Goal: Task Accomplishment & Management: Manage account settings

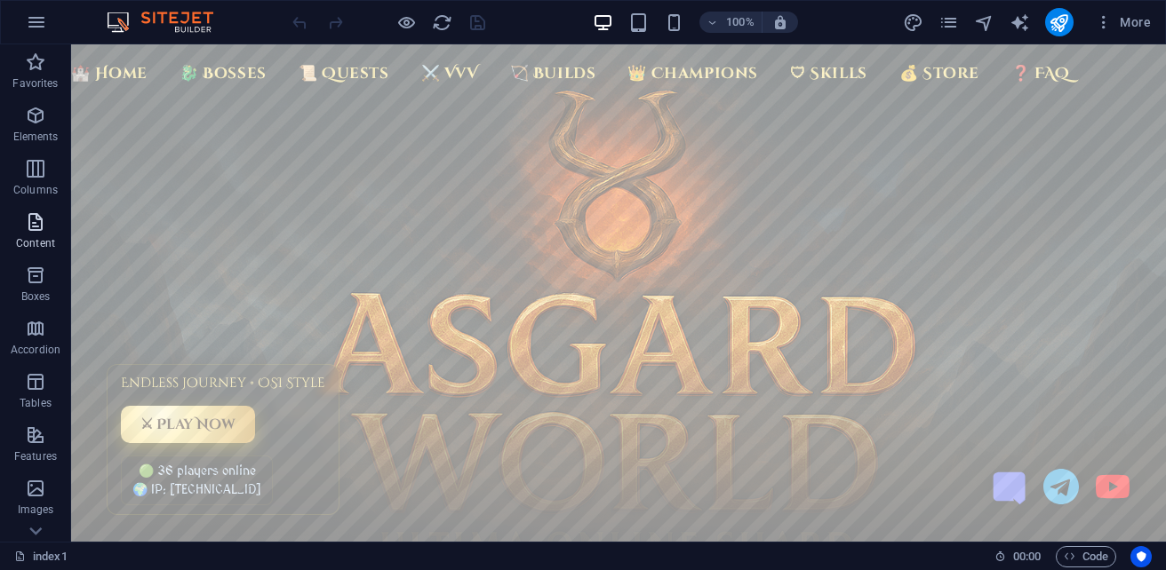
click at [40, 230] on icon "button" at bounding box center [35, 221] width 21 height 21
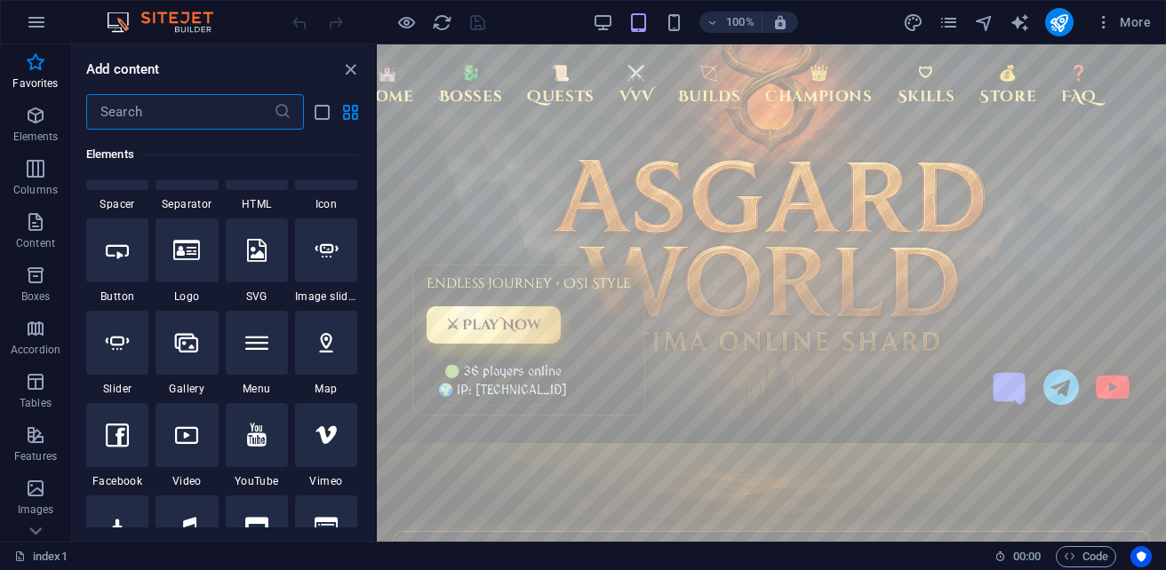
scroll to position [500, 0]
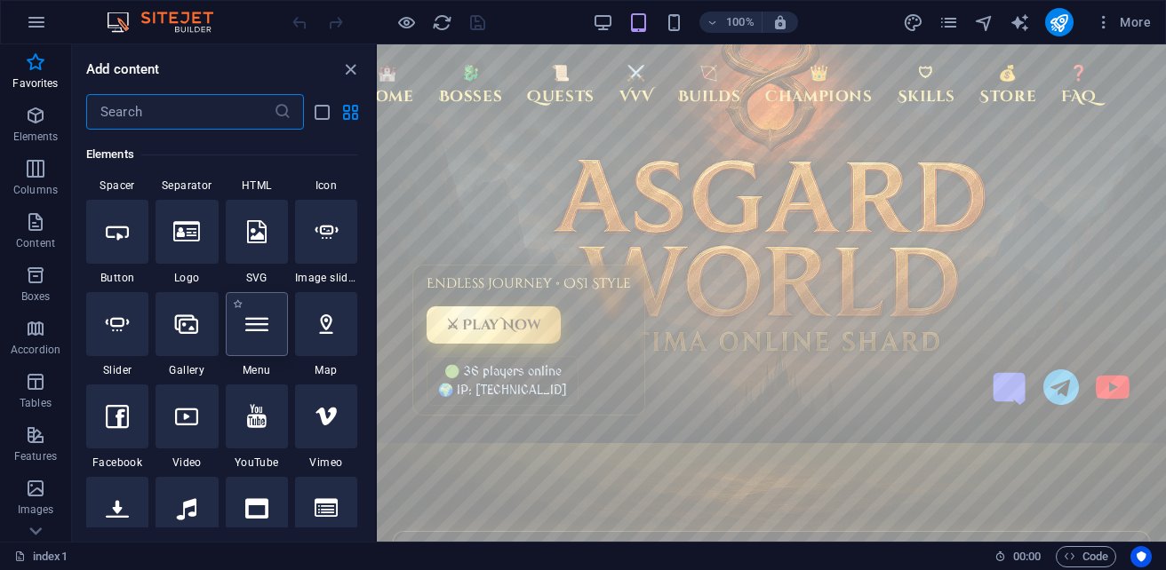
click at [274, 319] on div at bounding box center [257, 324] width 62 height 64
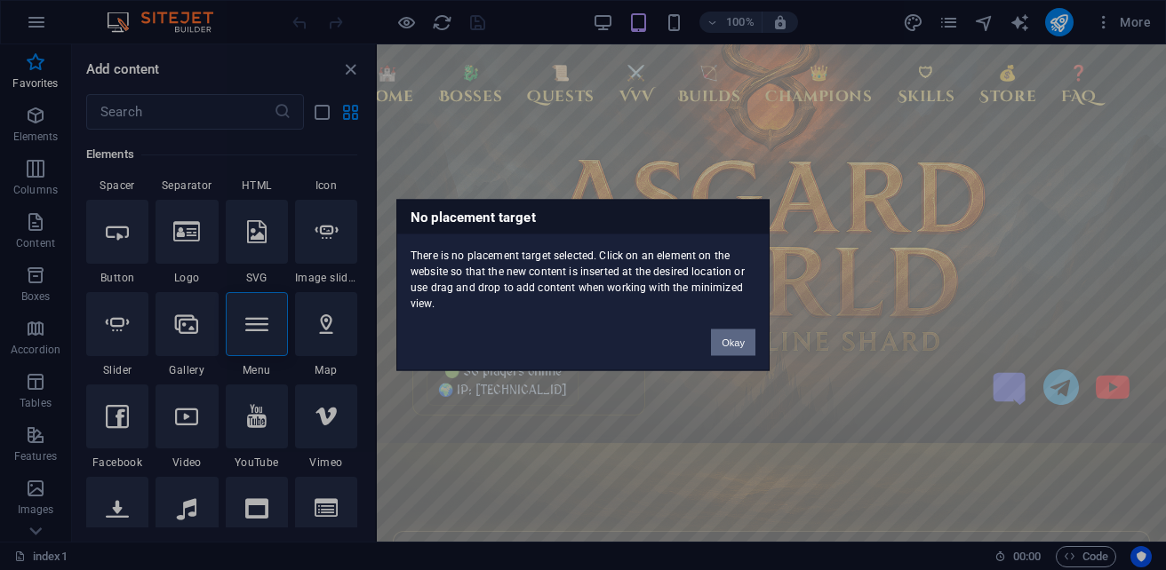
click at [736, 339] on button "Okay" at bounding box center [733, 343] width 44 height 27
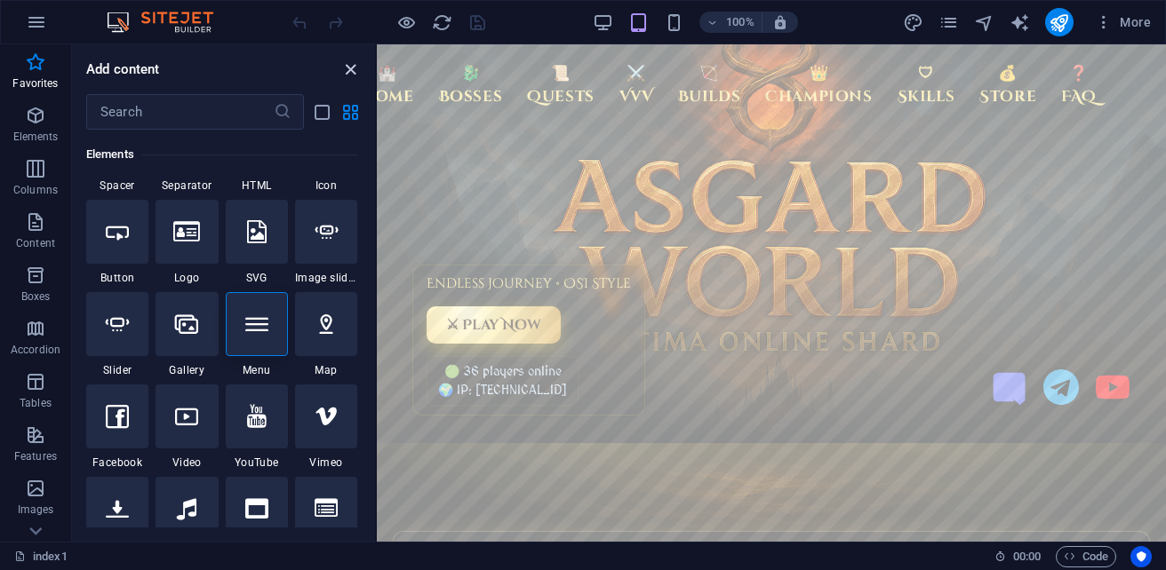
drag, startPoint x: 351, startPoint y: 68, endPoint x: 636, endPoint y: 20, distance: 289.2
click at [351, 68] on icon "close panel" at bounding box center [350, 70] width 20 height 20
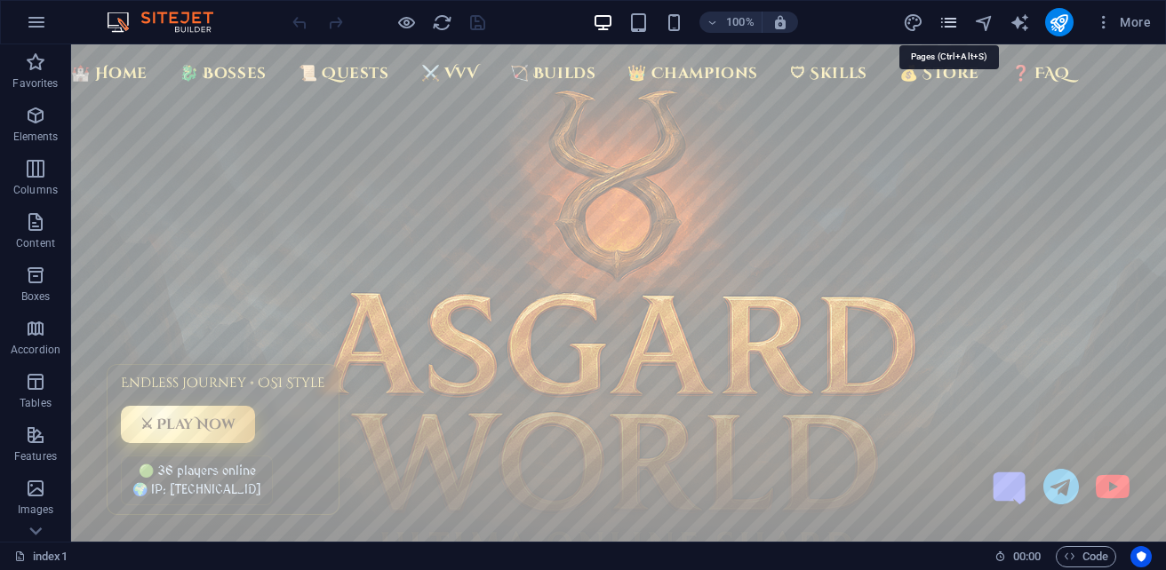
click at [945, 16] on icon "pages" at bounding box center [948, 22] width 20 height 20
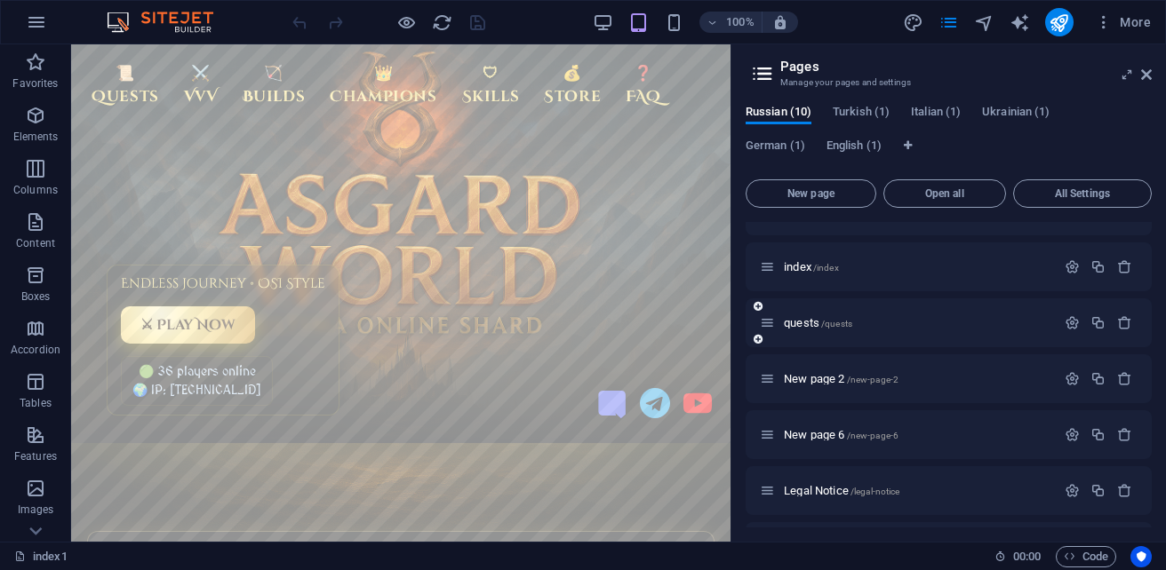
scroll to position [0, 0]
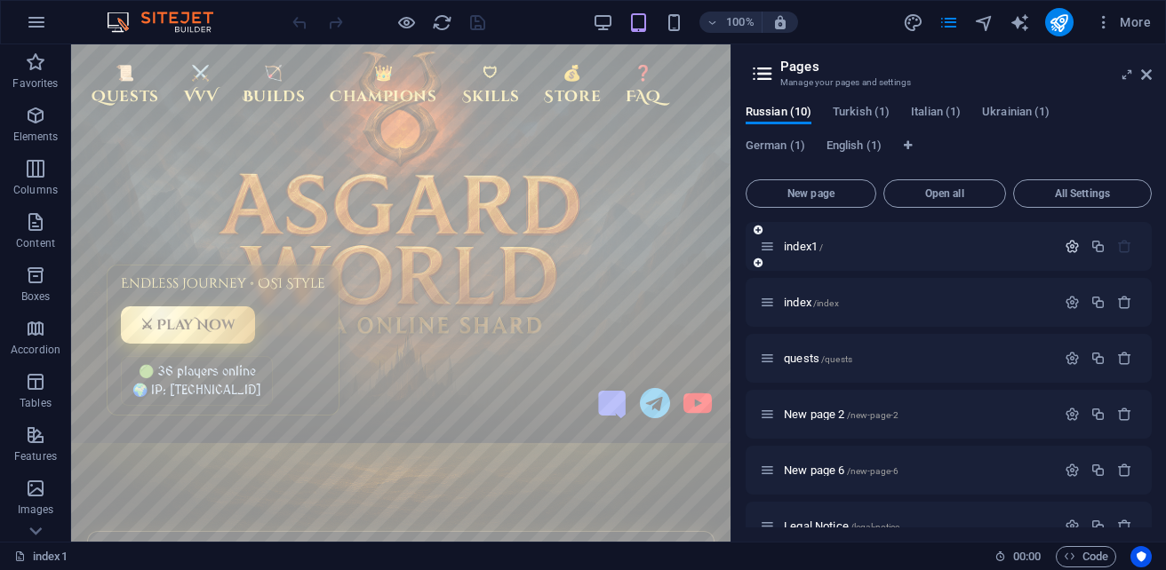
click at [1066, 250] on icon "button" at bounding box center [1071, 246] width 15 height 15
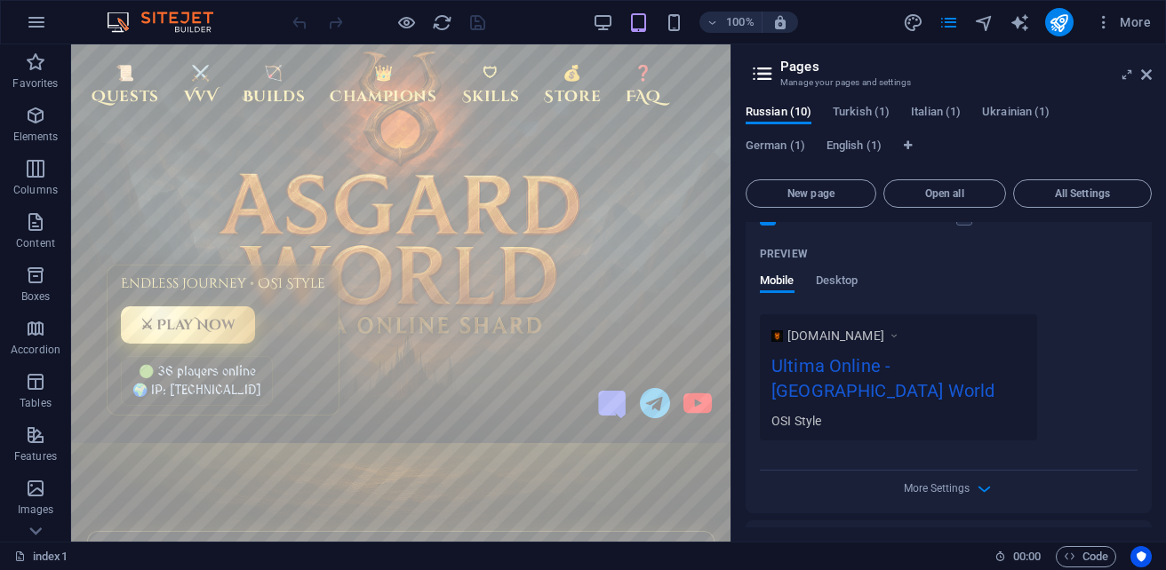
scroll to position [622, 0]
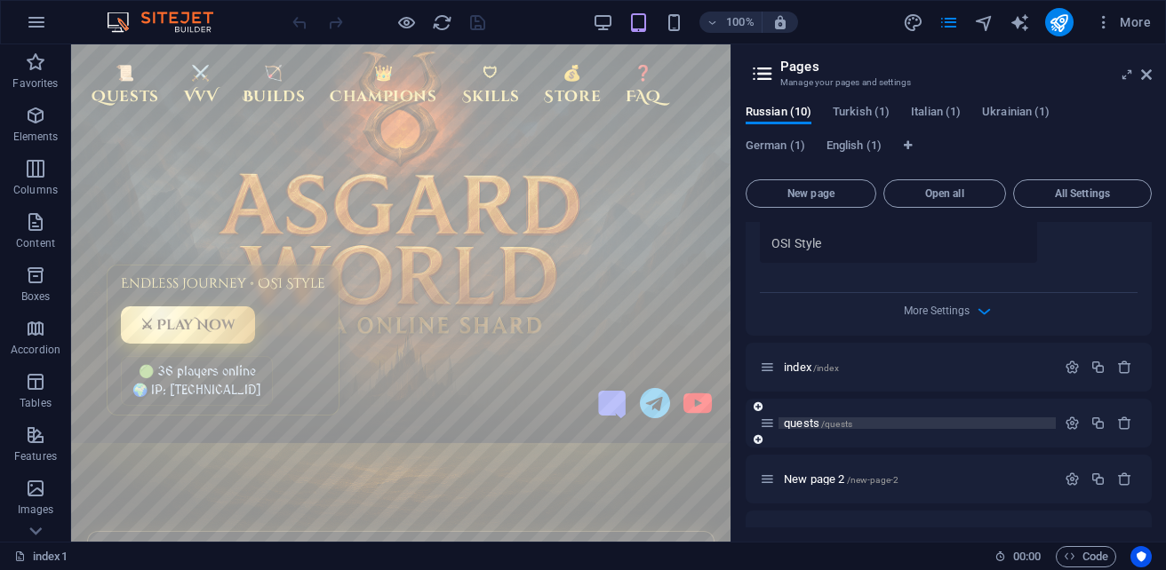
click at [882, 418] on p "quests /quests" at bounding box center [917, 424] width 267 height 12
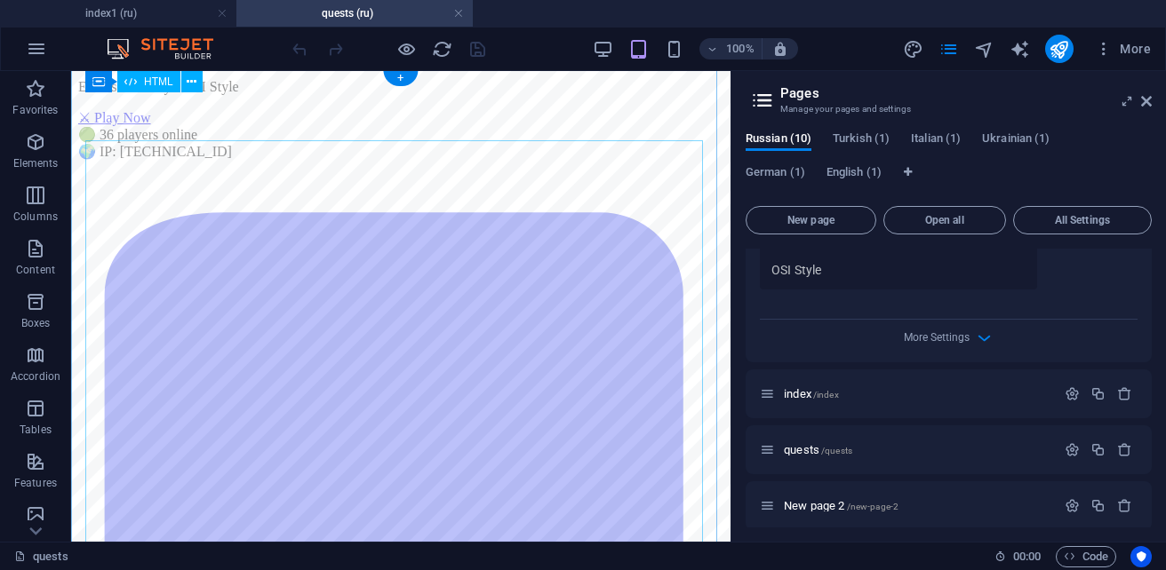
scroll to position [0, 0]
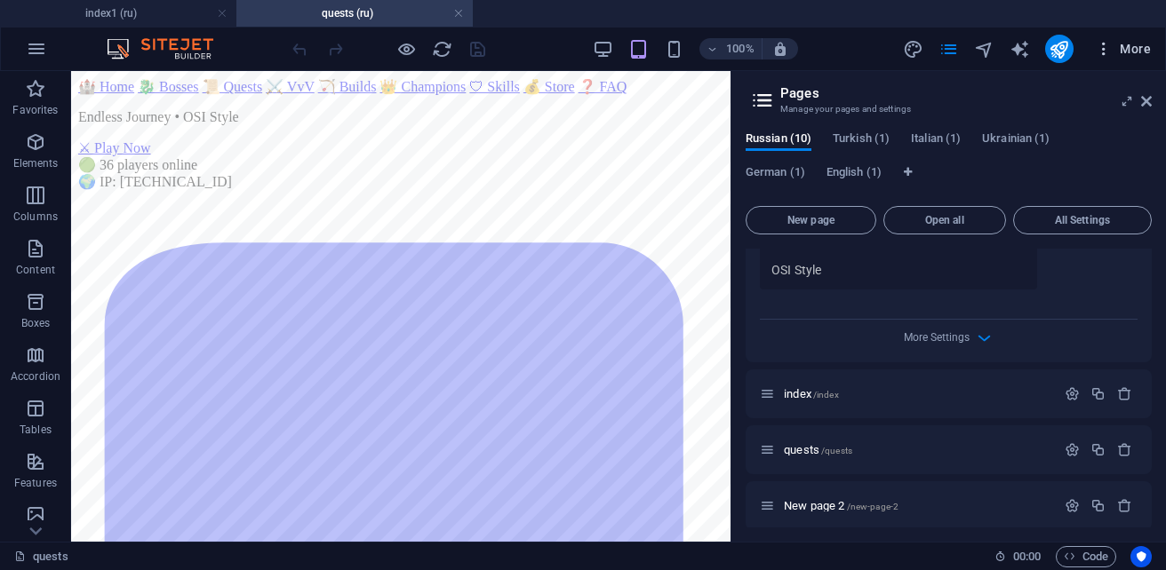
click at [1136, 57] on span "More" at bounding box center [1123, 49] width 56 height 18
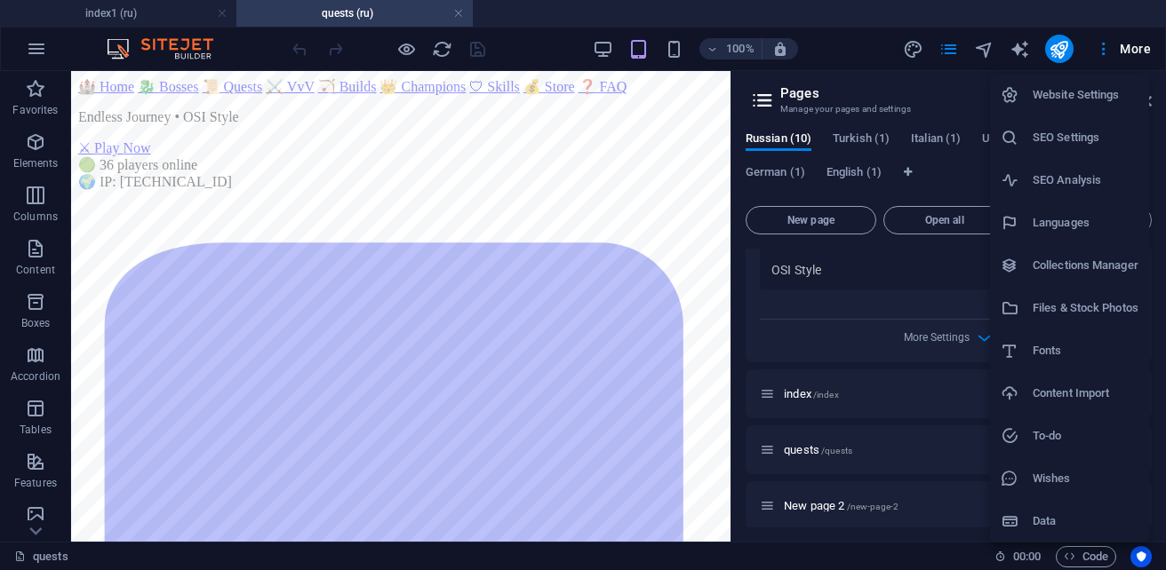
click at [1058, 315] on h6 "Files & Stock Photos" at bounding box center [1085, 308] width 106 height 21
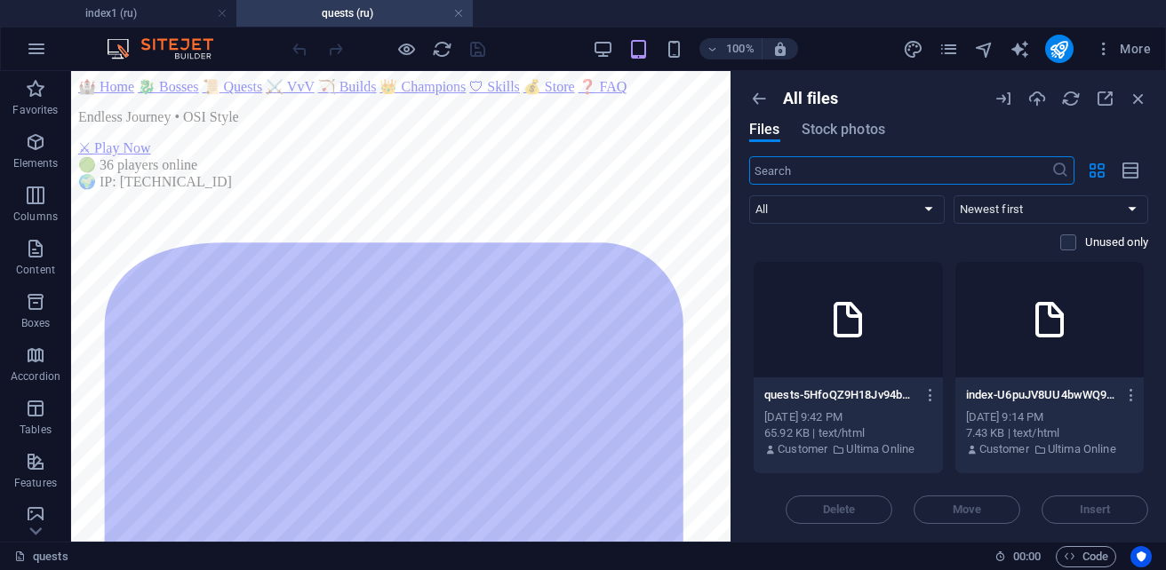
click at [895, 354] on div at bounding box center [847, 320] width 189 height 116
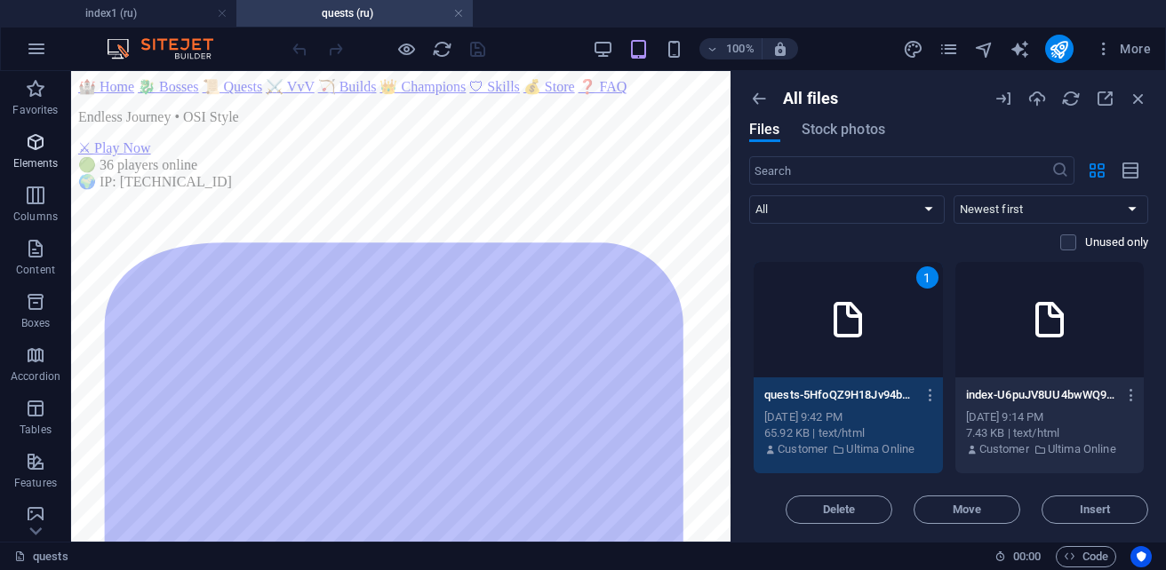
click at [33, 159] on p "Elements" at bounding box center [35, 163] width 45 height 14
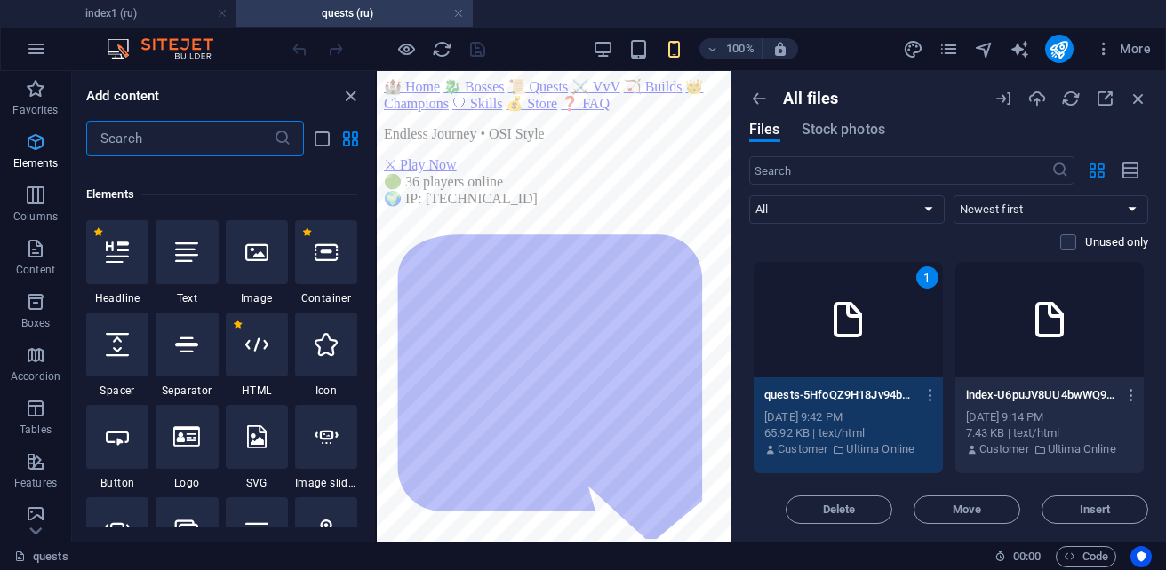
scroll to position [335, 0]
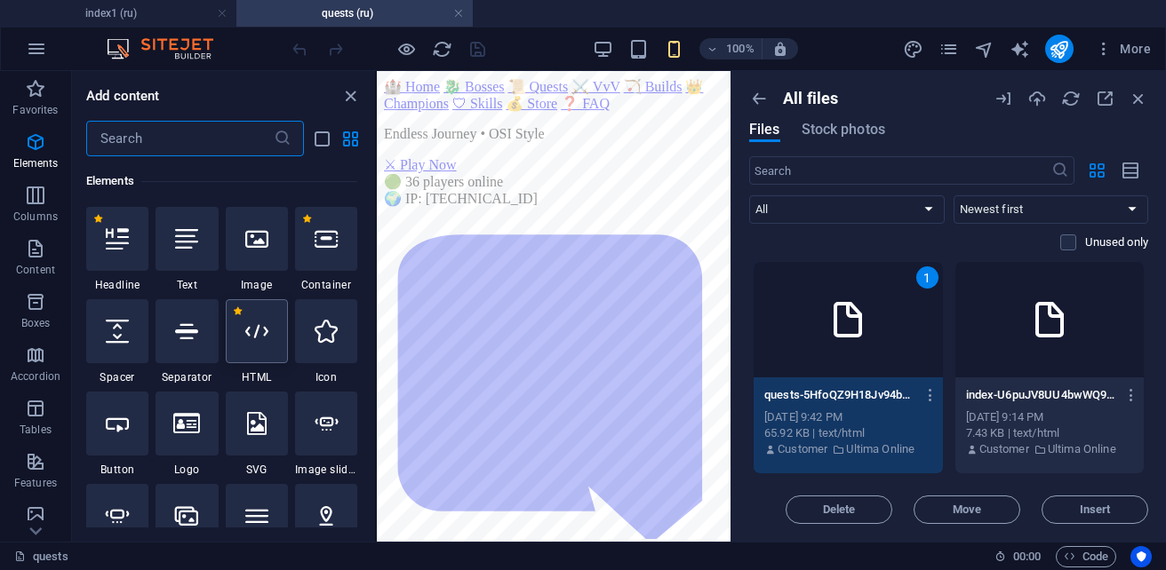
click at [274, 345] on div at bounding box center [257, 331] width 62 height 64
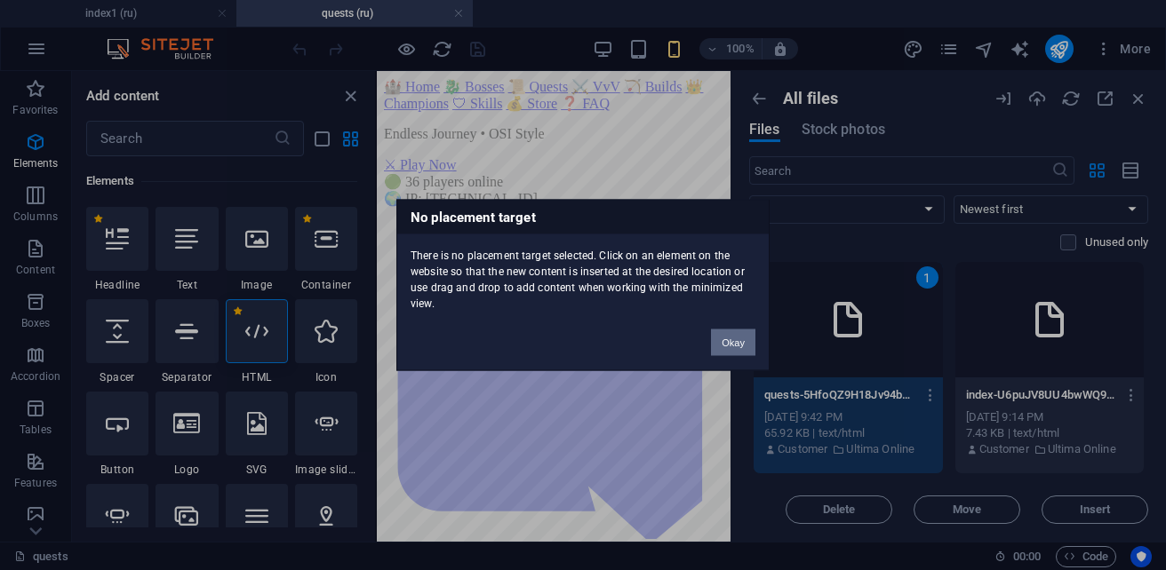
click at [729, 343] on button "Okay" at bounding box center [733, 343] width 44 height 27
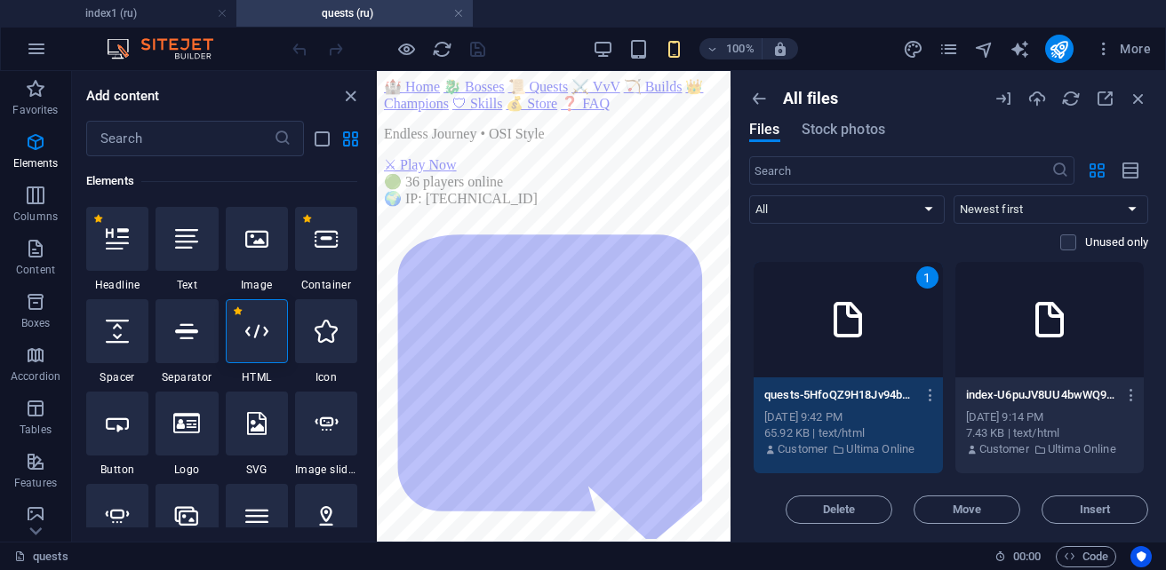
click at [897, 340] on div "1" at bounding box center [847, 320] width 189 height 116
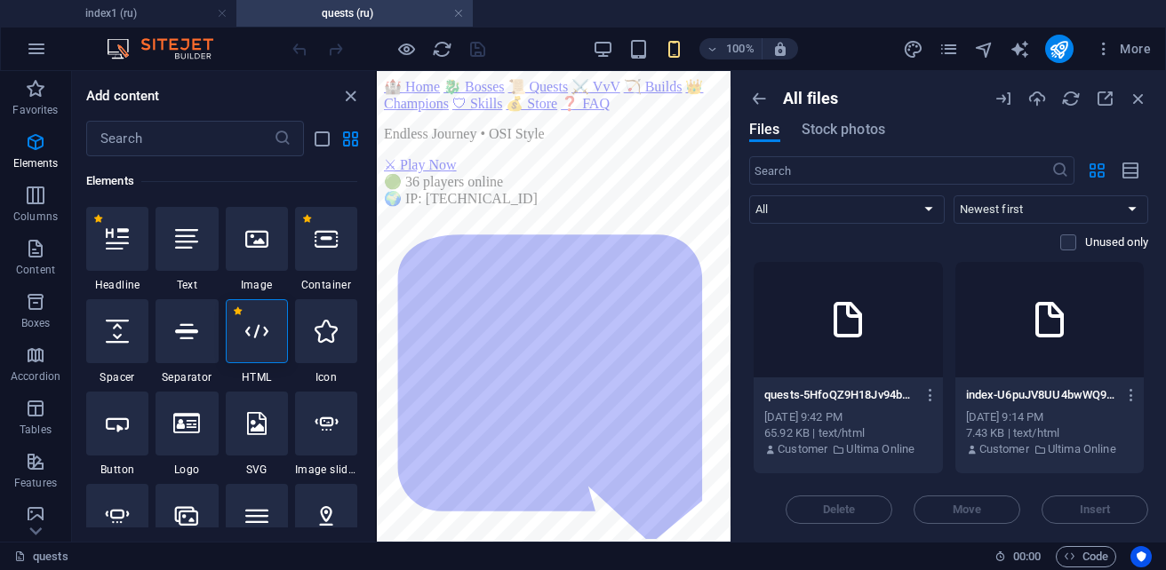
click at [251, 337] on icon at bounding box center [256, 331] width 23 height 23
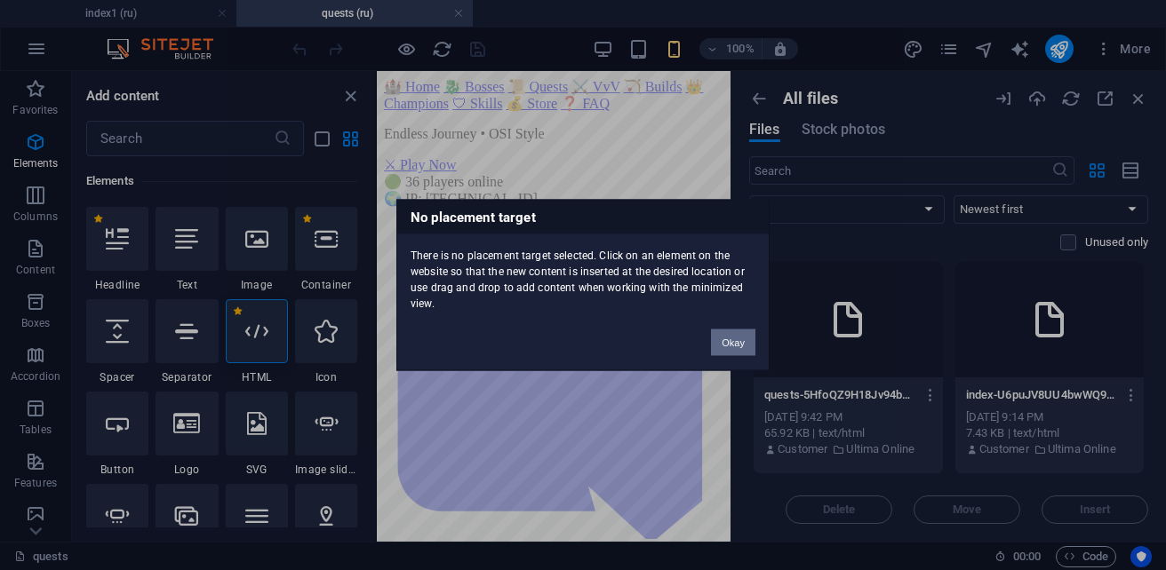
click at [746, 338] on button "Okay" at bounding box center [733, 343] width 44 height 27
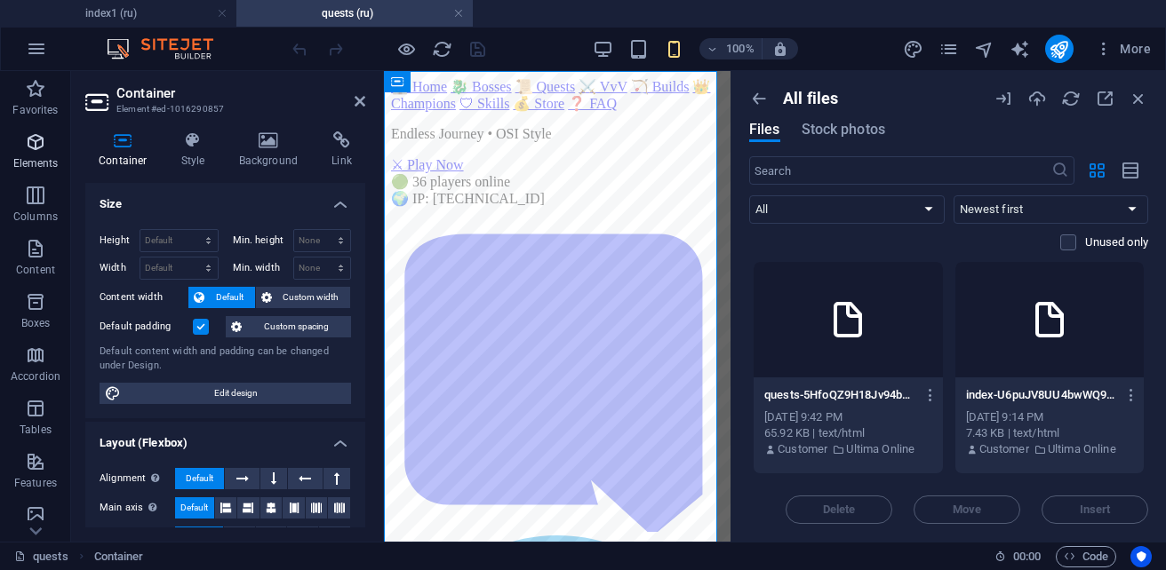
click at [22, 159] on p "Elements" at bounding box center [35, 163] width 45 height 14
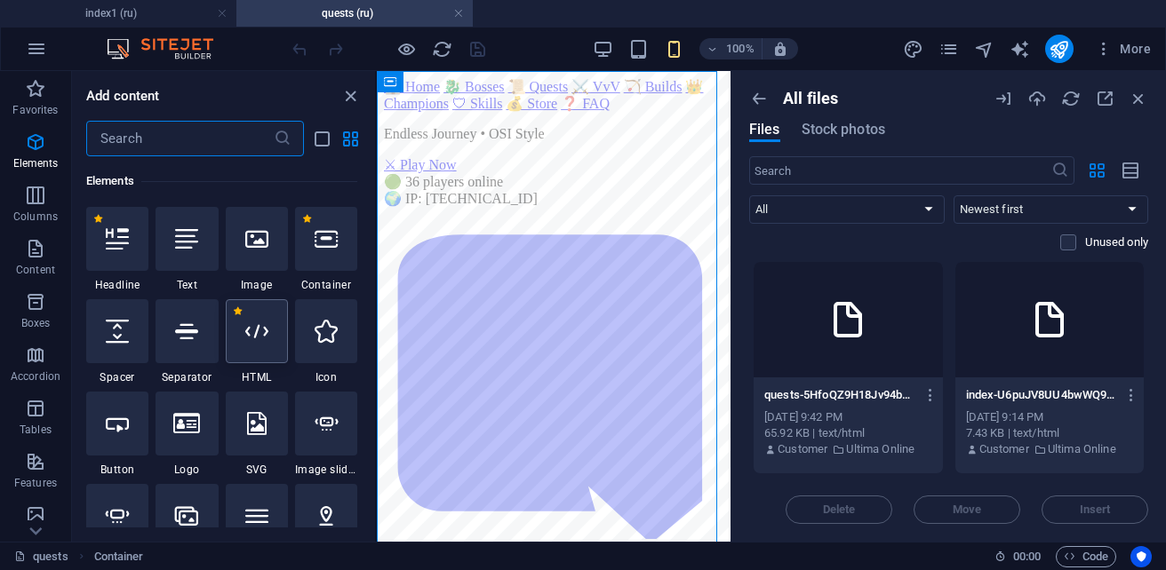
click at [254, 348] on div at bounding box center [257, 331] width 62 height 64
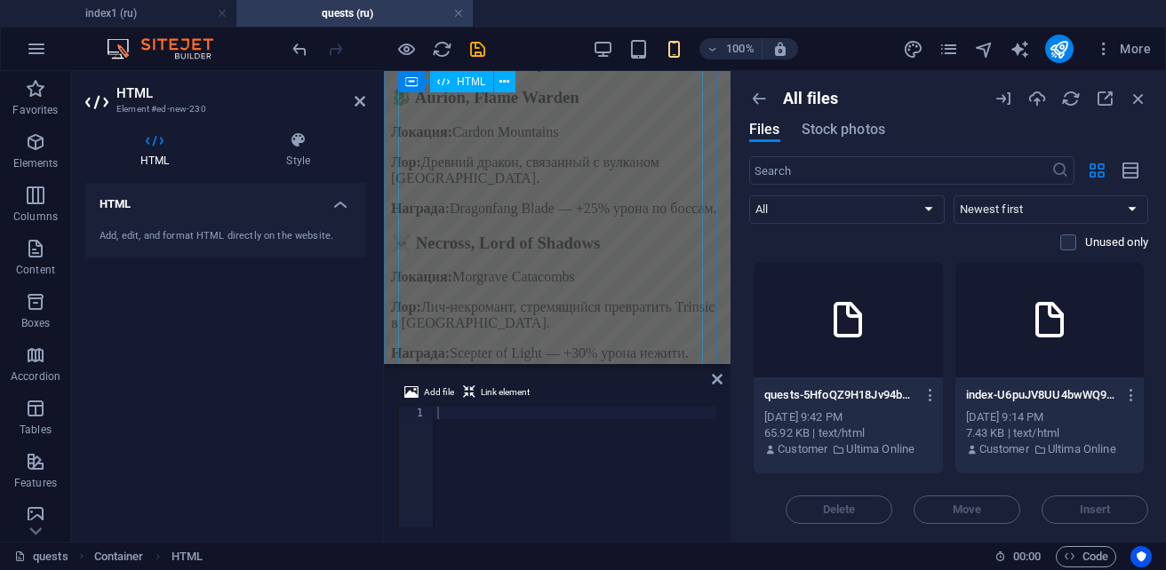
scroll to position [1422, 0]
click at [511, 393] on span "Link element" at bounding box center [505, 392] width 49 height 21
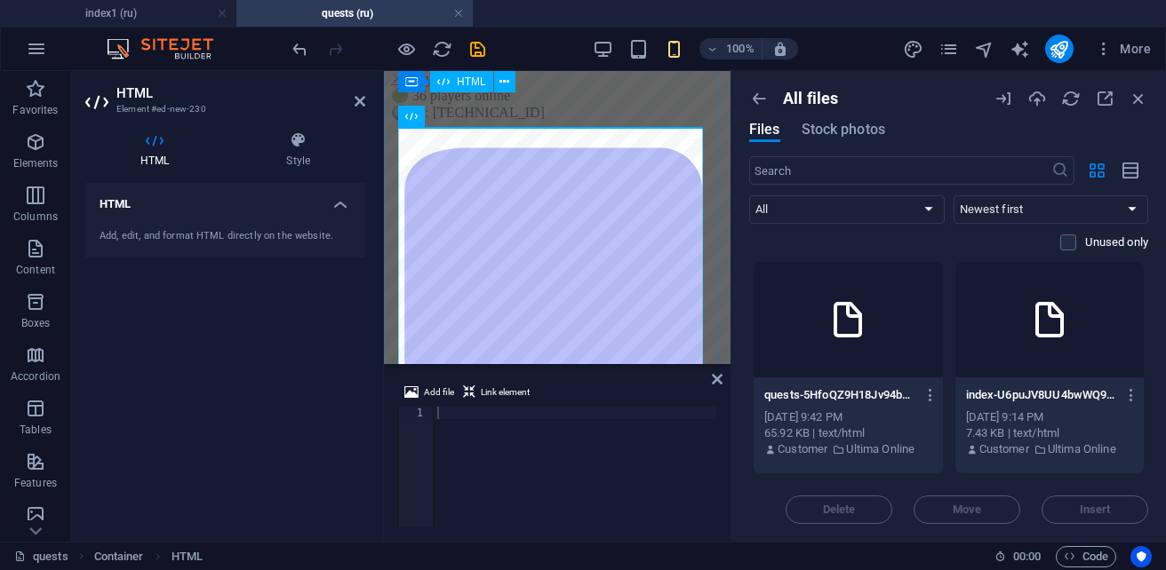
scroll to position [0, 0]
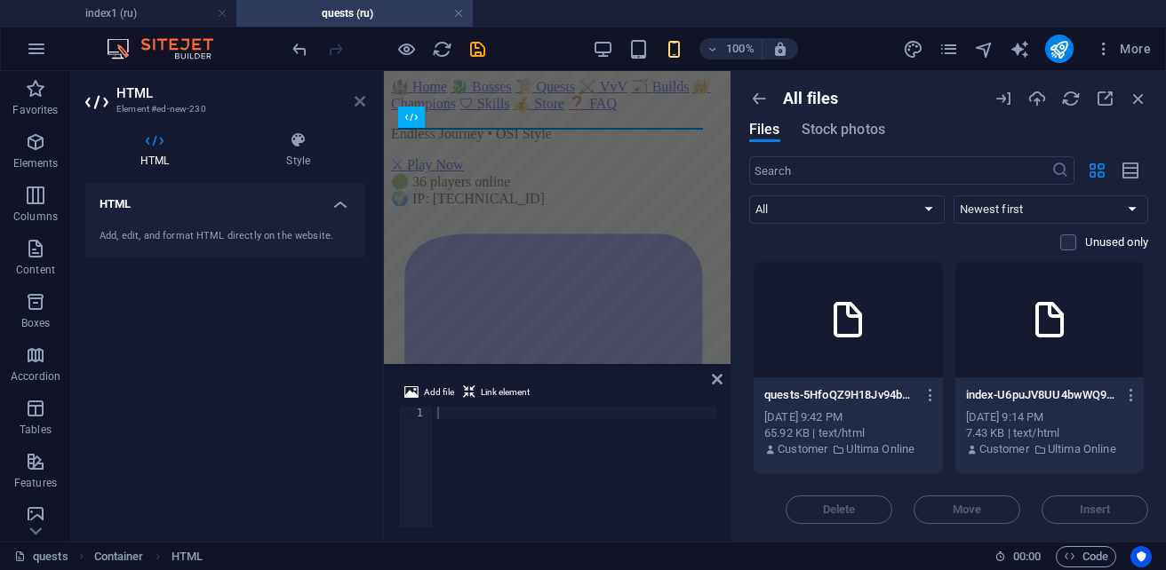
click at [362, 103] on icon at bounding box center [360, 101] width 11 height 14
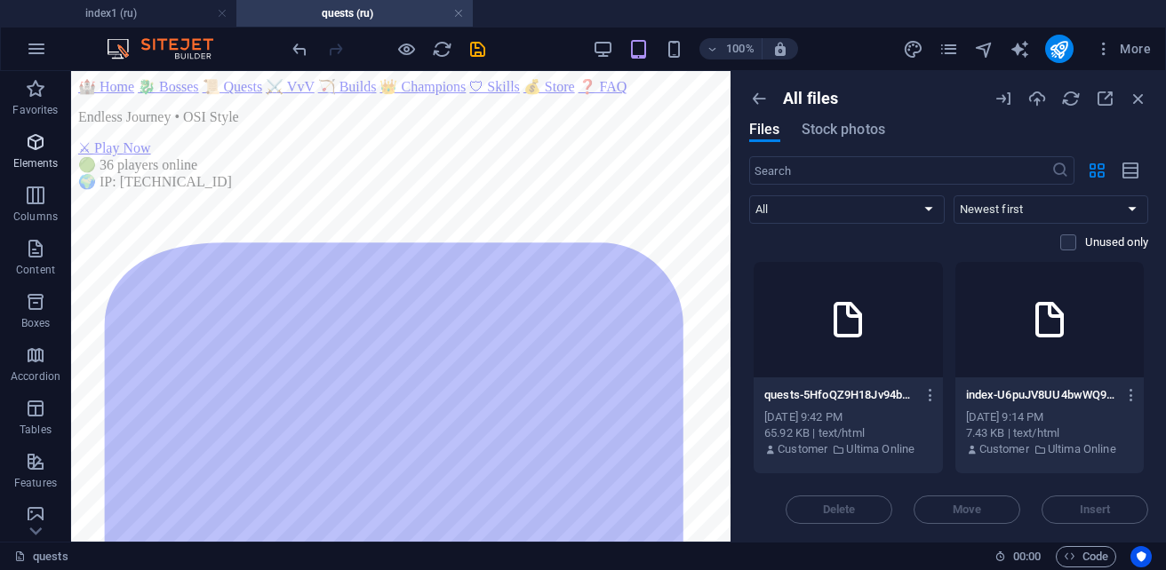
click at [31, 153] on span "Elements" at bounding box center [35, 152] width 71 height 43
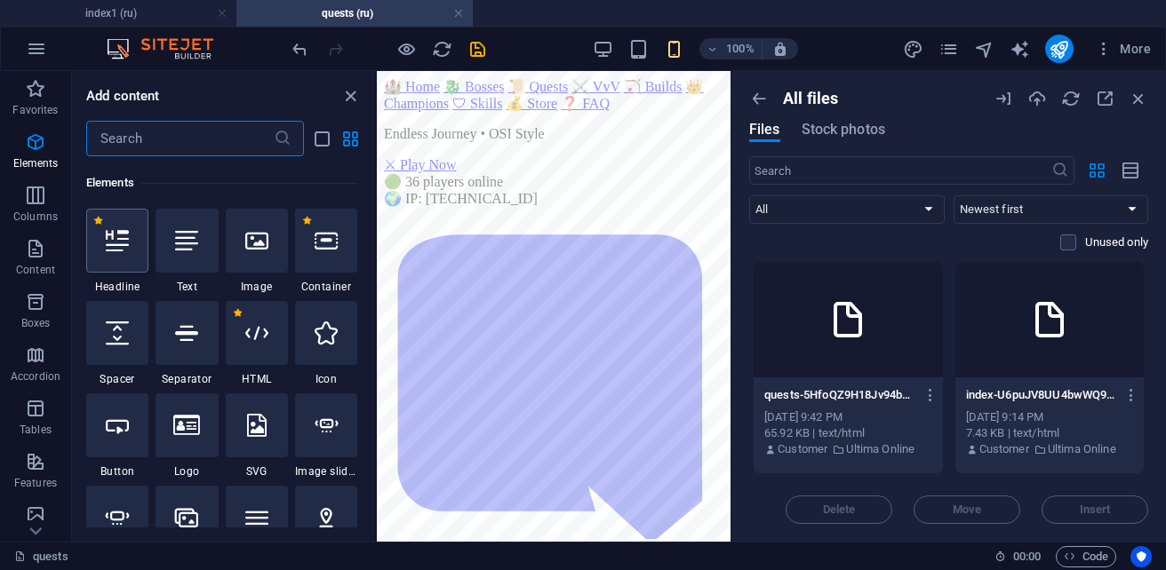
scroll to position [335, 0]
click at [251, 345] on div at bounding box center [257, 331] width 62 height 64
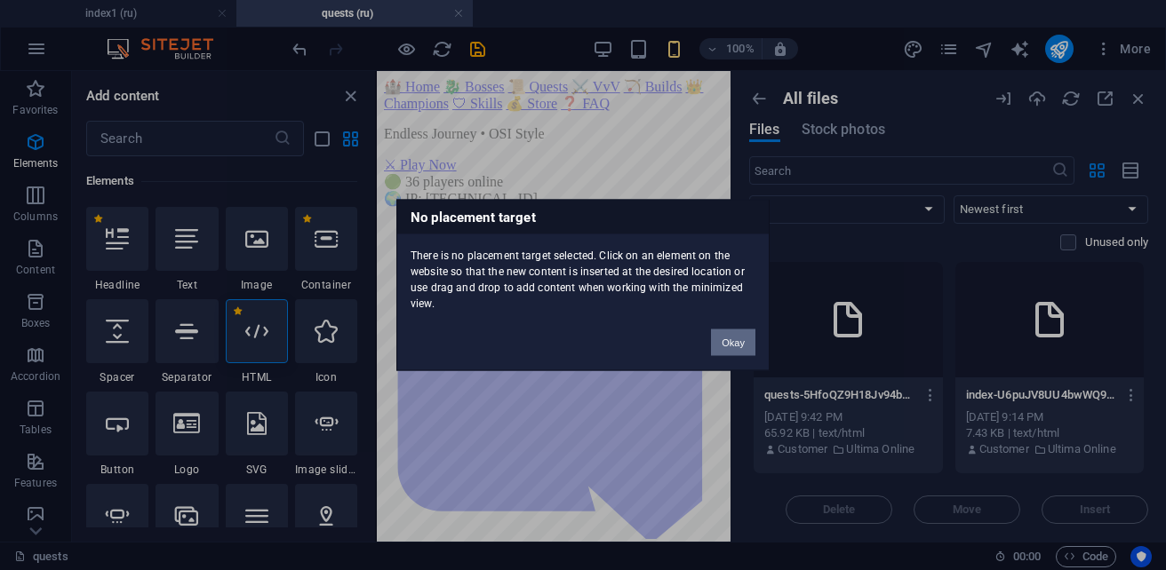
click at [727, 346] on button "Okay" at bounding box center [733, 343] width 44 height 27
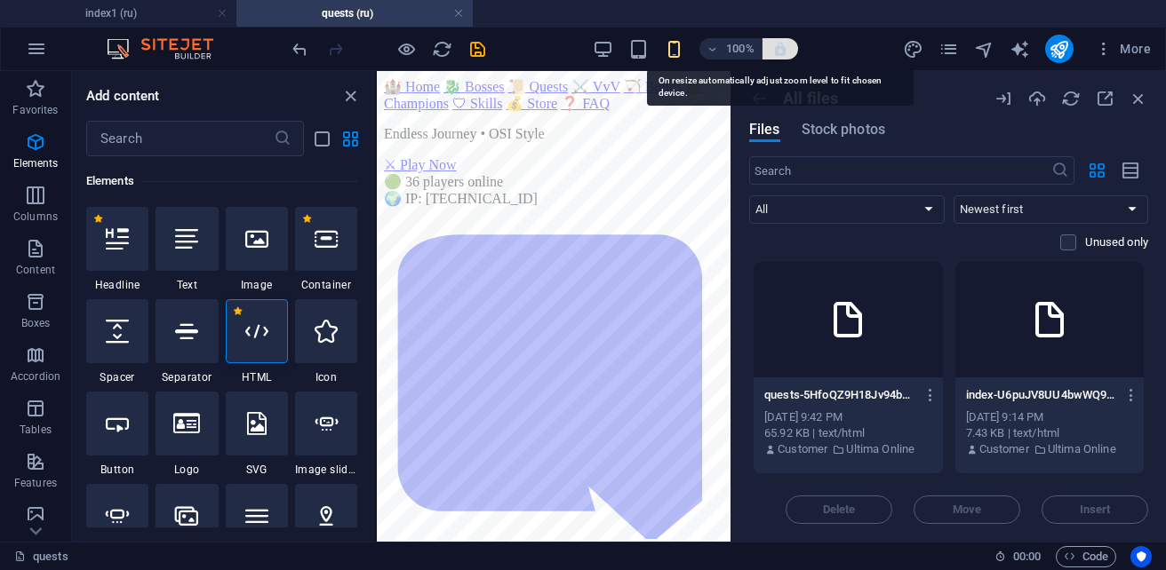
click at [783, 51] on icon "button" at bounding box center [780, 49] width 16 height 16
click at [785, 52] on icon "button" at bounding box center [780, 49] width 16 height 16
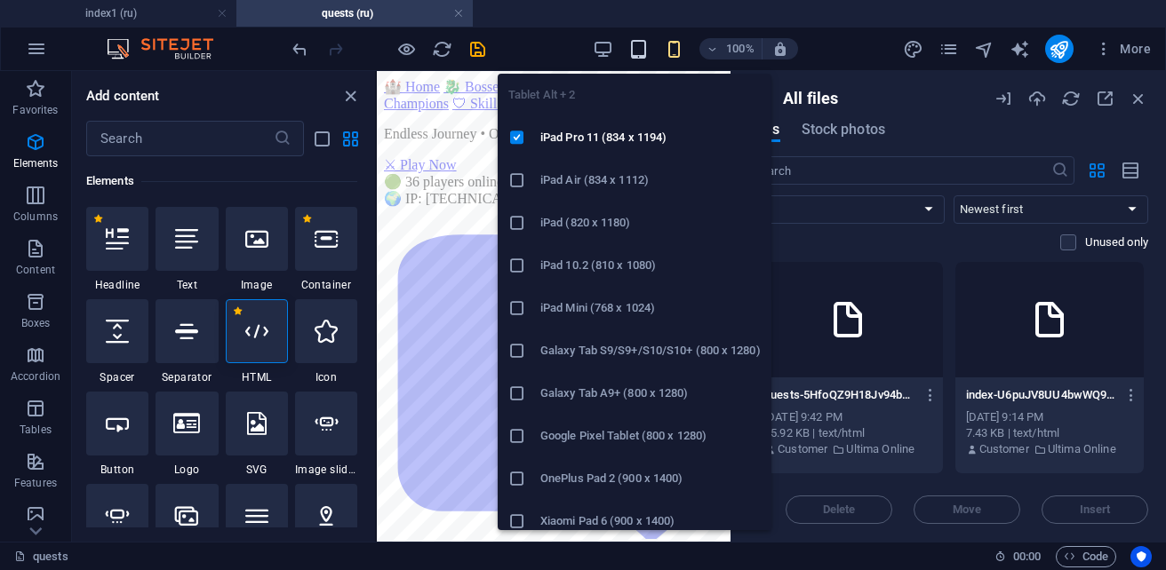
click at [633, 50] on icon "button" at bounding box center [638, 49] width 20 height 20
click at [645, 48] on icon "button" at bounding box center [638, 49] width 20 height 20
click at [645, 50] on icon "button" at bounding box center [638, 49] width 20 height 20
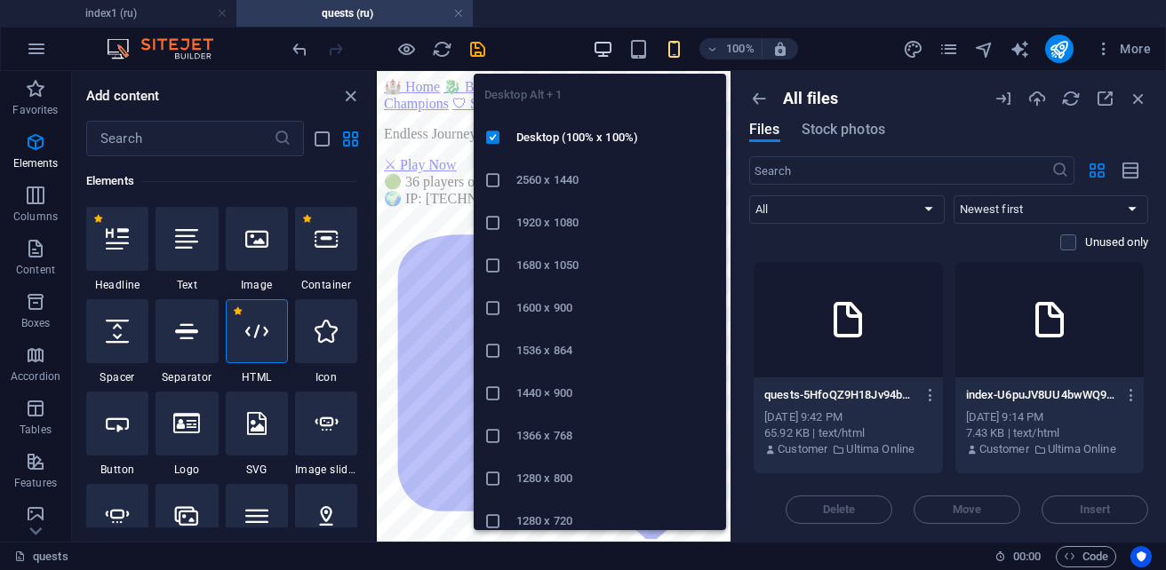
click at [608, 46] on icon "button" at bounding box center [603, 49] width 20 height 20
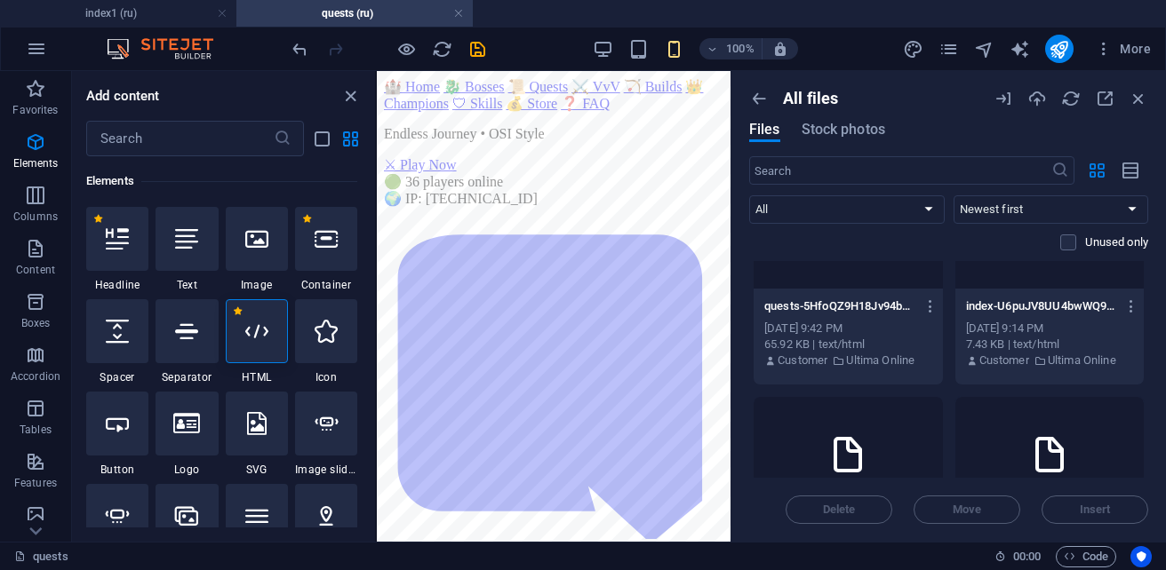
scroll to position [0, 0]
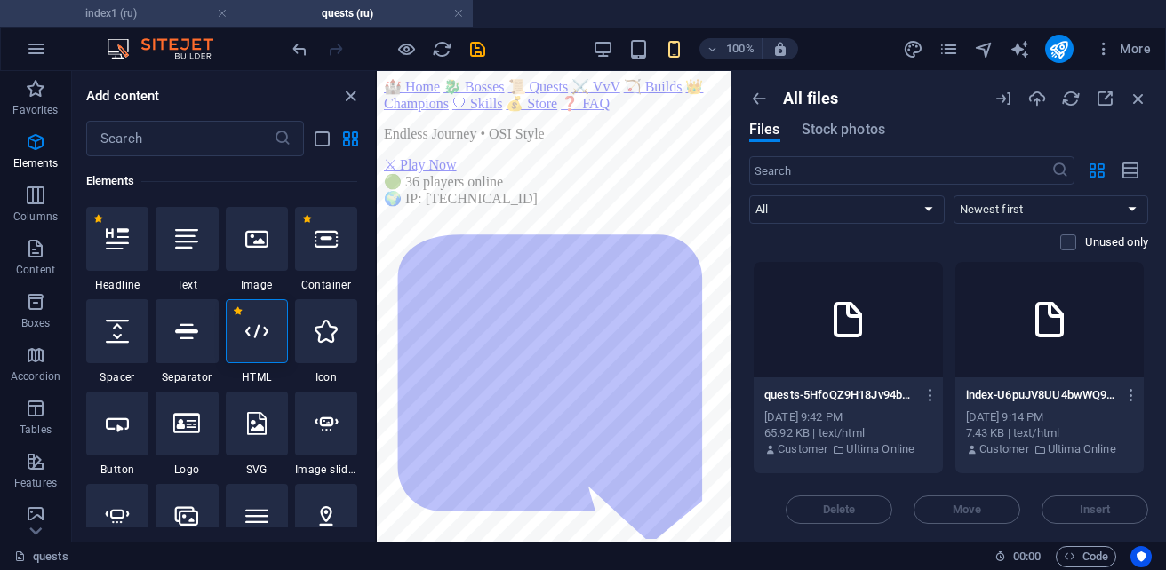
click at [169, 10] on h4 "index1 (ru)" at bounding box center [118, 14] width 236 height 20
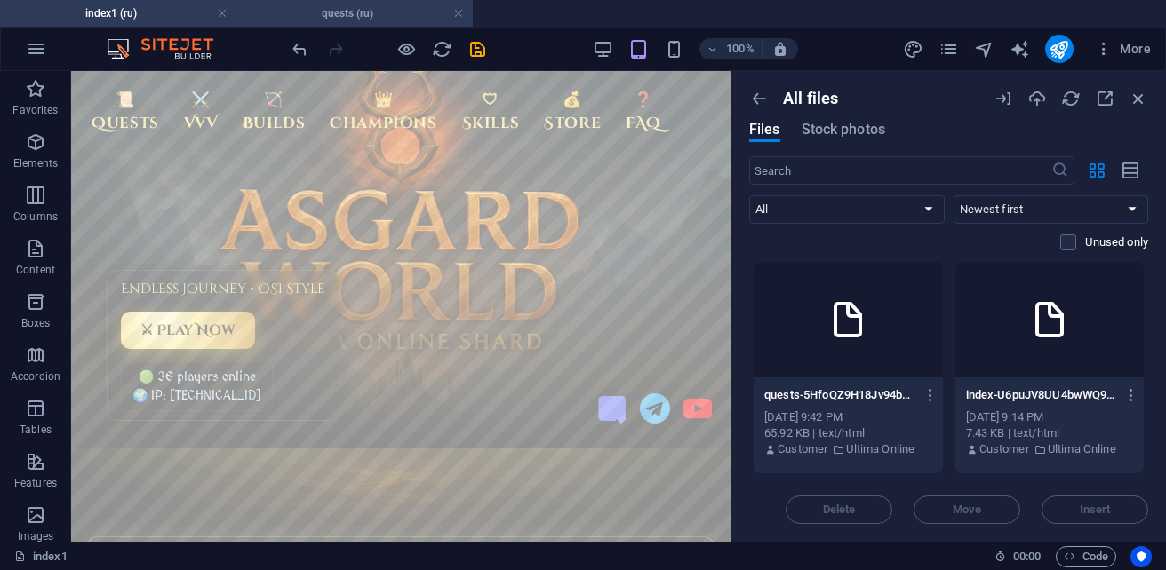
click at [348, 17] on h4 "quests (ru)" at bounding box center [354, 14] width 236 height 20
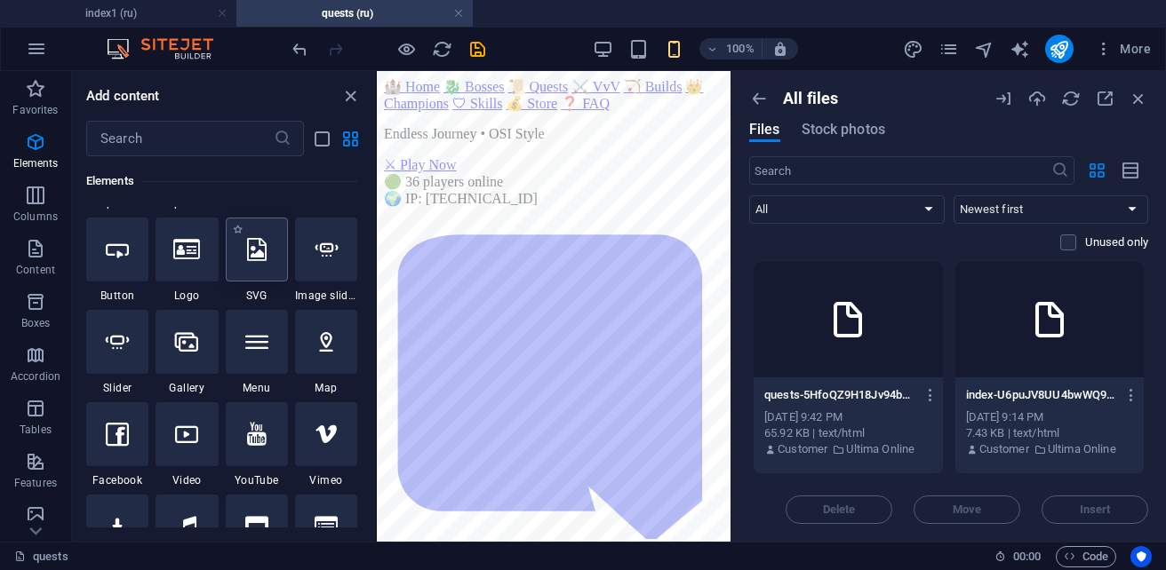
scroll to position [513, 0]
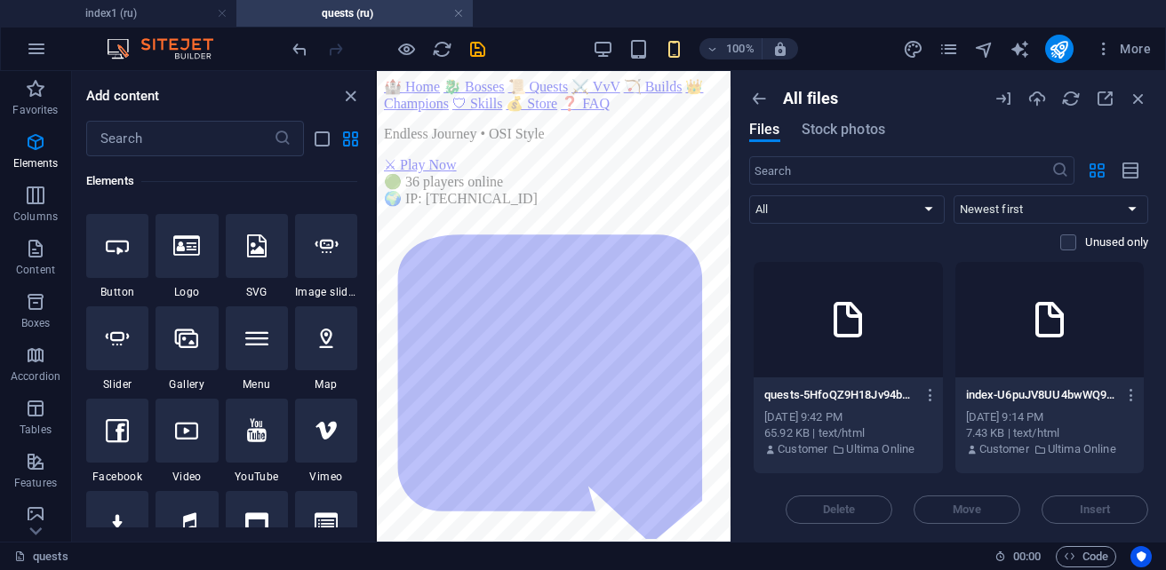
click at [820, 239] on div "Unused only" at bounding box center [948, 243] width 399 height 16
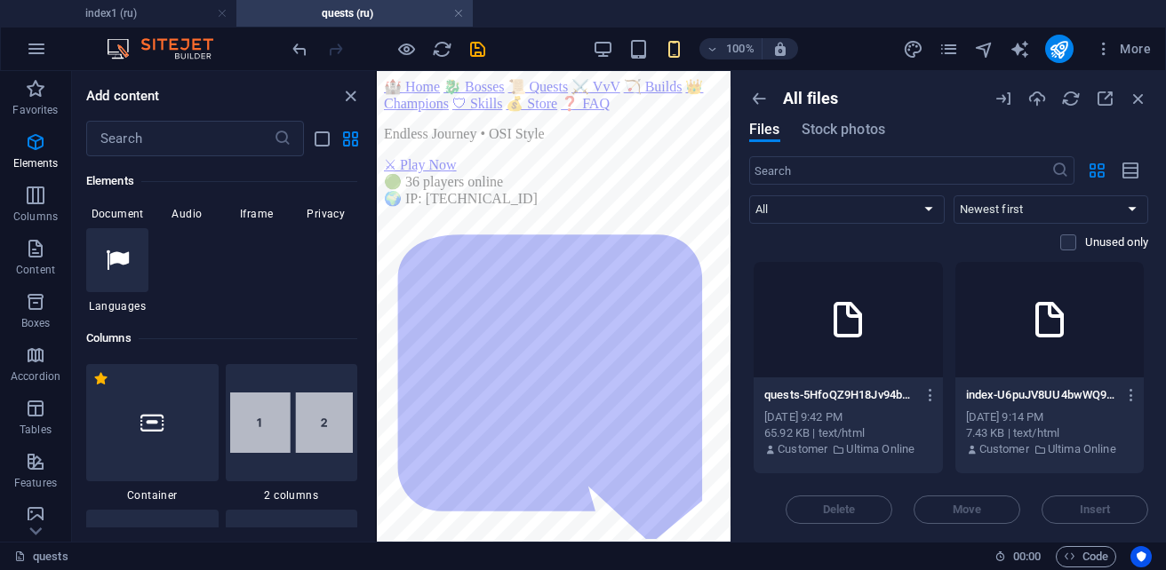
scroll to position [690, 0]
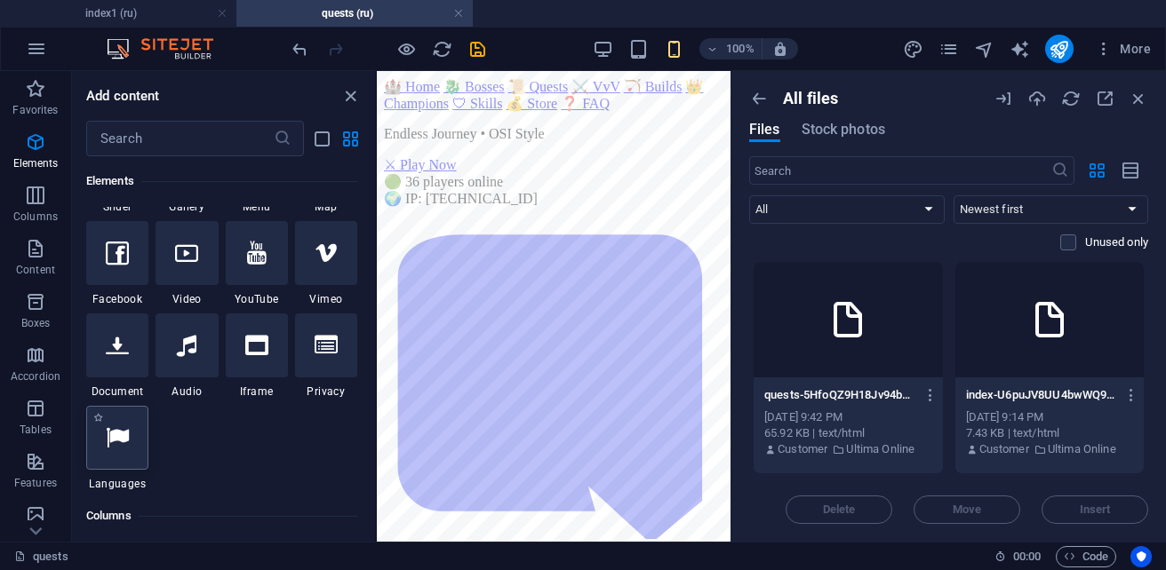
click at [115, 435] on icon at bounding box center [117, 437] width 23 height 23
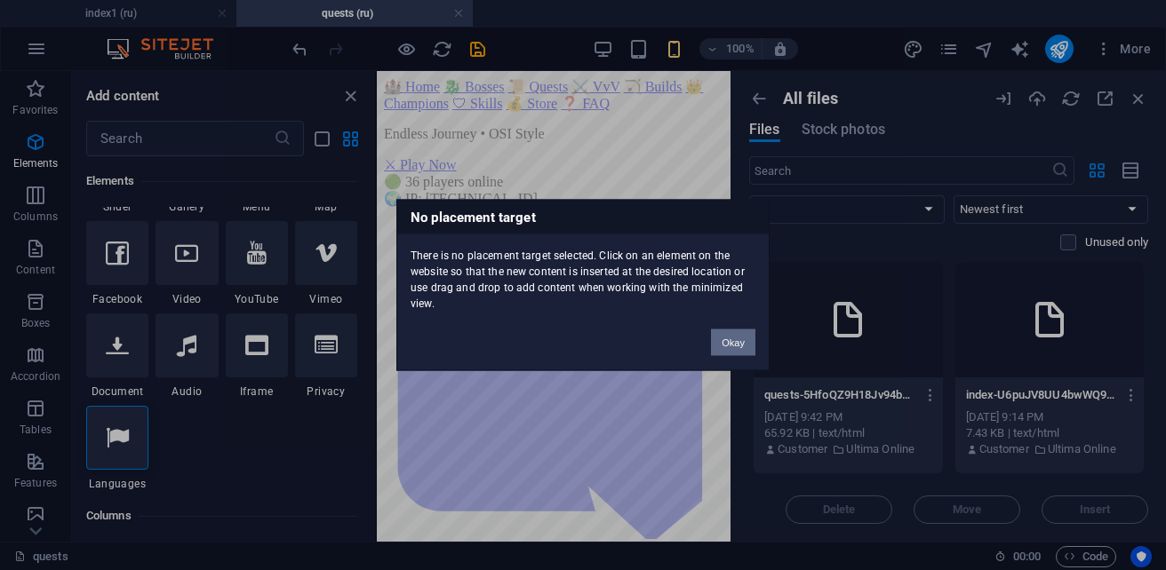
click at [728, 341] on button "Okay" at bounding box center [733, 343] width 44 height 27
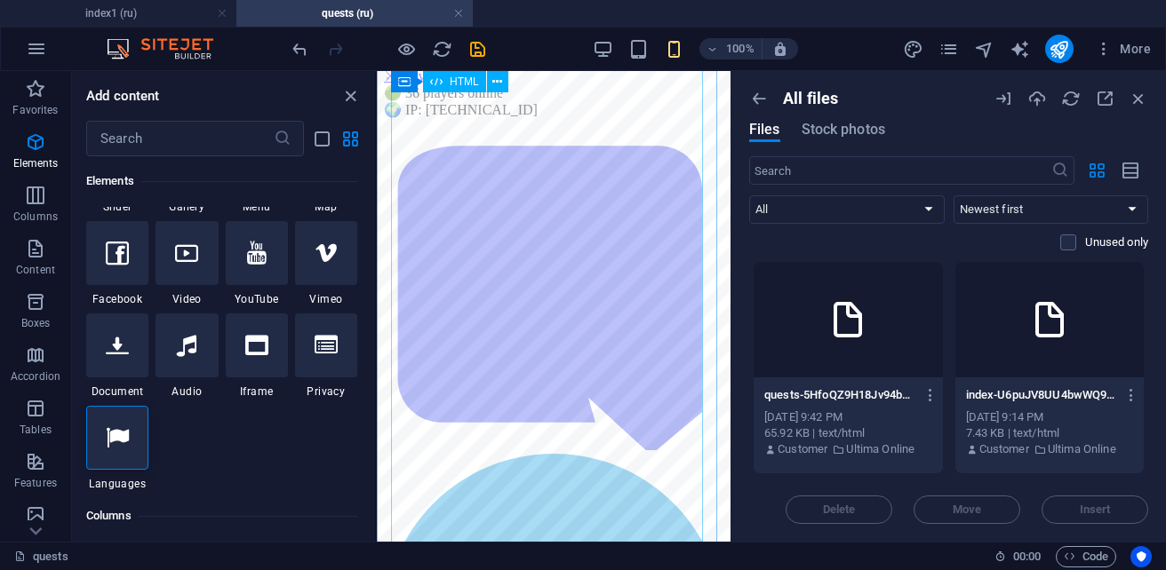
scroll to position [0, 0]
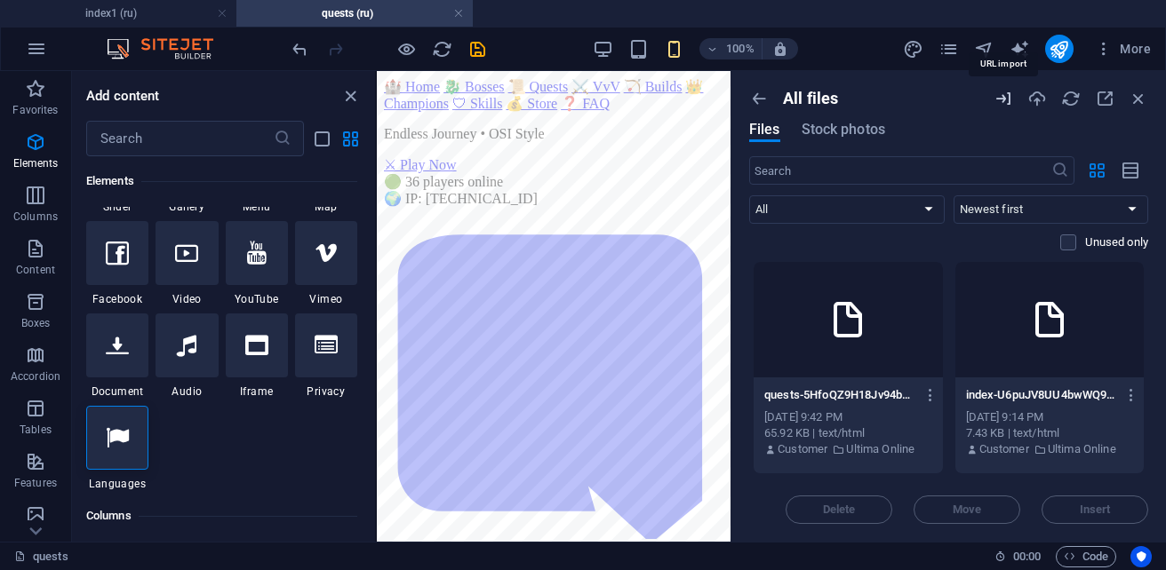
click at [1001, 106] on icon "button" at bounding box center [1003, 99] width 20 height 20
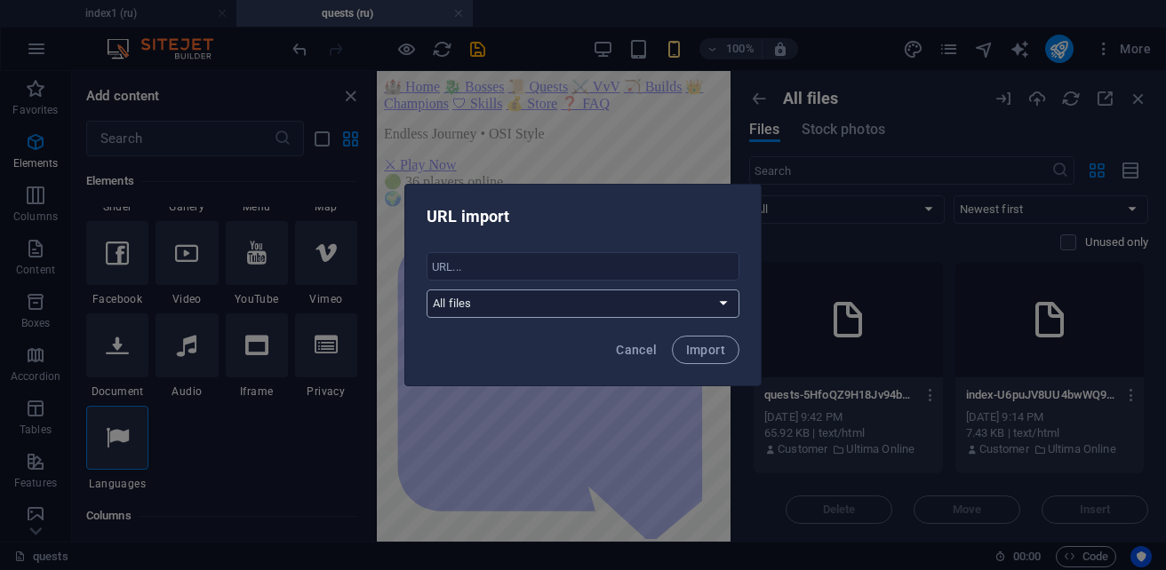
click at [542, 300] on select "All files Ultima Online images downloads" at bounding box center [582, 304] width 313 height 28
click at [426, 290] on select "All files Ultima Online images downloads" at bounding box center [582, 304] width 313 height 28
click at [477, 268] on input "text" at bounding box center [582, 266] width 313 height 28
click at [654, 351] on span "Cancel" at bounding box center [636, 350] width 41 height 14
select select "all_files"
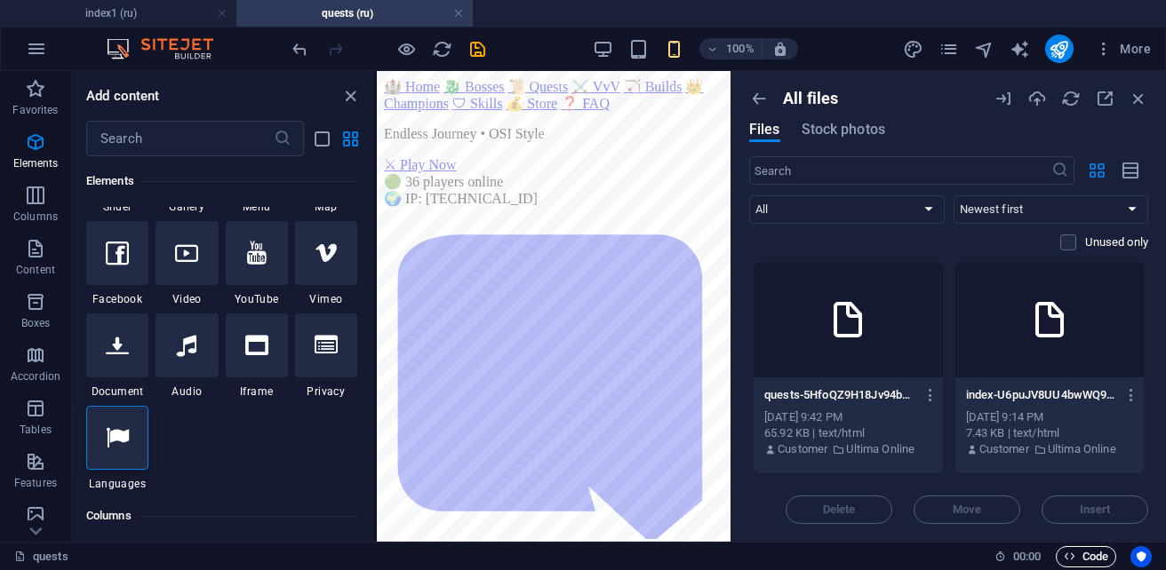
click at [1080, 556] on span "Code" at bounding box center [1086, 556] width 44 height 21
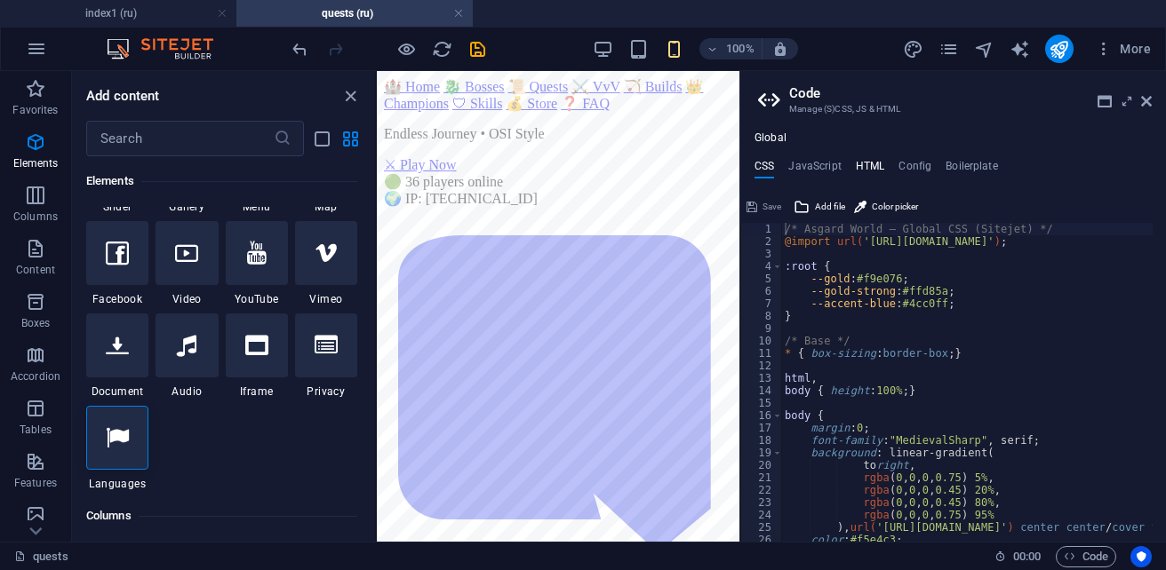
click at [872, 164] on h4 "HTML" at bounding box center [870, 170] width 29 height 20
type textarea "{{content}}<!-- ✅ Asgard World Favicon -->"
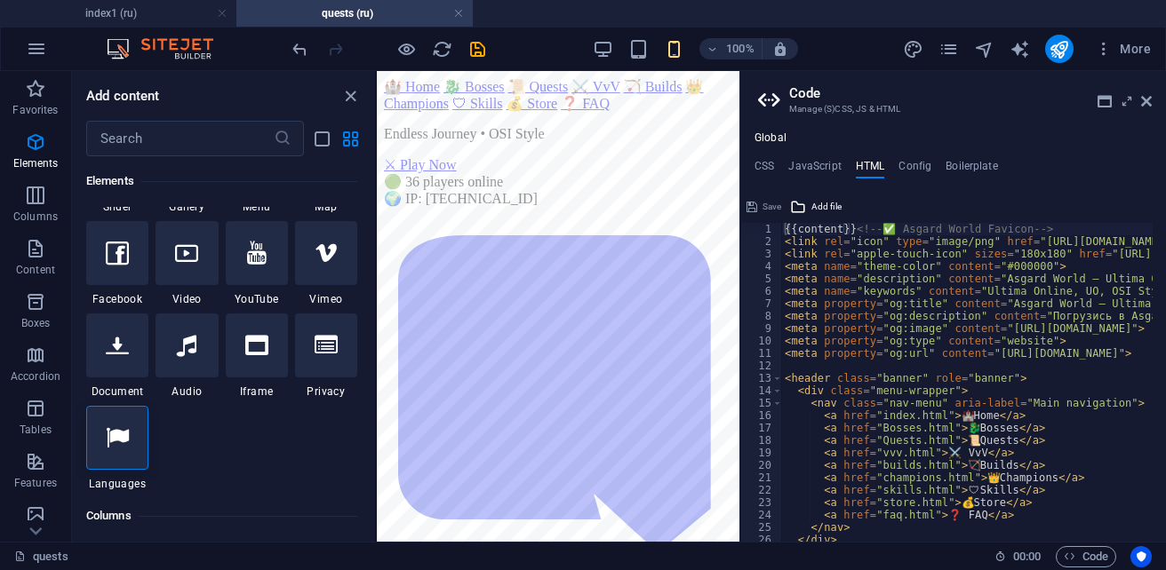
drag, startPoint x: 386, startPoint y: 16, endPoint x: 342, endPoint y: 13, distance: 44.5
click at [342, 13] on h4 "quests (ru)" at bounding box center [354, 14] width 236 height 20
click at [1143, 100] on icon at bounding box center [1146, 101] width 11 height 14
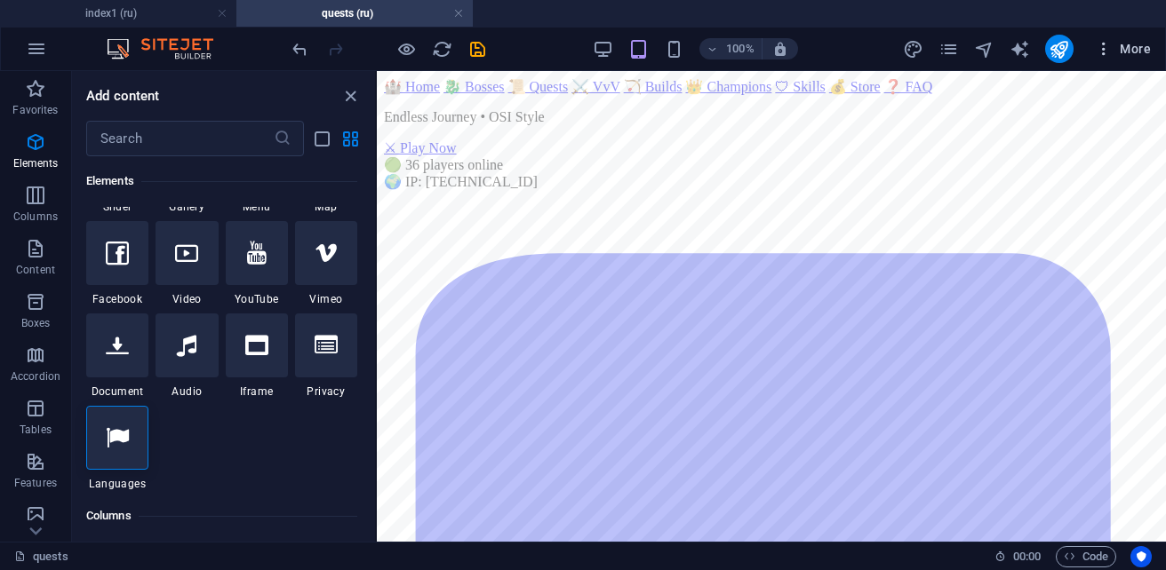
click at [1132, 46] on span "More" at bounding box center [1123, 49] width 56 height 18
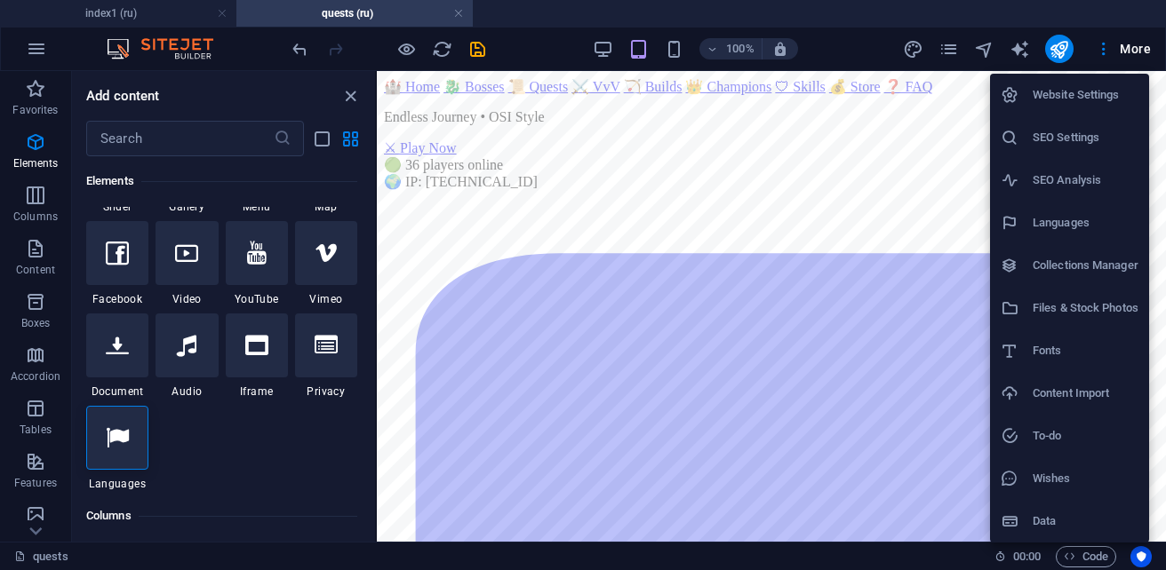
click at [1072, 100] on h6 "Website Settings" at bounding box center [1085, 94] width 106 height 21
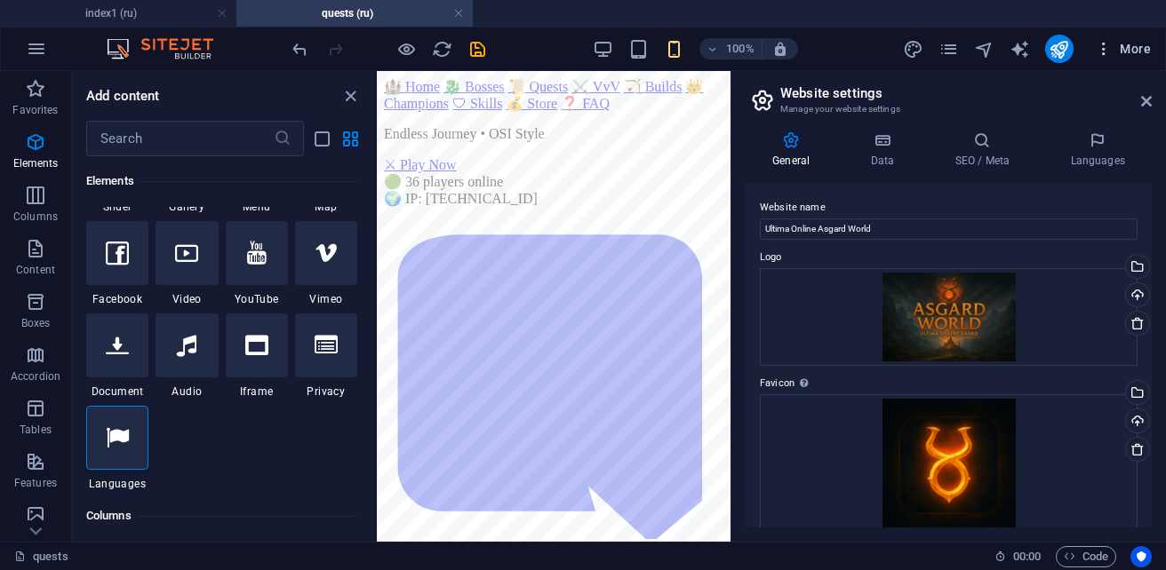
click at [1135, 47] on span "More" at bounding box center [1123, 49] width 56 height 18
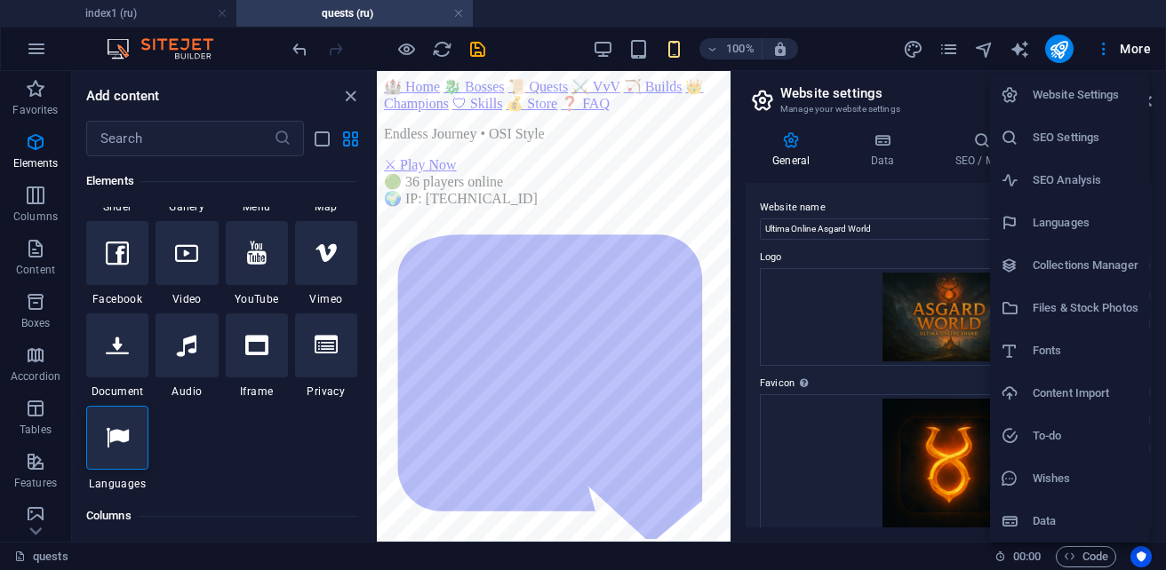
click at [791, 432] on div at bounding box center [583, 285] width 1166 height 570
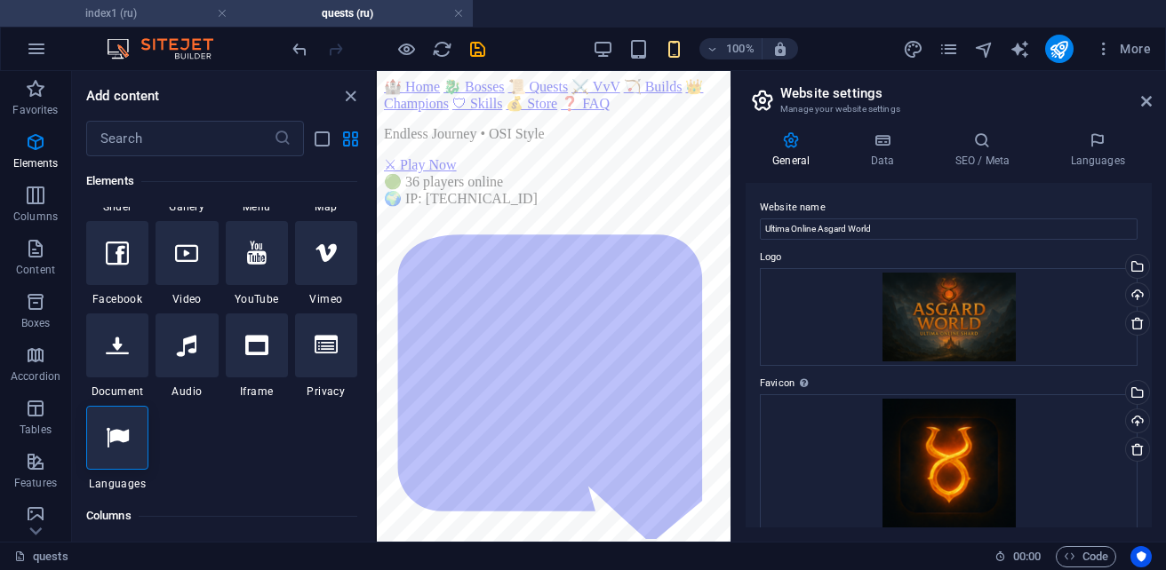
click at [142, 12] on h4 "index1 (ru)" at bounding box center [118, 14] width 236 height 20
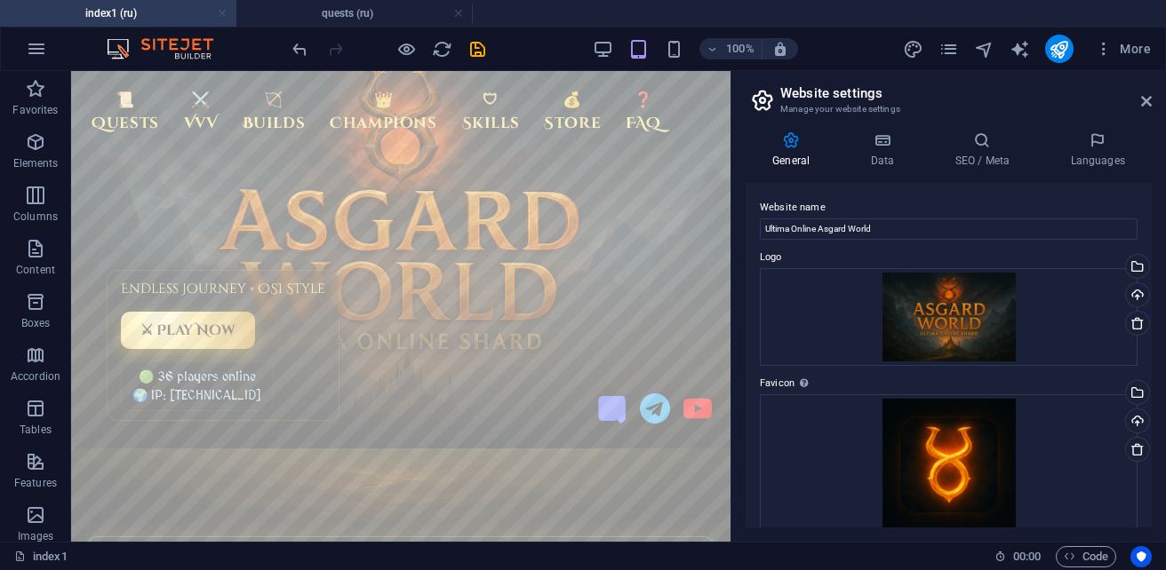
click at [221, 16] on link at bounding box center [222, 13] width 11 height 17
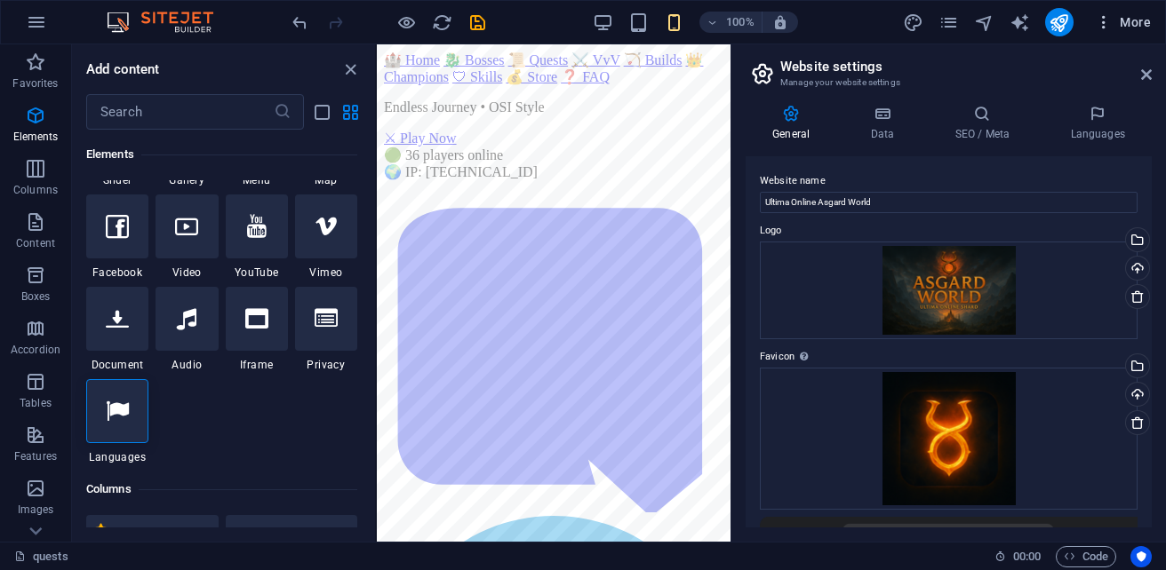
click at [1127, 27] on span "More" at bounding box center [1123, 22] width 56 height 18
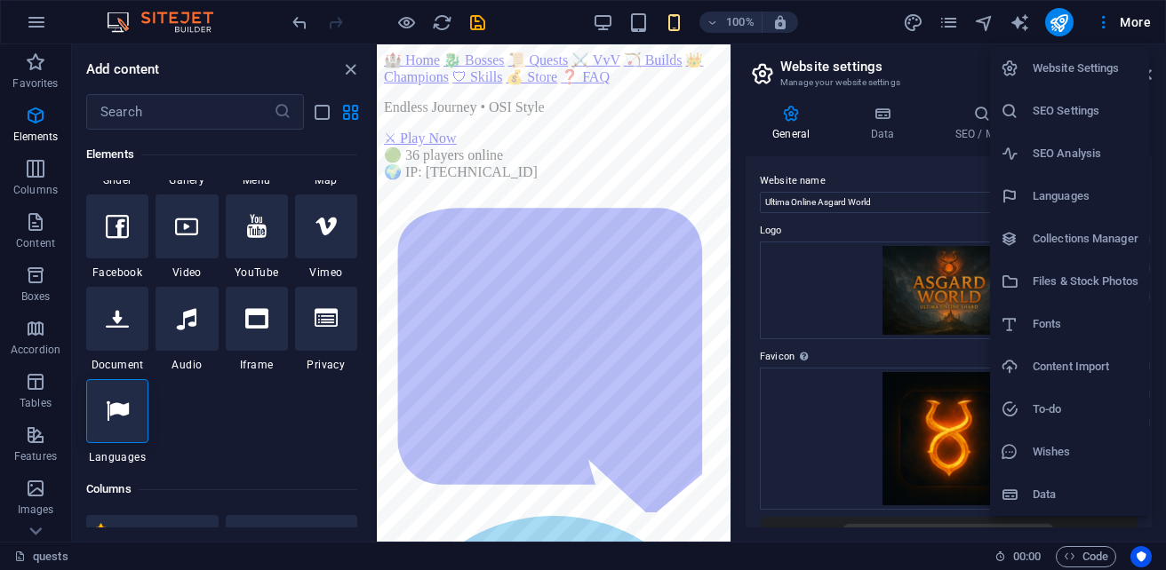
click at [1084, 79] on li "Website Settings" at bounding box center [1069, 68] width 159 height 43
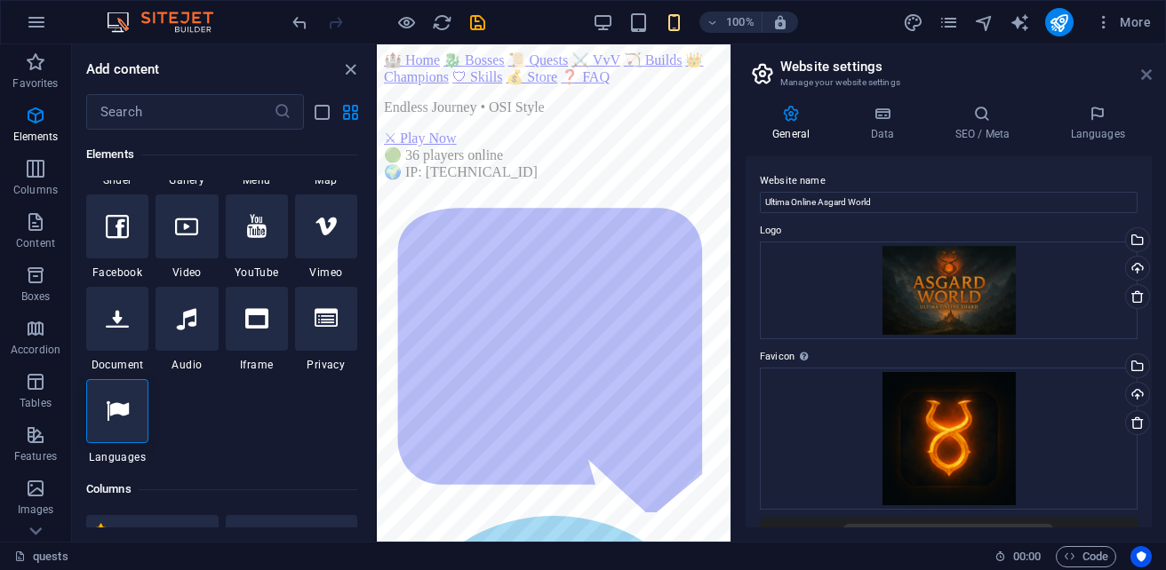
click at [1145, 69] on icon at bounding box center [1146, 75] width 11 height 14
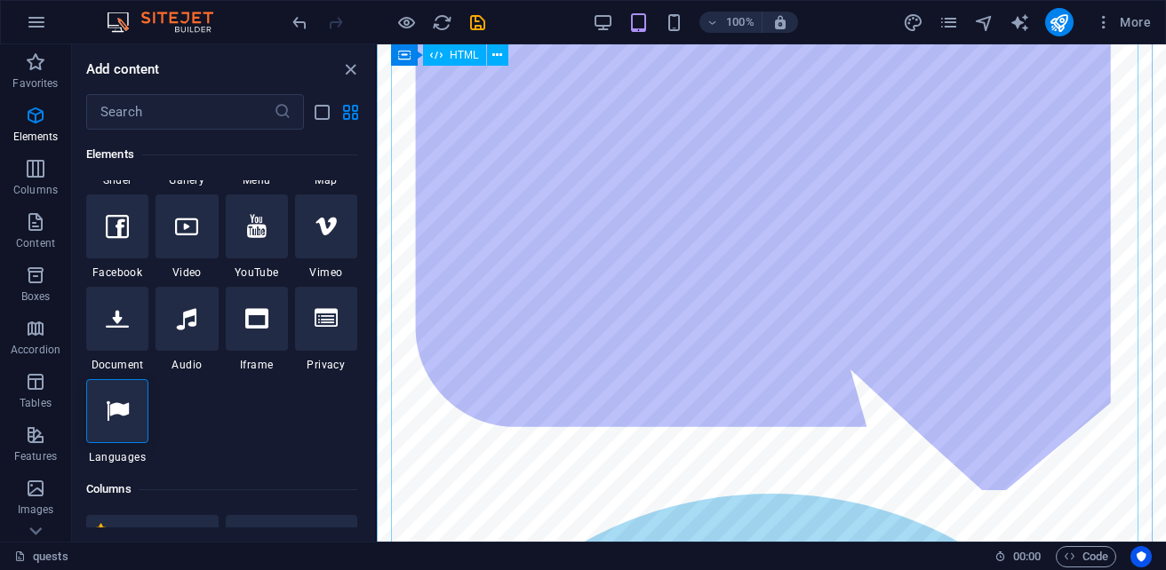
scroll to position [622, 0]
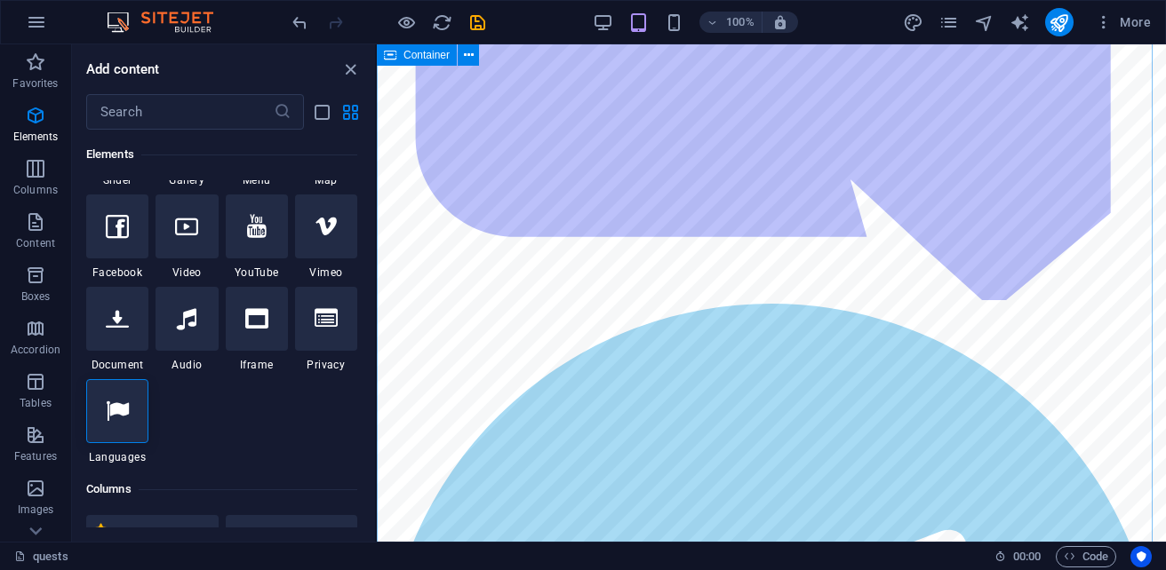
click at [38, 124] on icon "button" at bounding box center [35, 115] width 21 height 21
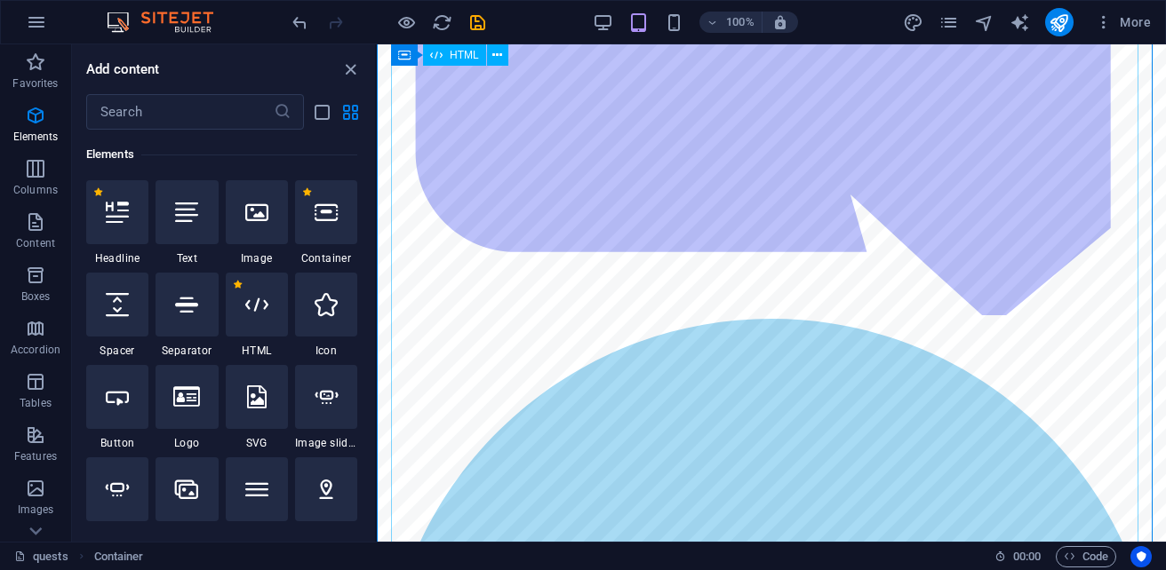
scroll to position [533, 0]
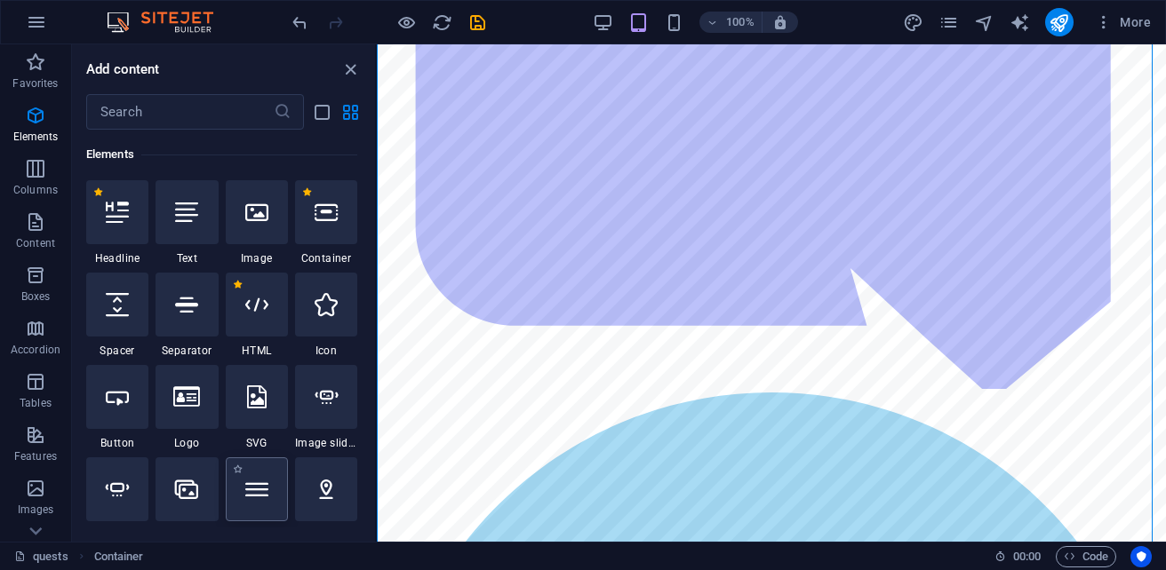
click at [264, 492] on icon at bounding box center [256, 489] width 23 height 23
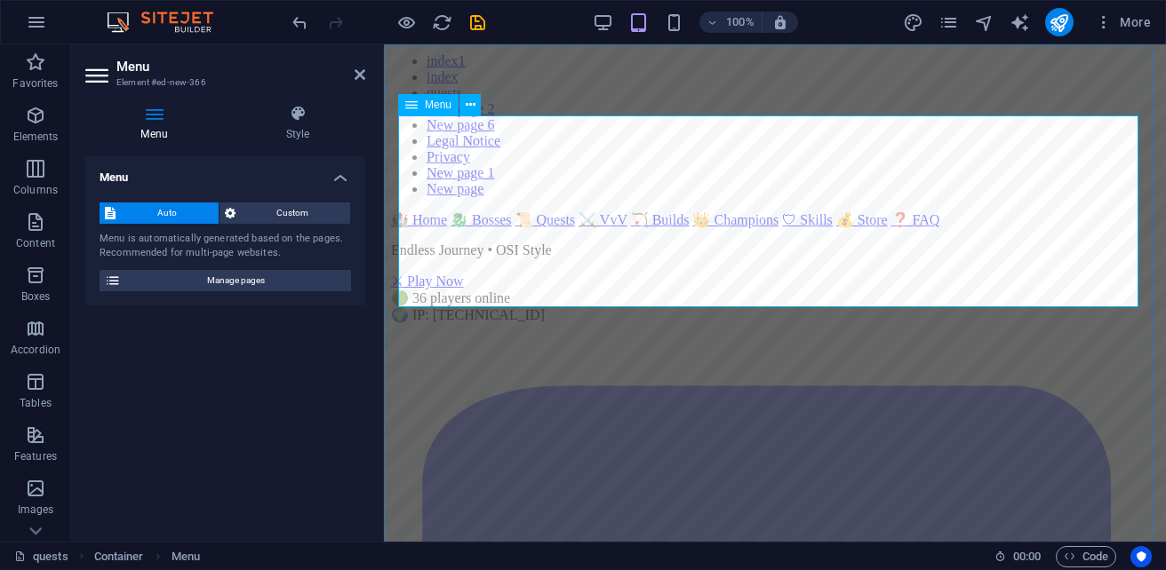
scroll to position [0, 0]
click at [177, 213] on span "Auto" at bounding box center [167, 213] width 92 height 21
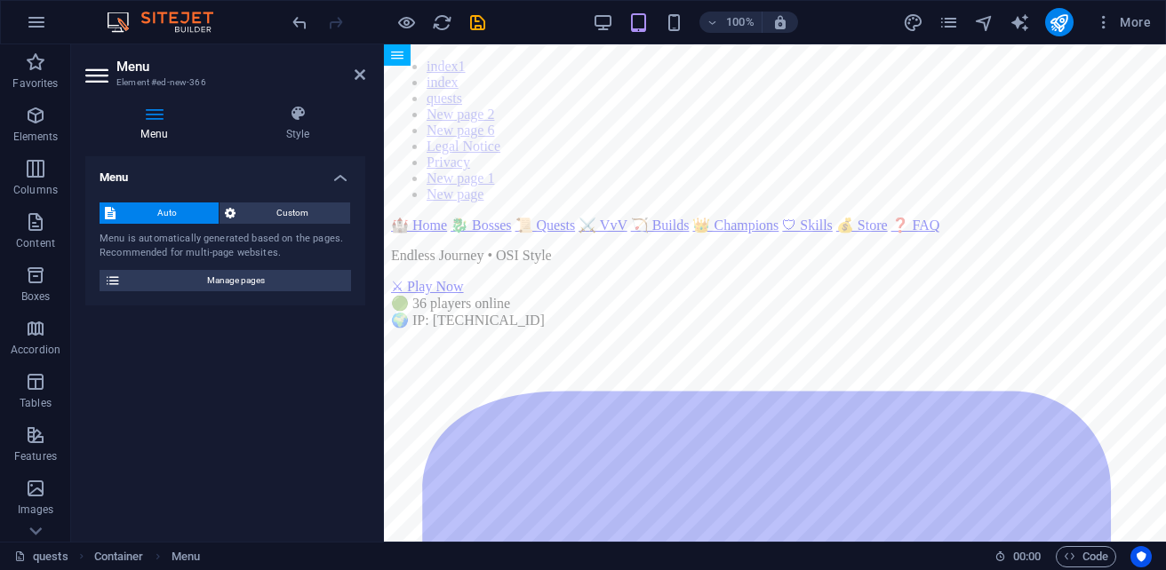
drag, startPoint x: 597, startPoint y: 250, endPoint x: 607, endPoint y: 121, distance: 129.2
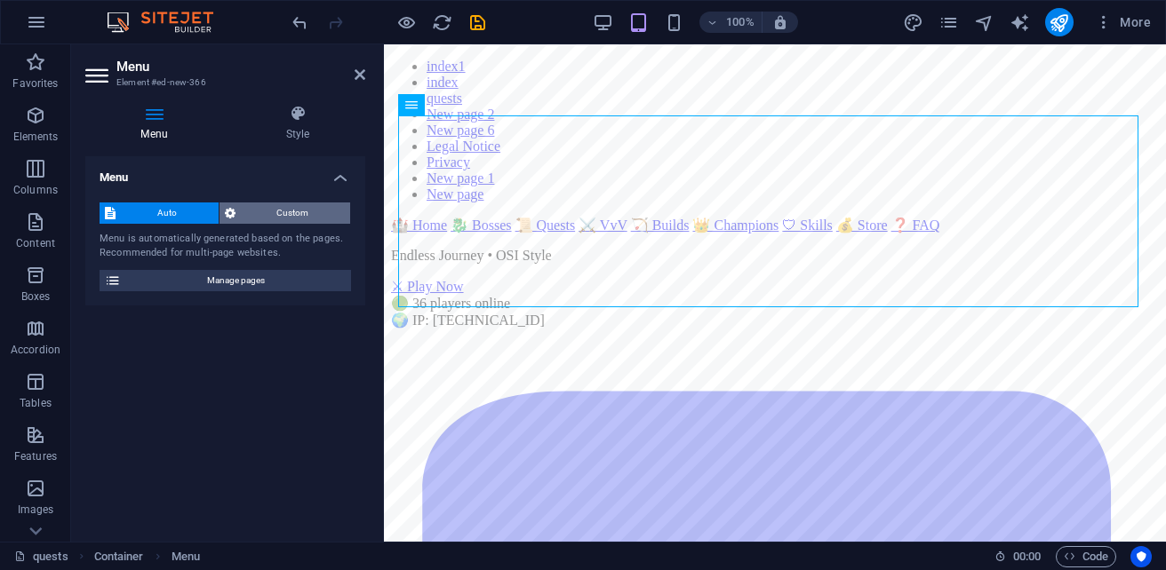
click at [299, 211] on span "Custom" at bounding box center [293, 213] width 105 height 21
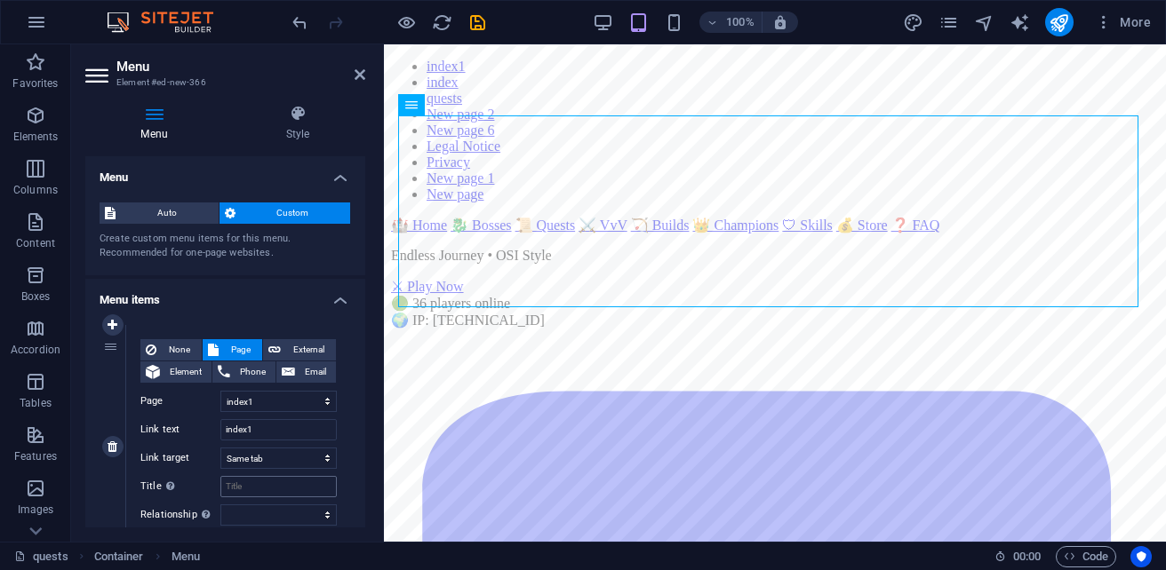
scroll to position [89, 0]
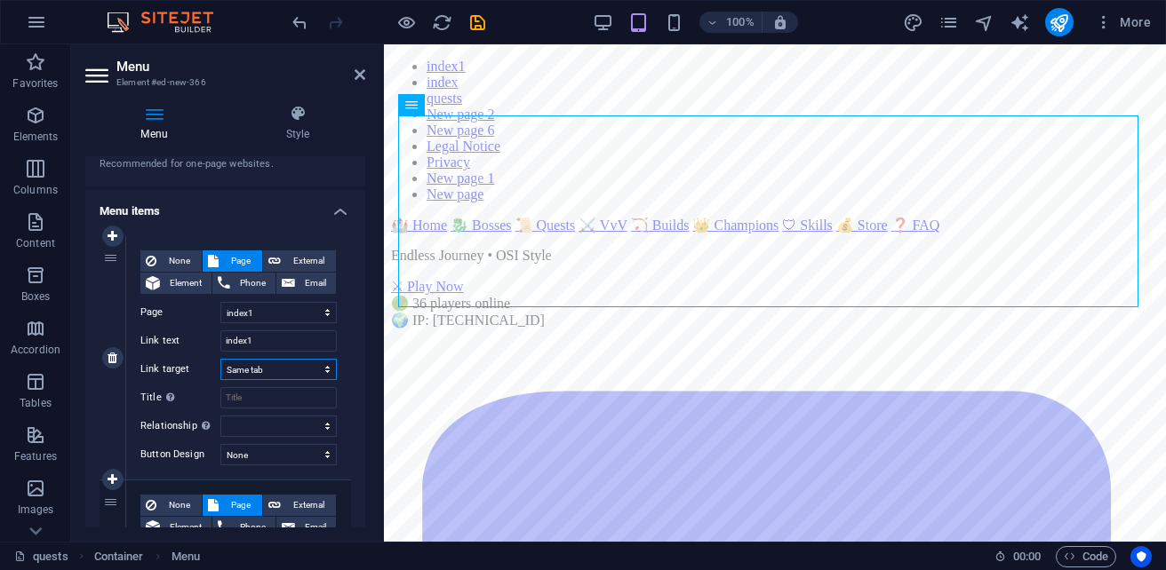
click at [283, 373] on select "New tab Same tab Overlay" at bounding box center [278, 369] width 116 height 21
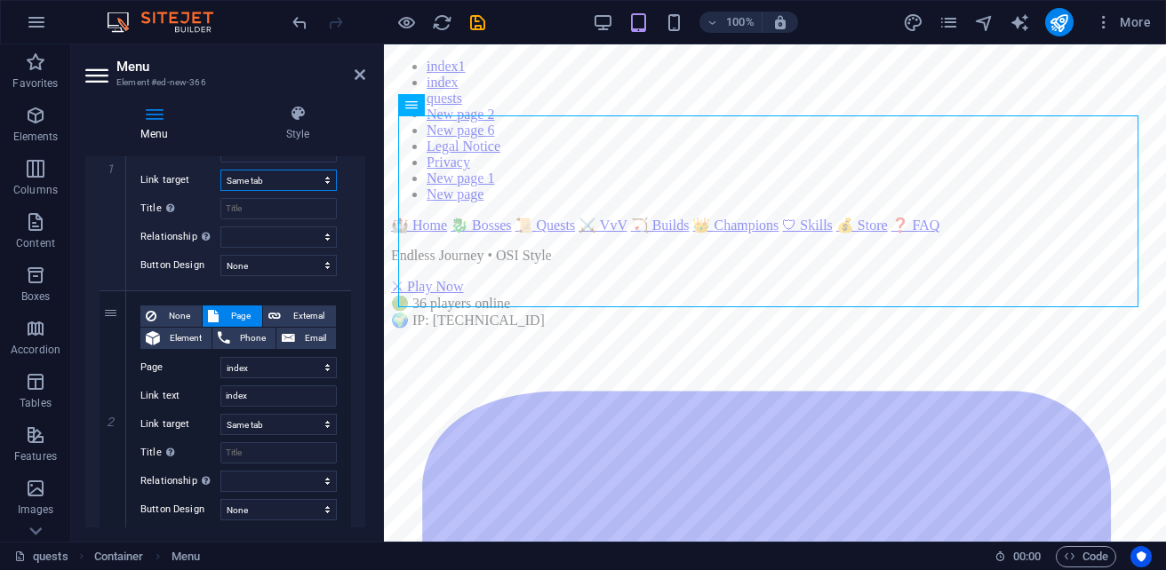
scroll to position [267, 0]
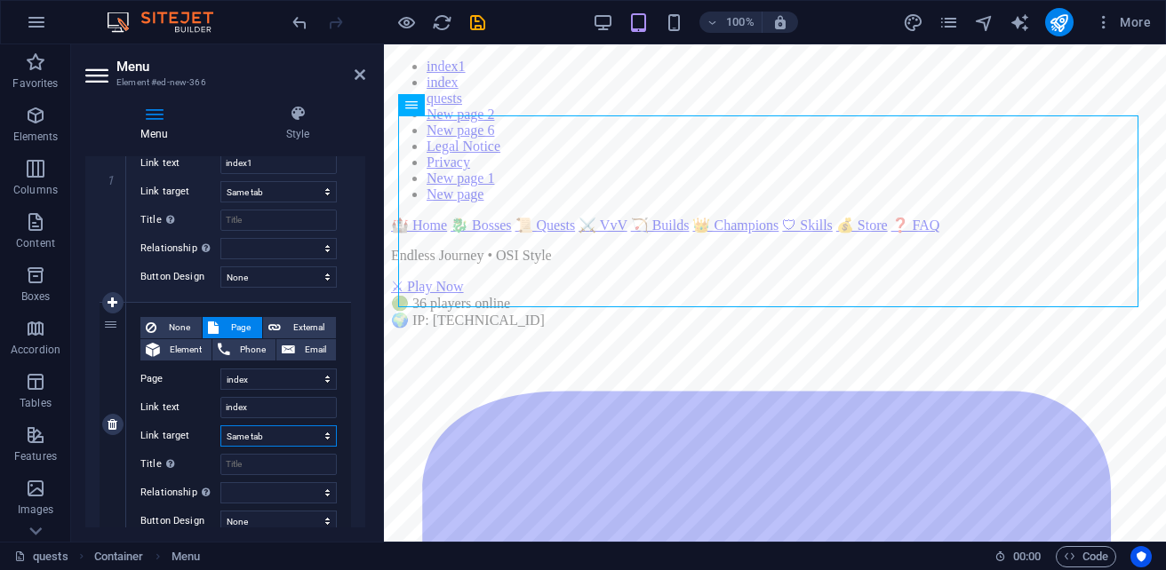
click at [292, 434] on select "New tab Same tab Overlay" at bounding box center [278, 436] width 116 height 21
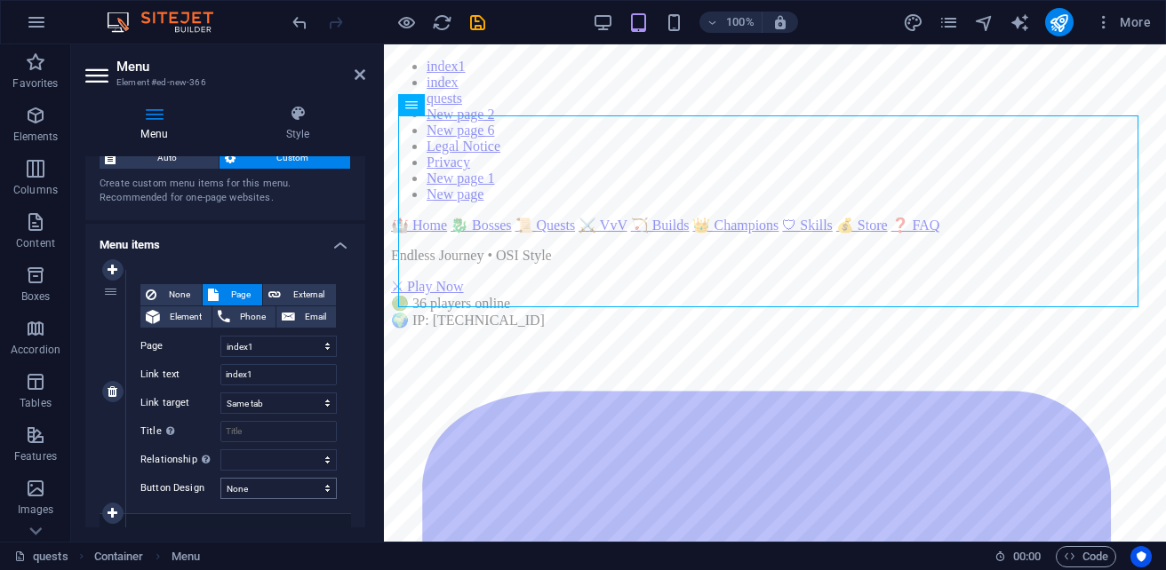
scroll to position [89, 0]
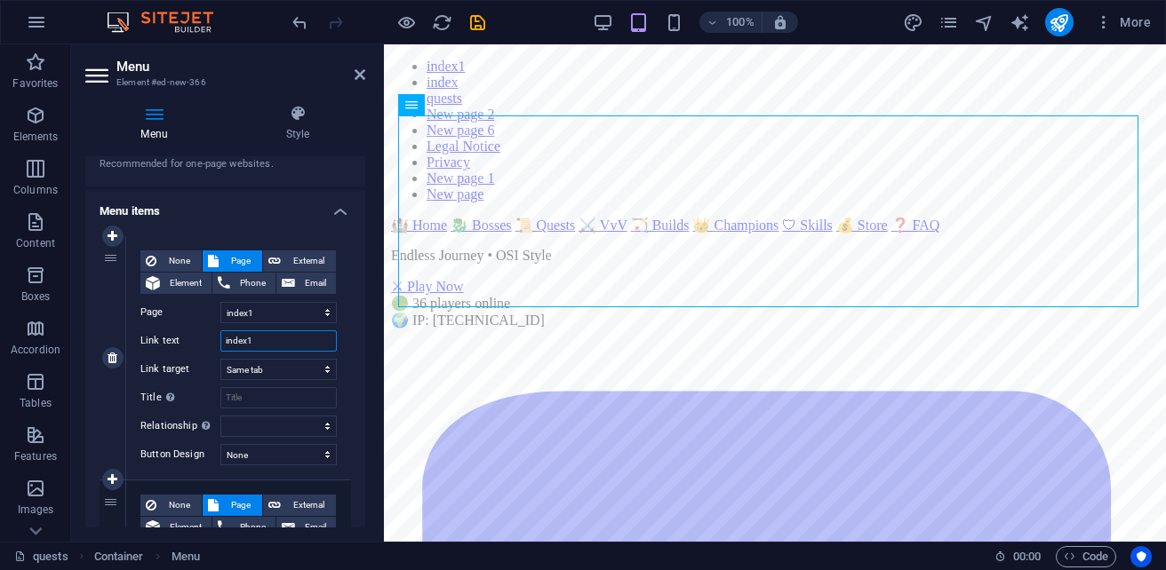
click at [289, 342] on input "index1" at bounding box center [278, 341] width 116 height 21
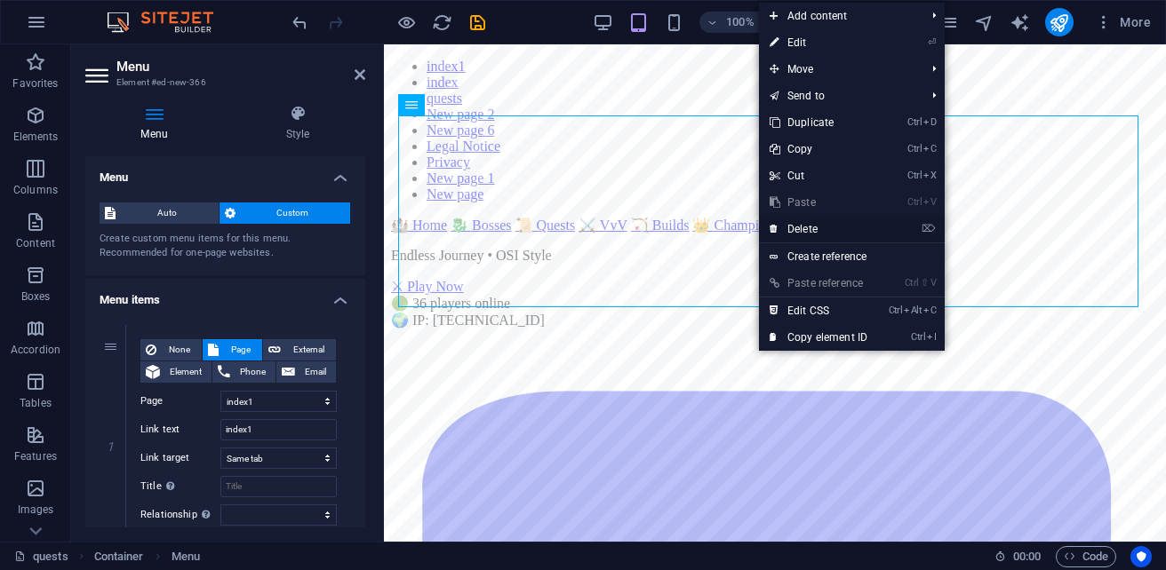
click at [838, 224] on link "⌦ Delete" at bounding box center [818, 229] width 119 height 27
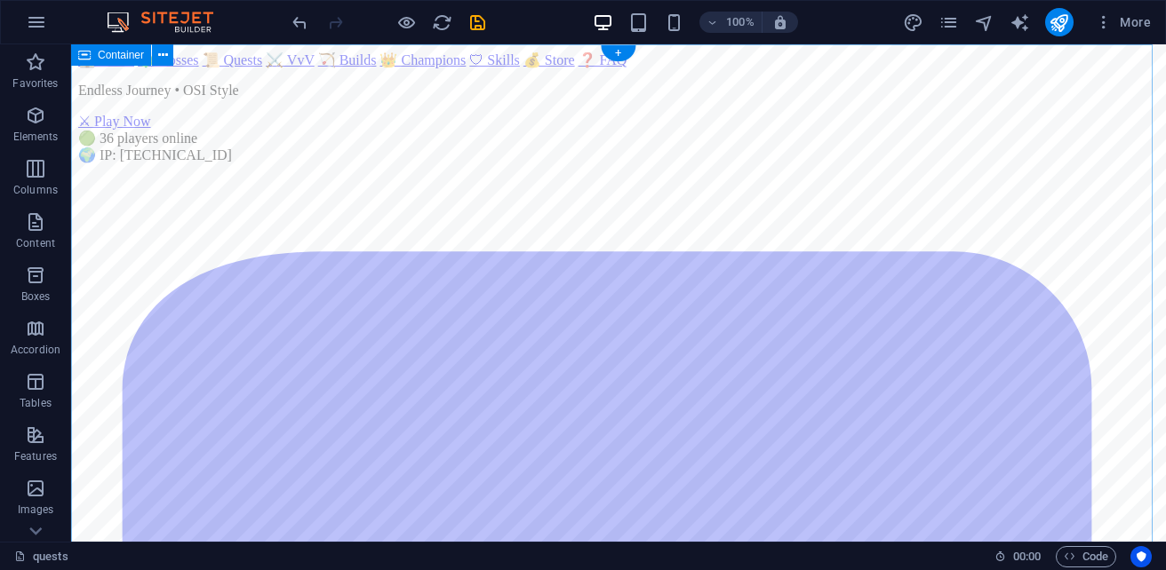
click at [1076, 559] on span "Code" at bounding box center [1086, 556] width 44 height 21
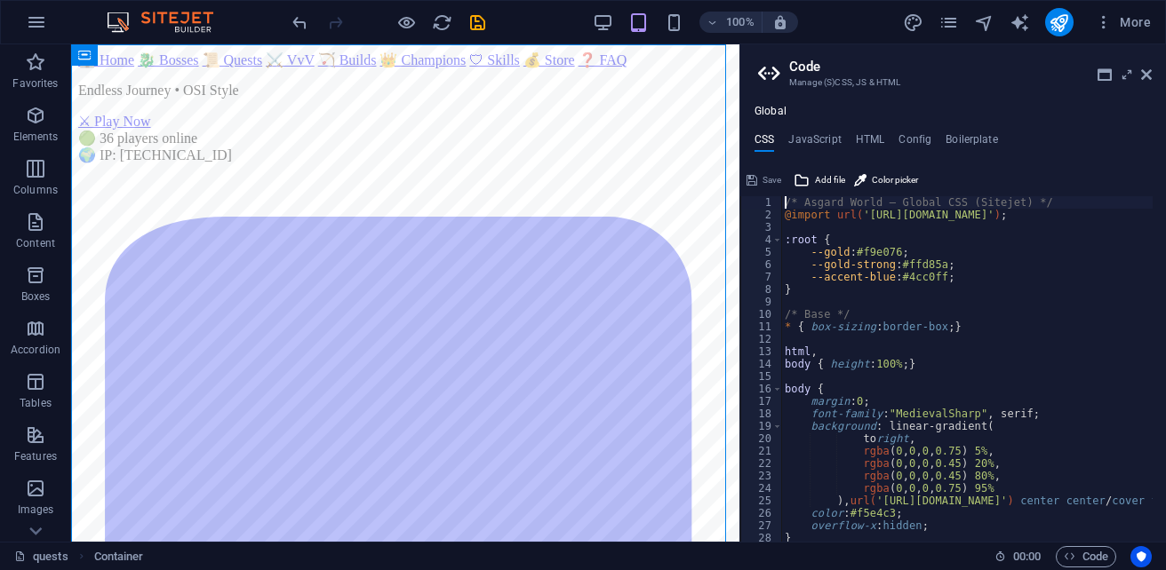
scroll to position [107, 0]
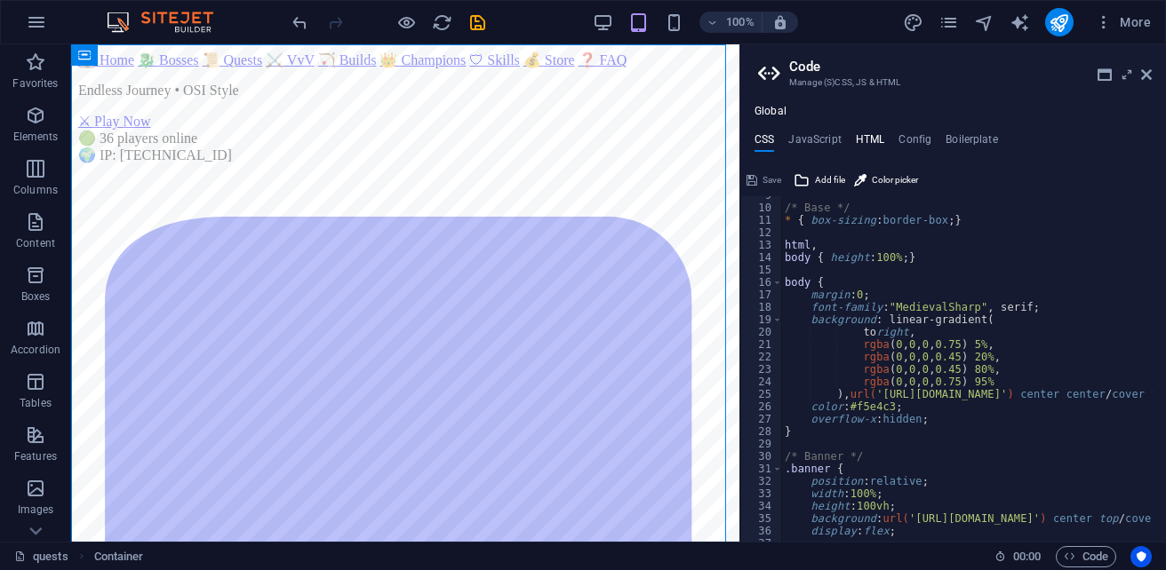
click at [880, 139] on h4 "HTML" at bounding box center [870, 143] width 29 height 20
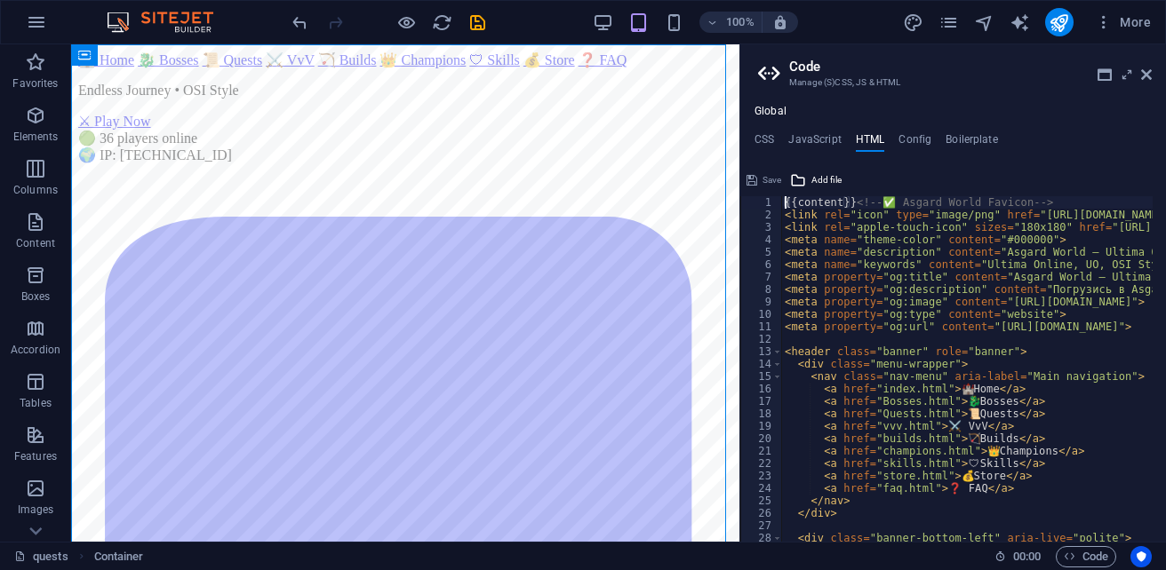
scroll to position [0, 0]
click at [1149, 77] on icon at bounding box center [1146, 75] width 11 height 14
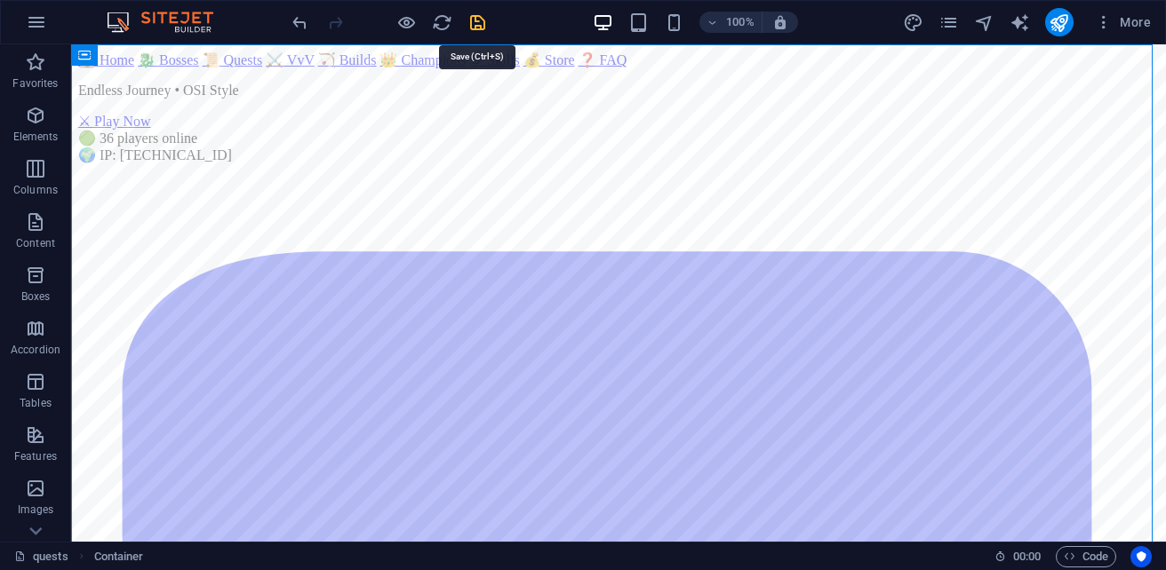
click at [485, 28] on icon "save" at bounding box center [477, 22] width 20 height 20
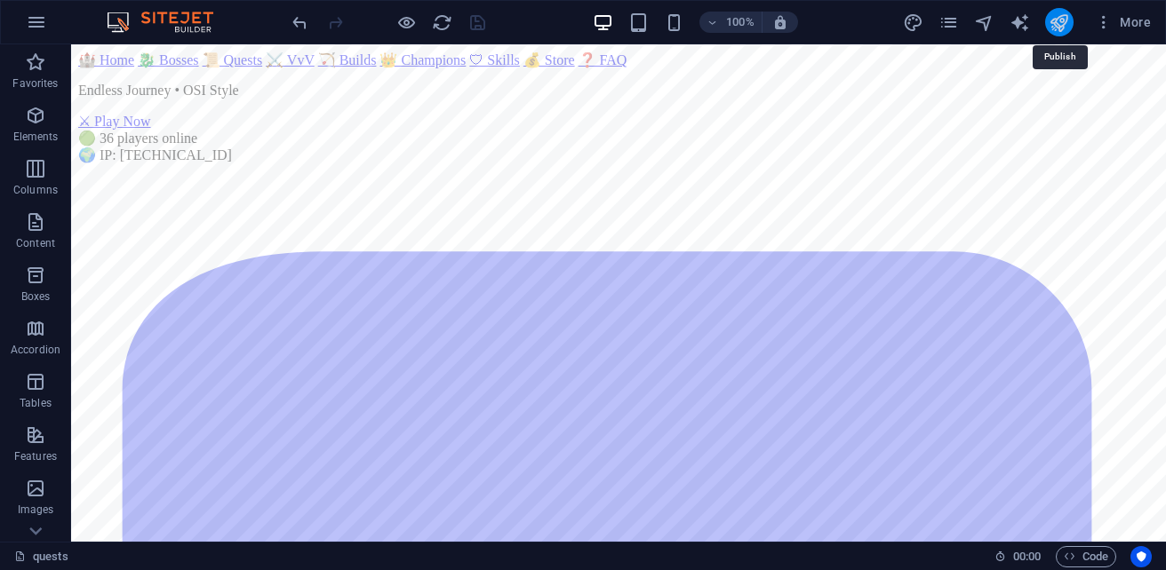
click at [1055, 25] on icon "publish" at bounding box center [1058, 22] width 20 height 20
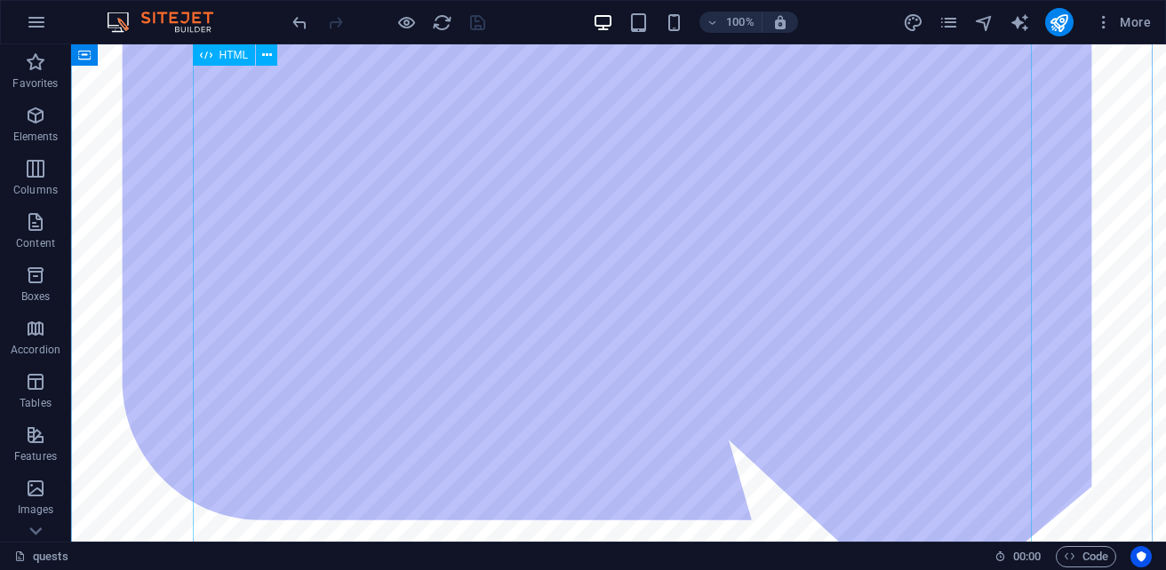
scroll to position [444, 0]
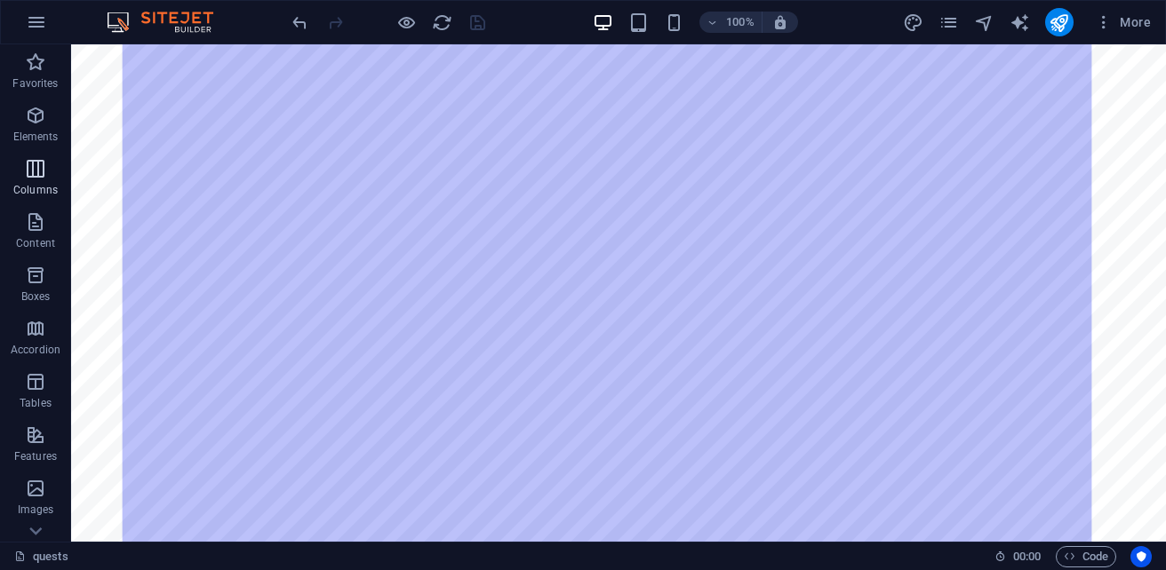
click at [39, 162] on icon "button" at bounding box center [35, 168] width 21 height 21
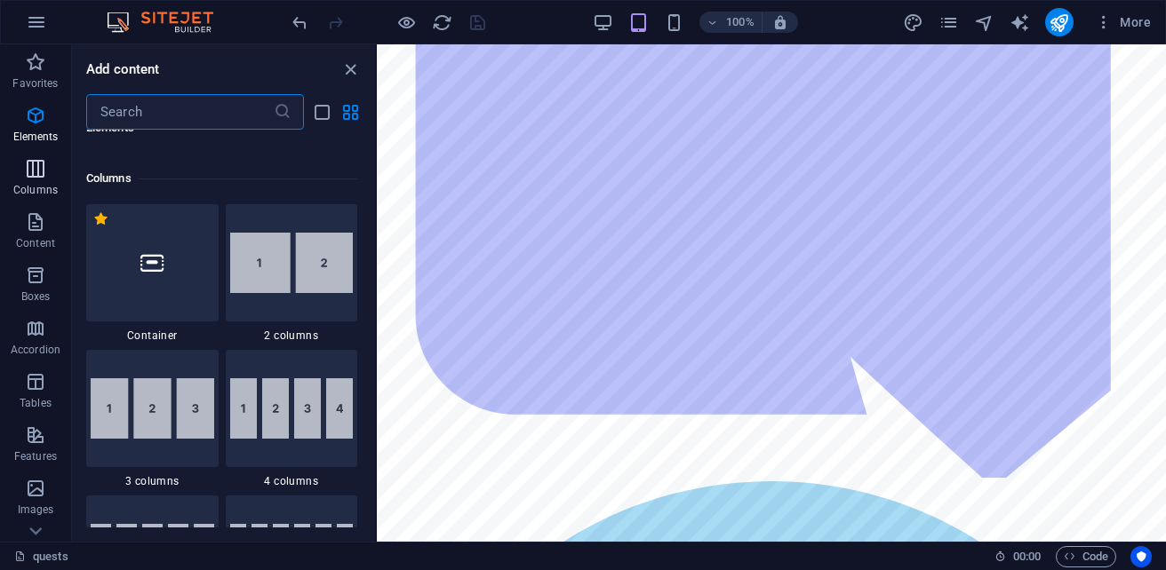
scroll to position [1025, 0]
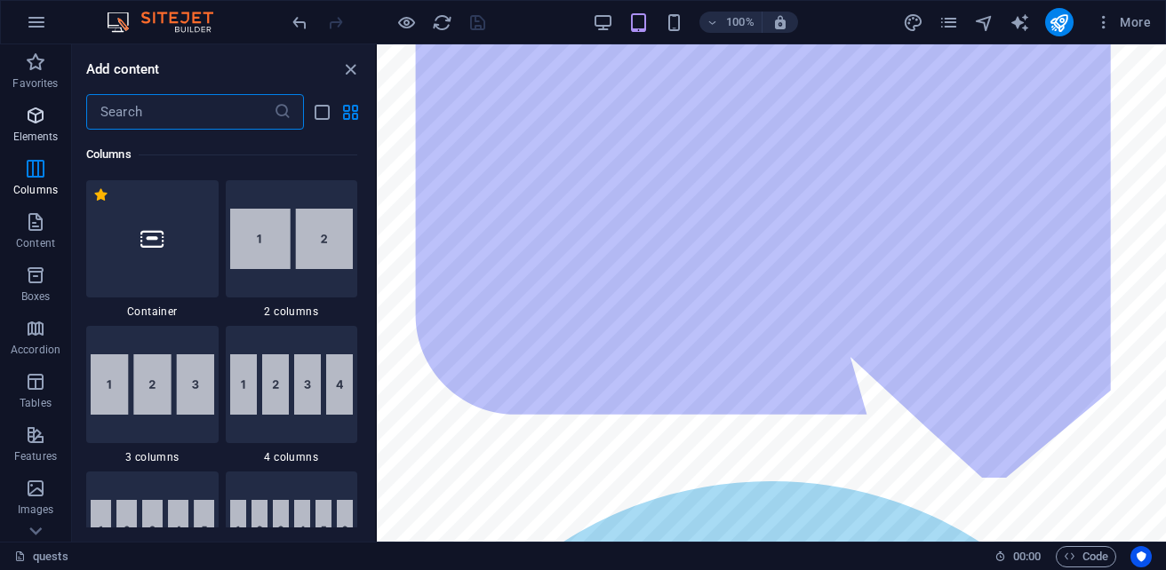
click at [35, 127] on span "Elements" at bounding box center [35, 126] width 71 height 43
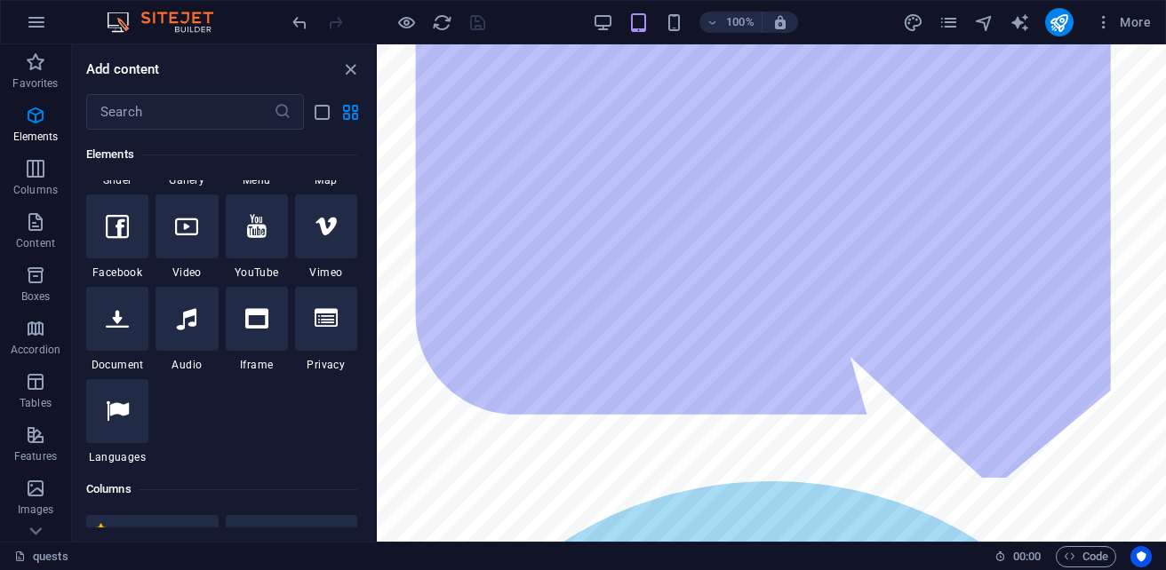
scroll to position [957, 0]
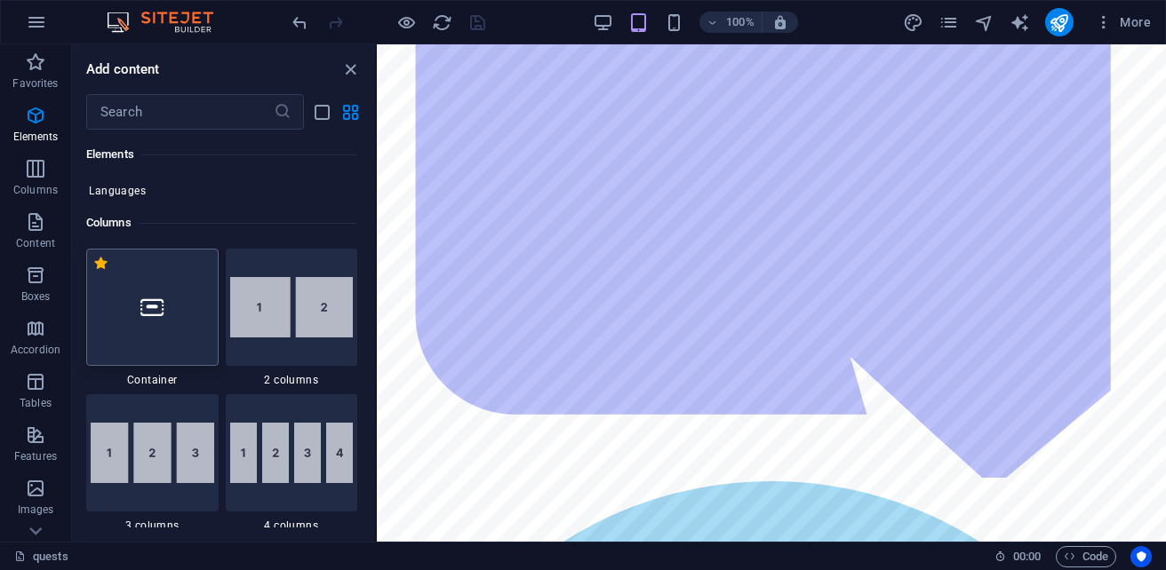
click at [137, 338] on div at bounding box center [152, 307] width 132 height 117
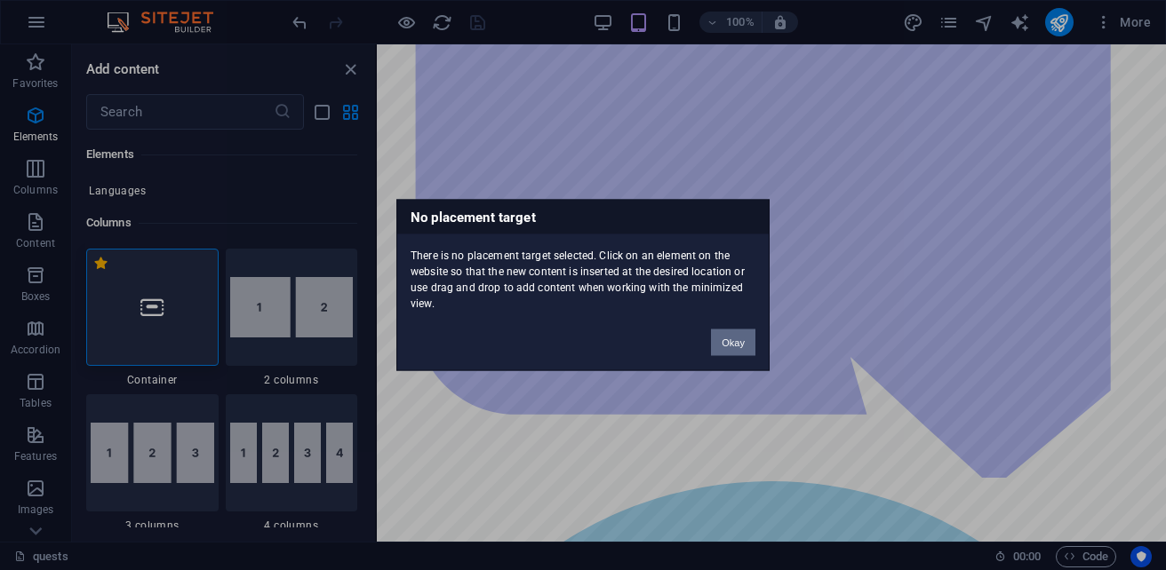
click at [730, 347] on button "Okay" at bounding box center [733, 343] width 44 height 27
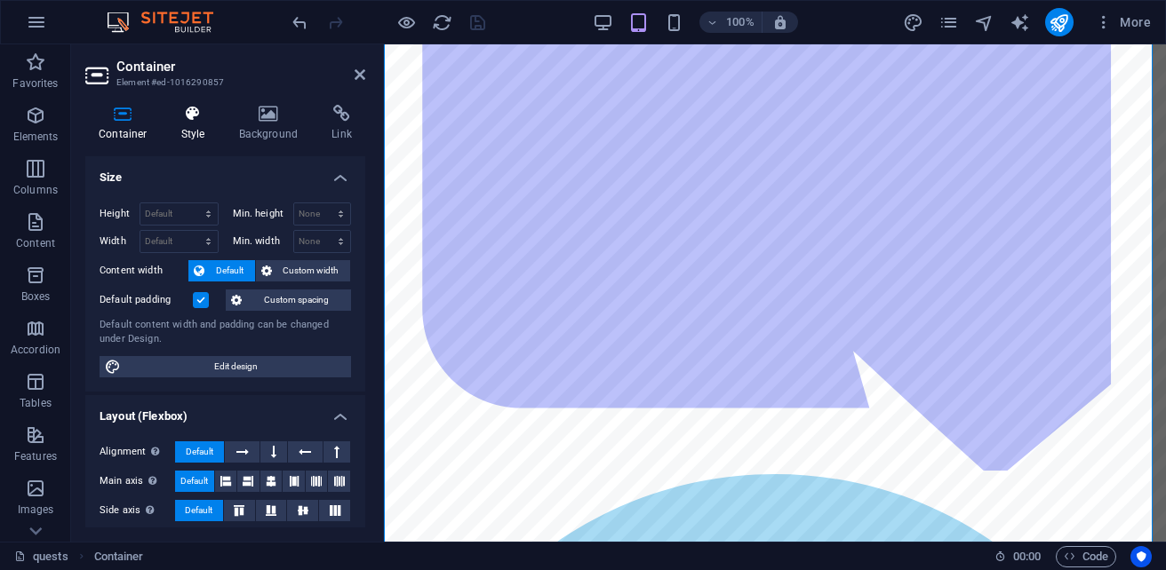
click at [189, 108] on icon at bounding box center [193, 114] width 51 height 18
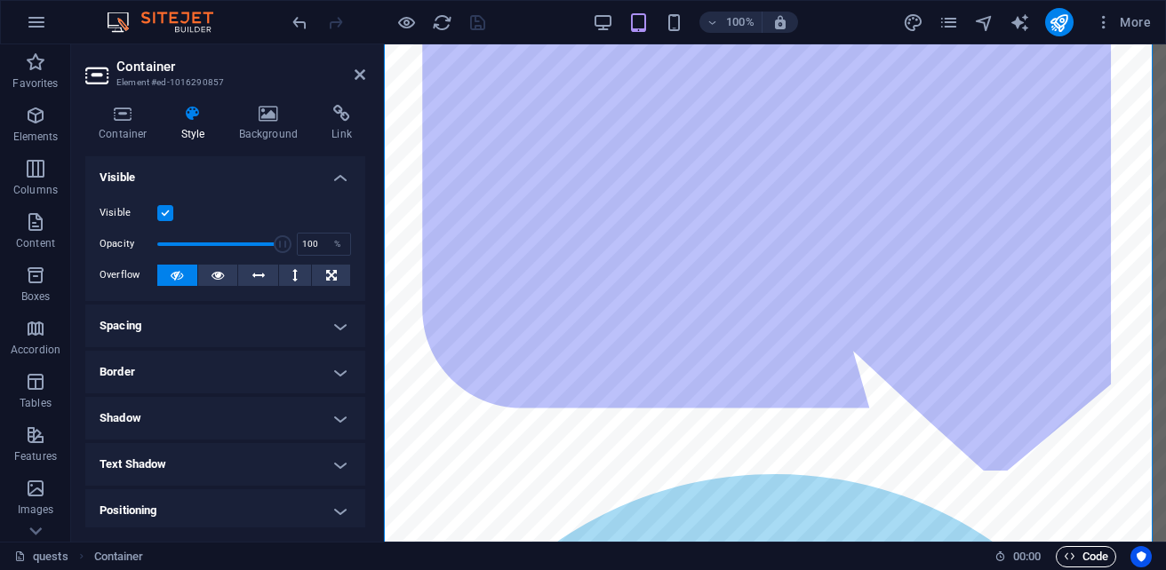
click at [1089, 552] on span "Code" at bounding box center [1086, 556] width 44 height 21
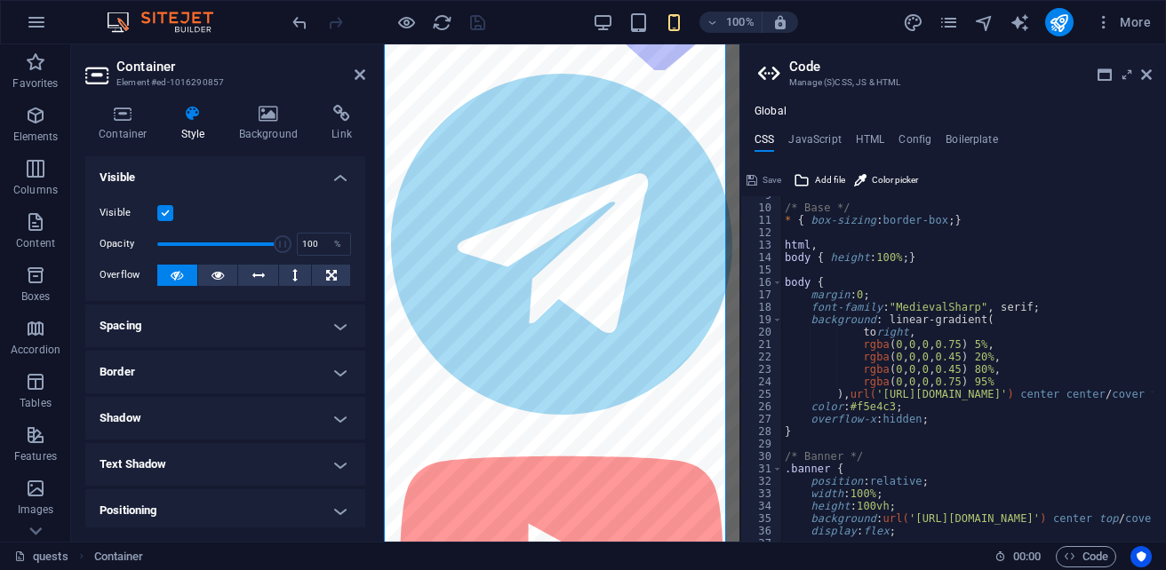
scroll to position [0, 0]
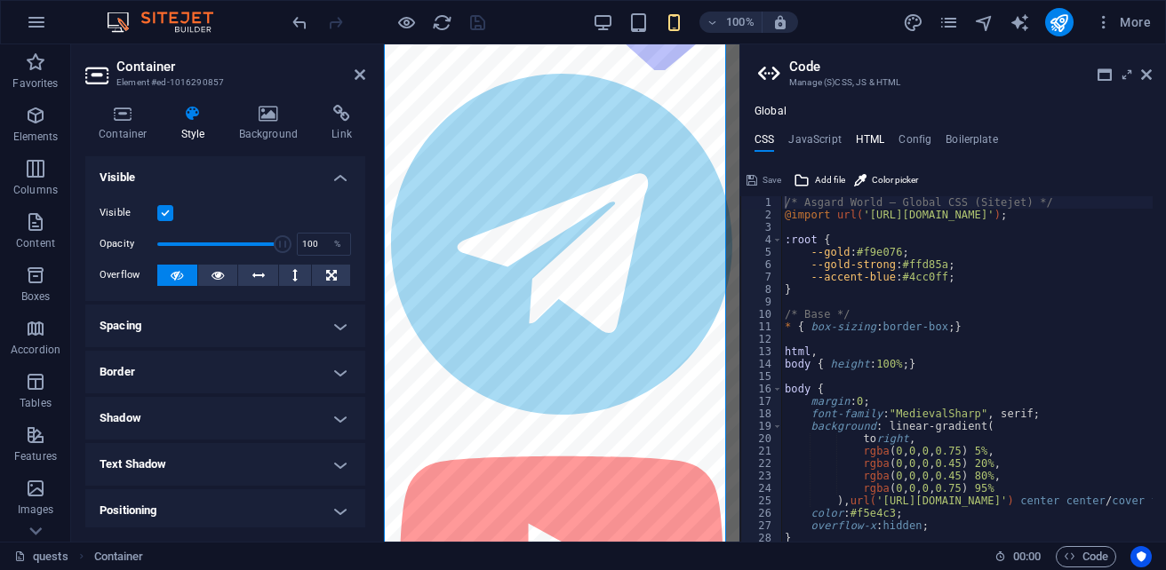
click at [867, 141] on h4 "HTML" at bounding box center [870, 143] width 29 height 20
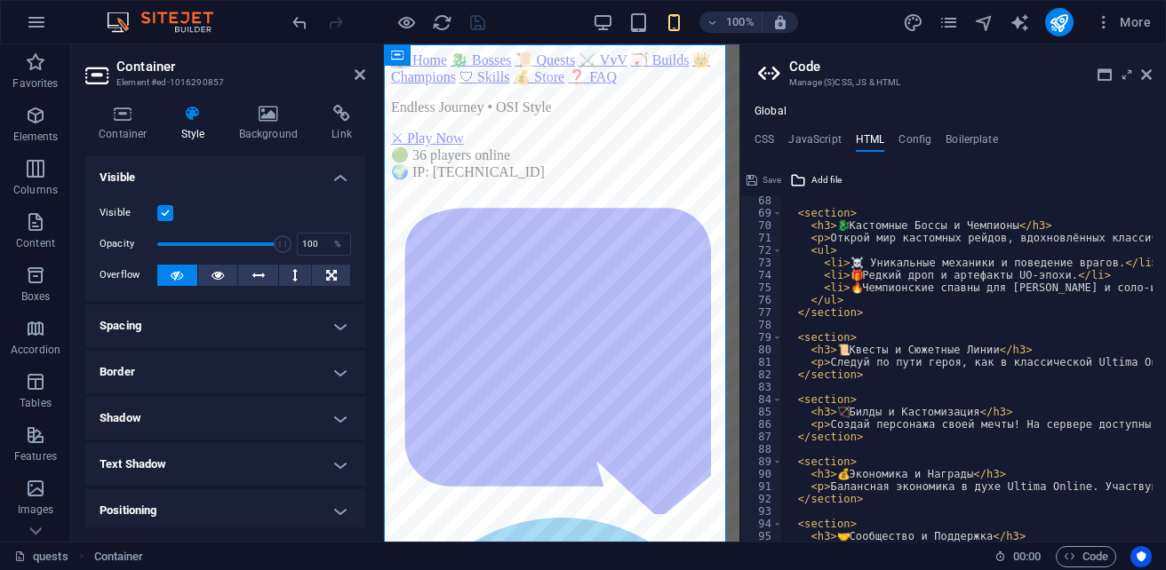
scroll to position [622, 0]
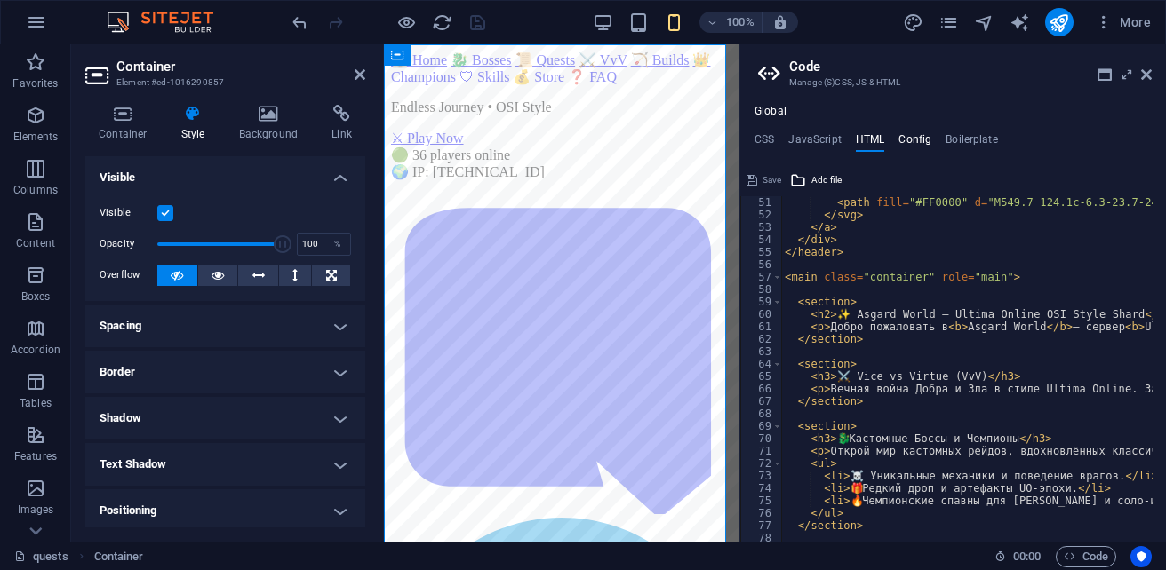
click at [903, 137] on h4 "Config" at bounding box center [914, 143] width 33 height 20
type textarea "$color-background: #ffffff;"
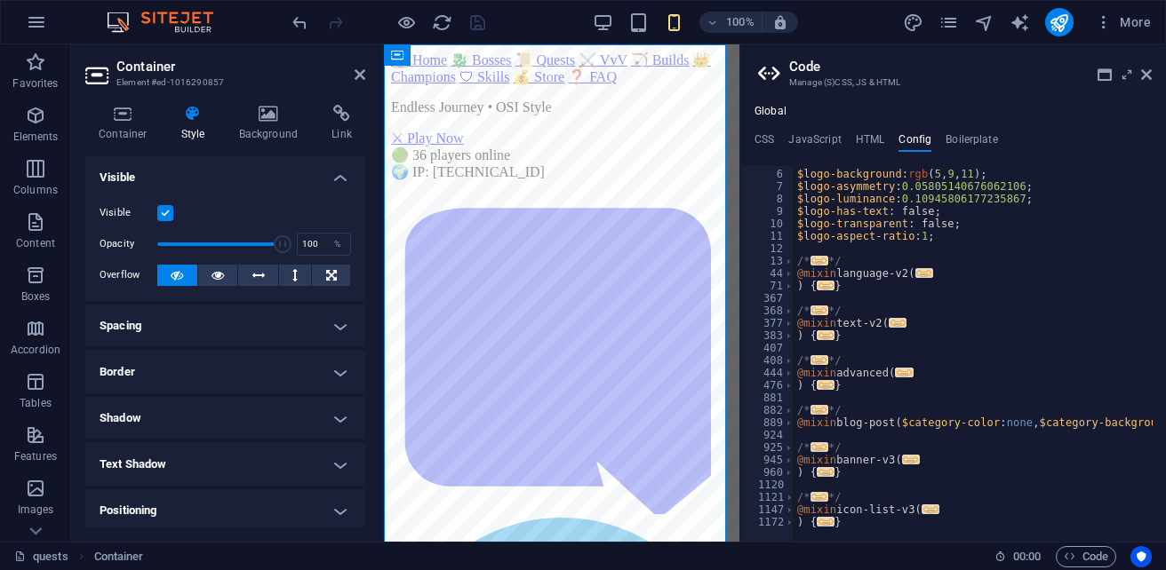
scroll to position [0, 0]
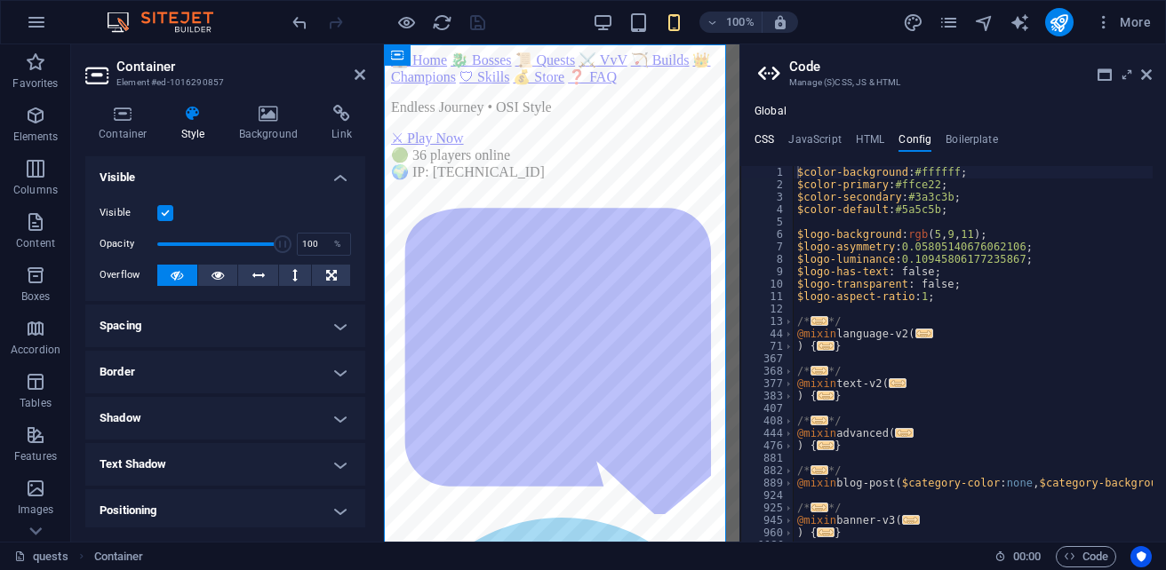
click at [756, 137] on h4 "CSS" at bounding box center [764, 143] width 20 height 20
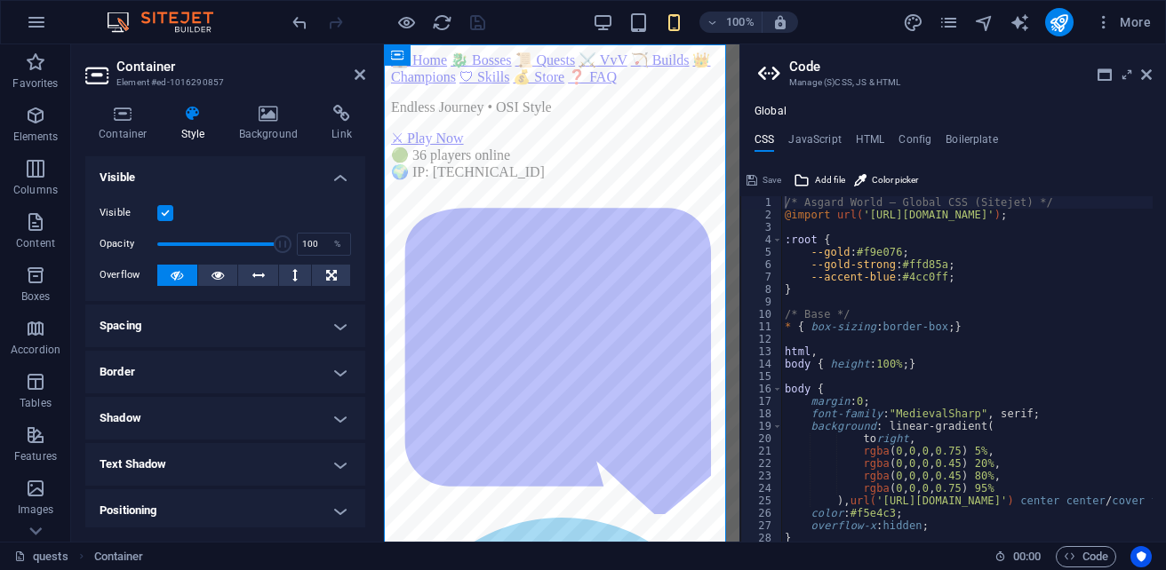
scroll to position [107, 0]
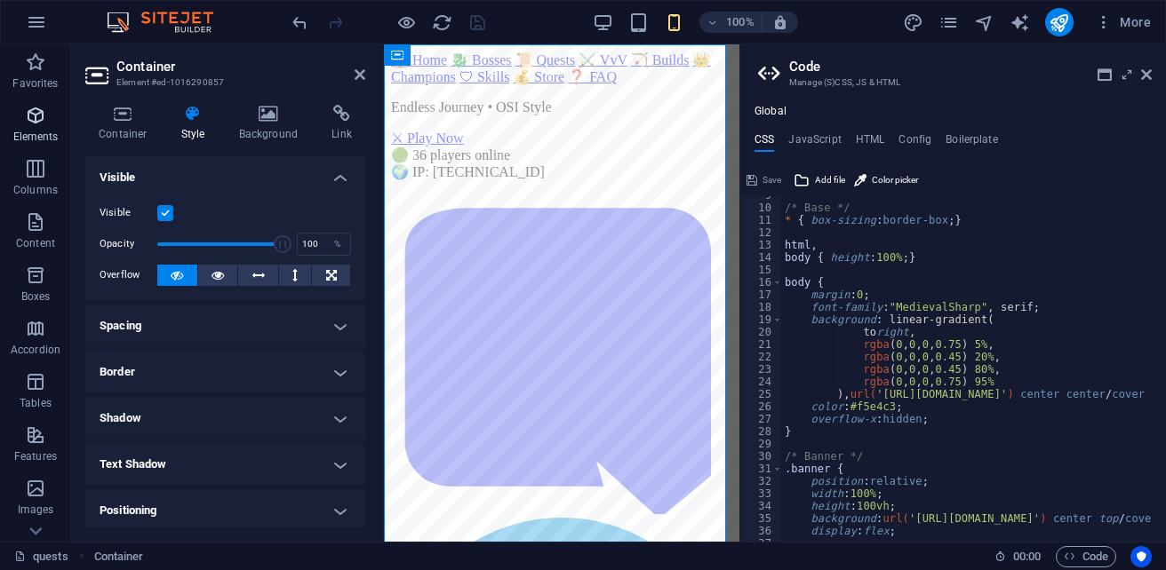
click at [40, 133] on p "Elements" at bounding box center [35, 137] width 45 height 14
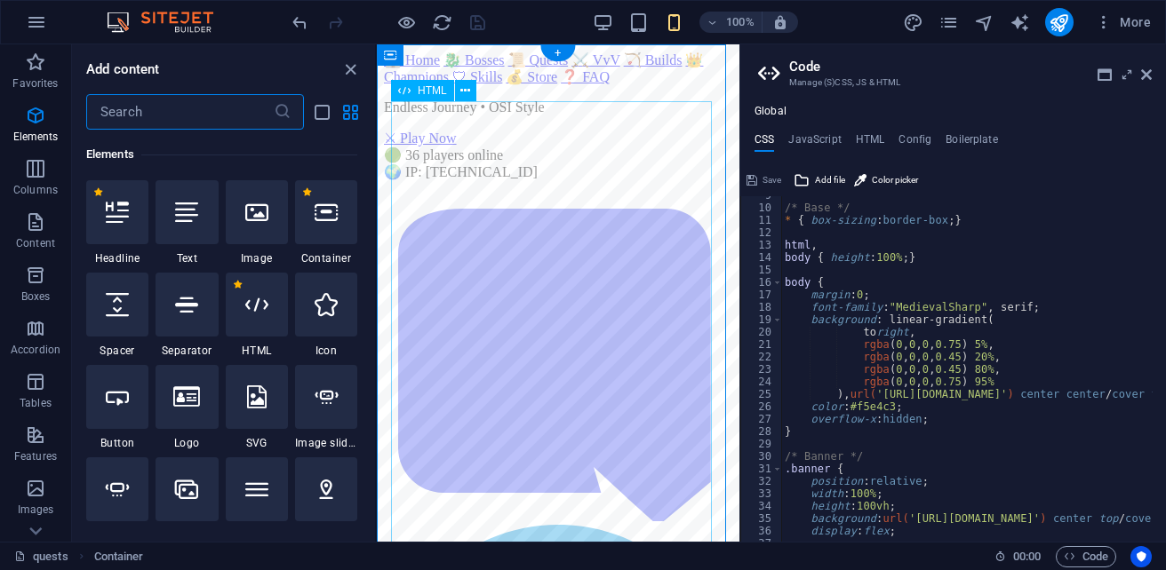
scroll to position [335, 0]
click at [243, 311] on div at bounding box center [257, 305] width 62 height 64
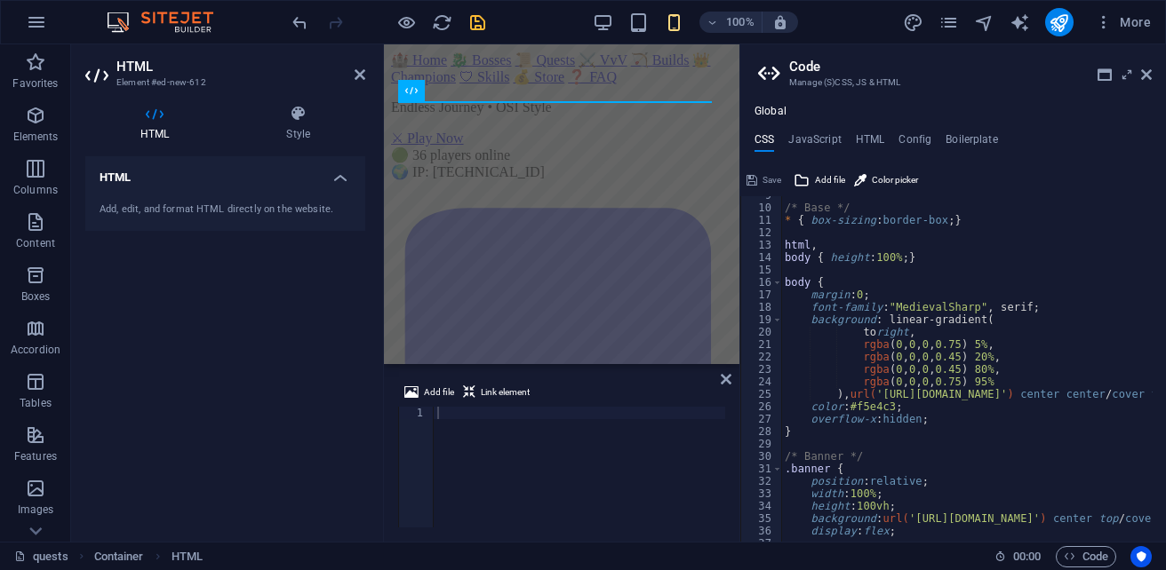
click at [236, 339] on div "HTML Add, edit, and format HTML directly on the website." at bounding box center [225, 341] width 280 height 371
click at [1145, 72] on icon at bounding box center [1146, 75] width 11 height 14
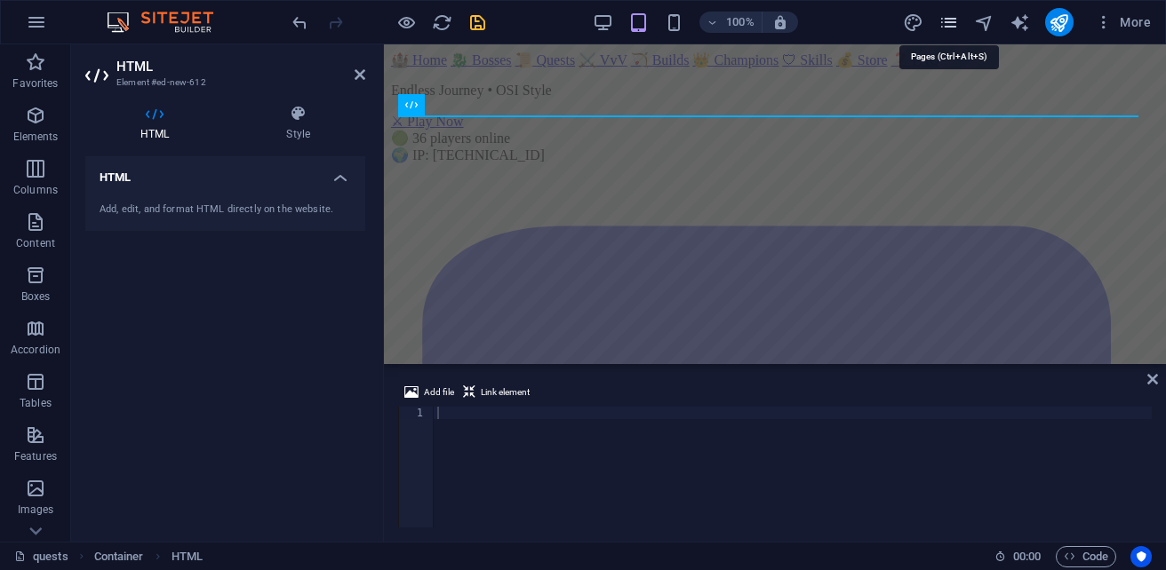
click at [953, 25] on icon "pages" at bounding box center [948, 22] width 20 height 20
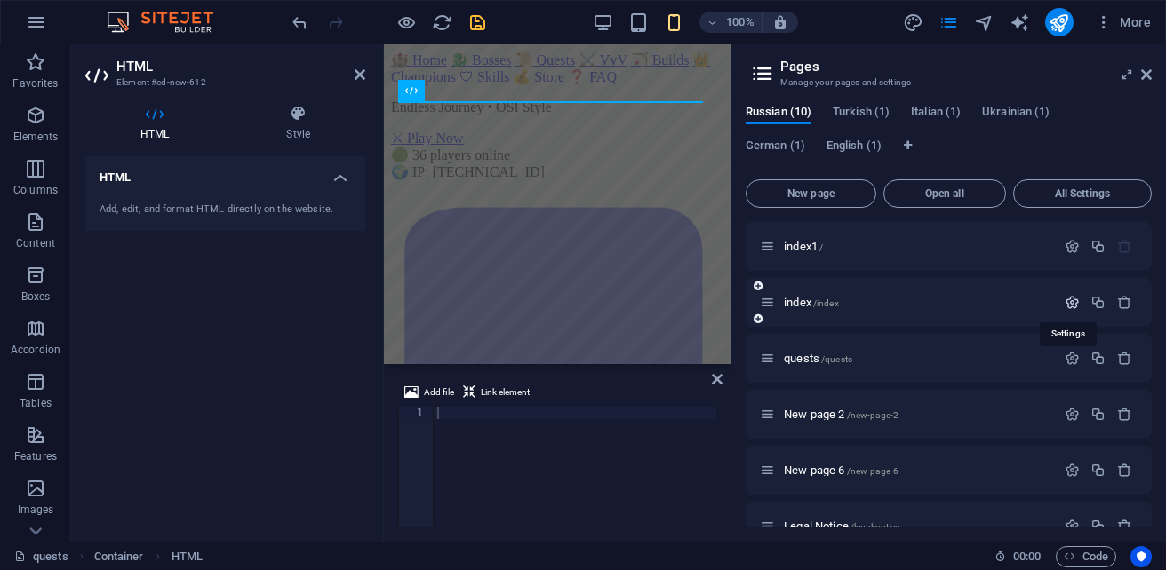
click at [1070, 304] on icon "button" at bounding box center [1071, 302] width 15 height 15
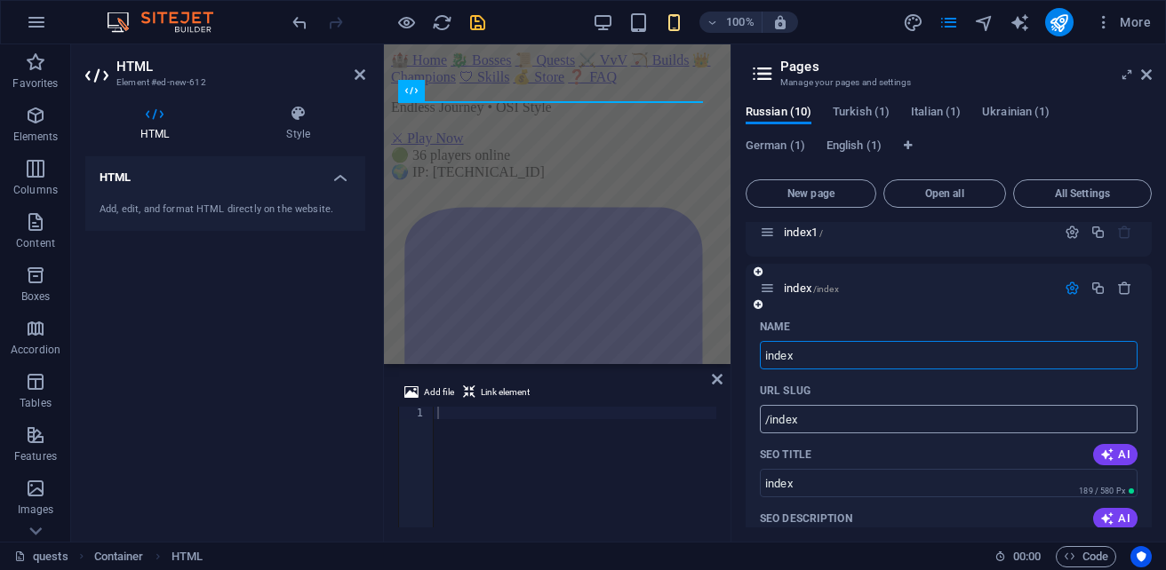
scroll to position [0, 0]
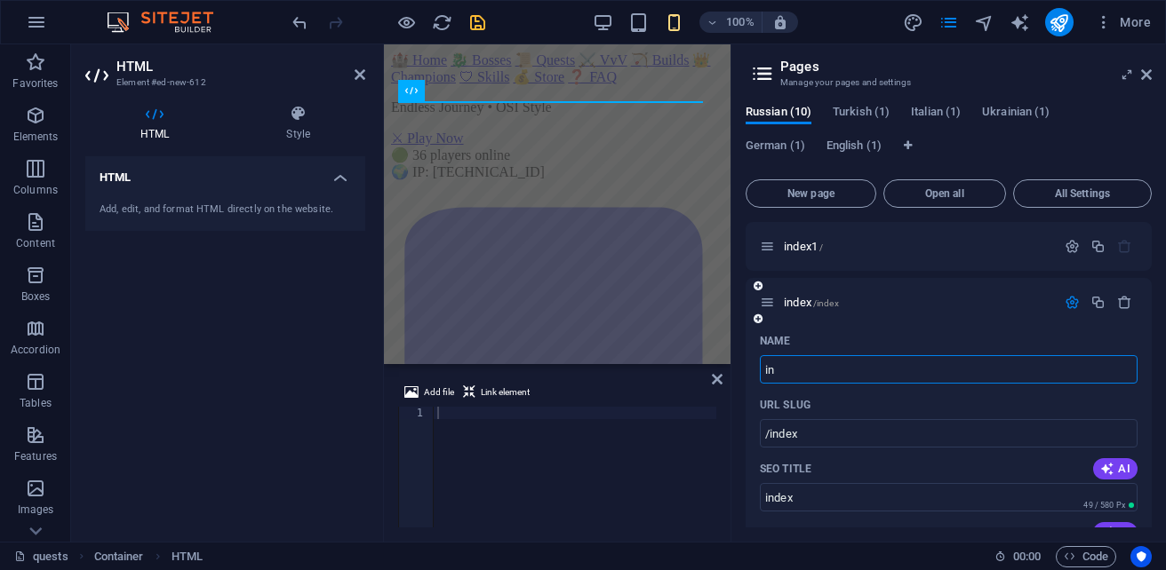
type input "i"
type input "/i"
type input "i"
type input "Гл"
type input "/"
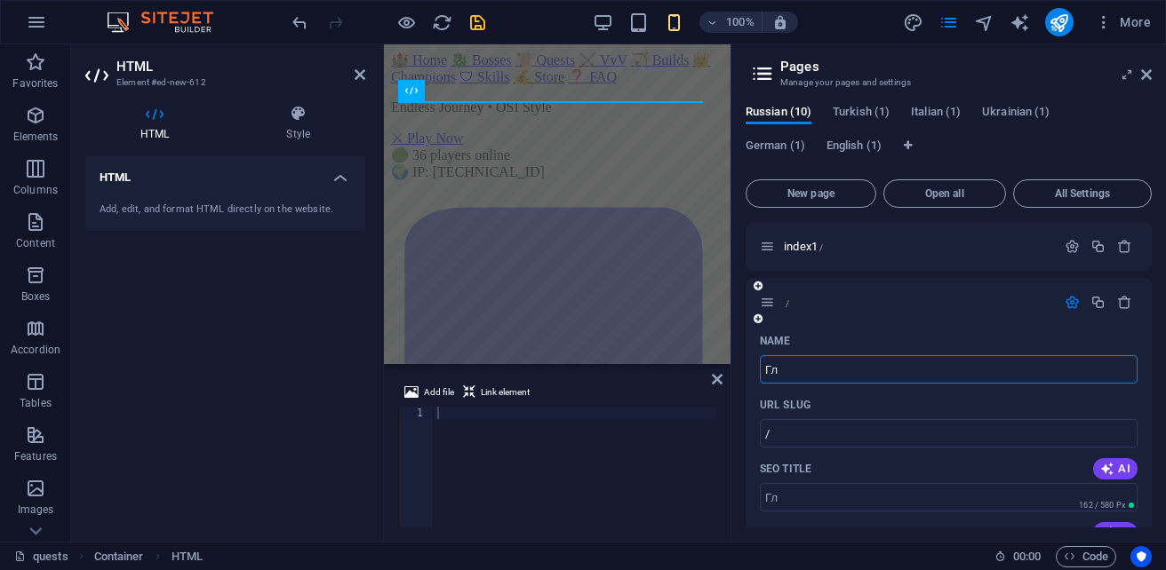
type input "Гл"
type input "Г"
type input "Га"
type input "Г"
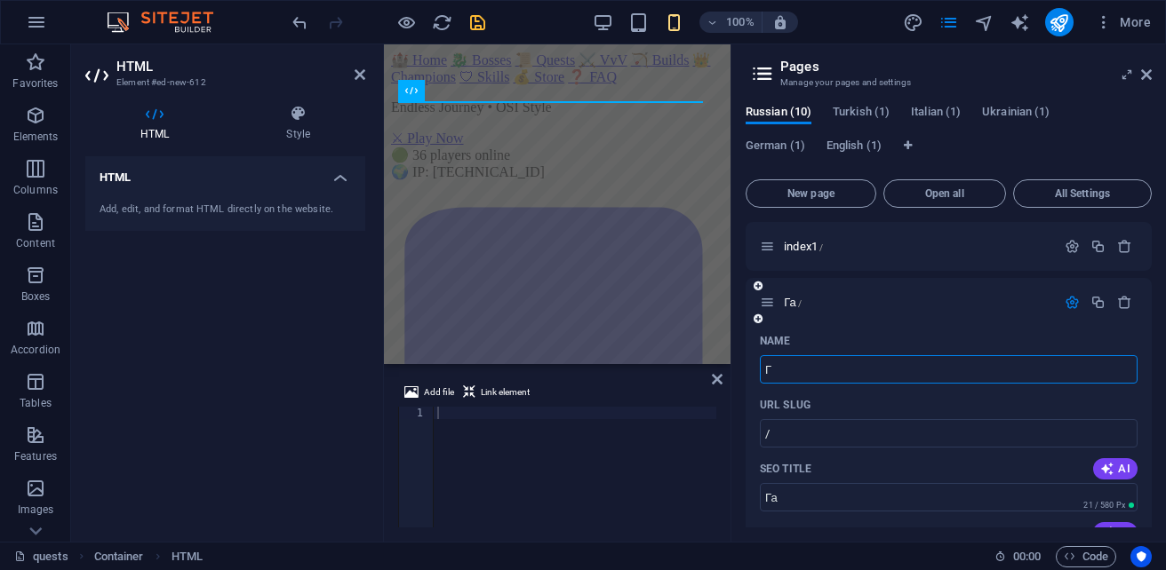
type input "Г"
type input "Главная"
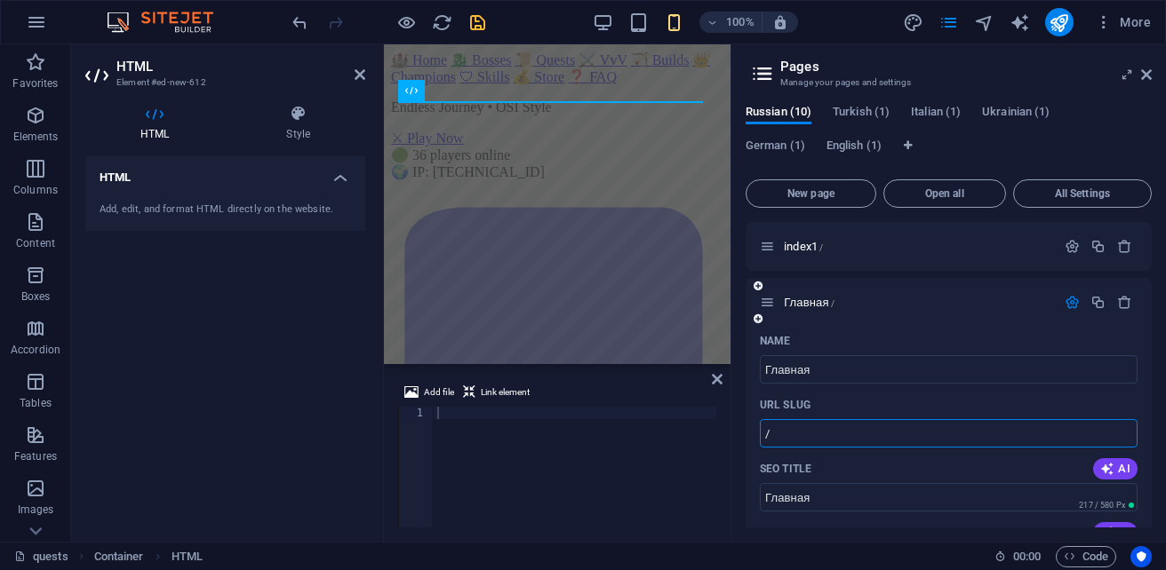
click at [827, 442] on input "/" at bounding box center [949, 433] width 378 height 28
click at [845, 434] on input "/index-html" at bounding box center [949, 433] width 378 height 28
type input "/index"
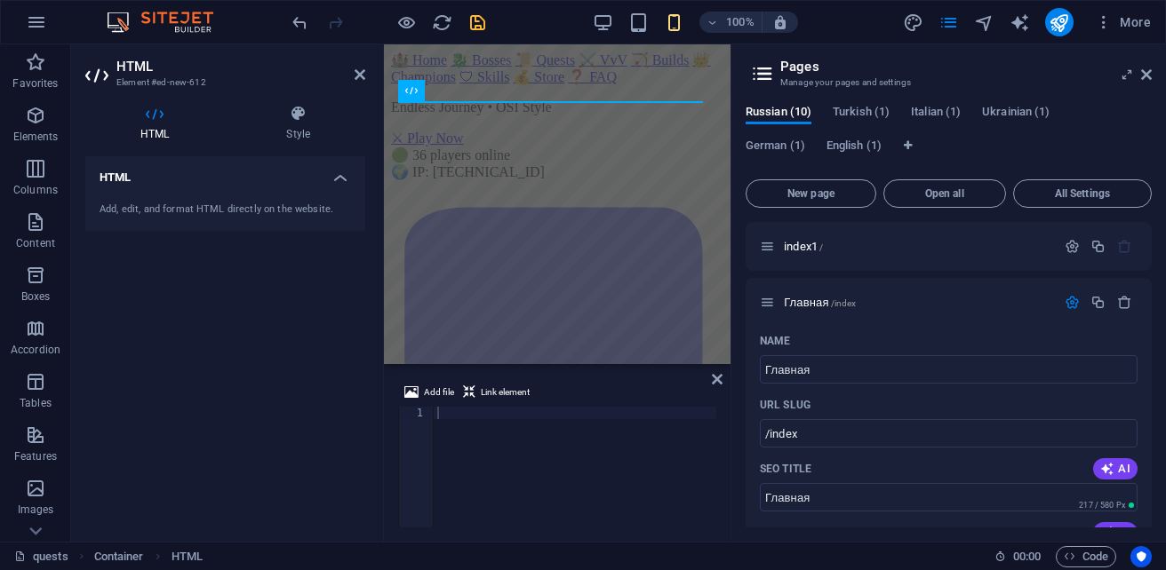
click at [539, 423] on div at bounding box center [579, 480] width 291 height 146
click at [481, 416] on div at bounding box center [579, 480] width 291 height 146
paste textarea "</div>"
type textarea "</div>"
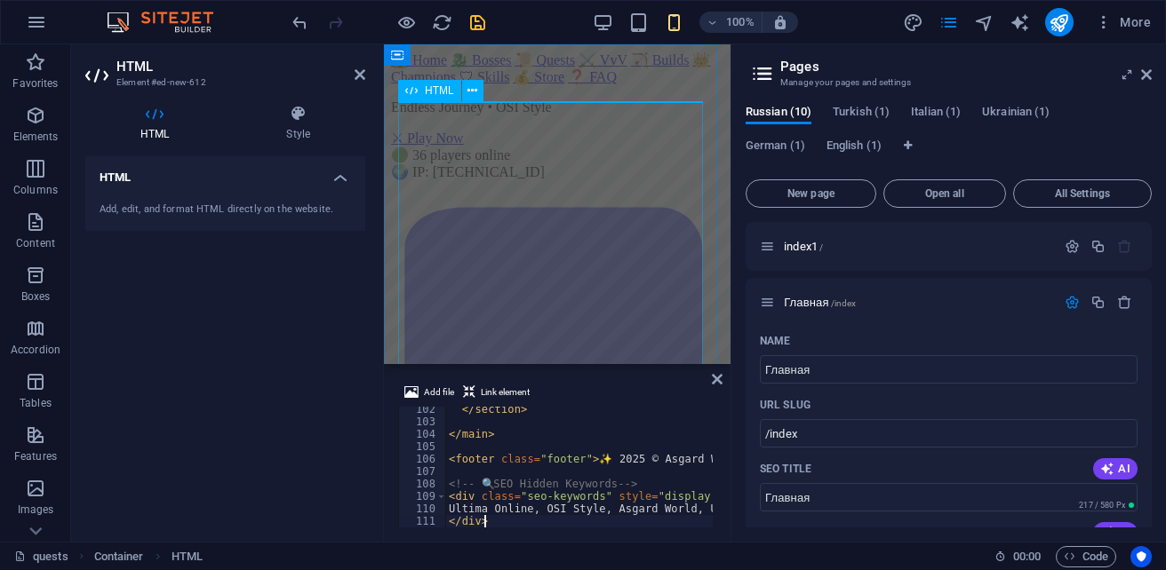
scroll to position [1260, 0]
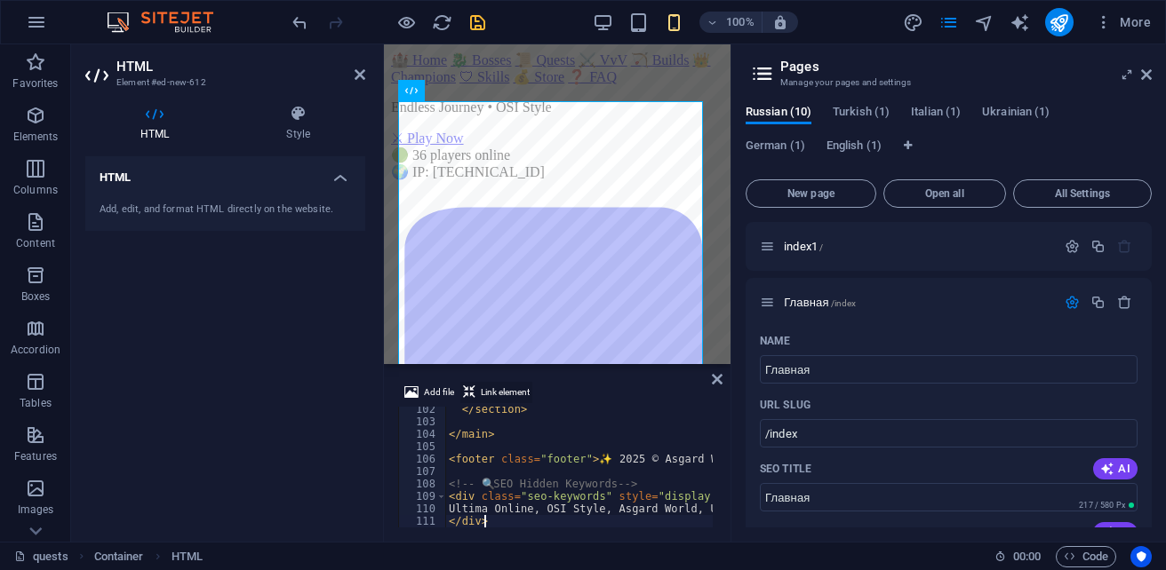
click at [492, 394] on span "Link element" at bounding box center [505, 392] width 49 height 21
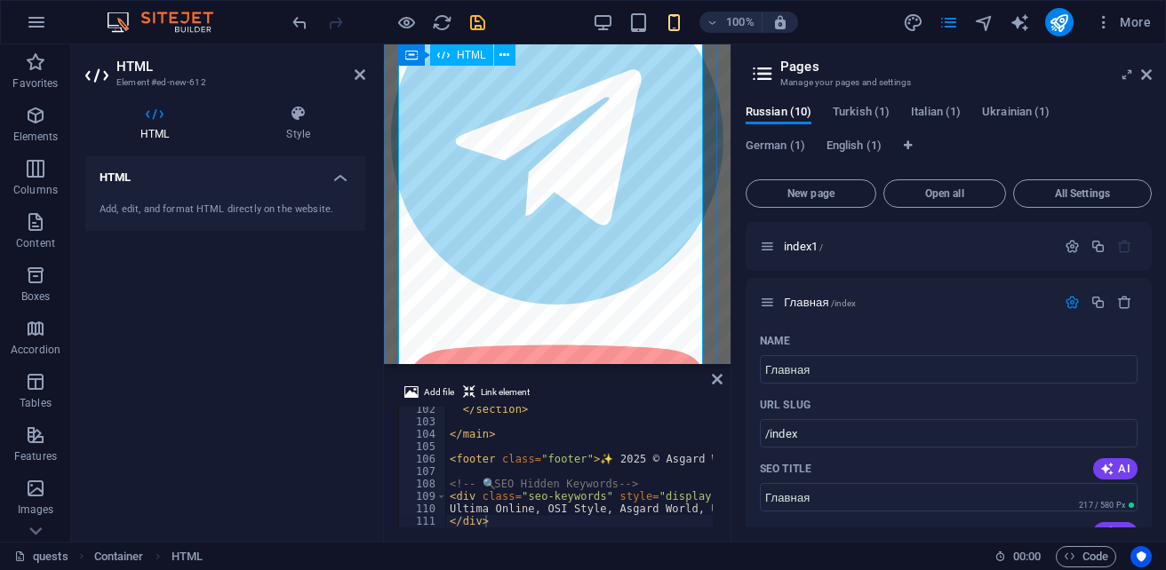
scroll to position [355, 0]
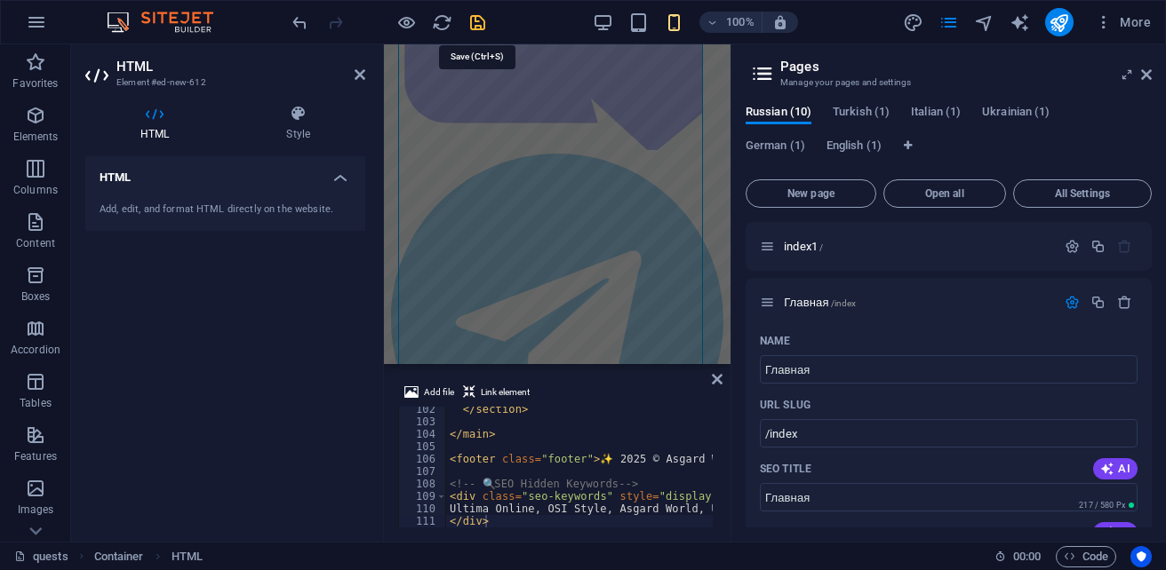
click at [473, 23] on icon "save" at bounding box center [477, 22] width 20 height 20
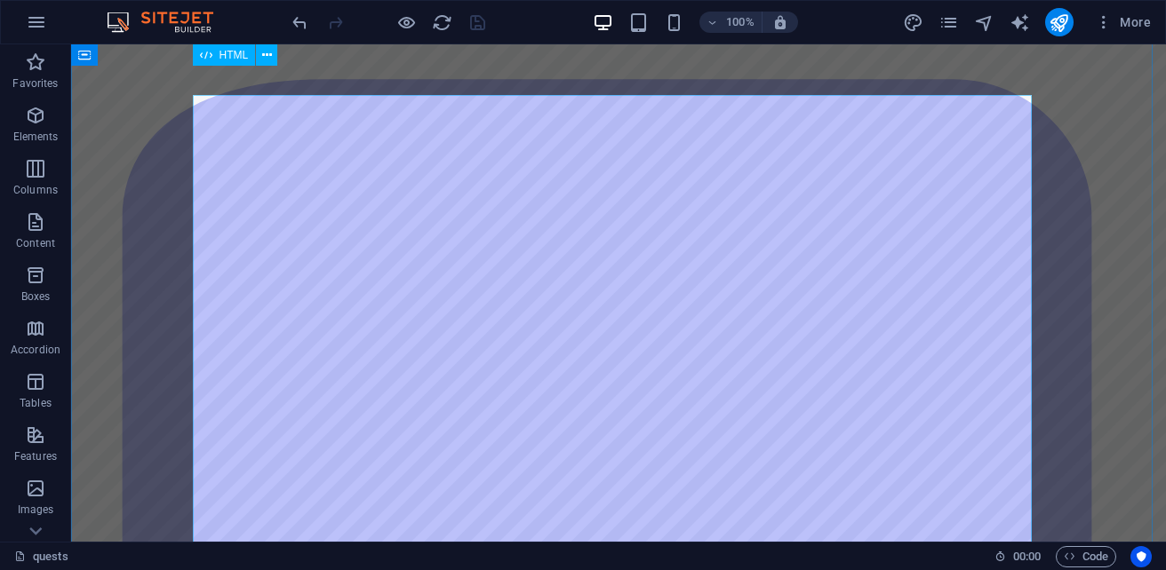
scroll to position [0, 0]
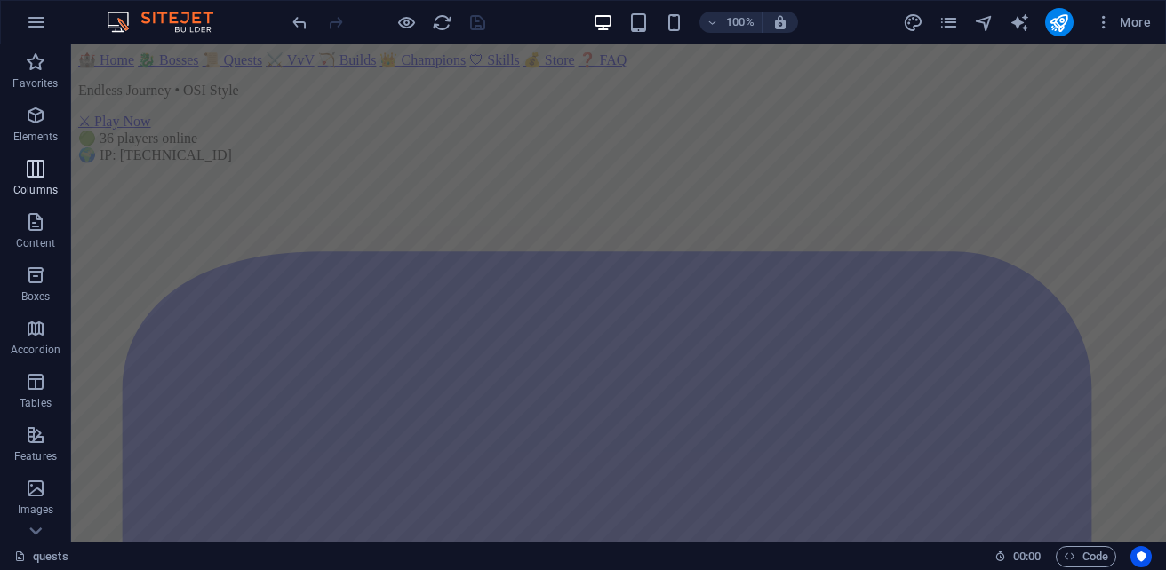
click at [44, 175] on icon "button" at bounding box center [35, 168] width 21 height 21
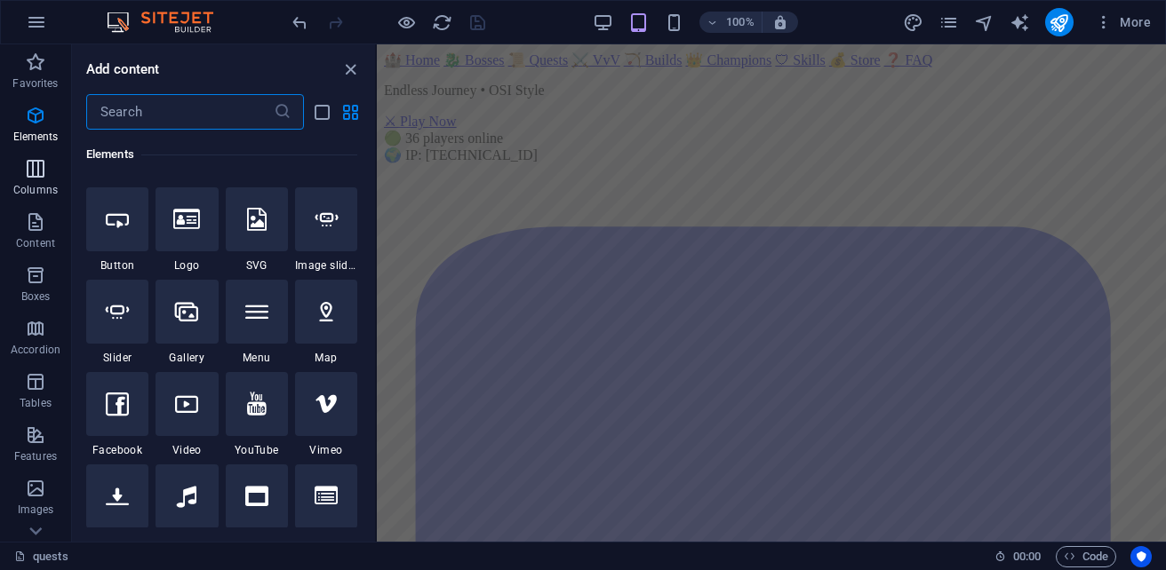
scroll to position [1025, 0]
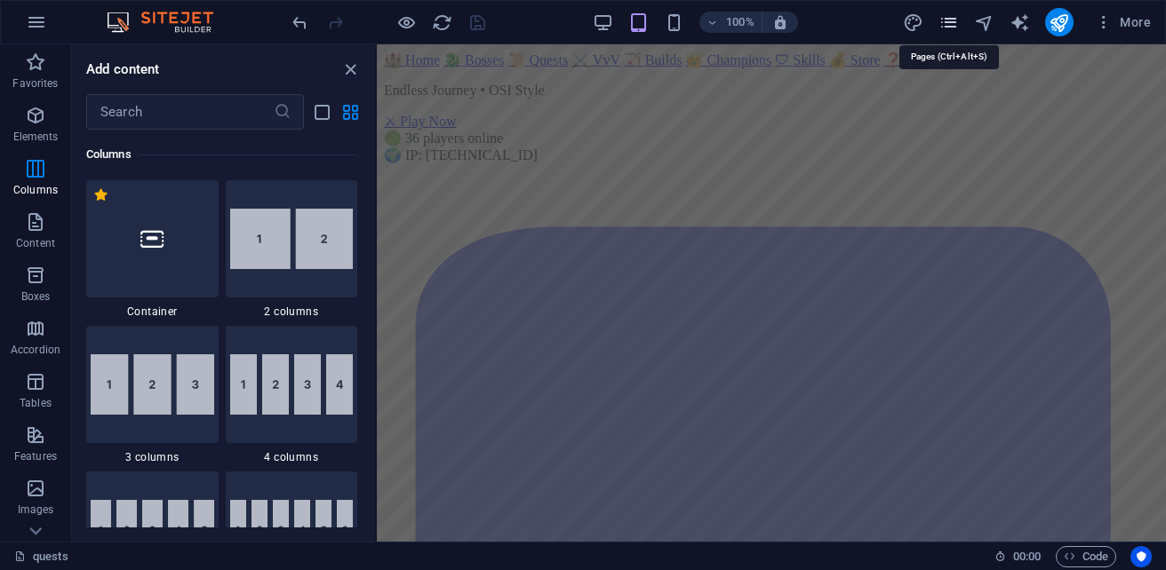
click at [954, 25] on icon "pages" at bounding box center [948, 22] width 20 height 20
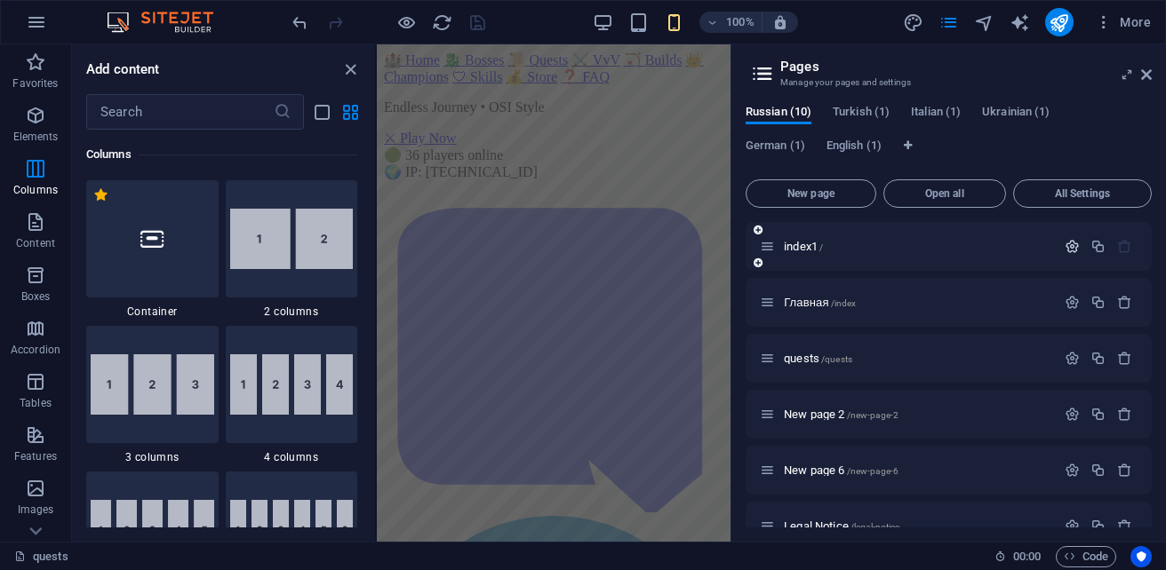
click at [1075, 248] on icon "button" at bounding box center [1071, 246] width 15 height 15
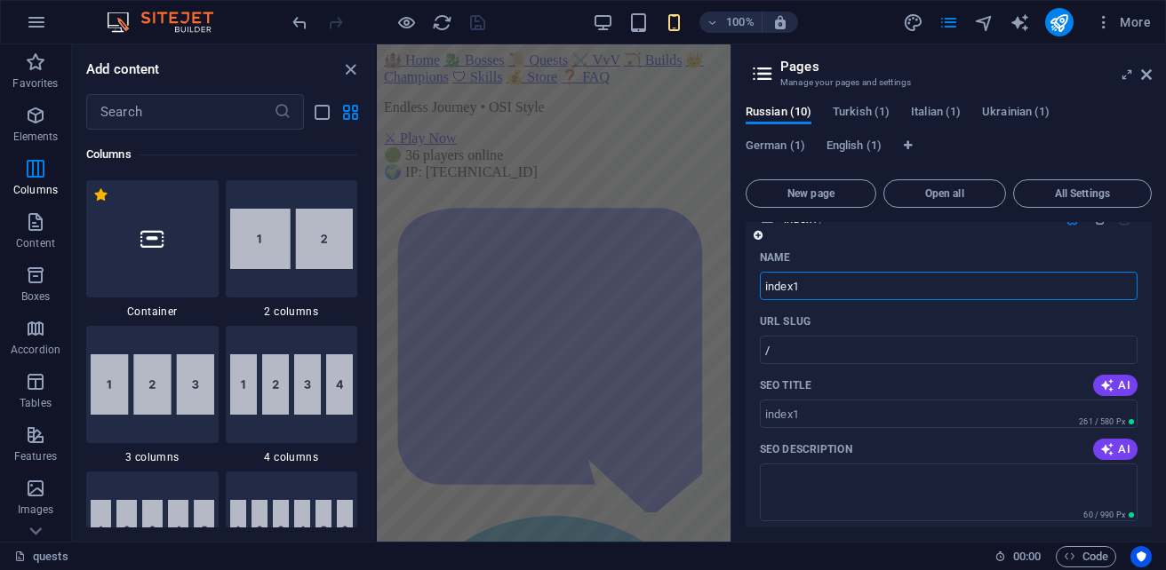
scroll to position [0, 0]
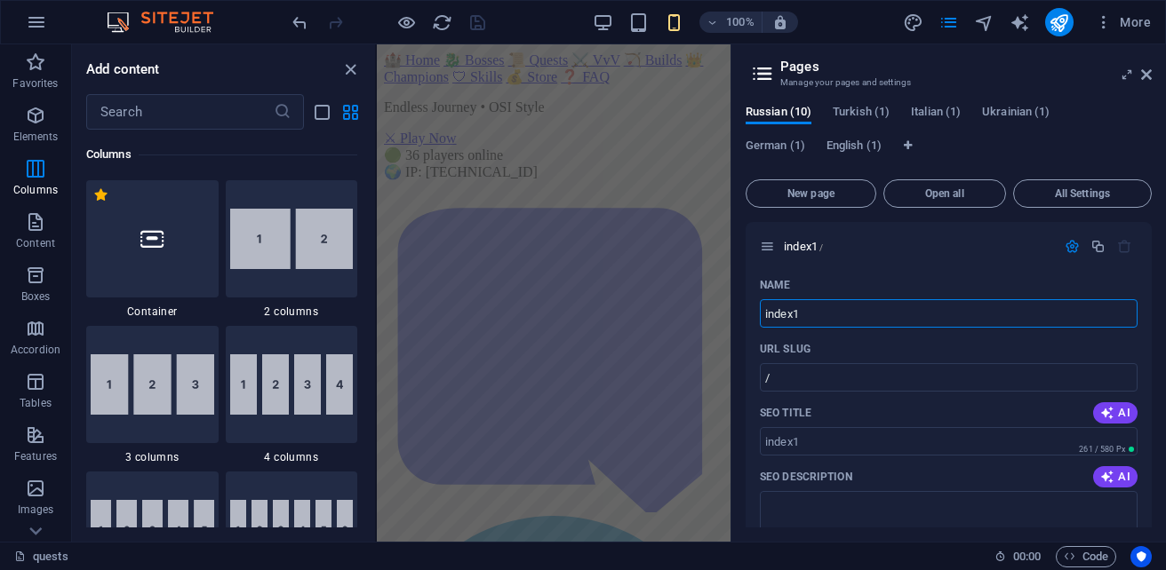
drag, startPoint x: 816, startPoint y: 317, endPoint x: 734, endPoint y: 317, distance: 81.7
click at [734, 317] on aside "Pages Manage your pages and settings Russian (10) Turkish (1) Italian (1) Ukrai…" at bounding box center [947, 293] width 435 height 498
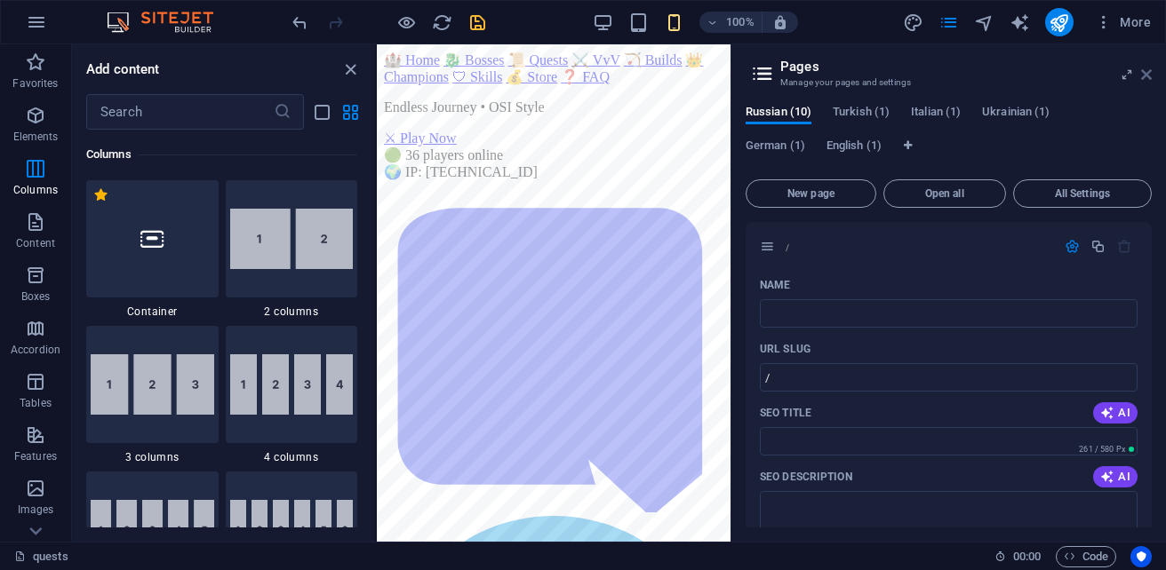
click at [1150, 76] on icon at bounding box center [1146, 75] width 11 height 14
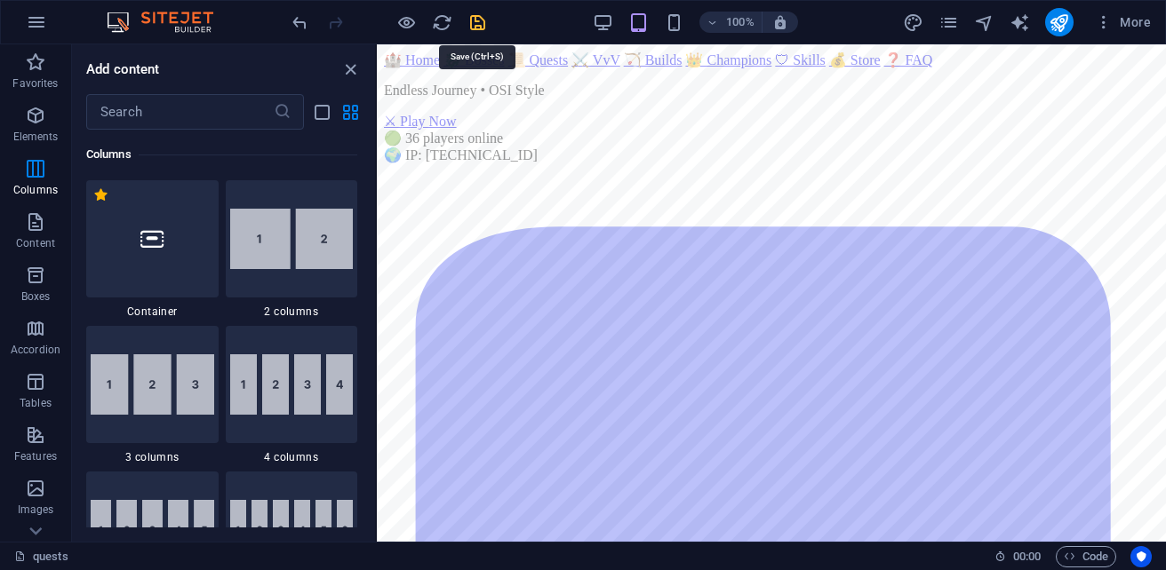
click at [475, 23] on icon "save" at bounding box center [477, 22] width 20 height 20
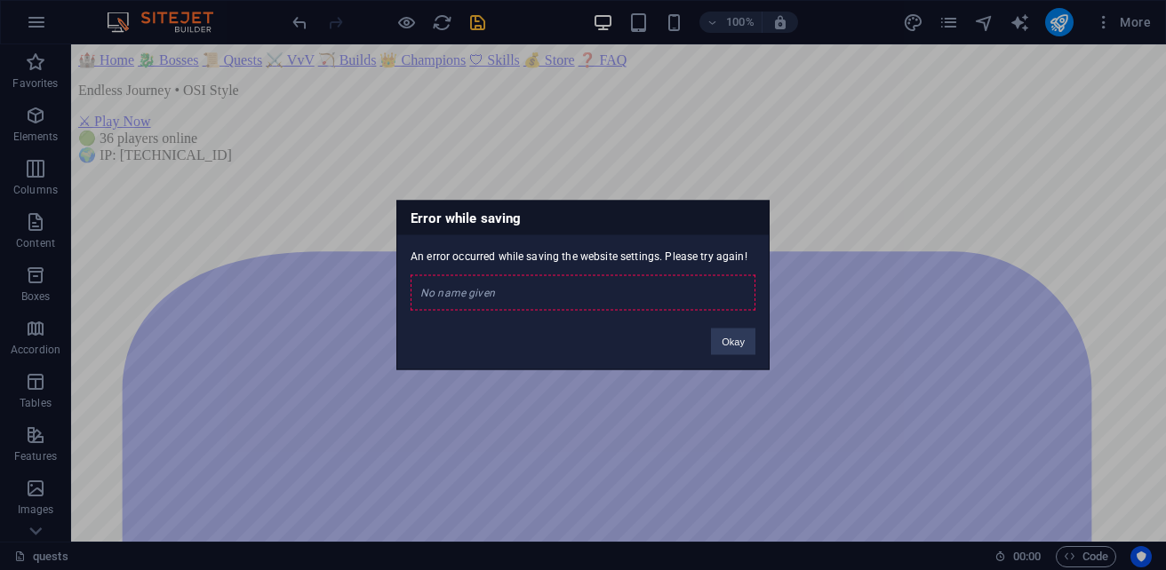
click at [493, 291] on div "No name given" at bounding box center [582, 293] width 345 height 36
click at [497, 294] on div "No name given" at bounding box center [582, 293] width 345 height 36
click at [496, 294] on div "No name given" at bounding box center [582, 293] width 345 height 36
click at [546, 329] on div "Error while saving An error occurred while saving the website settings. Please …" at bounding box center [582, 286] width 373 height 170
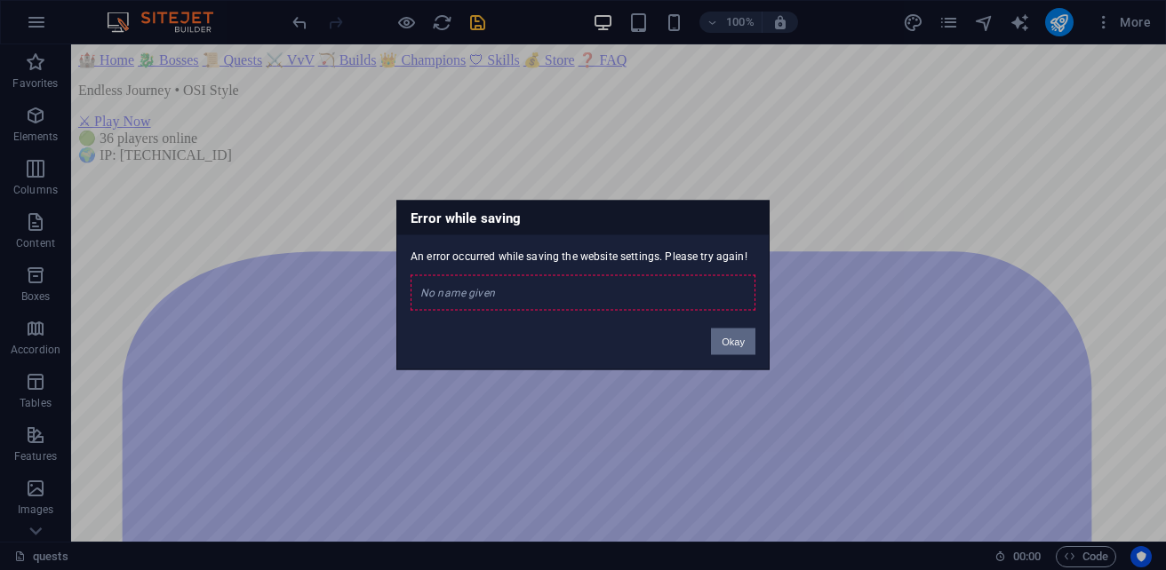
click at [742, 340] on button "Okay" at bounding box center [733, 342] width 44 height 27
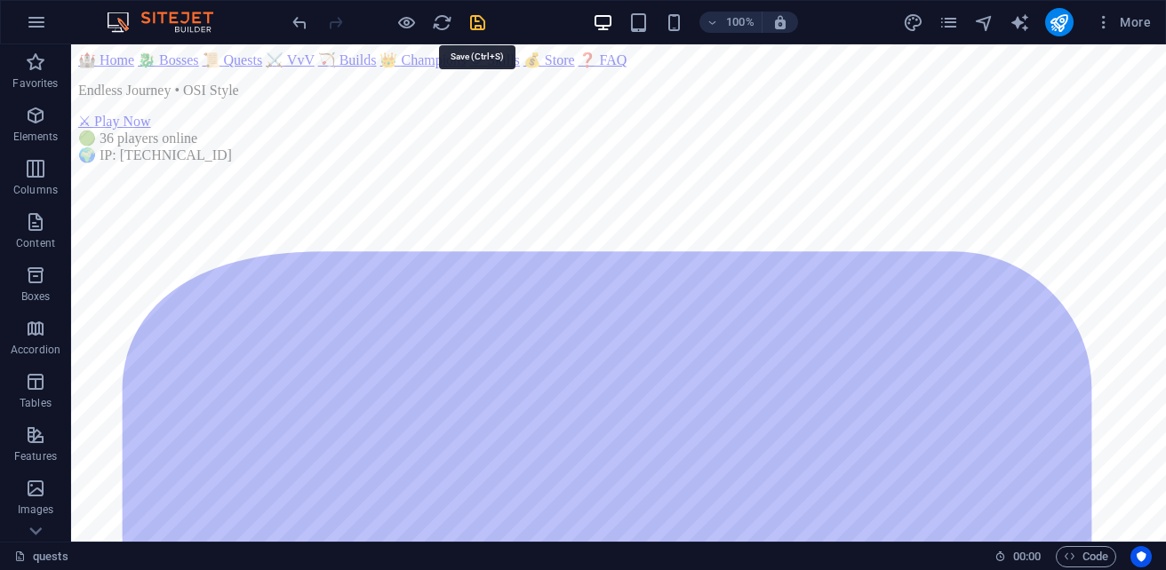
click at [478, 23] on icon "save" at bounding box center [477, 22] width 20 height 20
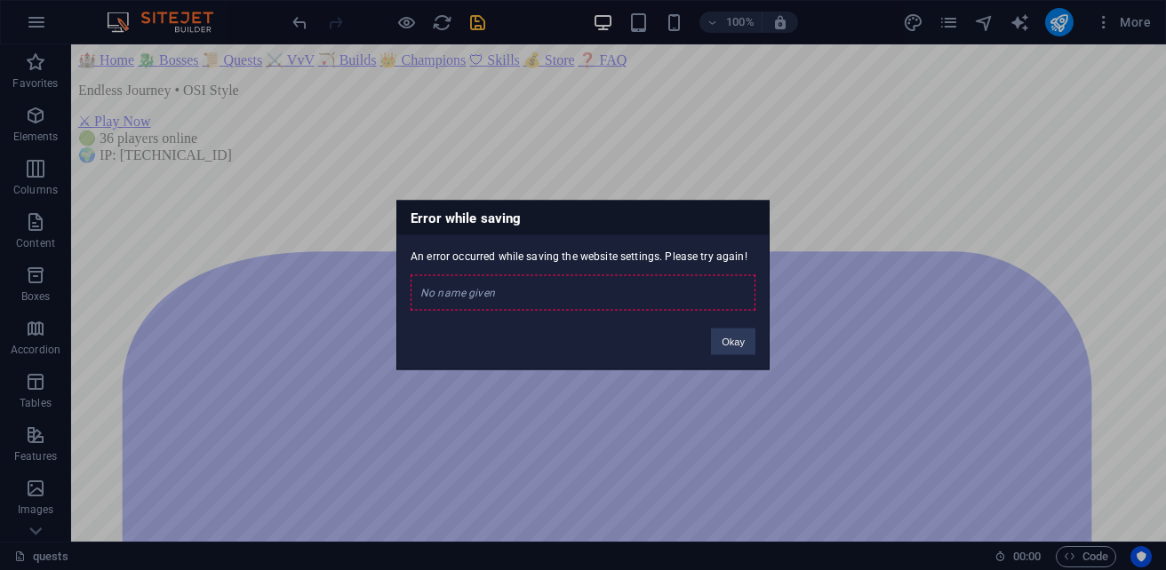
click at [522, 289] on div "No name given" at bounding box center [582, 293] width 345 height 36
click at [743, 335] on button "Okay" at bounding box center [733, 342] width 44 height 27
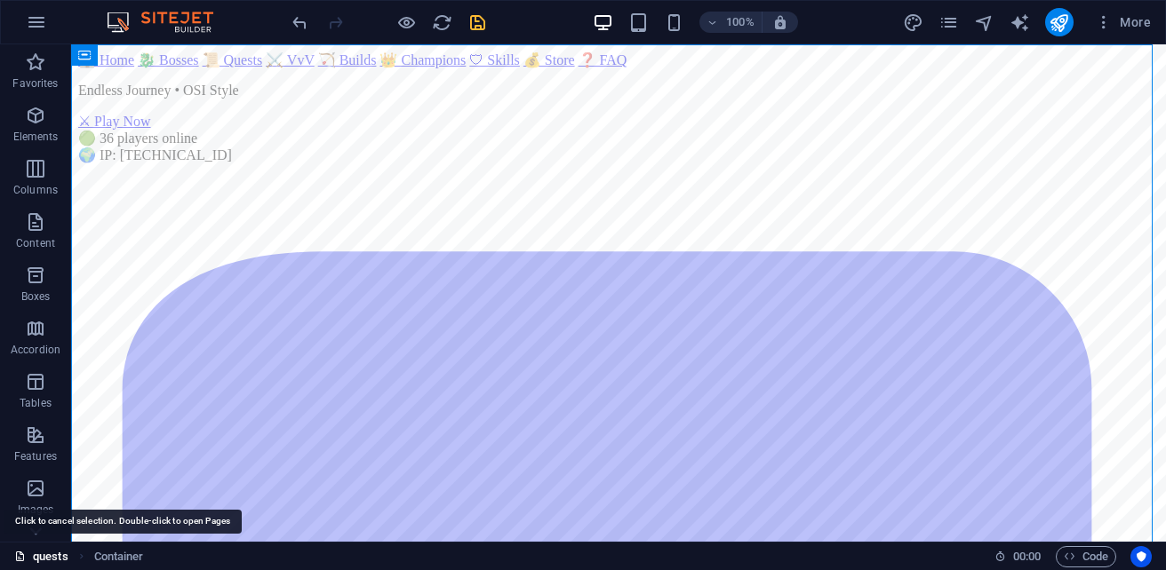
click at [32, 554] on link "quests" at bounding box center [41, 556] width 54 height 21
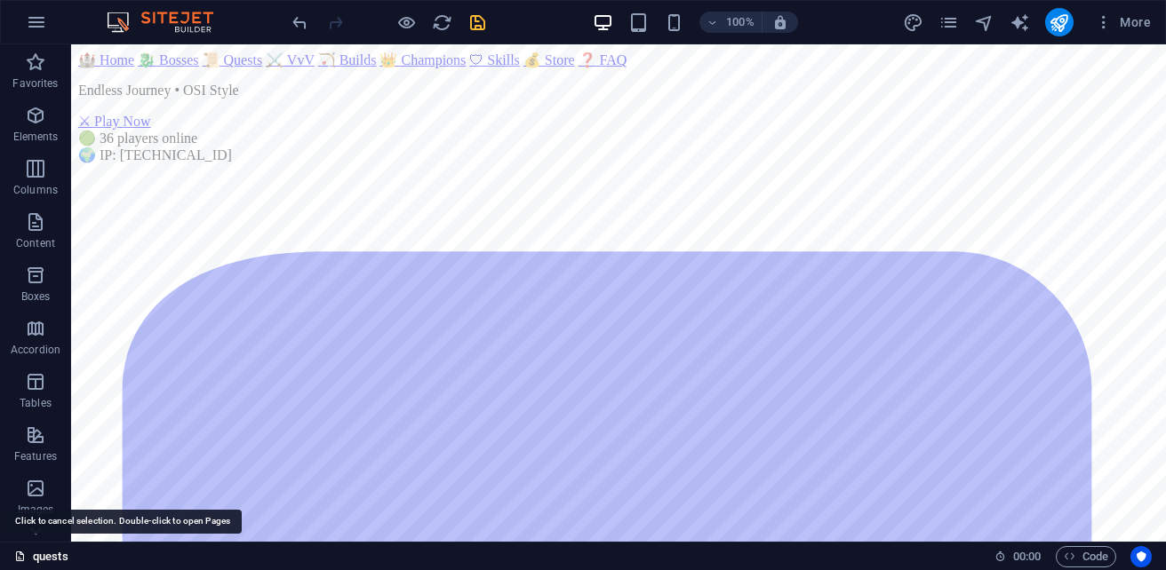
click at [38, 554] on link "quests" at bounding box center [41, 556] width 54 height 21
click at [58, 558] on link "quests" at bounding box center [41, 556] width 54 height 21
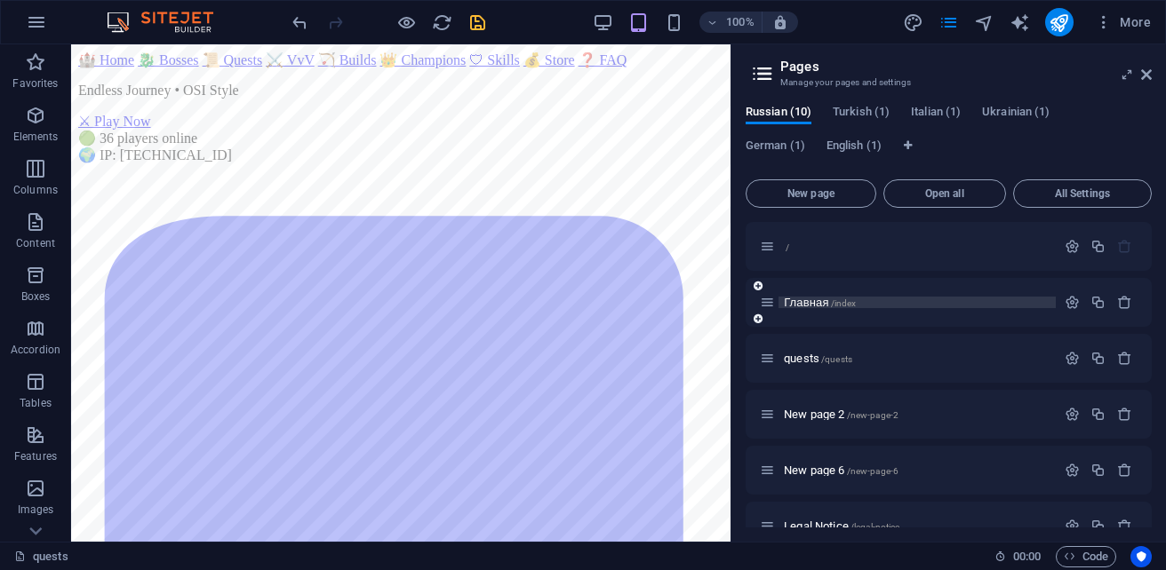
click at [796, 301] on span "Главная /index" at bounding box center [820, 302] width 72 height 13
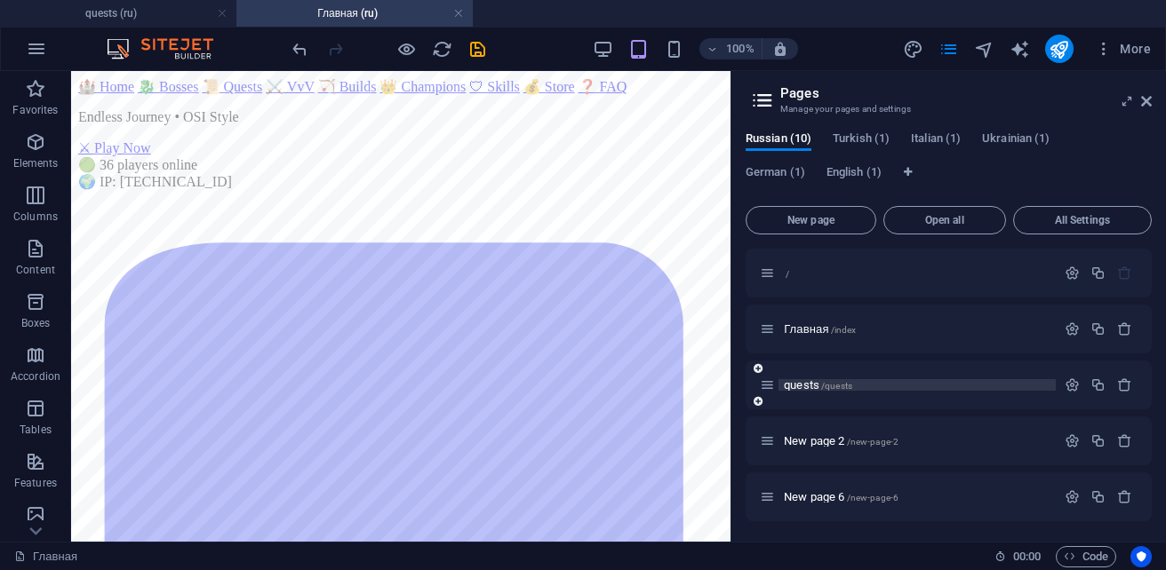
click at [808, 388] on span "quests /quests" at bounding box center [818, 384] width 68 height 13
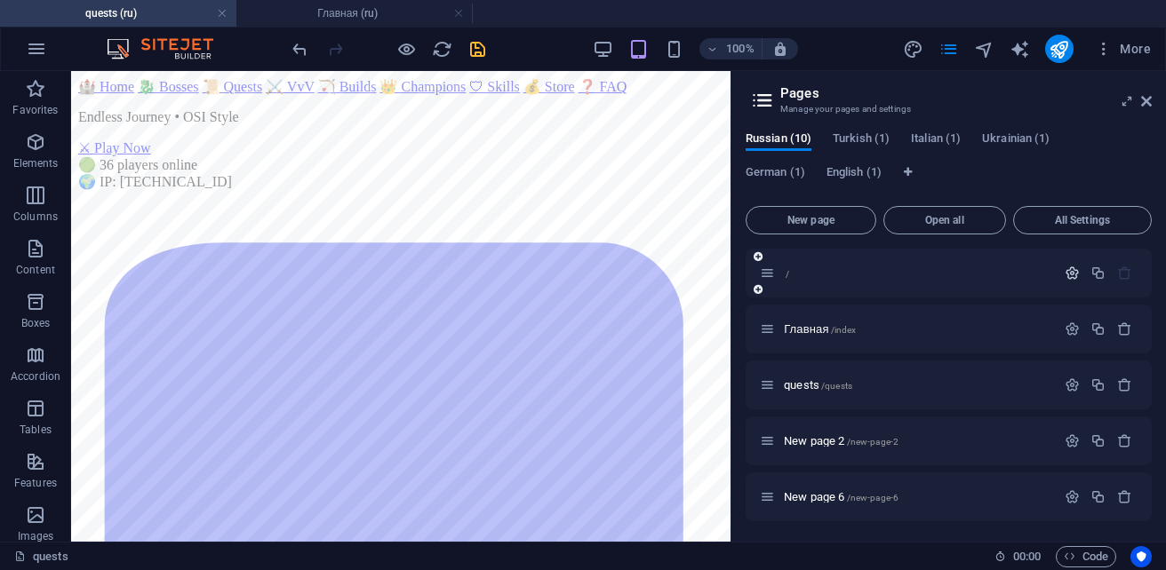
click at [1072, 274] on icon "button" at bounding box center [1071, 273] width 15 height 15
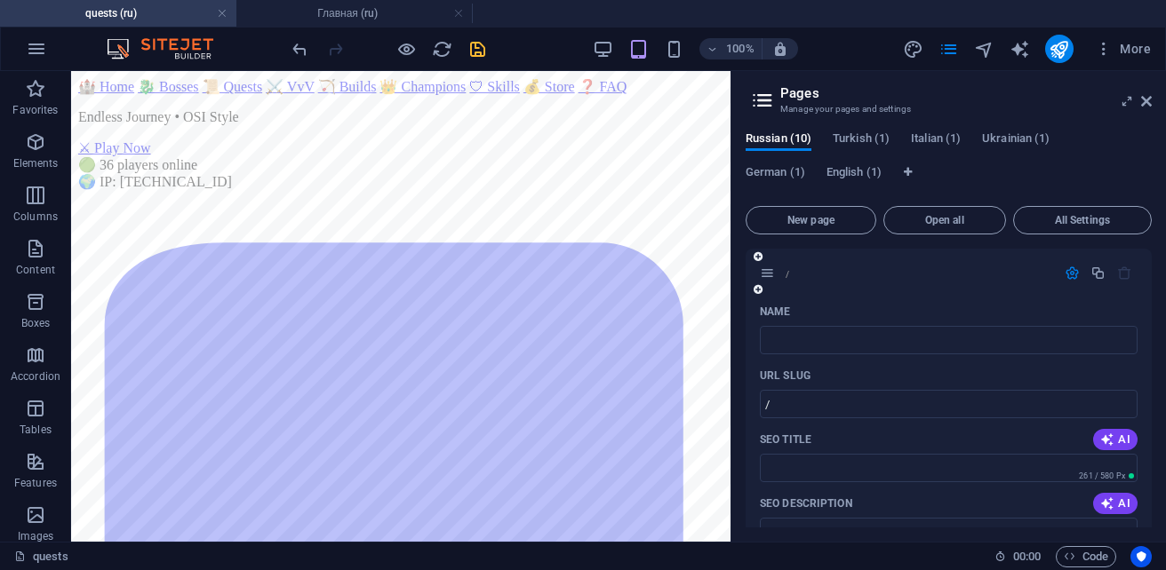
click at [875, 307] on div "Name" at bounding box center [949, 312] width 378 height 28
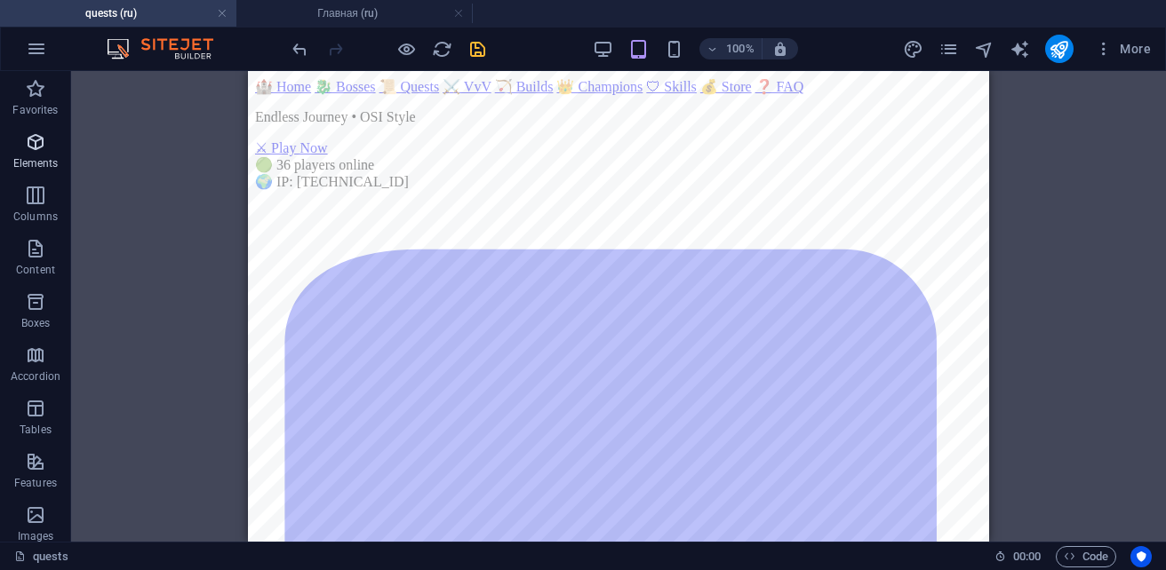
click at [32, 151] on icon "button" at bounding box center [35, 141] width 21 height 21
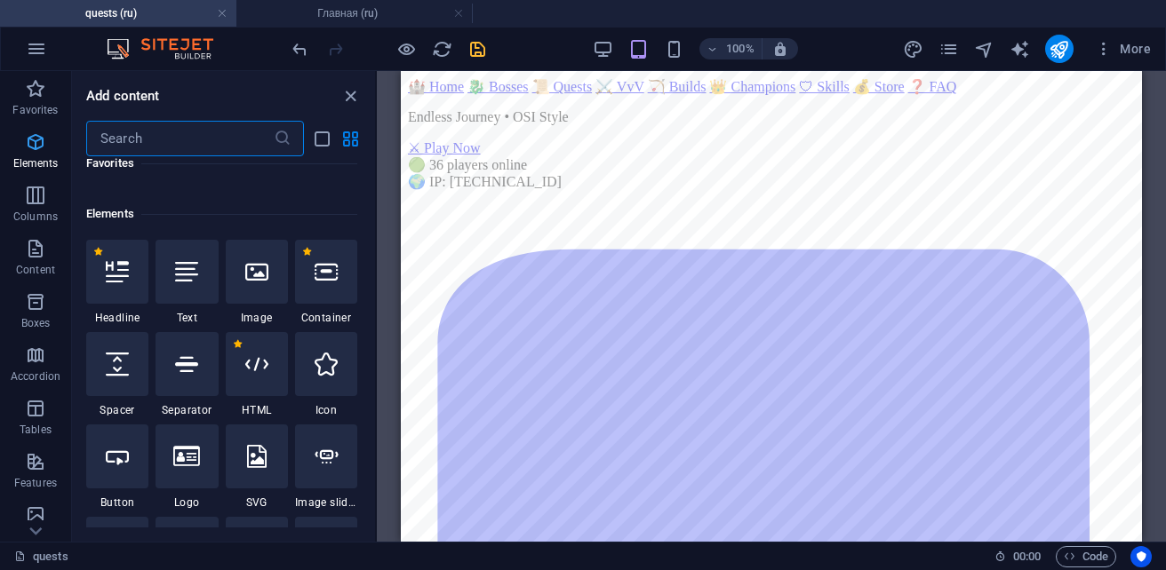
scroll to position [335, 0]
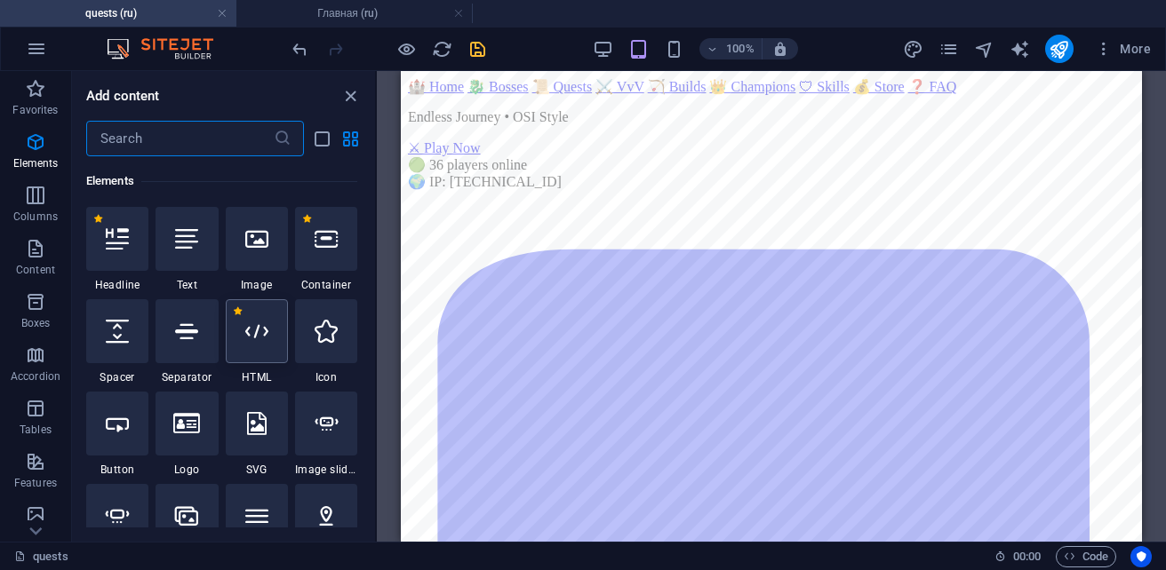
click at [268, 321] on div at bounding box center [257, 331] width 62 height 64
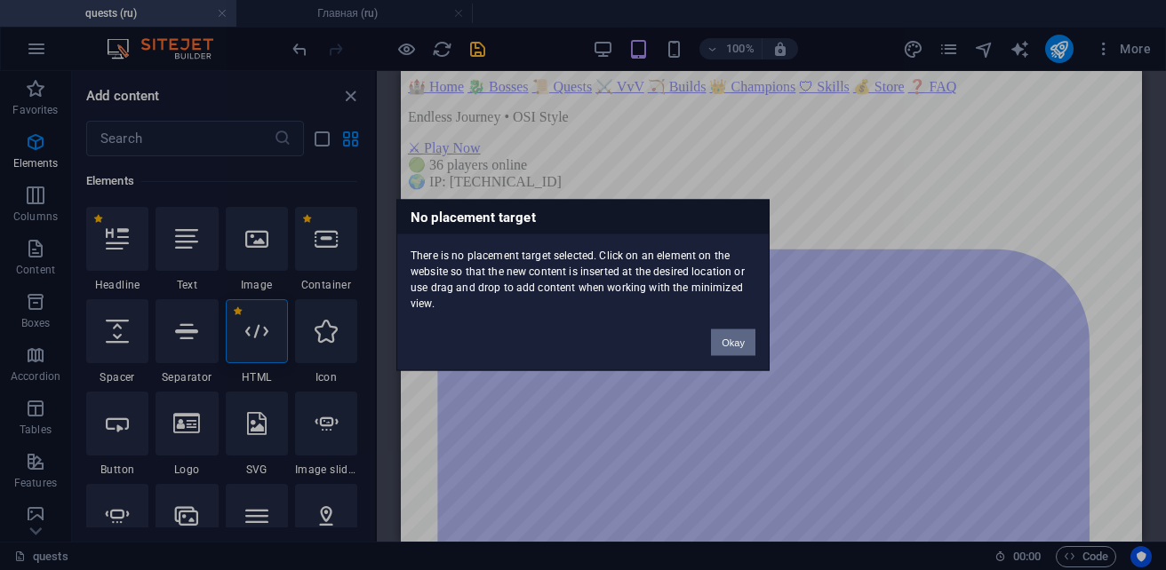
click at [737, 340] on button "Okay" at bounding box center [733, 343] width 44 height 27
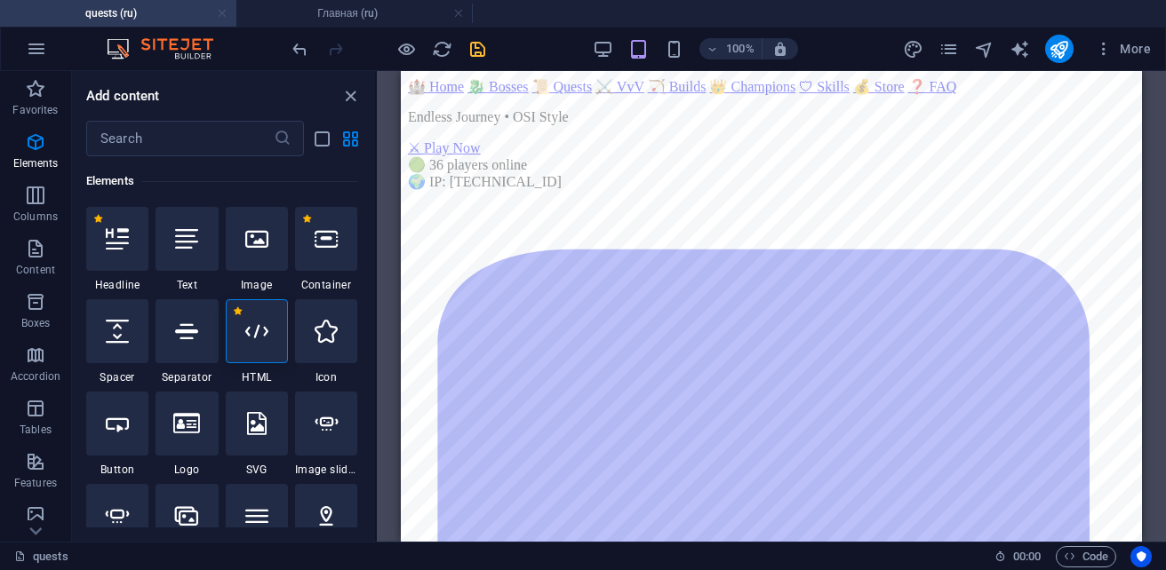
click at [220, 16] on link at bounding box center [222, 13] width 11 height 17
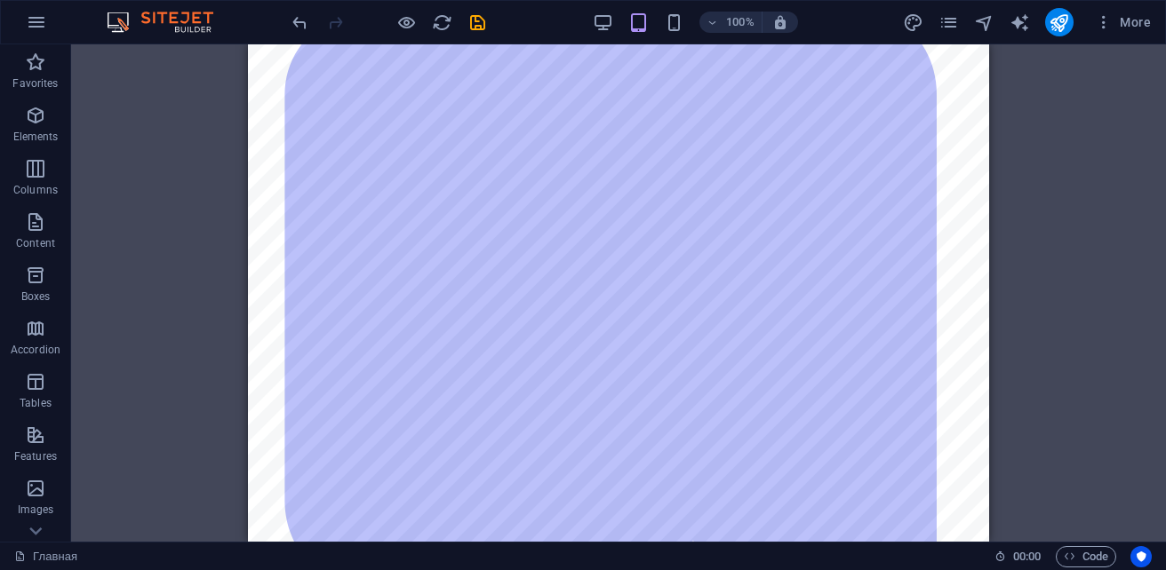
scroll to position [0, 0]
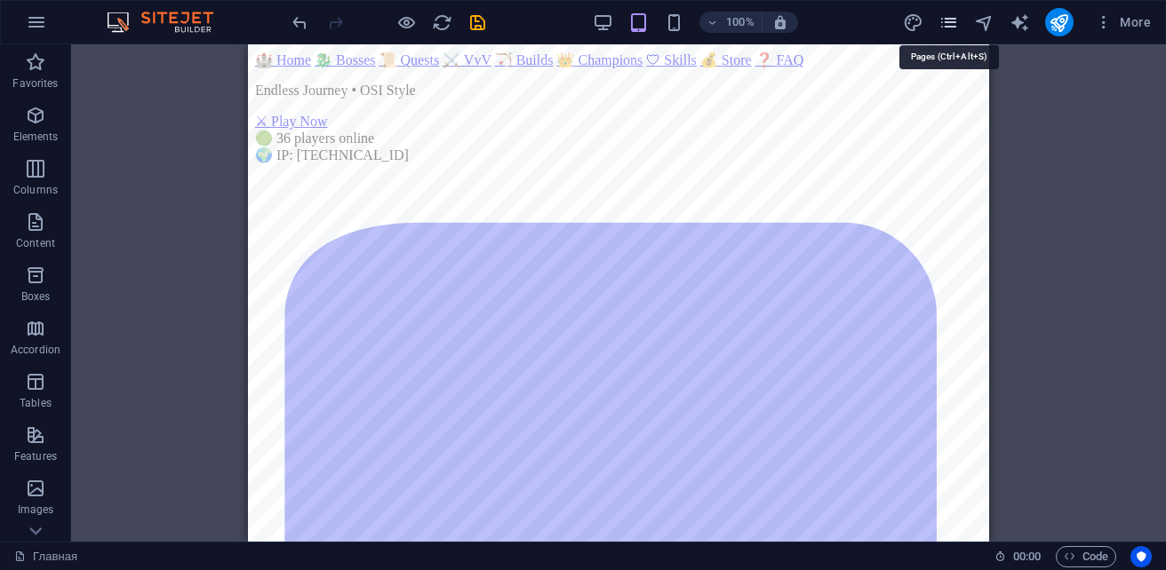
click at [944, 20] on icon "pages" at bounding box center [948, 22] width 20 height 20
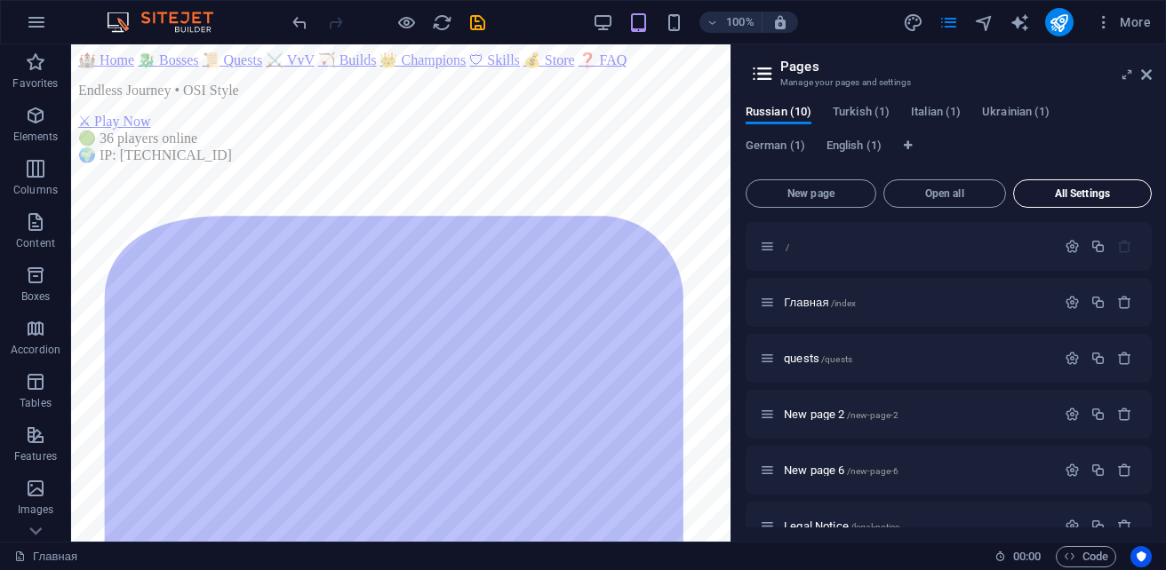
click at [1069, 188] on span "All Settings" at bounding box center [1082, 193] width 123 height 11
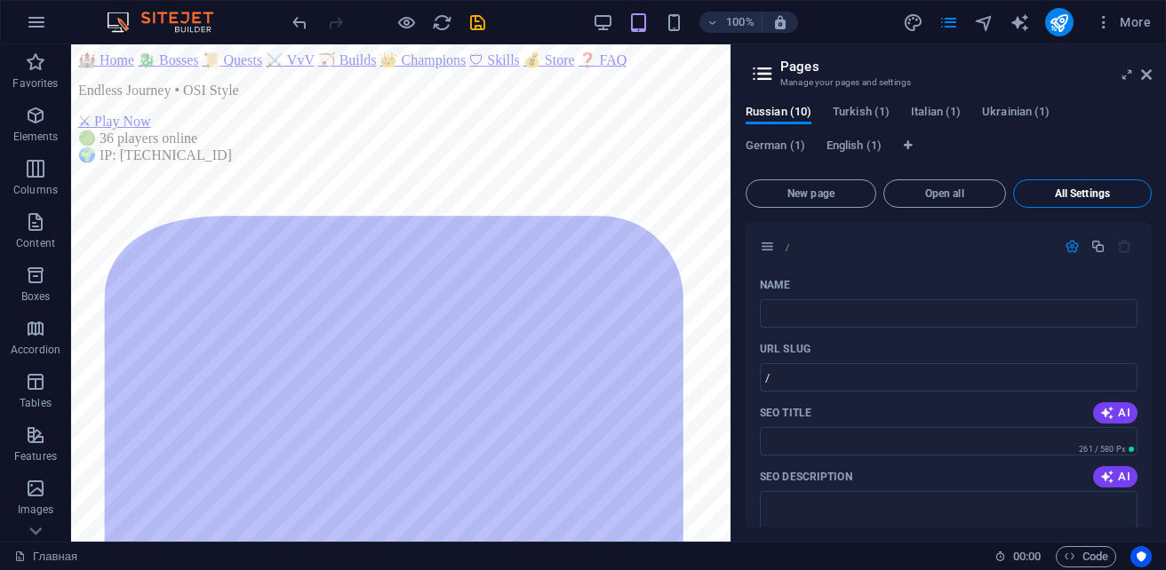
scroll to position [5862, 0]
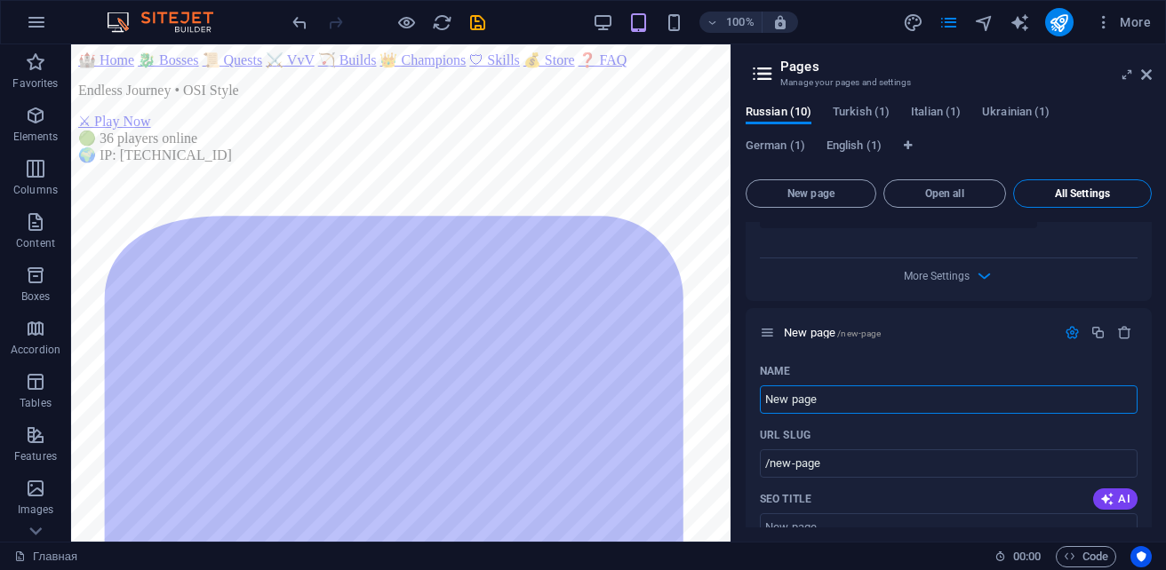
click at [1102, 198] on span "All Settings" at bounding box center [1082, 193] width 123 height 11
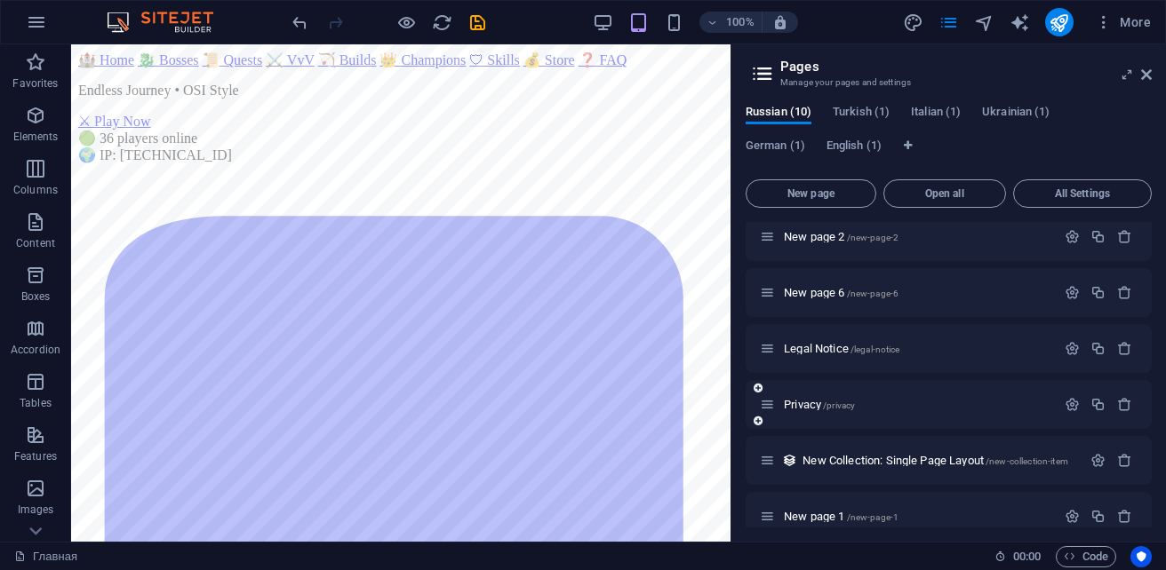
scroll to position [254, 0]
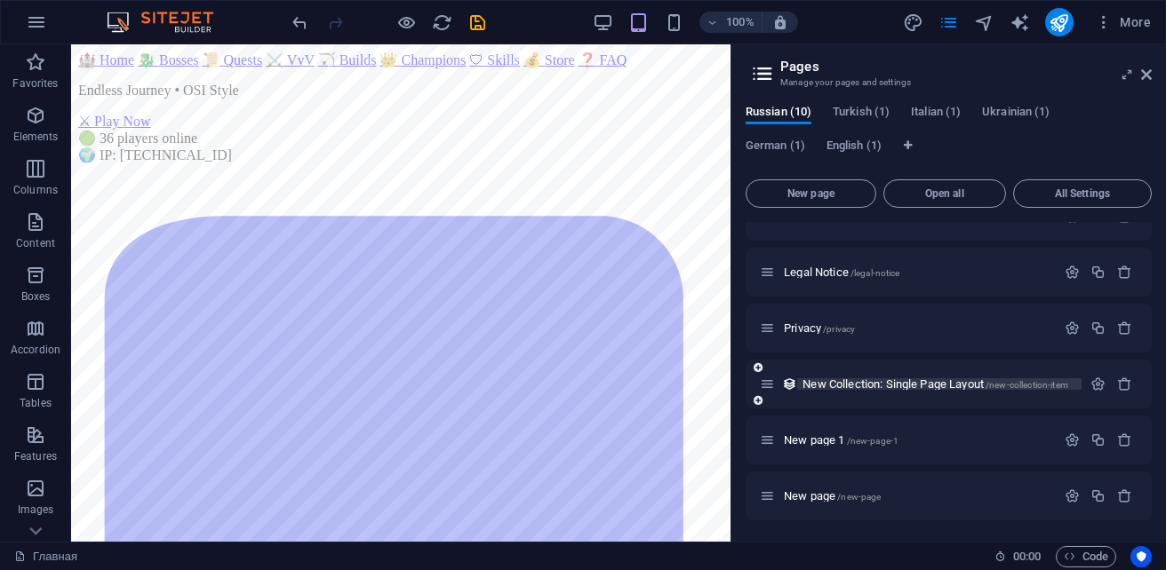
click at [864, 386] on span "New Collection: Single Page Layout /new-collection-item" at bounding box center [935, 384] width 266 height 13
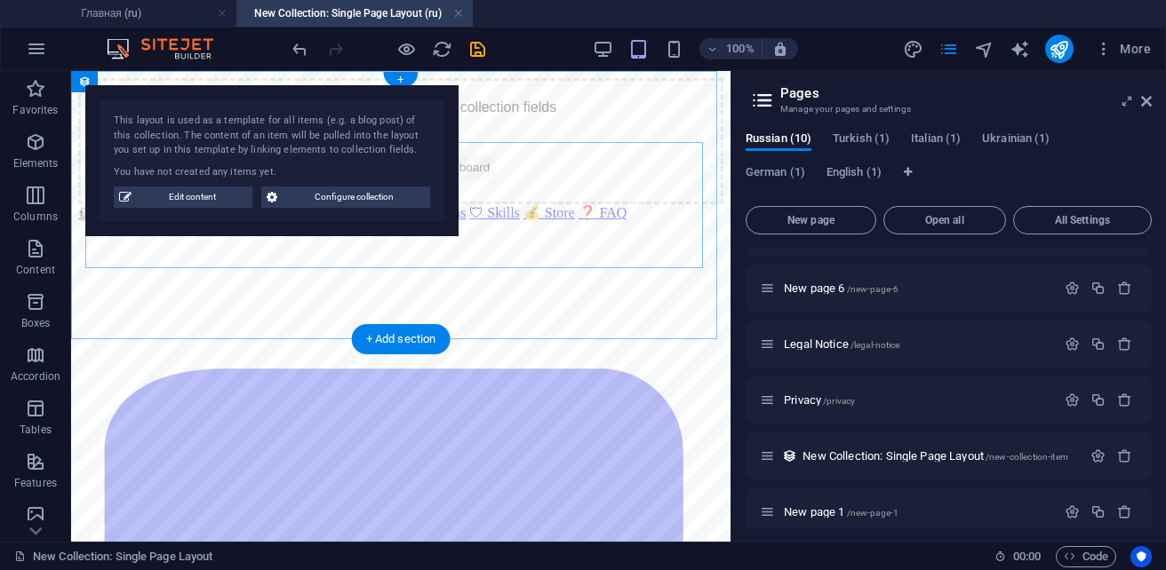
scroll to position [0, 0]
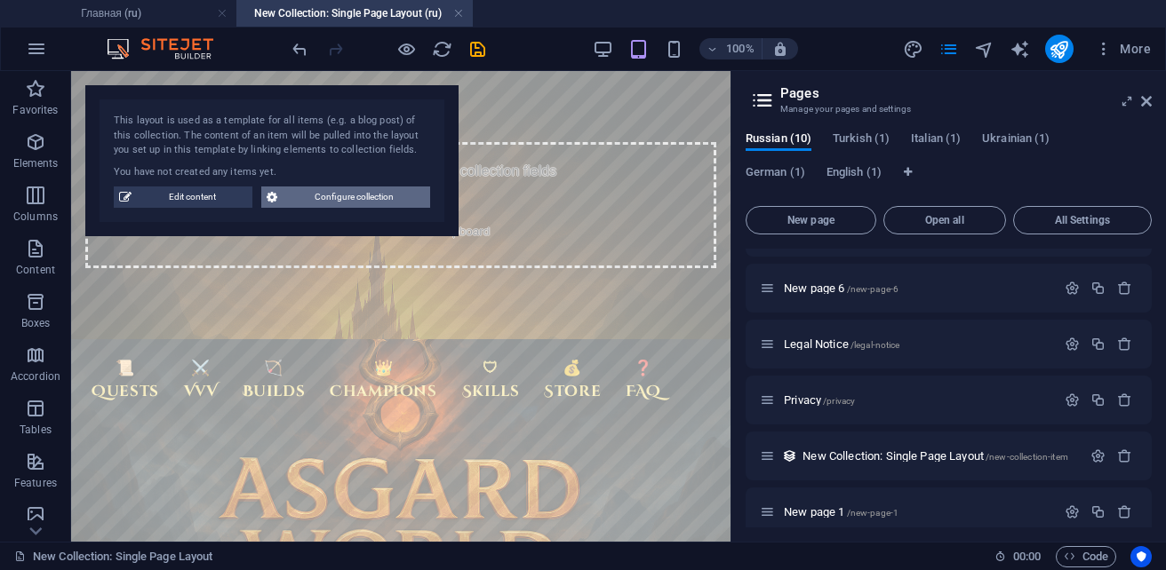
click at [318, 203] on span "Configure collection" at bounding box center [354, 197] width 142 height 21
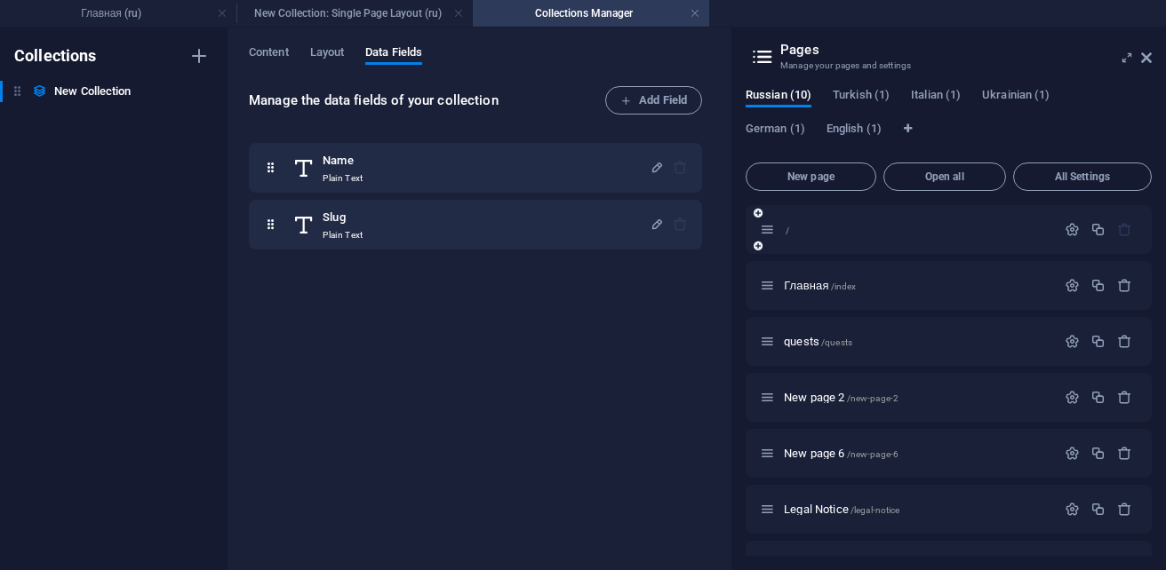
click at [762, 243] on icon at bounding box center [757, 246] width 9 height 11
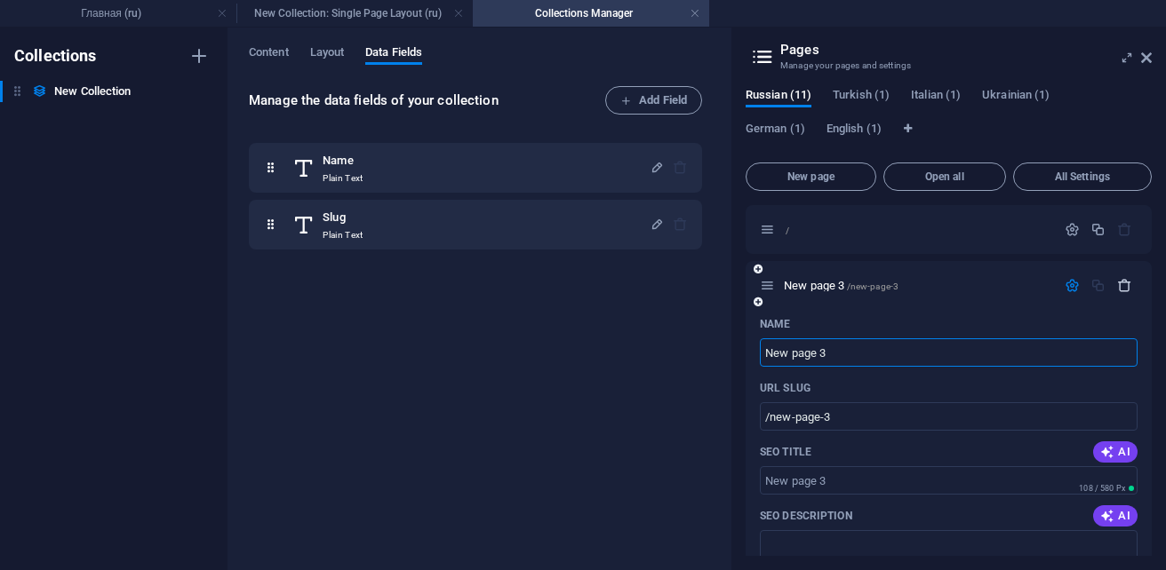
click at [1121, 286] on icon "button" at bounding box center [1124, 285] width 15 height 15
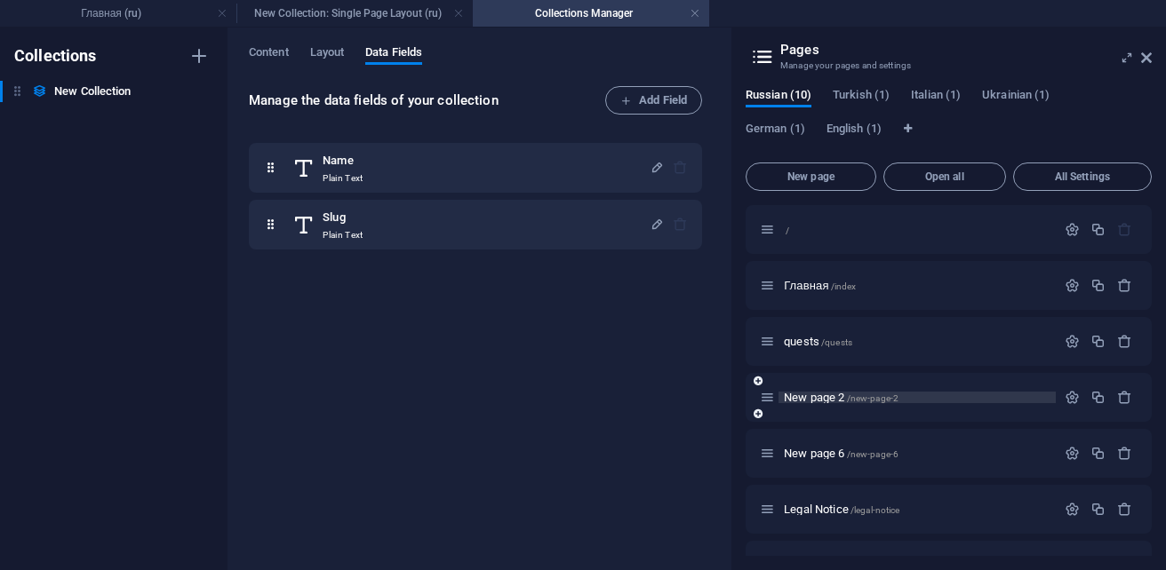
click at [909, 399] on p "New page 2 /new-page-2" at bounding box center [917, 398] width 267 height 12
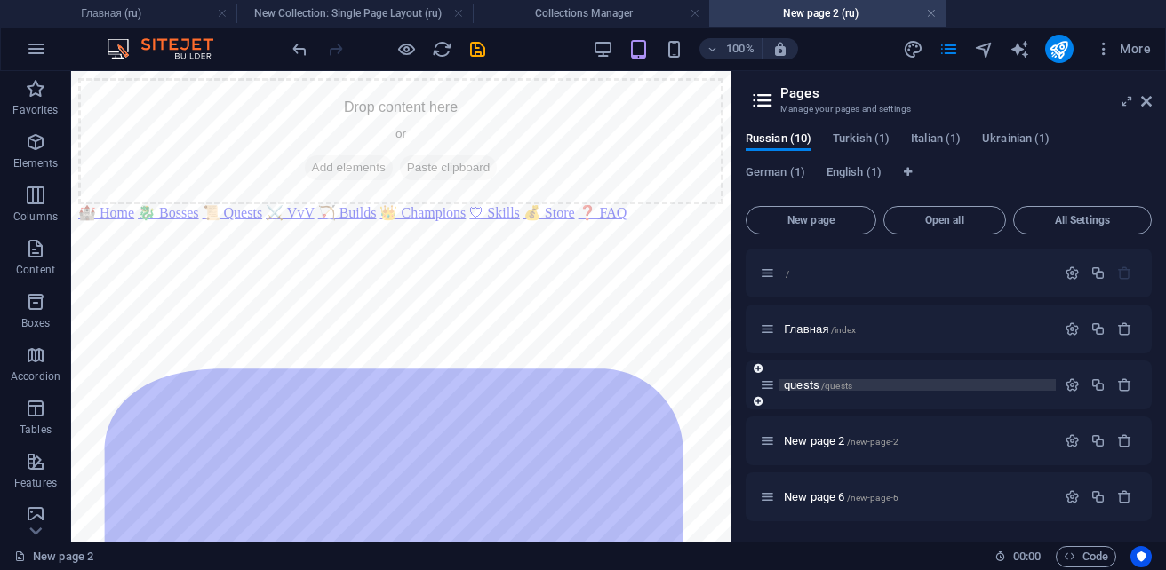
click at [876, 386] on p "quests /quests" at bounding box center [917, 385] width 267 height 12
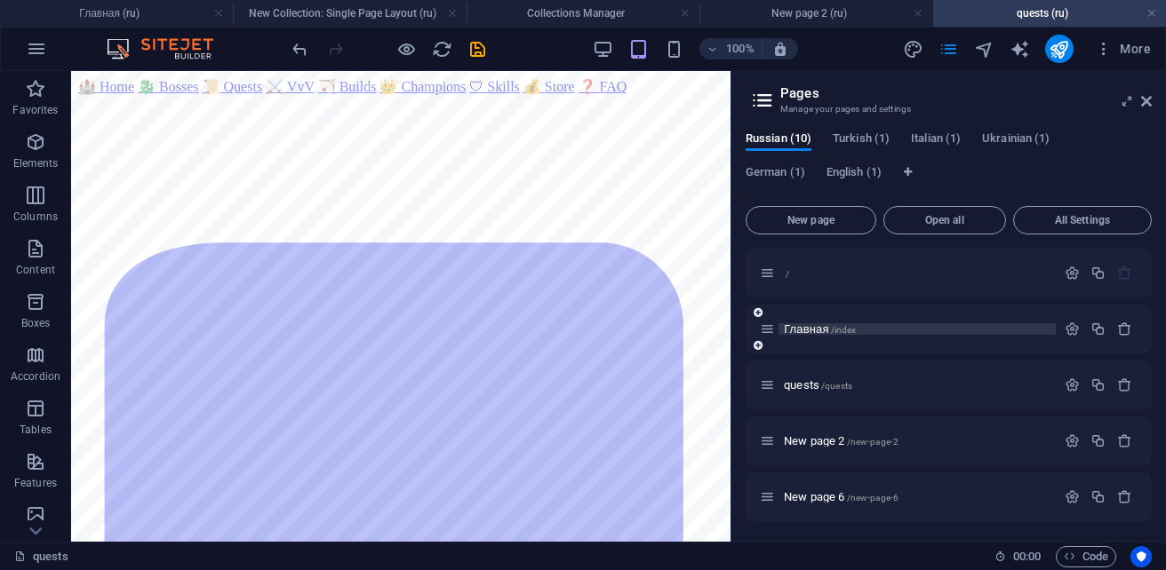
click at [880, 331] on p "Главная /index" at bounding box center [917, 329] width 267 height 12
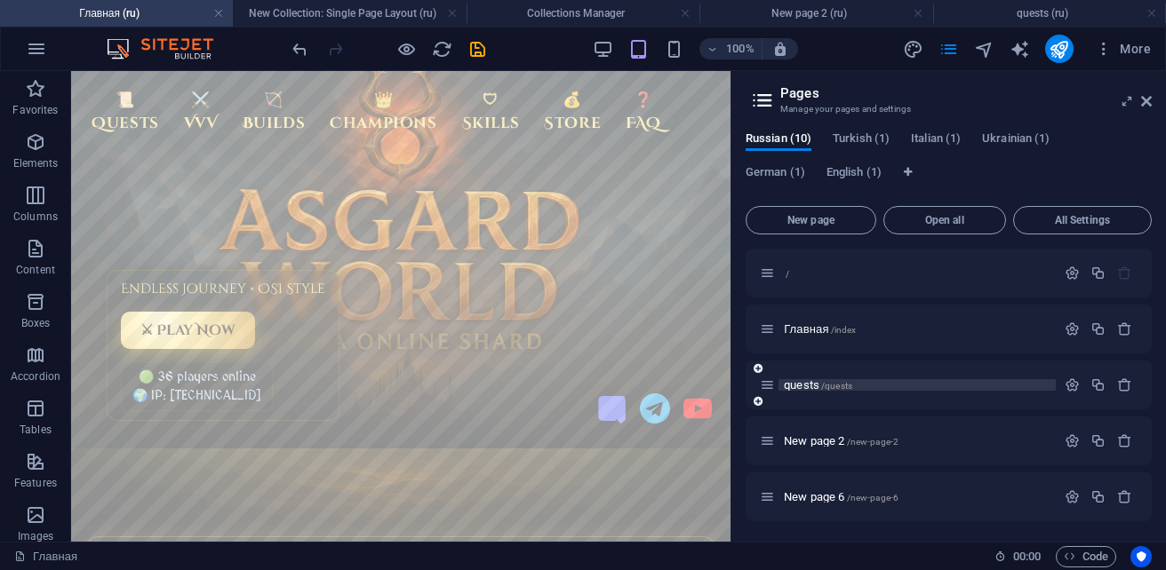
click at [826, 385] on span "/quests" at bounding box center [836, 386] width 31 height 10
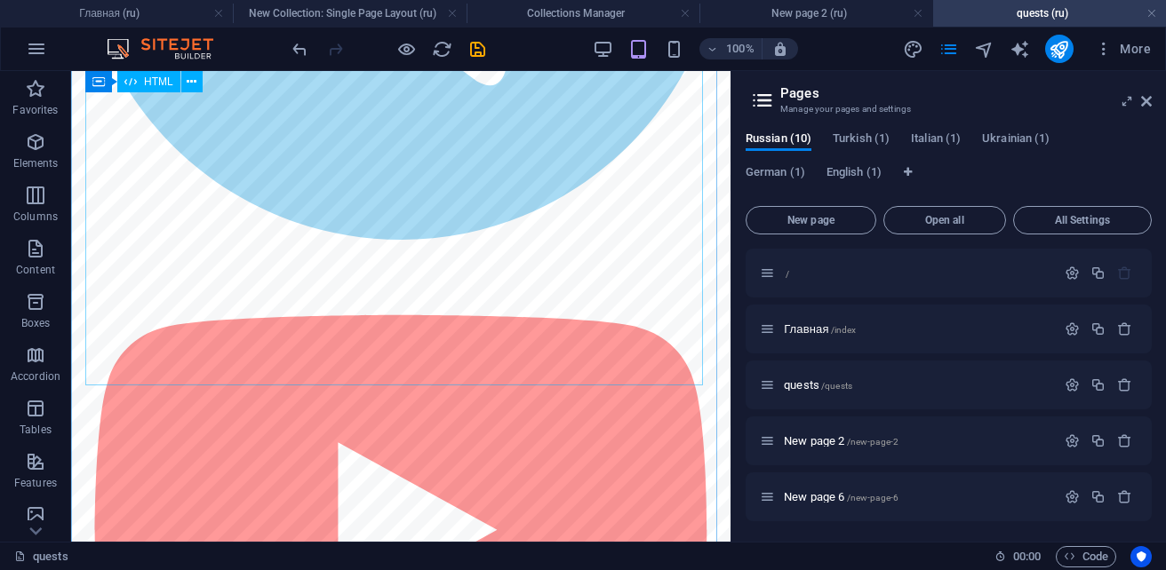
scroll to position [1155, 0]
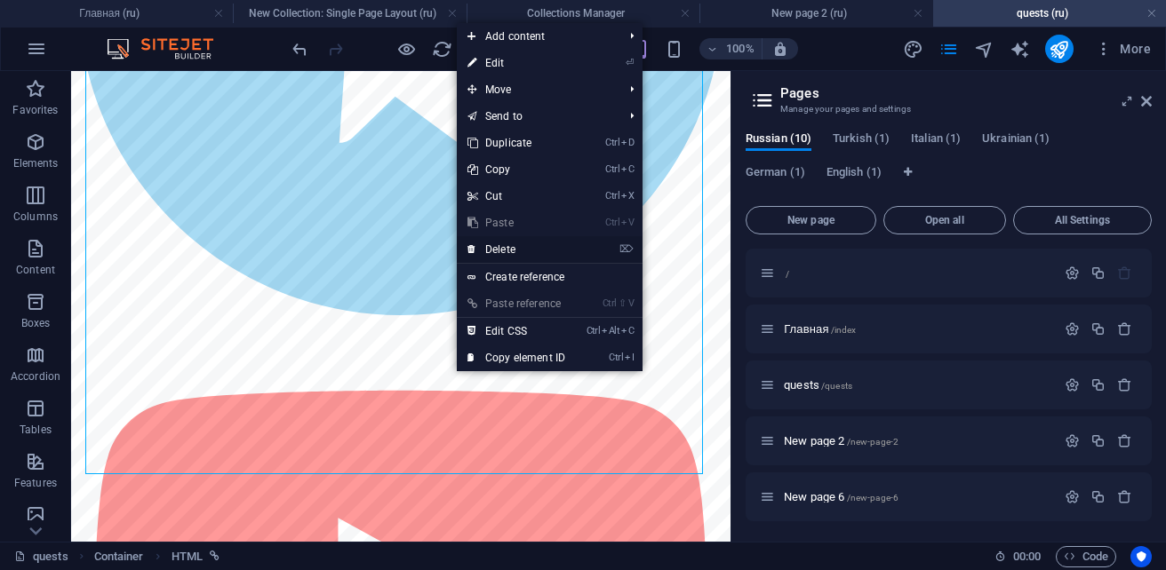
click at [514, 255] on link "⌦ Delete" at bounding box center [516, 249] width 119 height 27
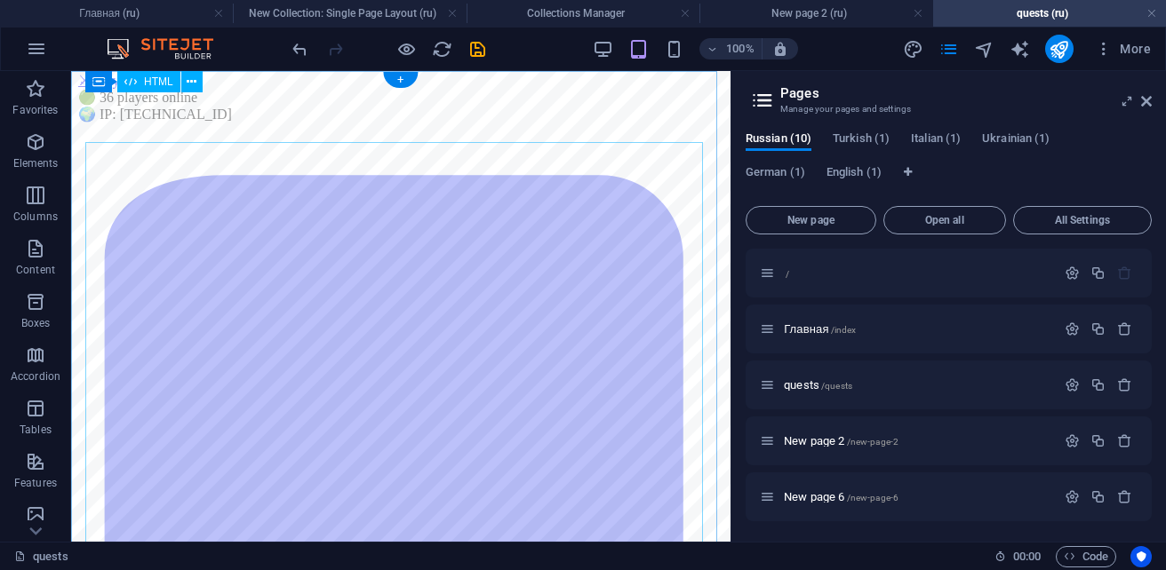
scroll to position [0, 0]
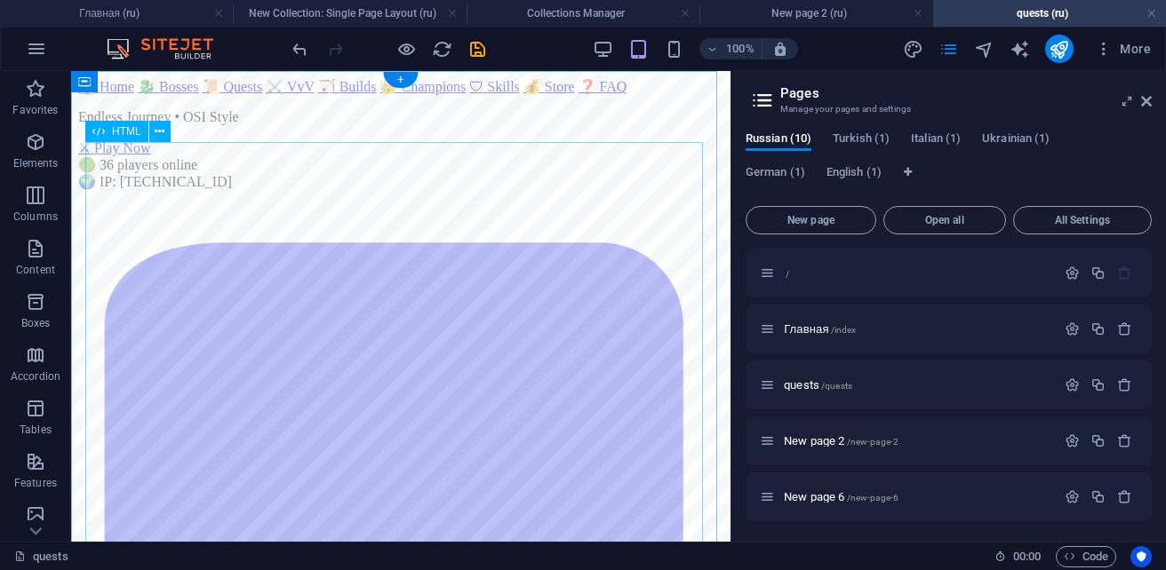
drag, startPoint x: 933, startPoint y: 332, endPoint x: 1037, endPoint y: 337, distance: 104.0
click at [982, 326] on p "Главная /index" at bounding box center [917, 329] width 267 height 12
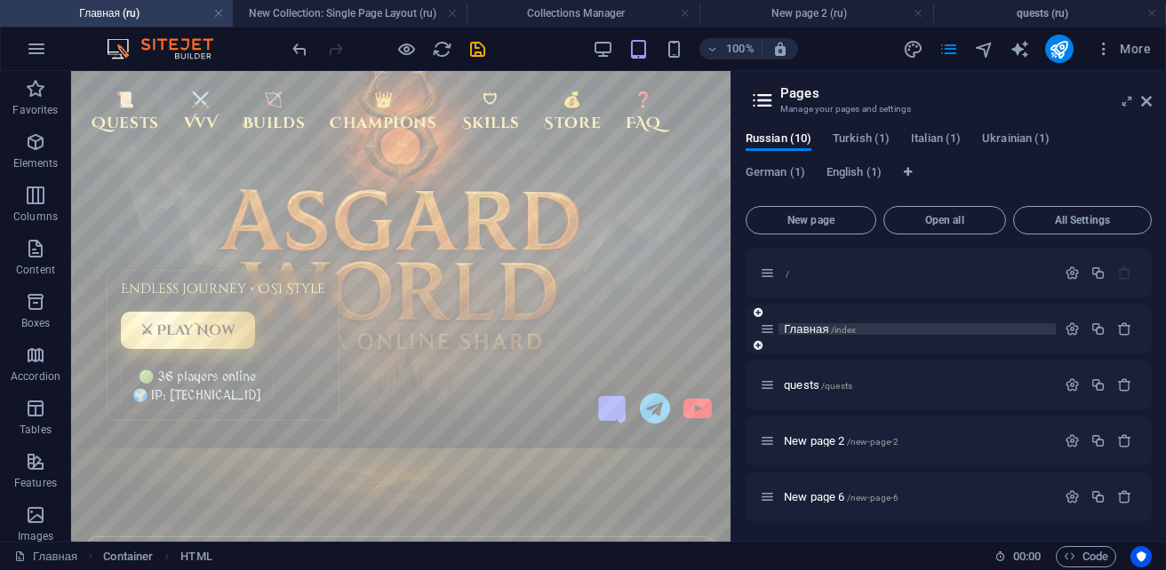
click at [821, 329] on span "Главная /index" at bounding box center [820, 329] width 72 height 13
drag, startPoint x: 818, startPoint y: 327, endPoint x: 809, endPoint y: 333, distance: 10.8
click at [809, 333] on span "Главная /index" at bounding box center [820, 329] width 72 height 13
click at [1064, 333] on icon "button" at bounding box center [1071, 329] width 15 height 15
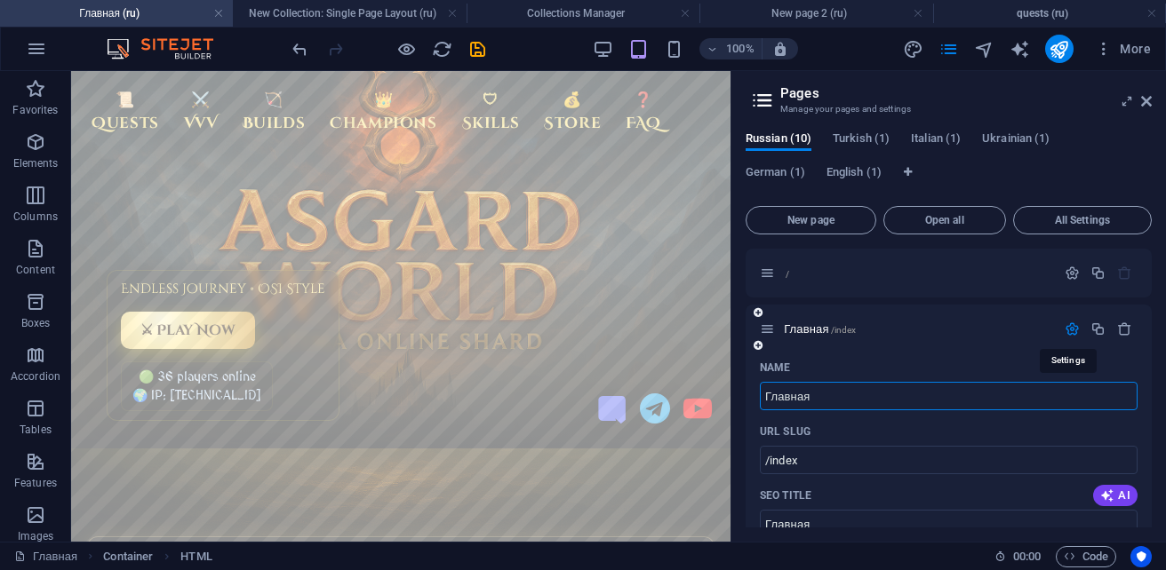
click at [1064, 333] on icon "button" at bounding box center [1071, 329] width 15 height 15
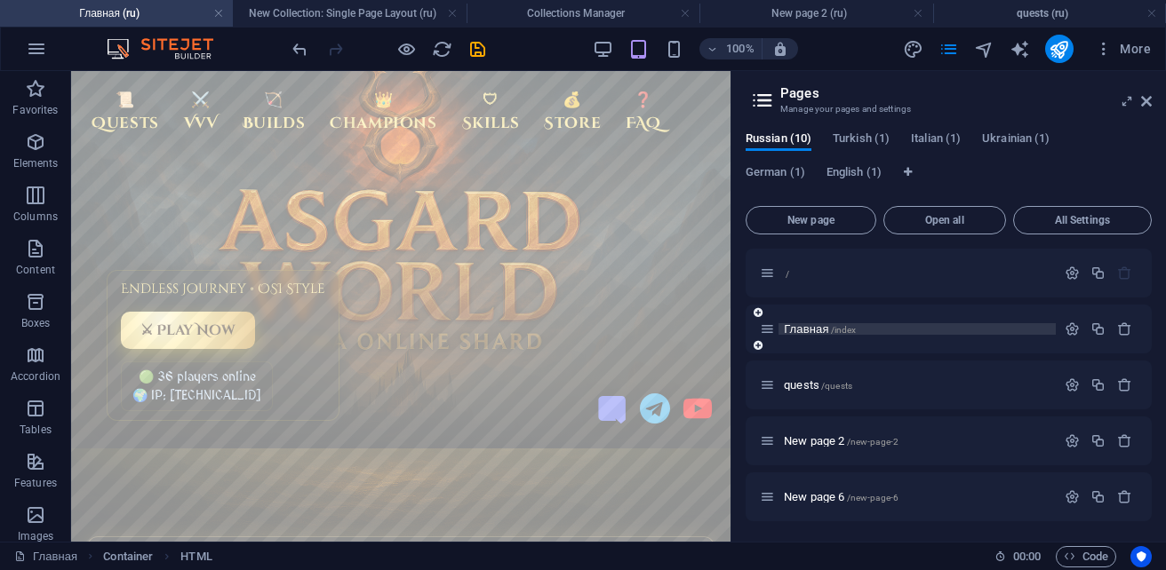
click at [937, 330] on p "Главная /index" at bounding box center [917, 329] width 267 height 12
click at [899, 340] on div "Главная /index" at bounding box center [948, 329] width 406 height 49
click at [1135, 52] on span "More" at bounding box center [1123, 49] width 56 height 18
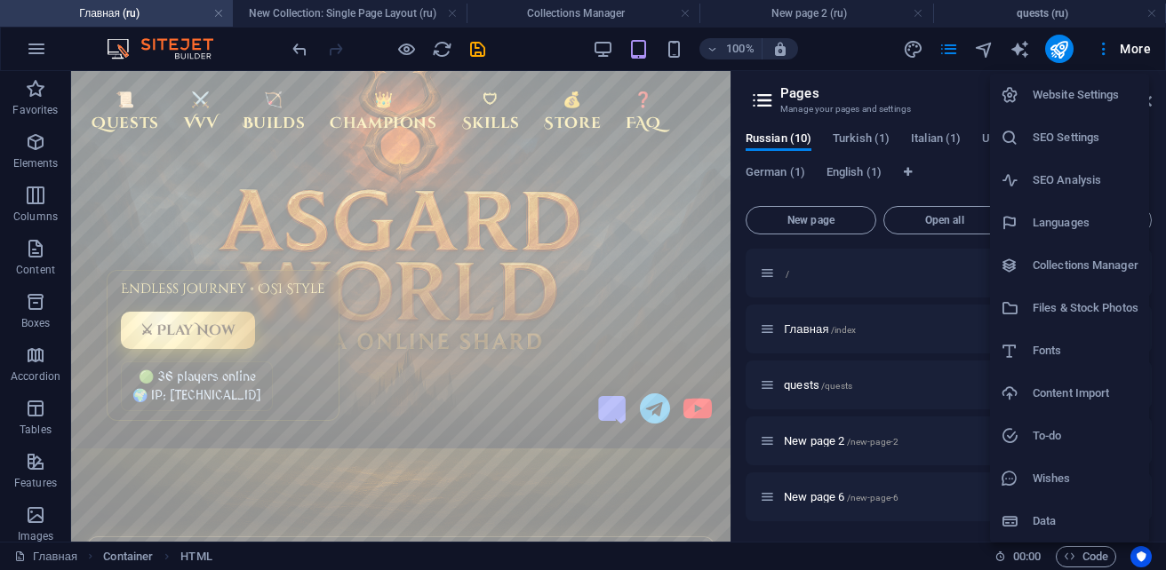
click at [1103, 97] on h6 "Website Settings" at bounding box center [1085, 94] width 106 height 21
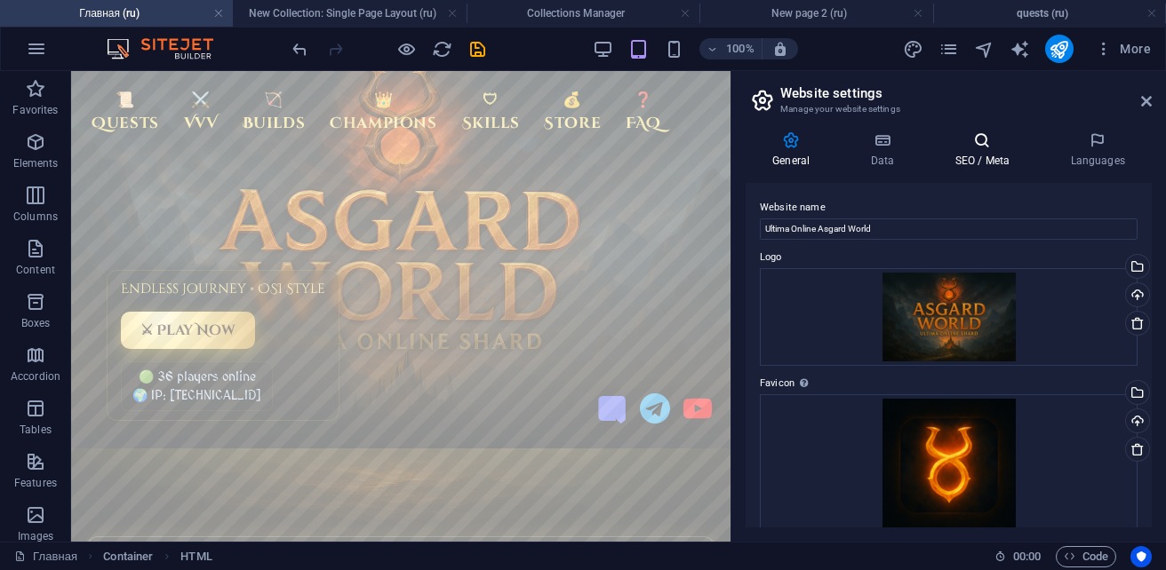
click at [971, 160] on h4 "SEO / Meta" at bounding box center [986, 149] width 116 height 37
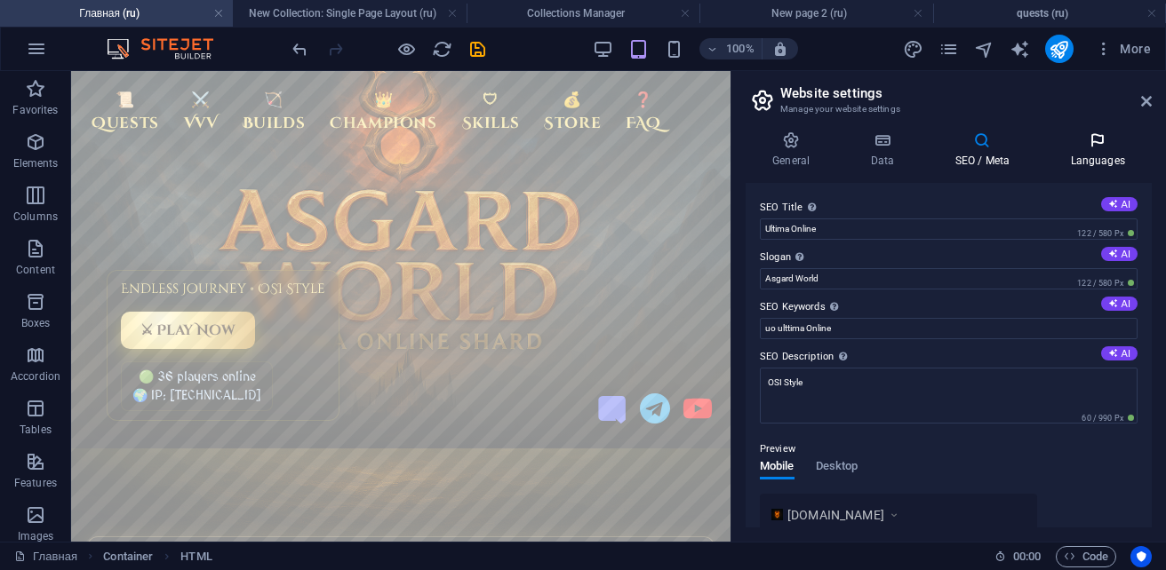
click at [1095, 154] on h4 "Languages" at bounding box center [1097, 149] width 108 height 37
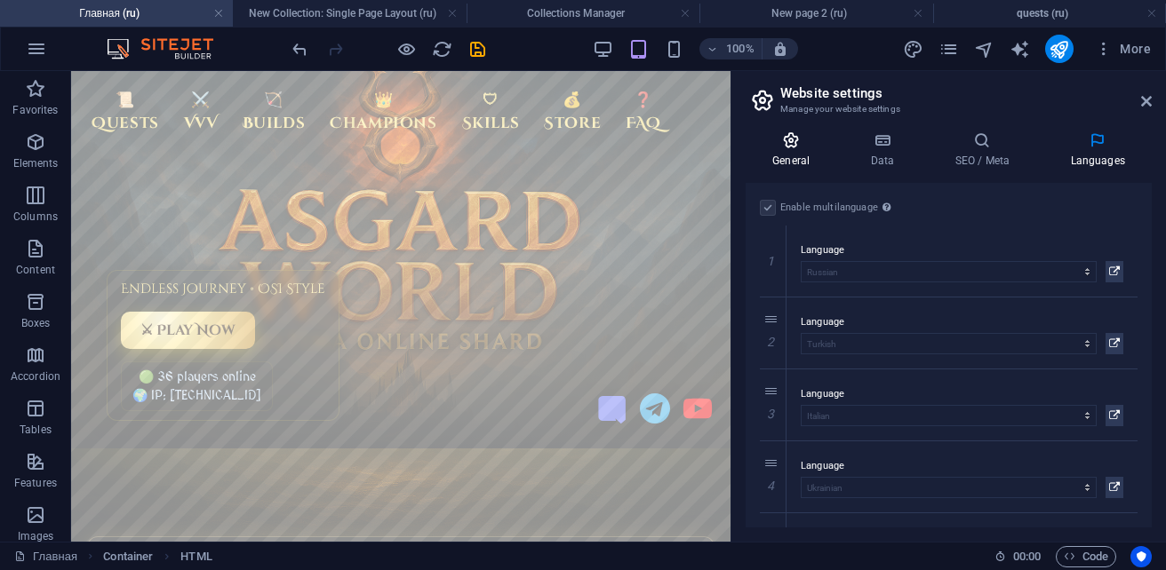
click at [784, 163] on h4 "General" at bounding box center [794, 149] width 98 height 37
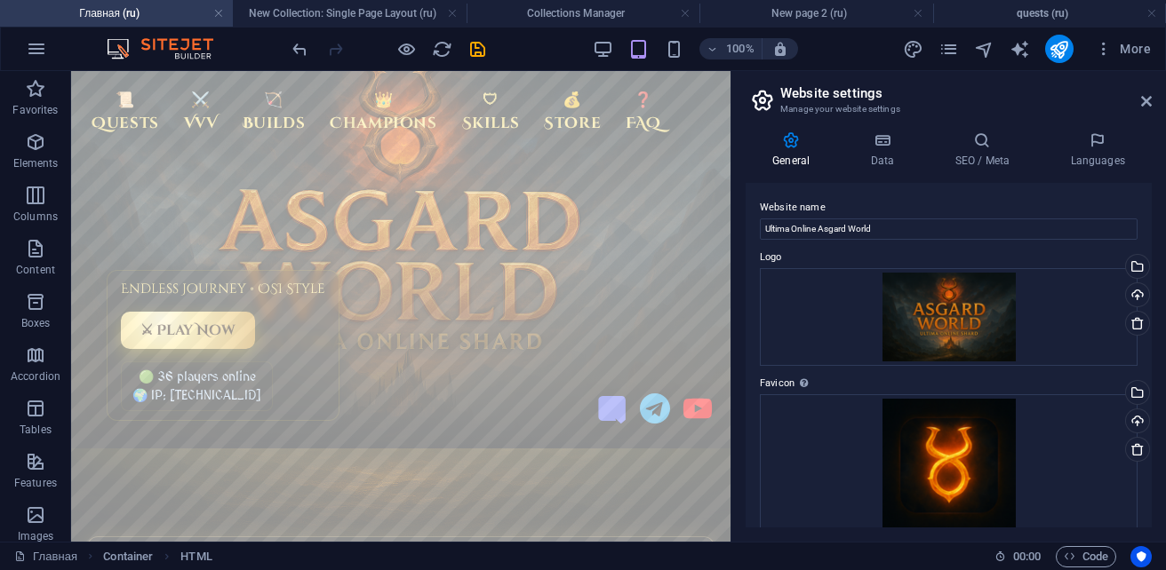
click at [1152, 102] on aside "Website settings Manage your website settings General Data SEO / Meta Languages…" at bounding box center [947, 306] width 435 height 471
click at [1141, 101] on icon at bounding box center [1146, 101] width 11 height 14
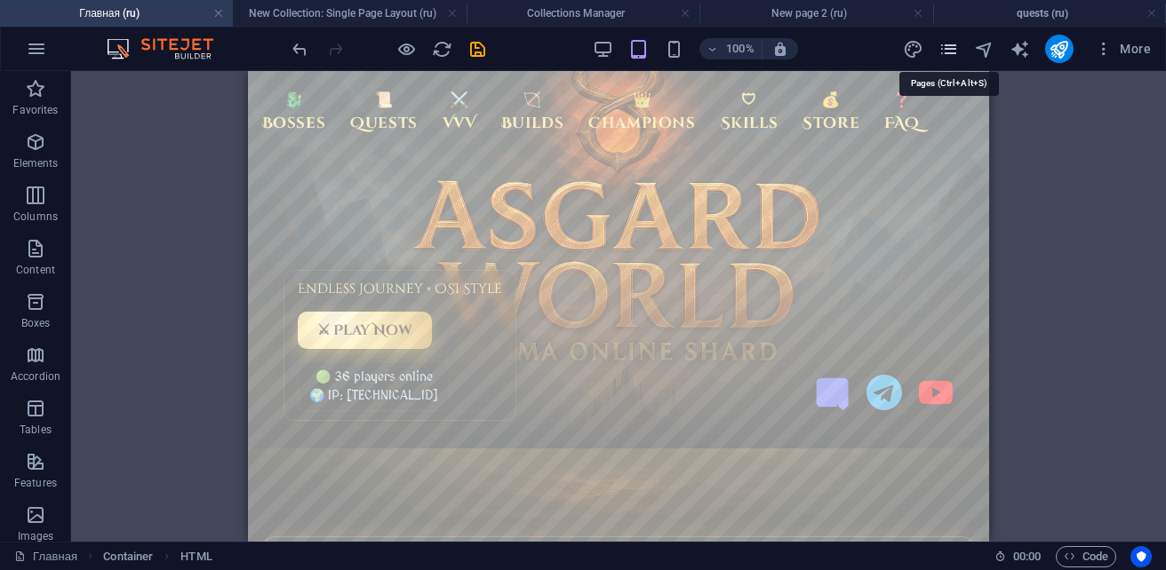
click at [951, 55] on icon "pages" at bounding box center [948, 49] width 20 height 20
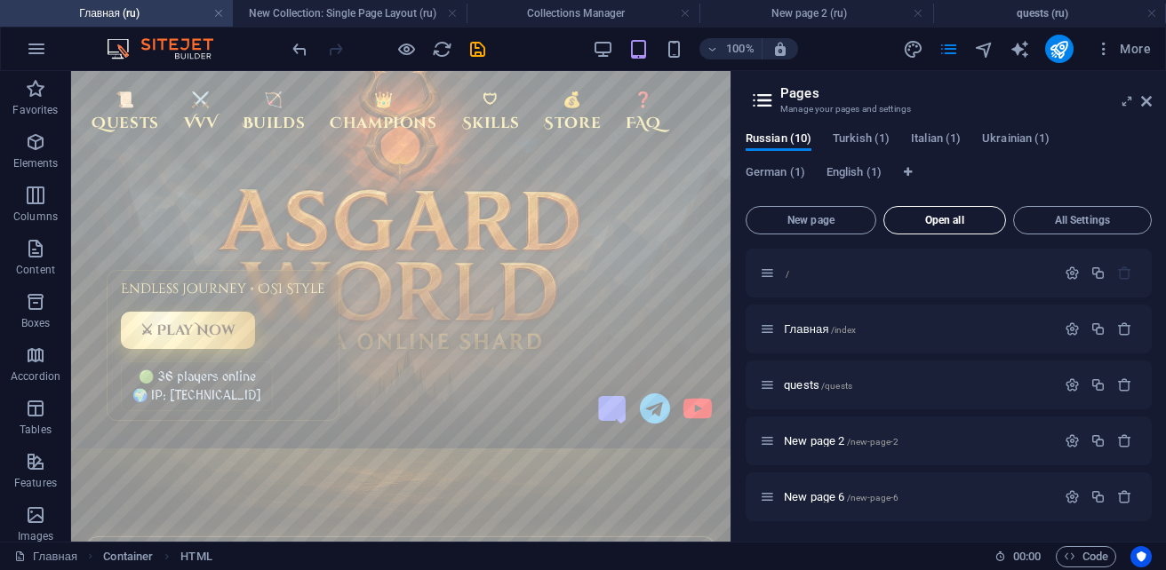
click at [983, 224] on span "Open all" at bounding box center [944, 220] width 107 height 11
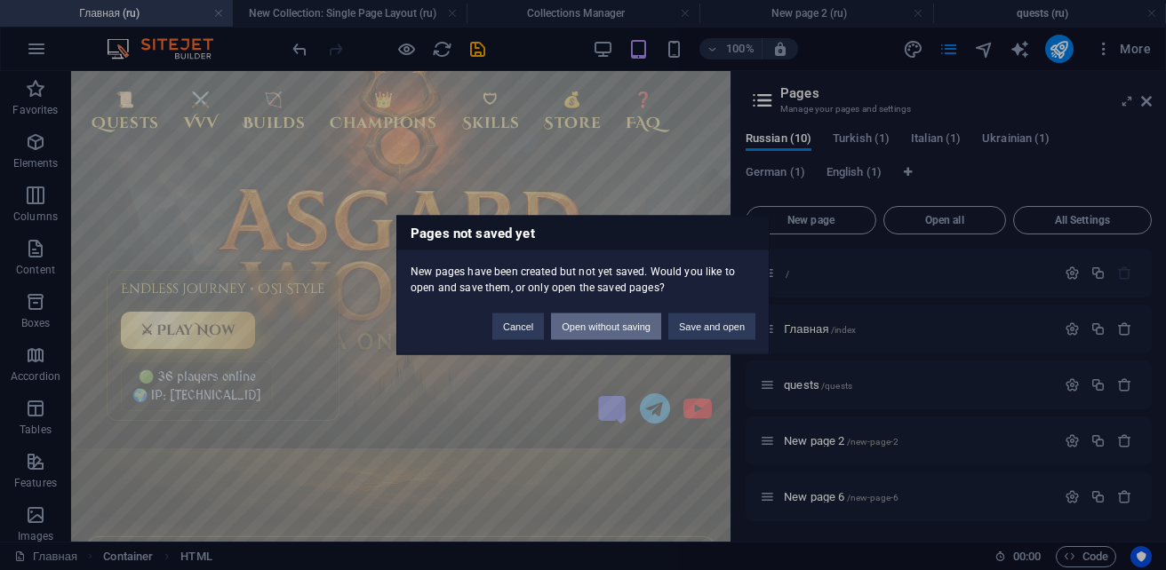
click at [597, 335] on button "Open without saving" at bounding box center [606, 327] width 110 height 27
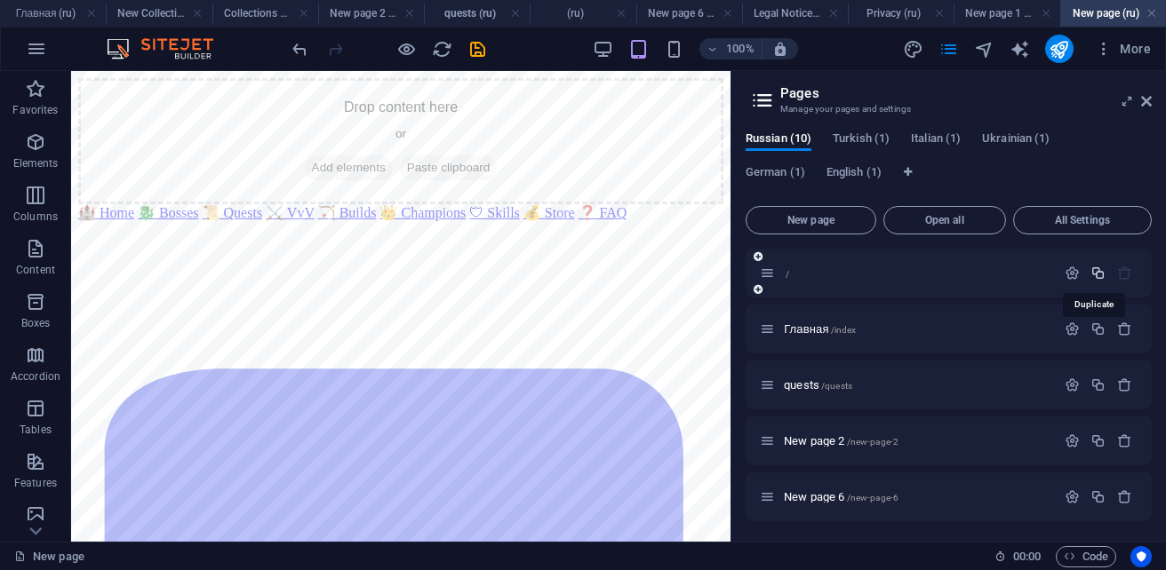
click at [1097, 275] on icon "button" at bounding box center [1097, 273] width 15 height 15
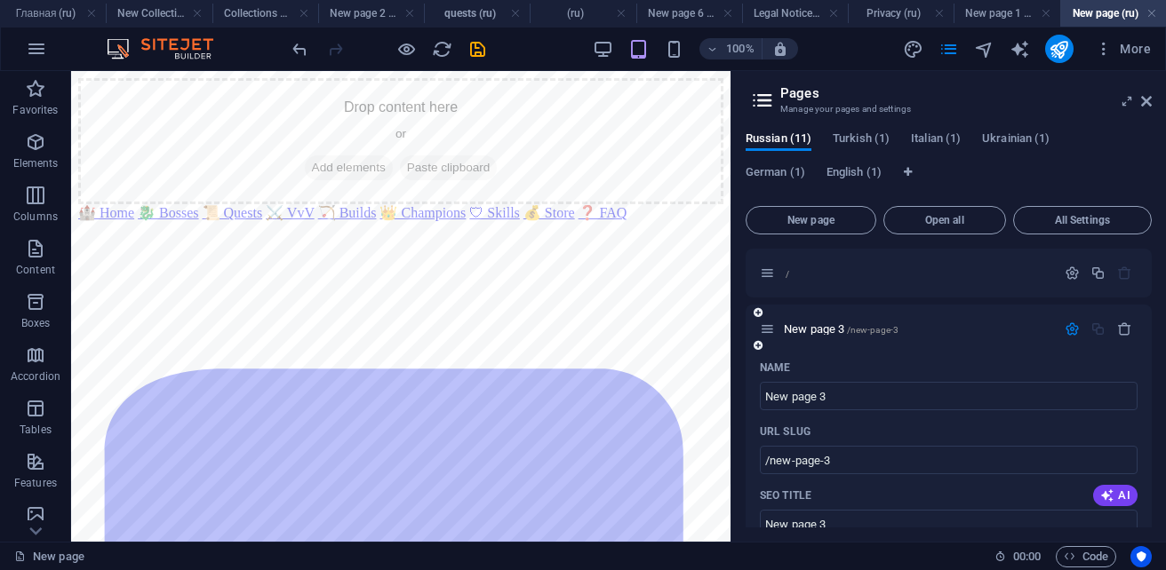
click at [938, 367] on div "Name" at bounding box center [949, 368] width 378 height 28
click at [938, 363] on div "Name" at bounding box center [949, 368] width 378 height 28
click at [880, 331] on span "/new-page-3" at bounding box center [873, 330] width 52 height 10
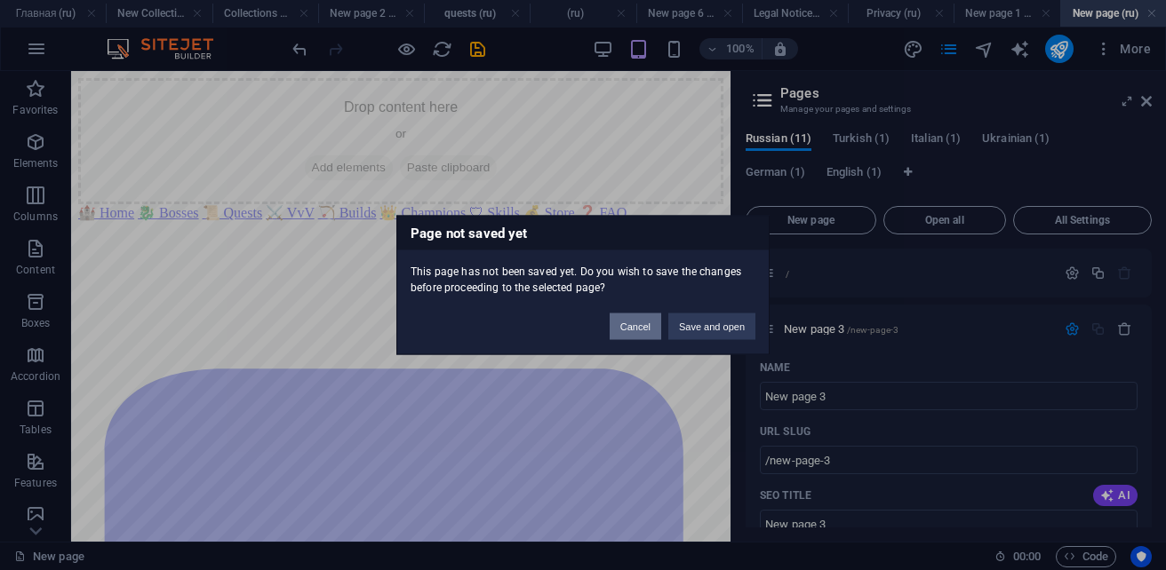
click at [623, 327] on button "Cancel" at bounding box center [635, 327] width 52 height 27
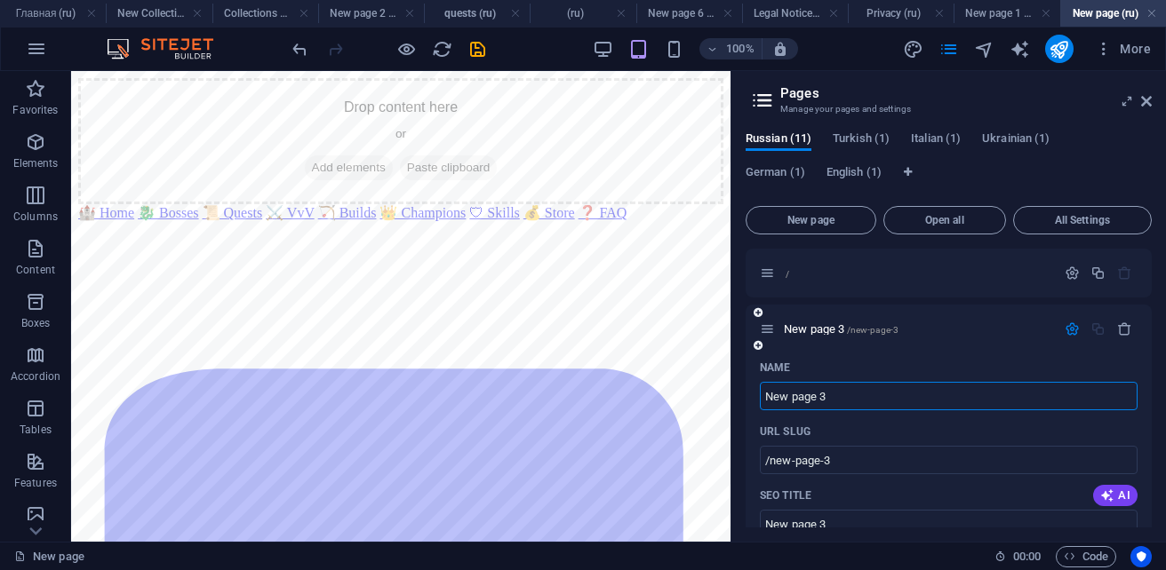
click at [848, 403] on input "New page 3" at bounding box center [949, 396] width 378 height 28
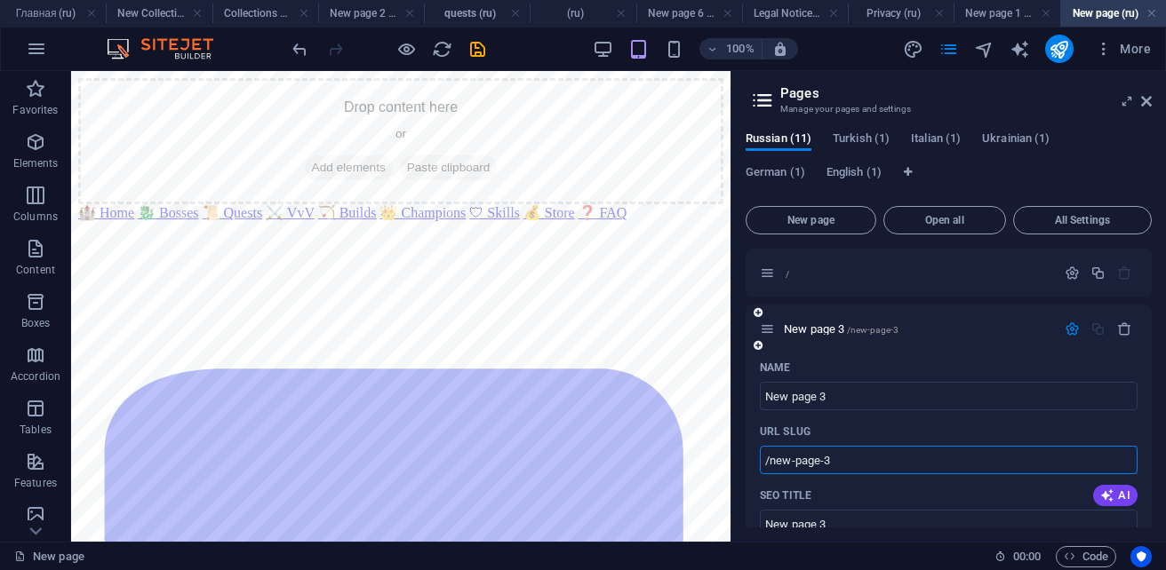
click at [841, 464] on input "/new-page-3" at bounding box center [949, 460] width 378 height 28
type input "/"
click at [898, 453] on input "/" at bounding box center [949, 460] width 378 height 28
click at [900, 491] on div "SEO Title AI" at bounding box center [949, 496] width 378 height 28
click at [478, 47] on icon "save" at bounding box center [477, 49] width 20 height 20
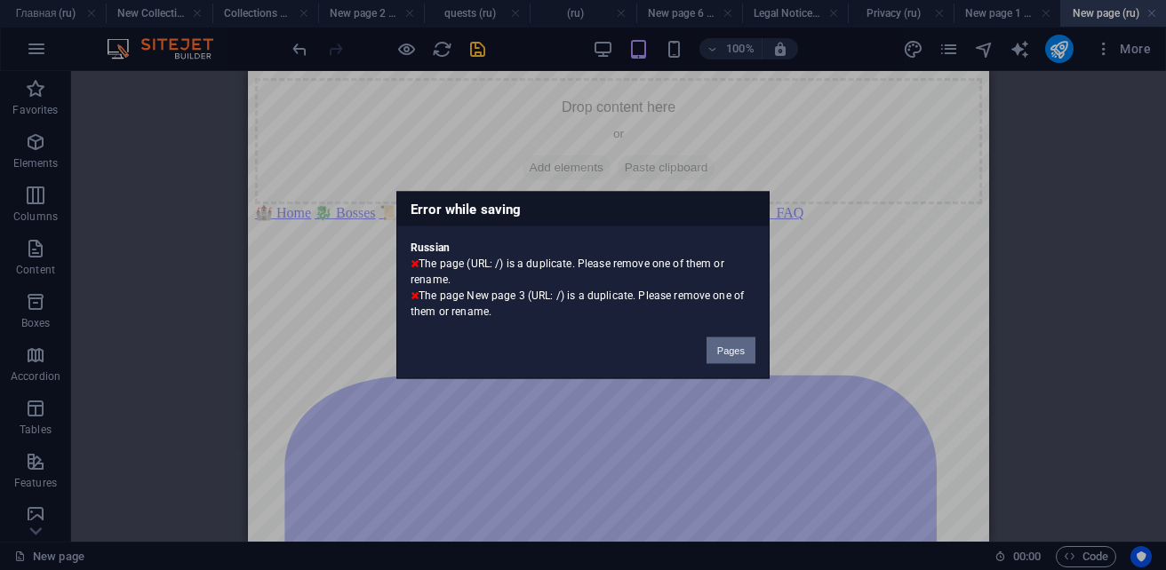
click at [724, 357] on button "Pages" at bounding box center [730, 351] width 49 height 27
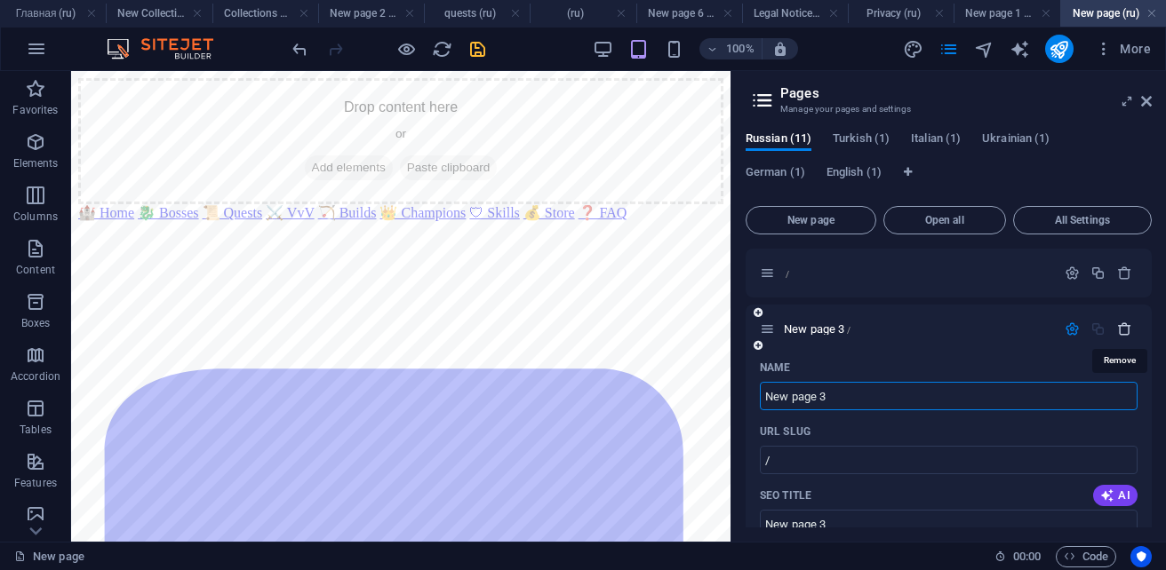
click at [1127, 333] on icon "button" at bounding box center [1124, 329] width 15 height 15
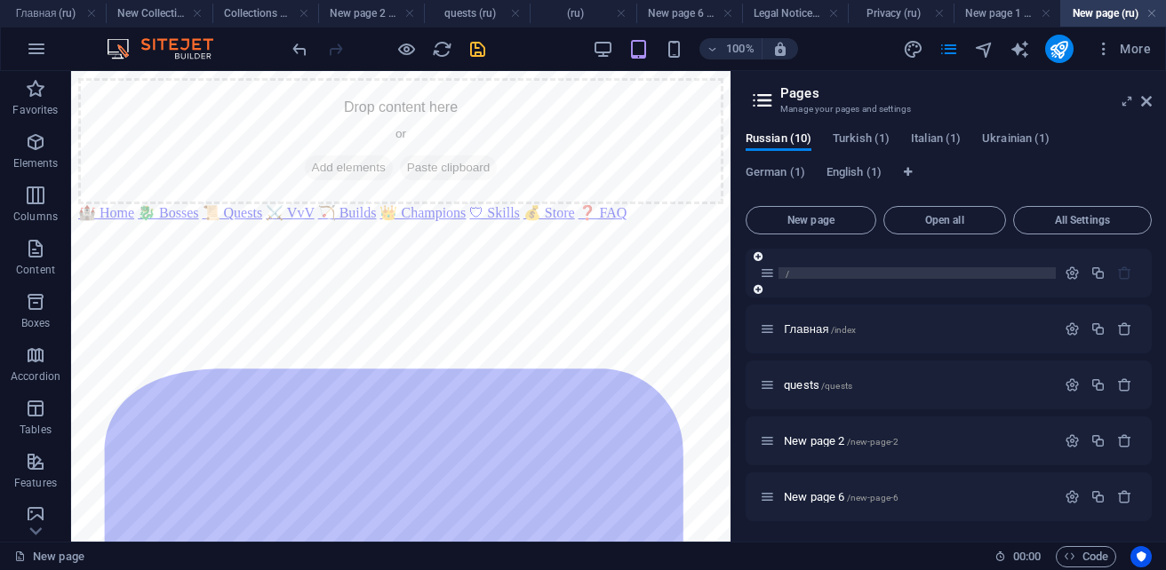
click at [801, 278] on p "/" at bounding box center [917, 273] width 267 height 12
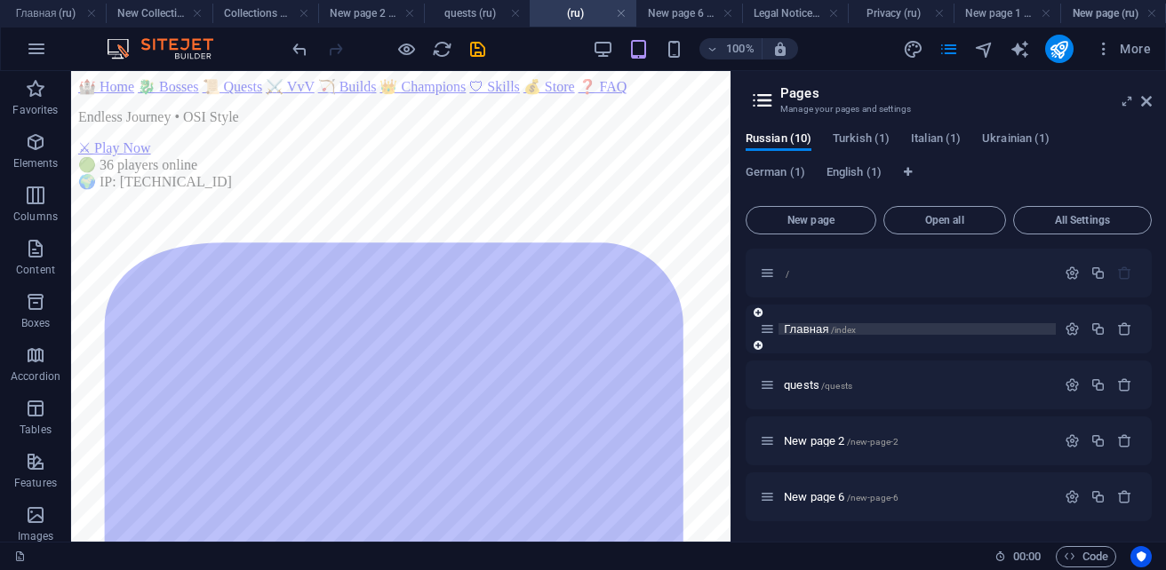
click at [801, 331] on span "Главная /index" at bounding box center [820, 329] width 72 height 13
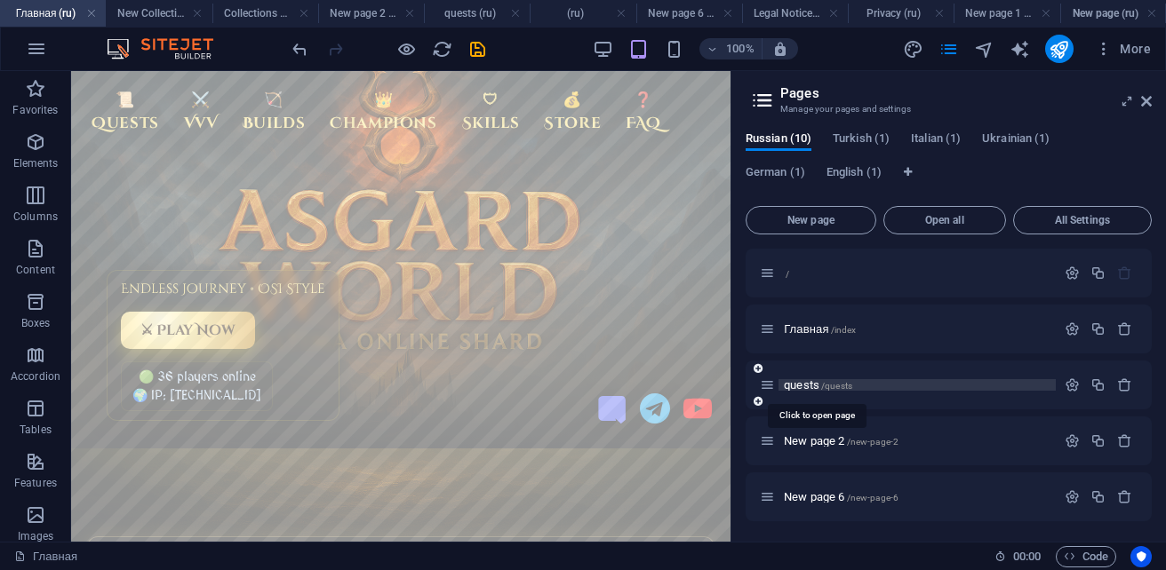
click at [813, 379] on span "quests /quests" at bounding box center [818, 384] width 68 height 13
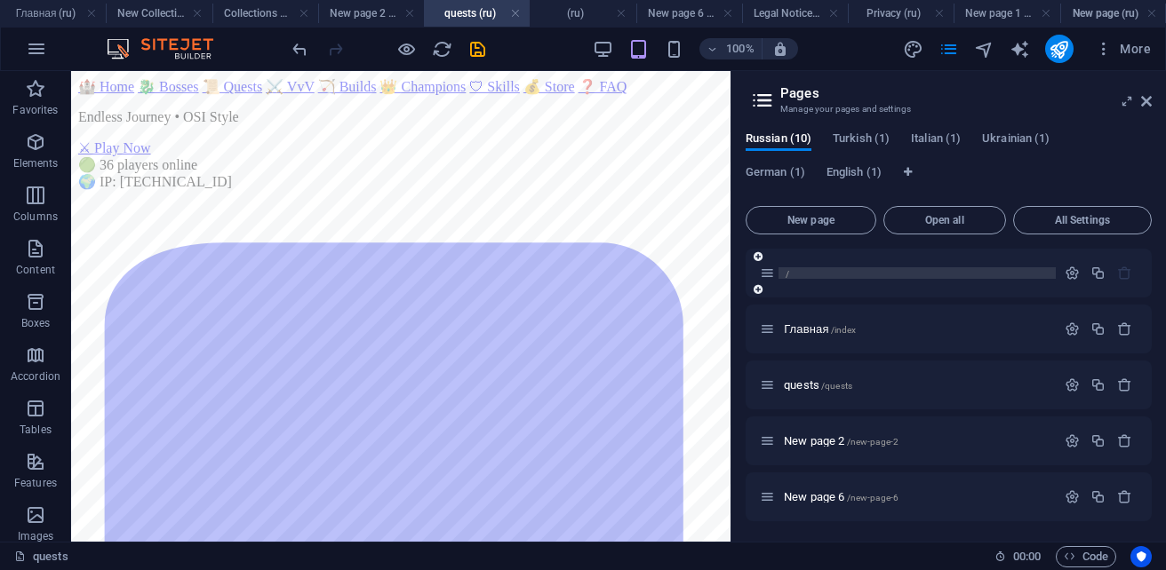
click at [822, 275] on p "/" at bounding box center [917, 273] width 267 height 12
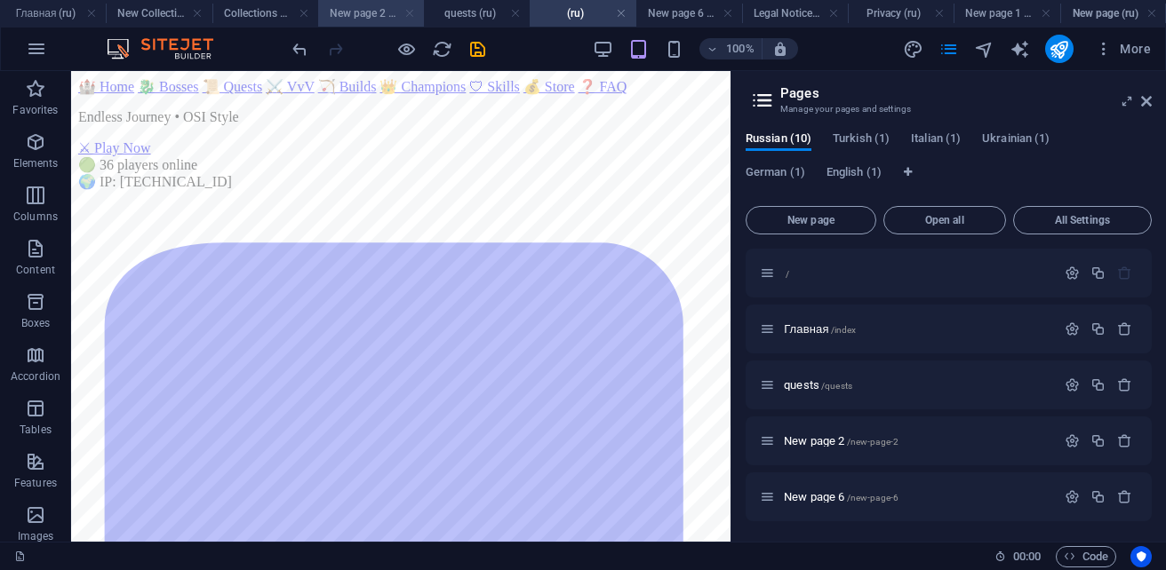
click at [410, 16] on link at bounding box center [409, 13] width 11 height 17
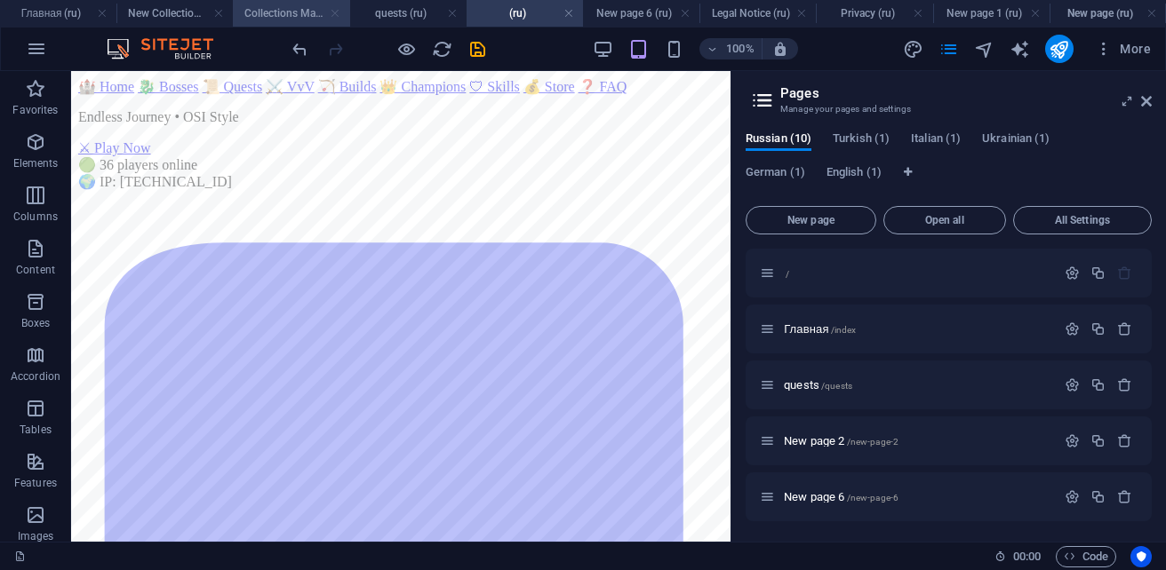
click at [337, 14] on link at bounding box center [335, 13] width 11 height 17
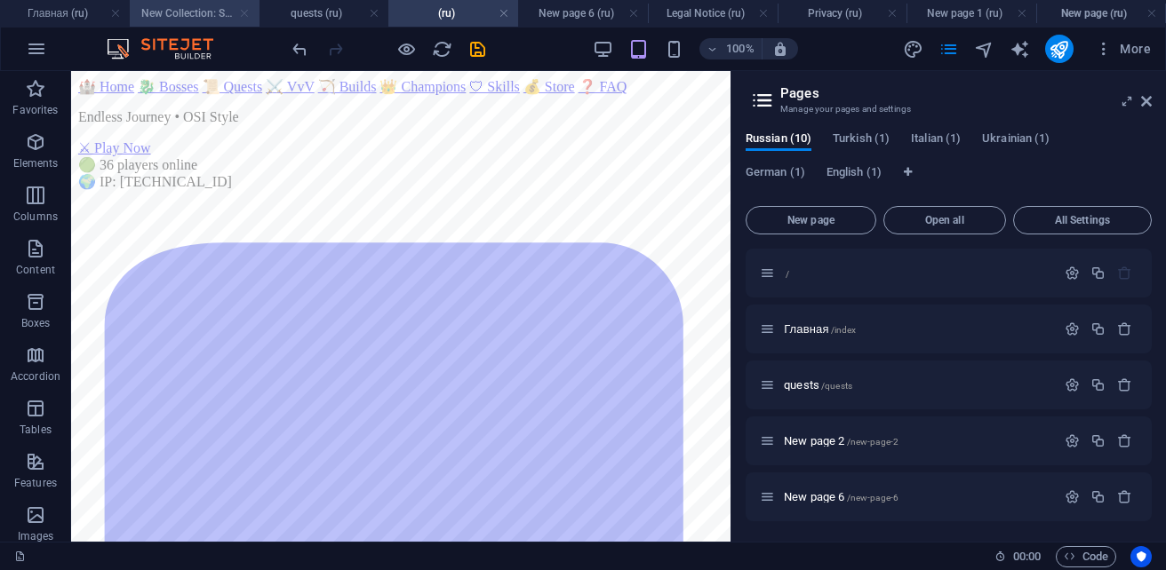
click at [245, 12] on link at bounding box center [244, 13] width 11 height 17
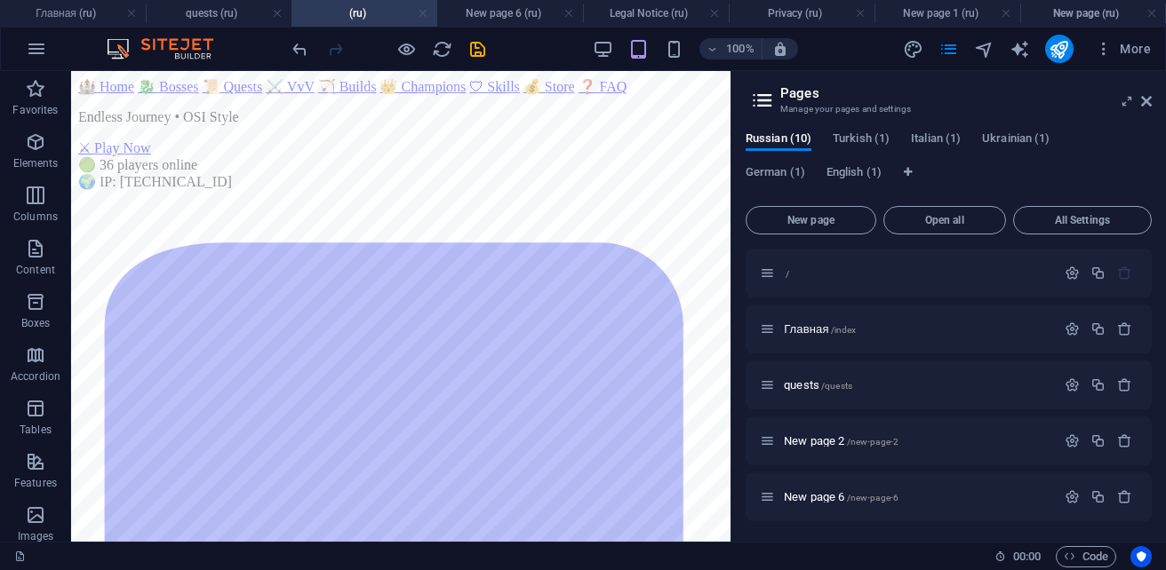
click at [420, 17] on link at bounding box center [423, 13] width 11 height 17
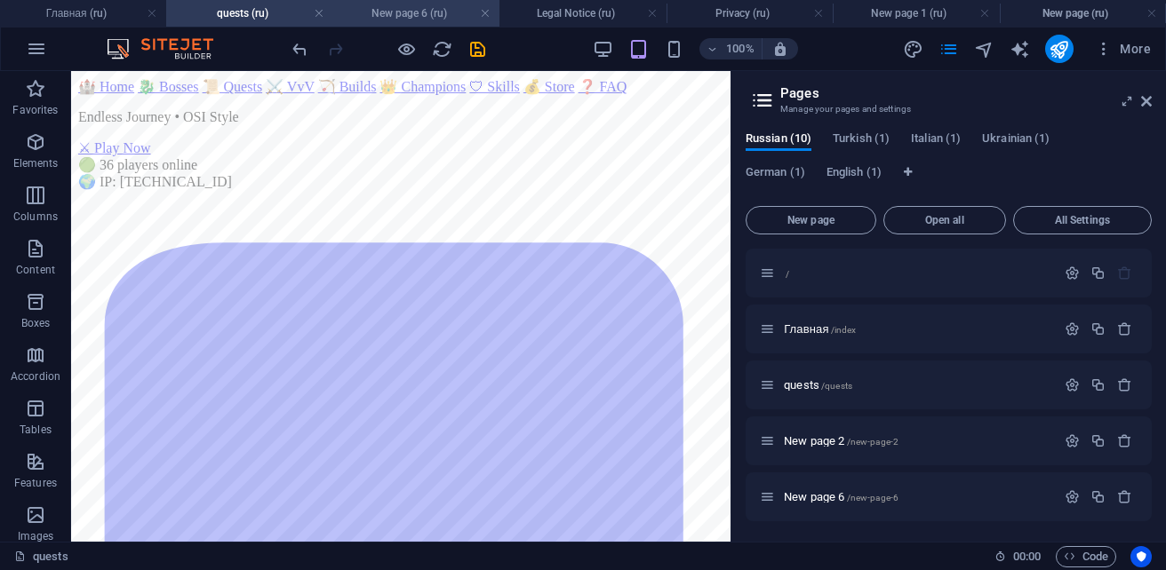
click at [418, 17] on h4 "New page 6 (ru)" at bounding box center [416, 14] width 166 height 20
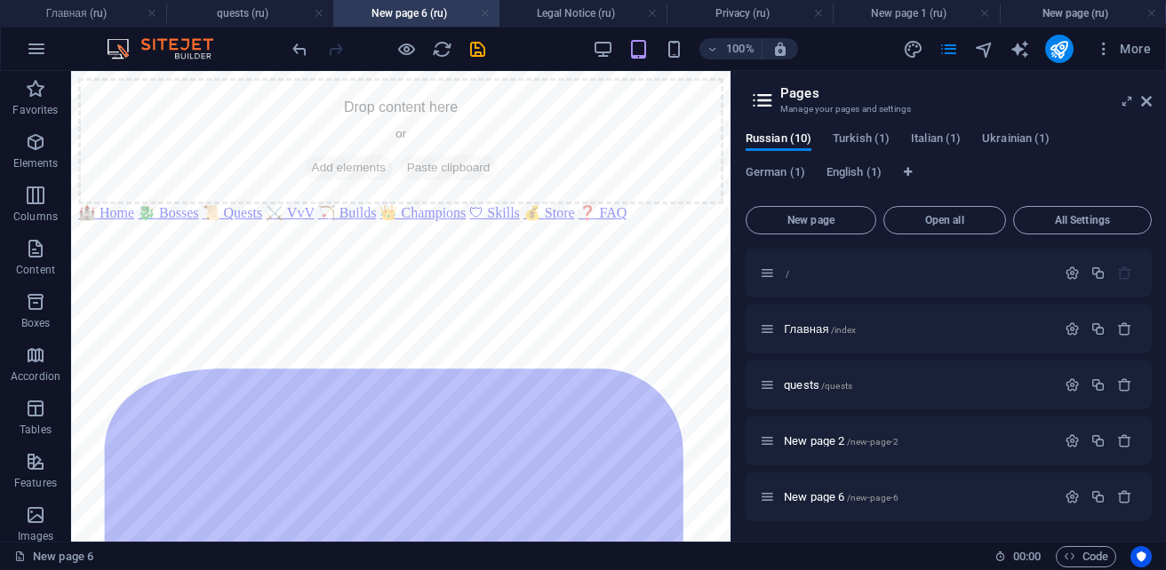
click at [484, 18] on link at bounding box center [485, 13] width 11 height 17
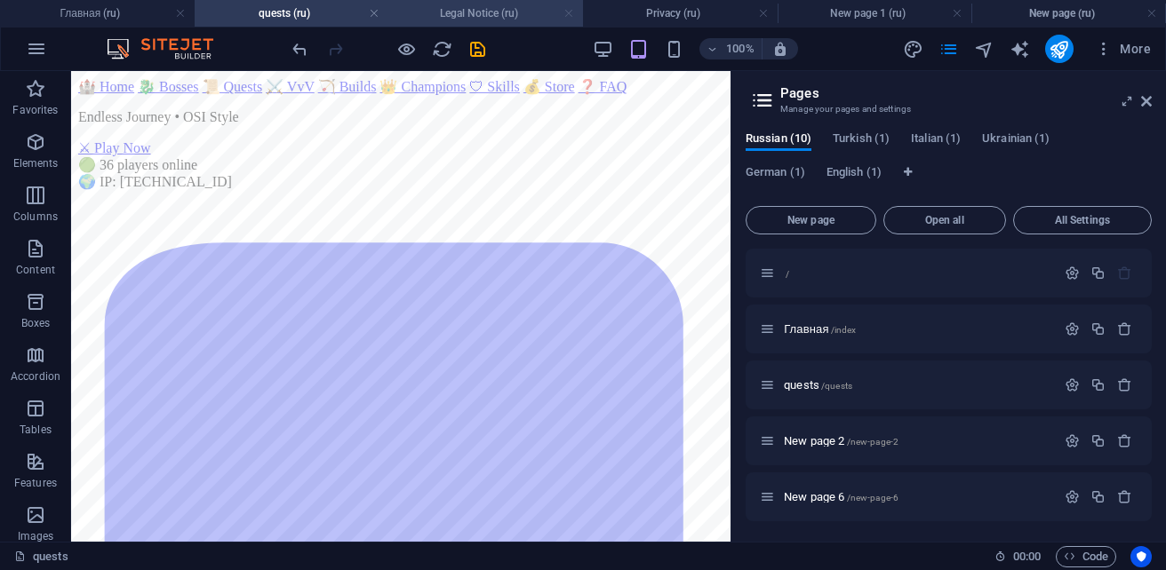
click at [567, 13] on link at bounding box center [568, 13] width 11 height 17
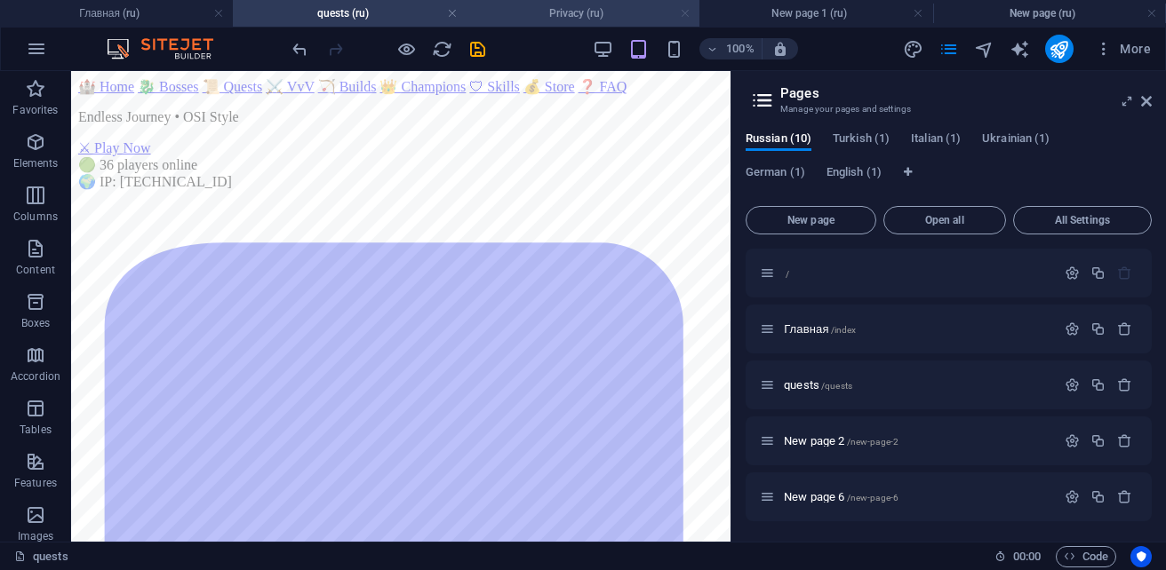
click at [681, 13] on link at bounding box center [685, 13] width 11 height 17
click at [694, 13] on link at bounding box center [694, 13] width 11 height 17
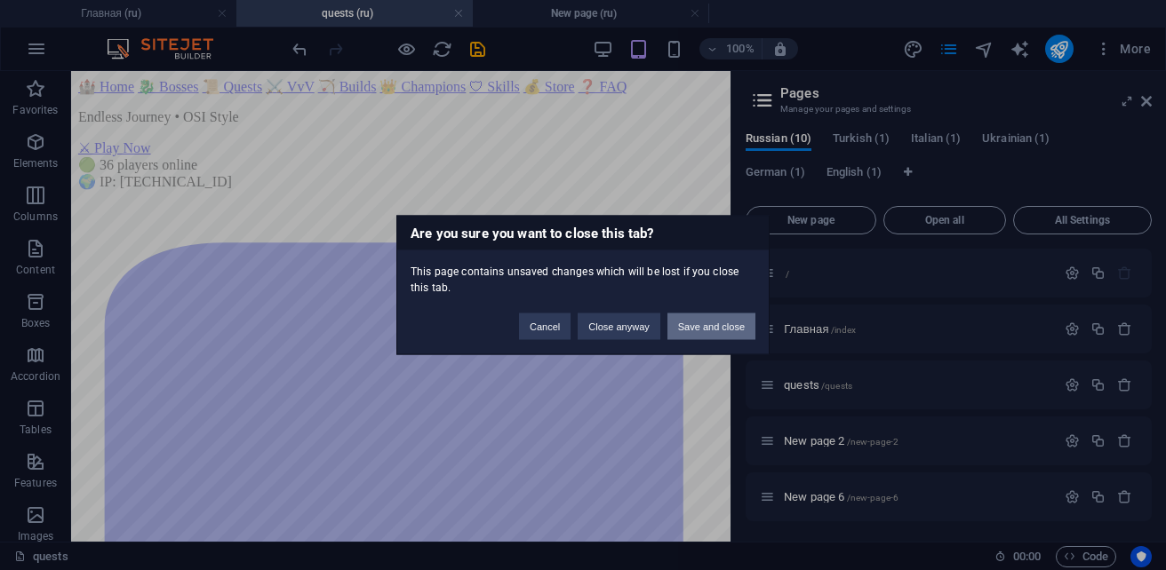
click at [682, 334] on button "Save and close" at bounding box center [711, 327] width 88 height 27
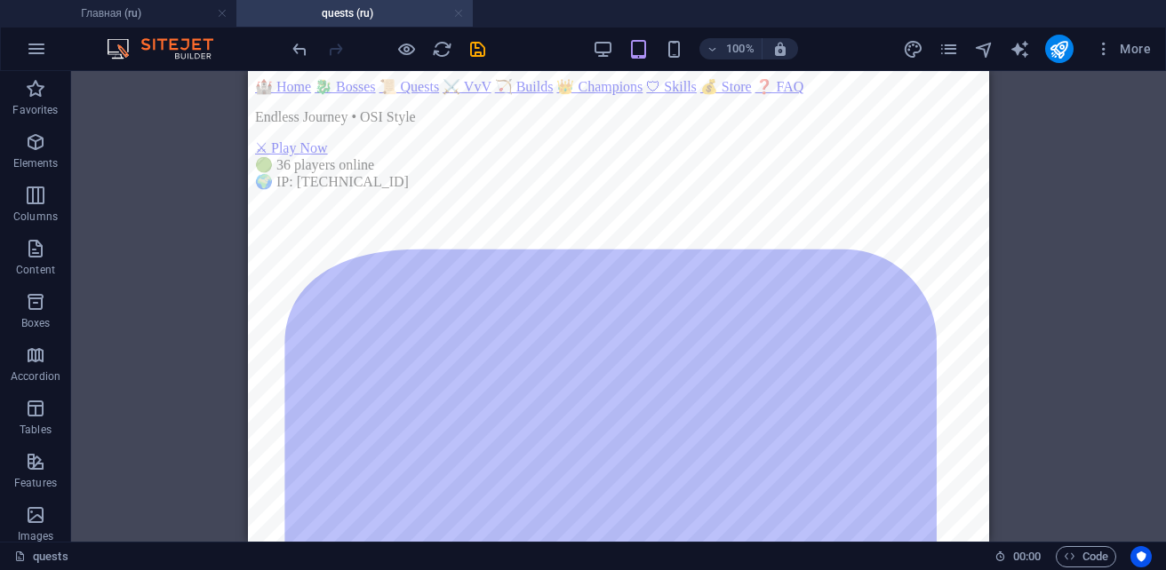
click at [458, 13] on link at bounding box center [458, 13] width 11 height 17
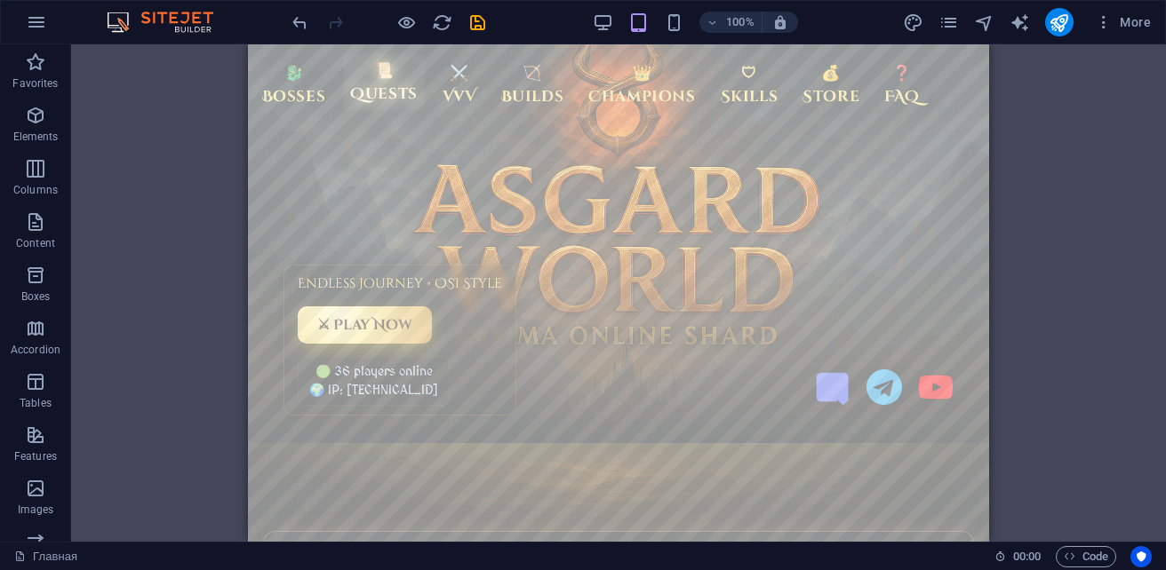
click at [379, 86] on link "📜 Quests" at bounding box center [384, 82] width 82 height 56
click at [1073, 553] on icon "button" at bounding box center [1070, 557] width 12 height 12
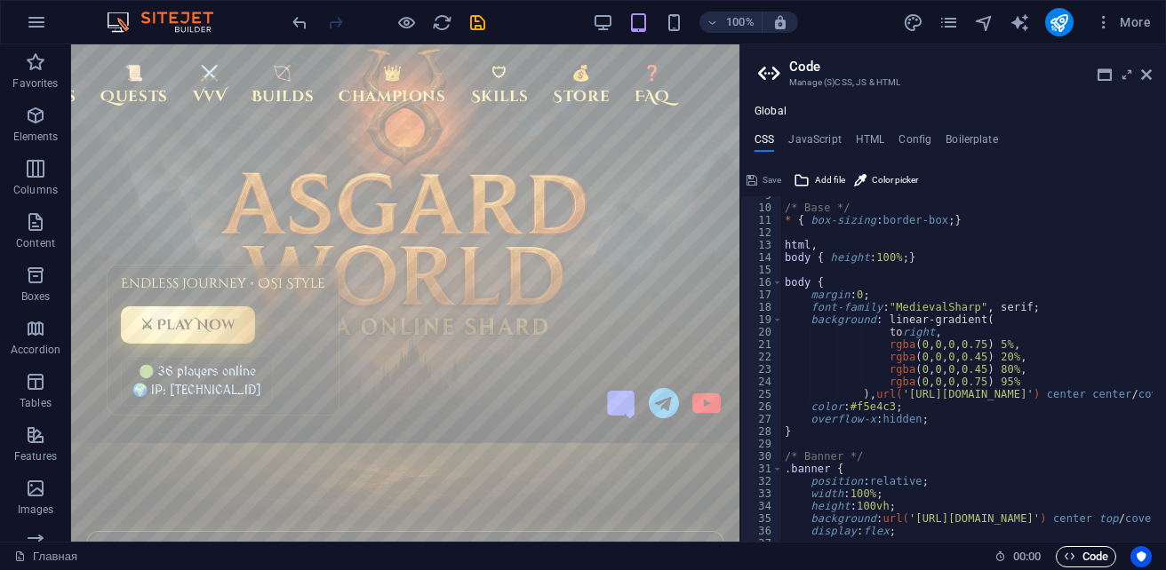
scroll to position [107, 0]
click at [872, 140] on h4 "HTML" at bounding box center [870, 143] width 29 height 20
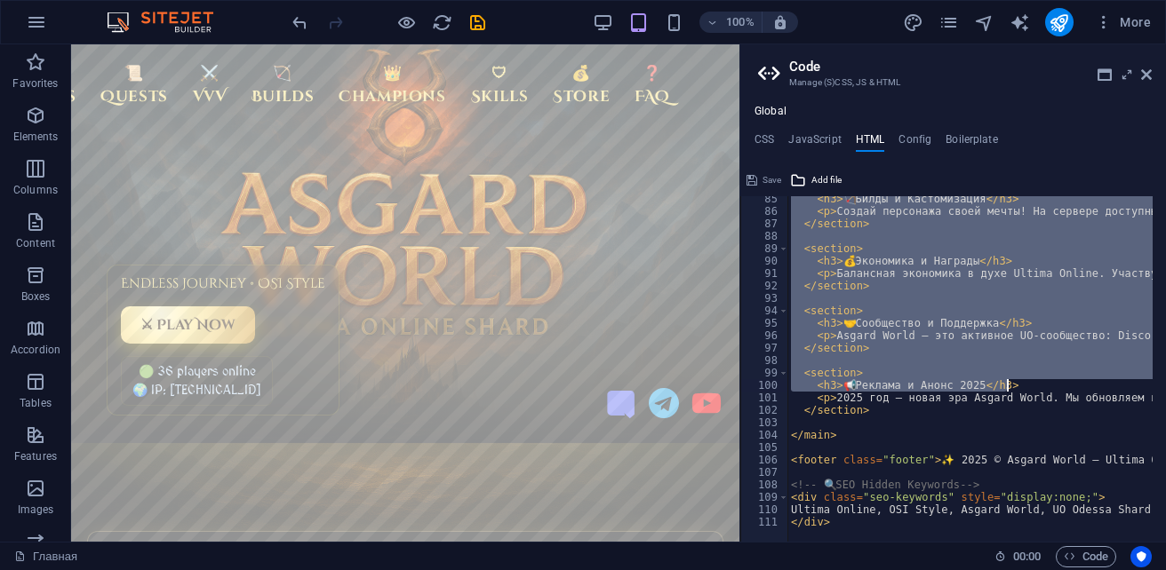
scroll to position [1048, 0]
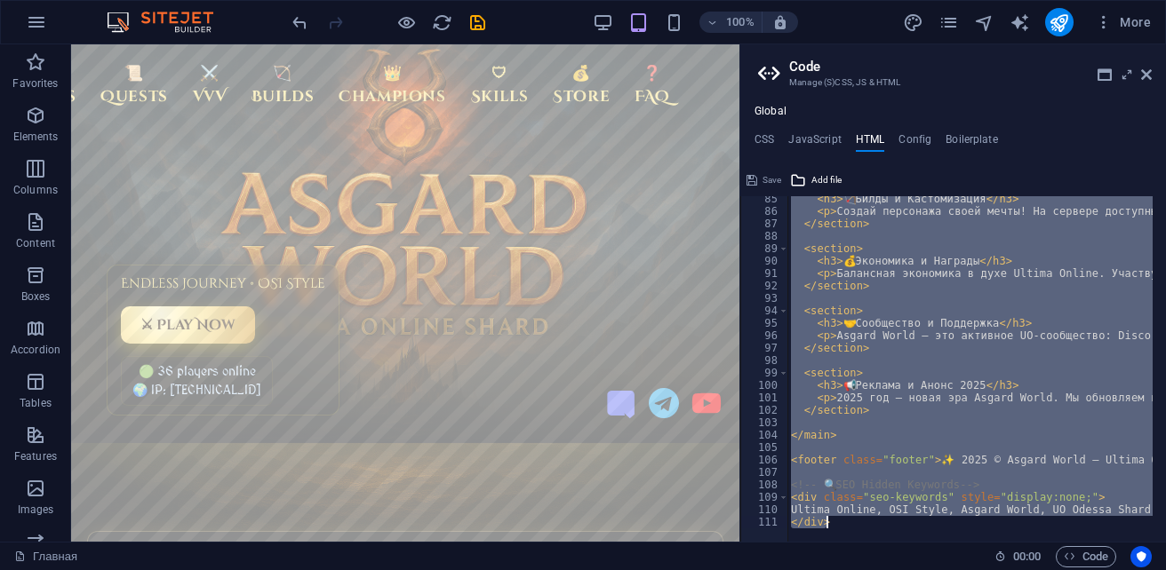
drag, startPoint x: 851, startPoint y: 204, endPoint x: 1054, endPoint y: 536, distance: 388.4
click at [1054, 536] on div "{{content}}<!-- ✅ Asgard World Favicon --> 85 86 87 88 89 90 91 92 93 94 95 96 …" at bounding box center [953, 369] width 426 height 346
type textarea "Ultima Online, OSI Style, Asgard World, UO Odessa Shard, PvP, Champions, Bosses…"
click at [1148, 70] on icon at bounding box center [1146, 75] width 11 height 14
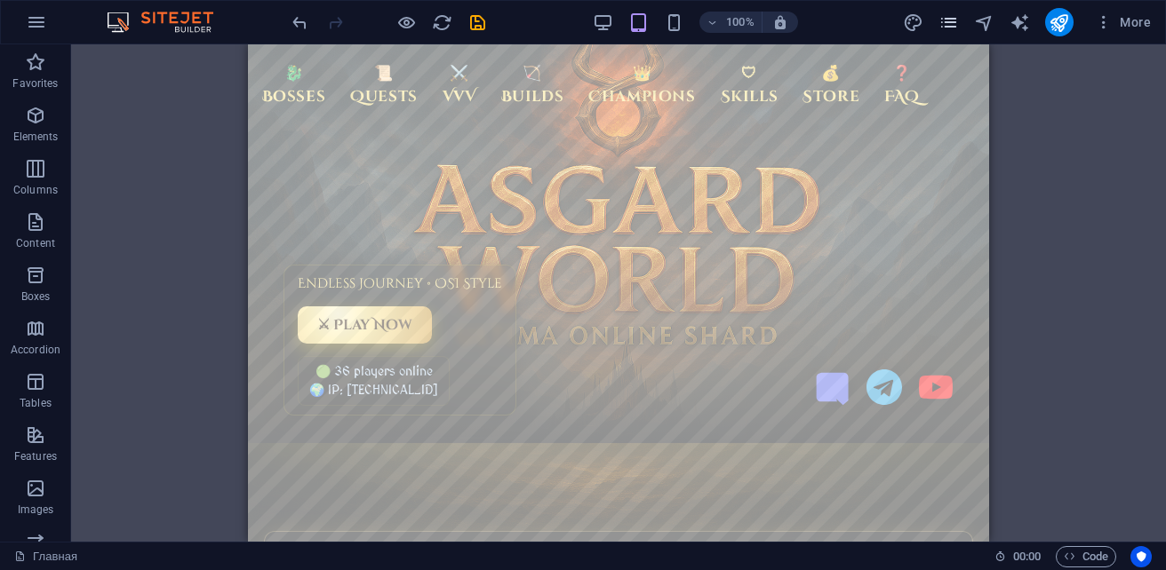
click at [954, 22] on icon "pages" at bounding box center [948, 22] width 20 height 20
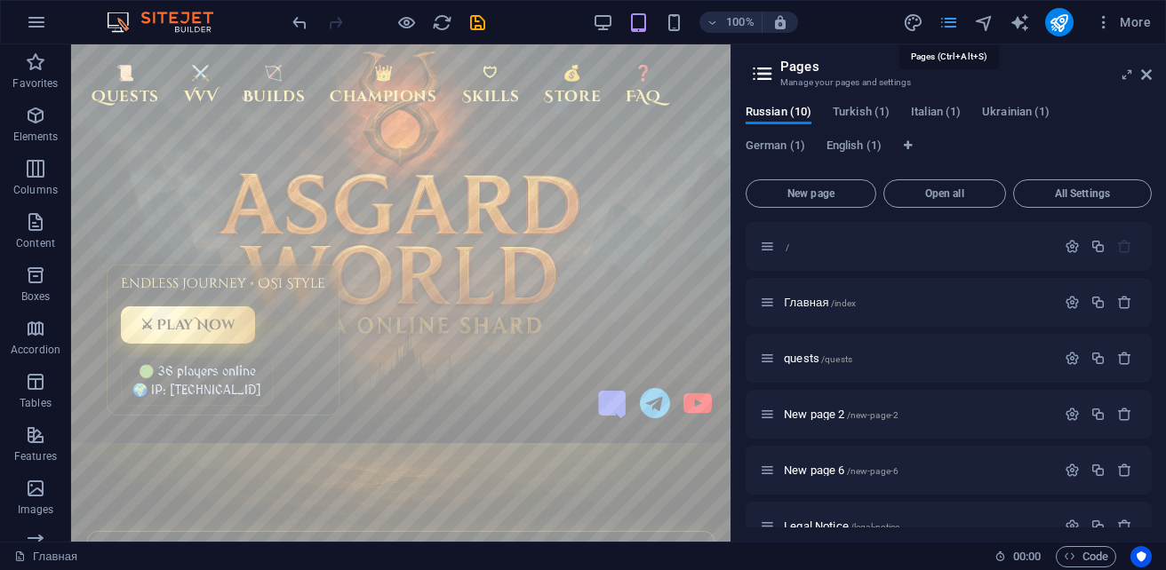
click at [954, 22] on icon "pages" at bounding box center [948, 22] width 20 height 20
click at [1121, 24] on span "More" at bounding box center [1123, 22] width 56 height 18
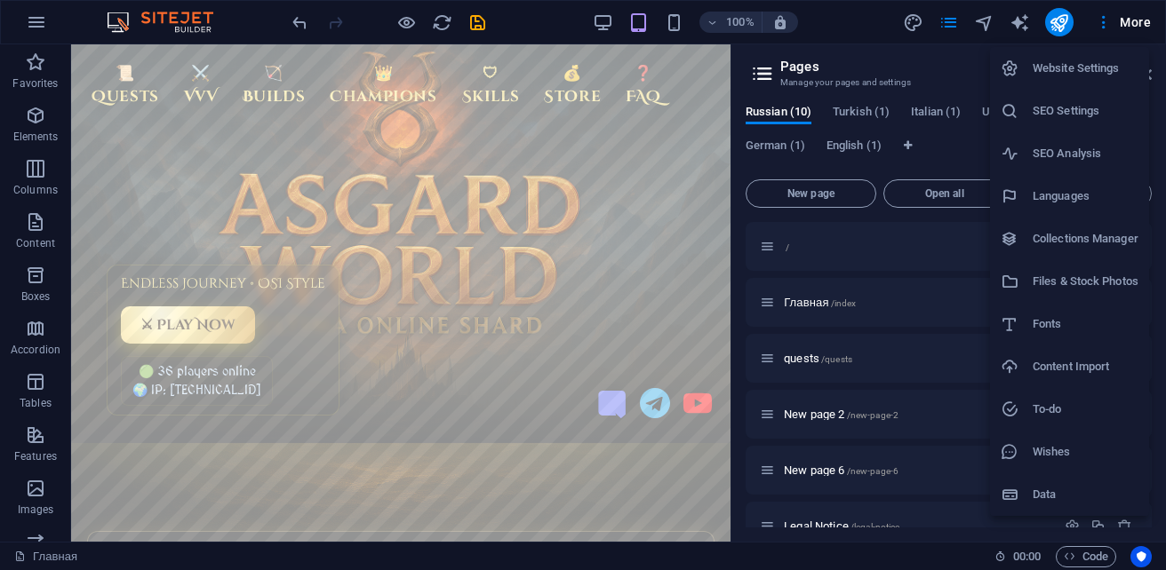
click at [1081, 287] on h6 "Files & Stock Photos" at bounding box center [1085, 281] width 106 height 21
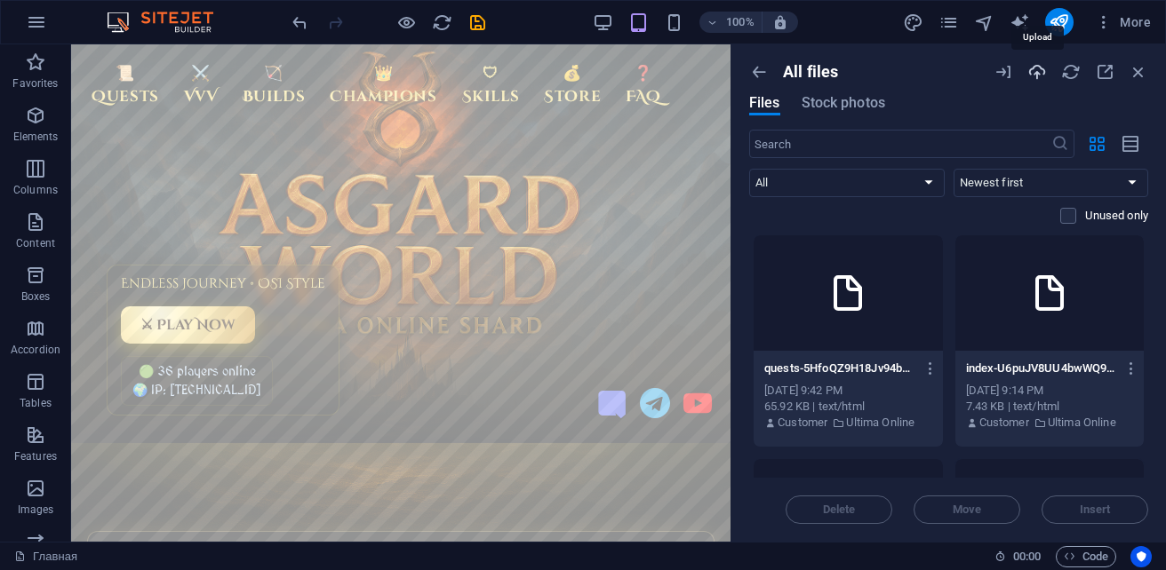
click at [1040, 77] on icon "button" at bounding box center [1037, 72] width 20 height 20
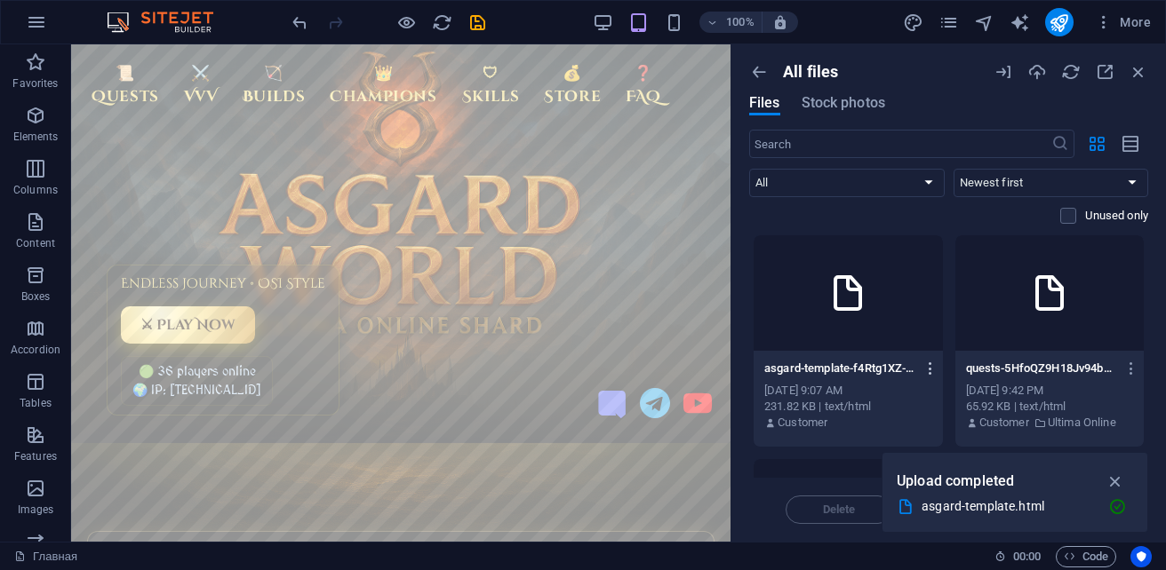
click at [925, 364] on icon "button" at bounding box center [930, 369] width 17 height 16
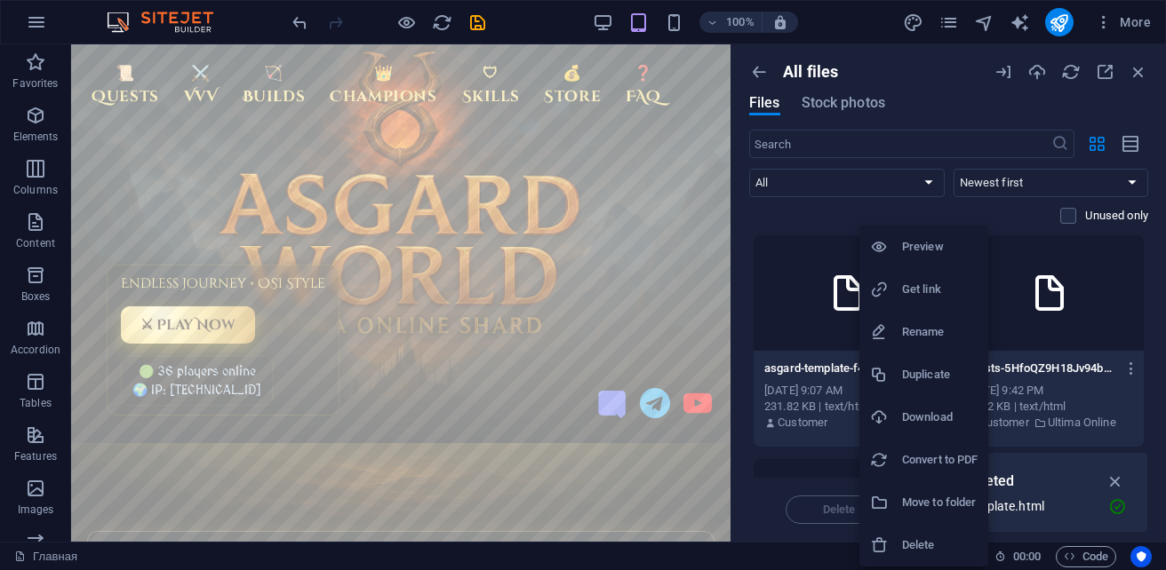
click at [922, 252] on h6 "Preview" at bounding box center [940, 246] width 76 height 21
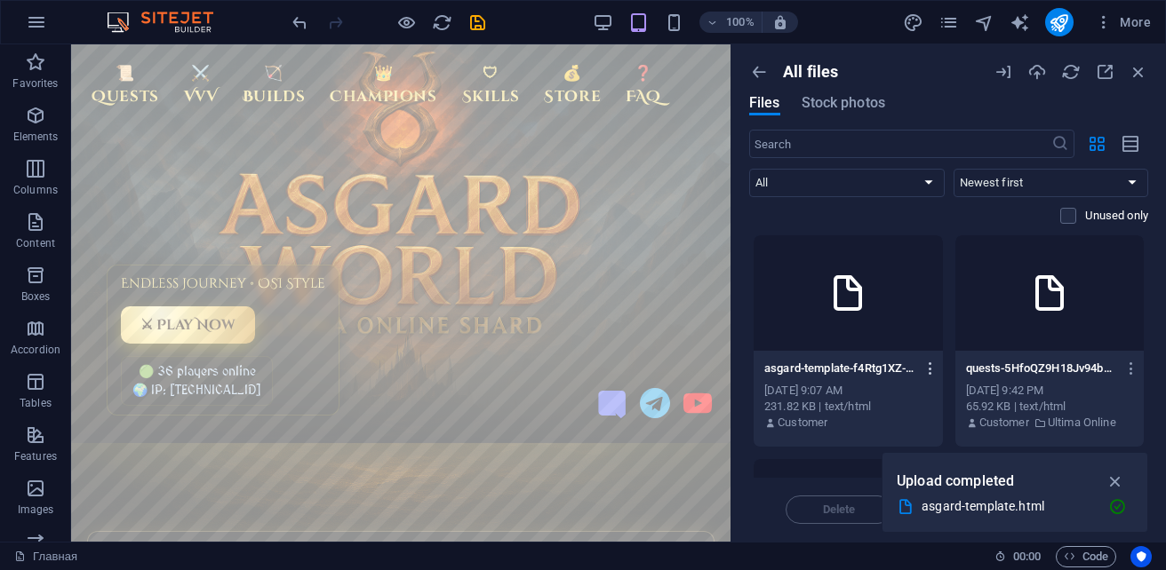
click at [926, 372] on icon "button" at bounding box center [930, 369] width 17 height 16
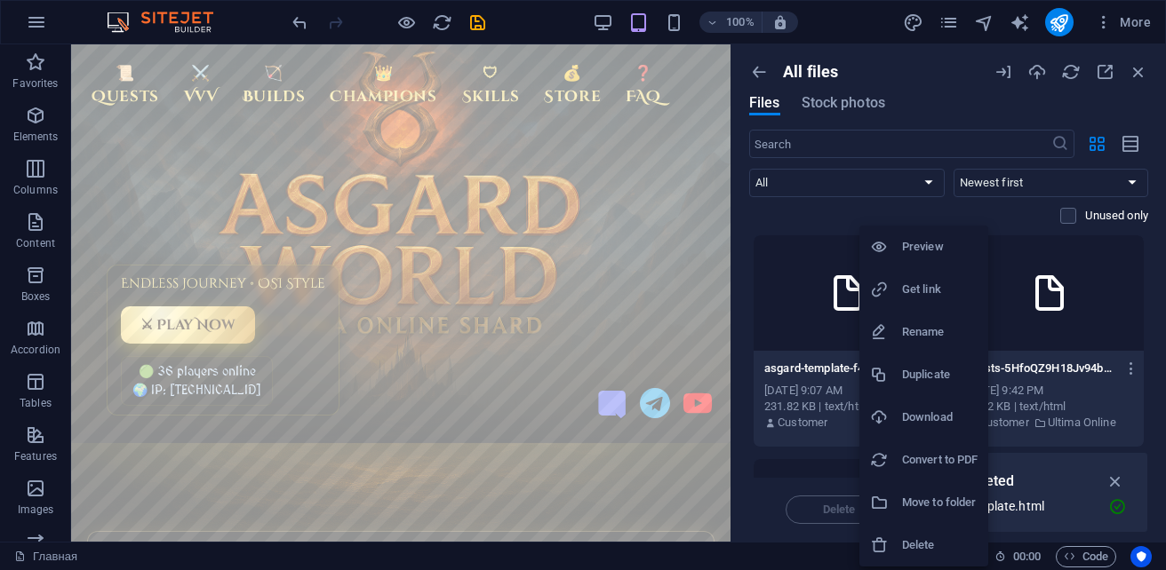
click at [934, 418] on h6 "Download" at bounding box center [940, 417] width 76 height 21
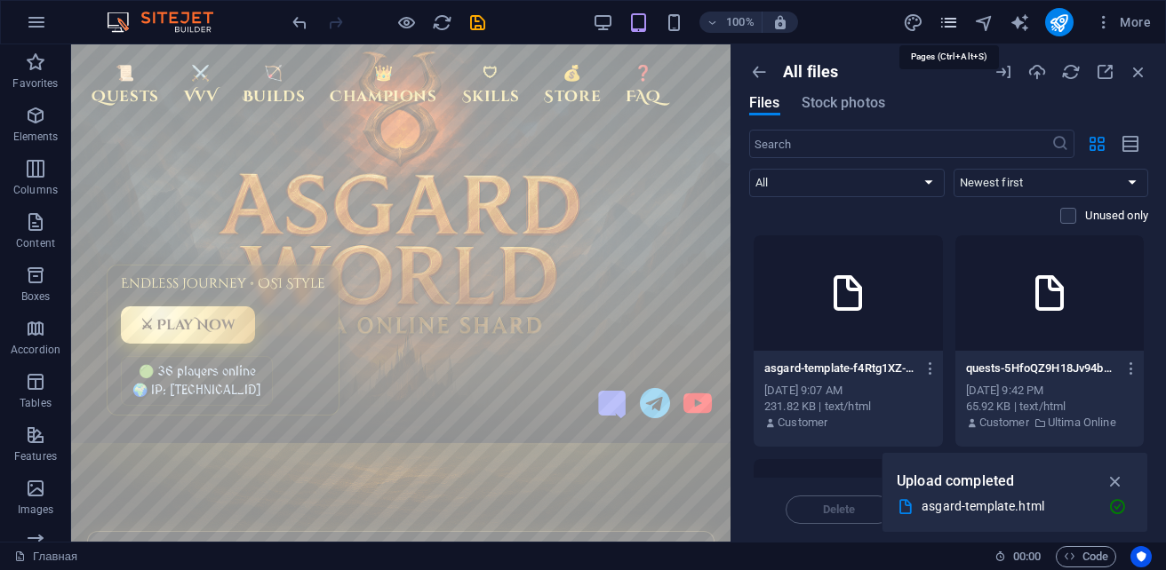
click at [946, 25] on icon "pages" at bounding box center [948, 22] width 20 height 20
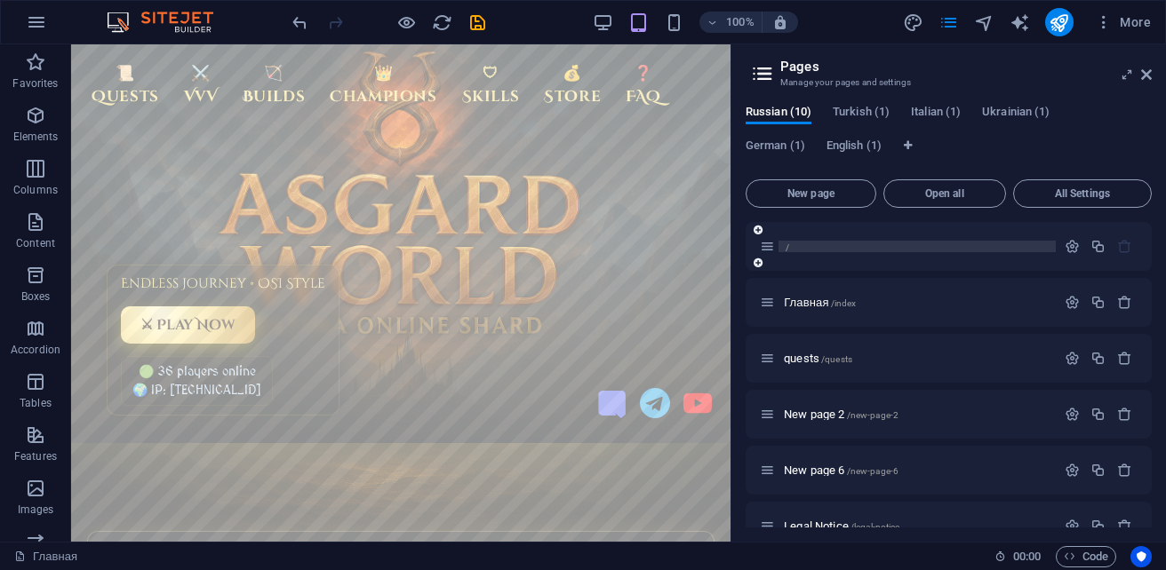
click at [818, 244] on p "/" at bounding box center [917, 247] width 267 height 12
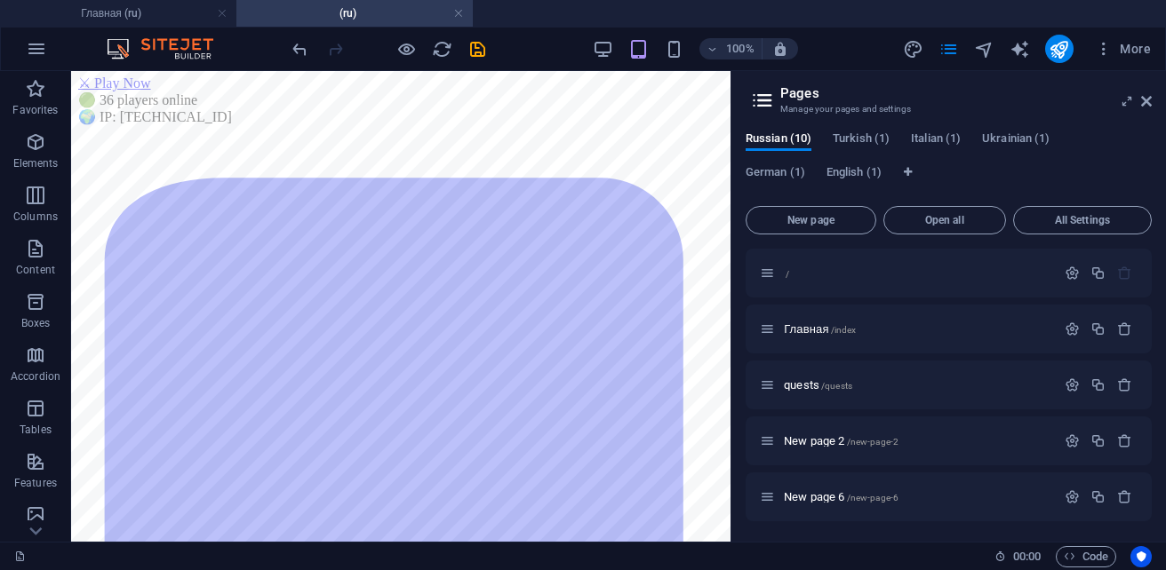
scroll to position [0, 0]
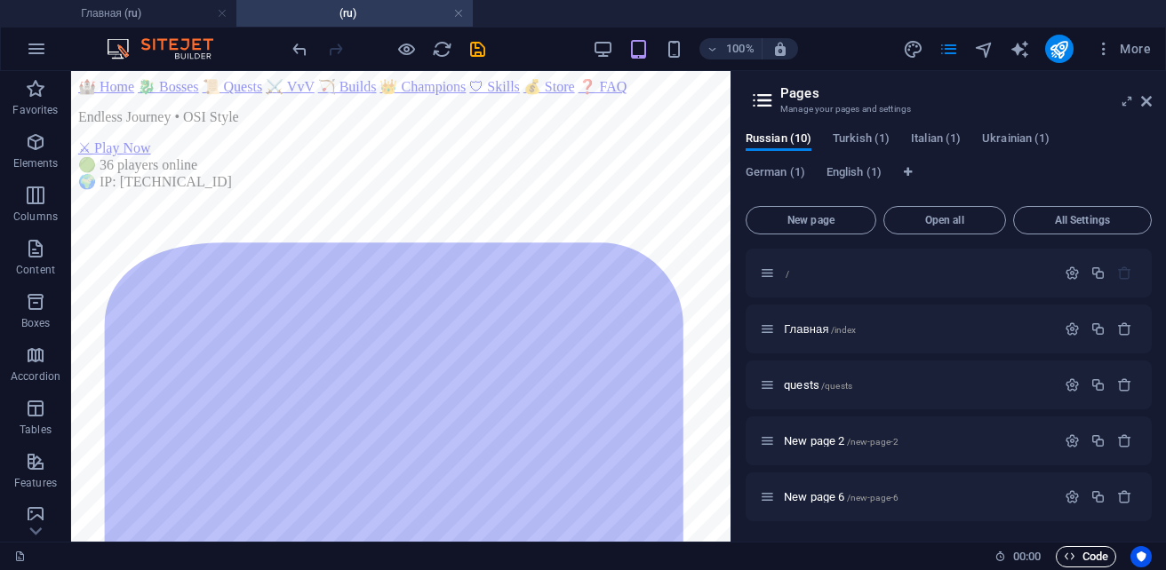
click at [1069, 558] on icon "button" at bounding box center [1070, 557] width 12 height 12
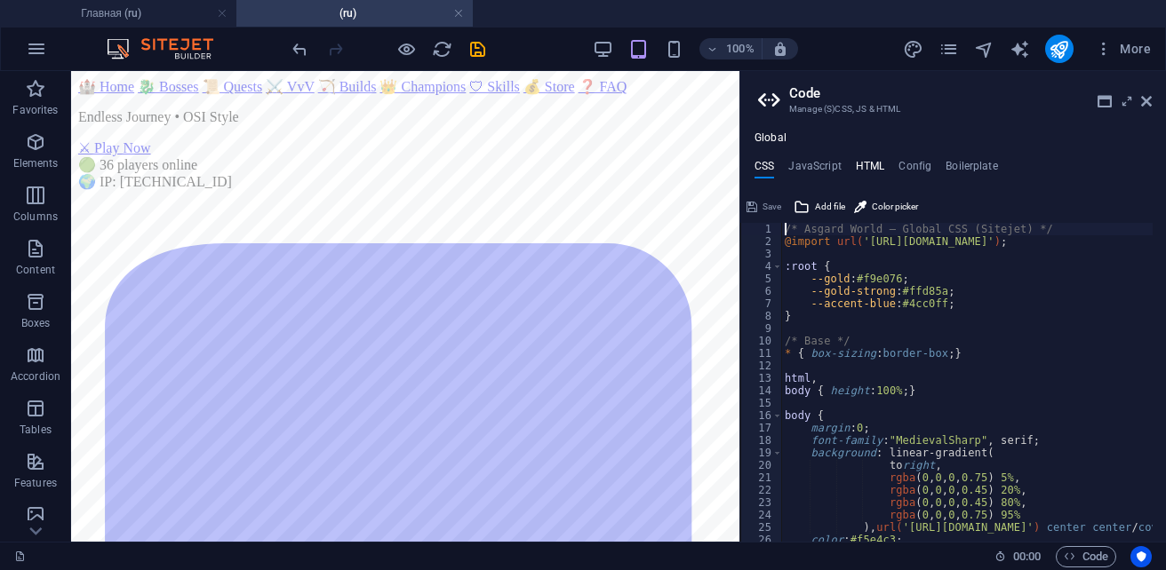
click at [878, 171] on h4 "HTML" at bounding box center [870, 170] width 29 height 20
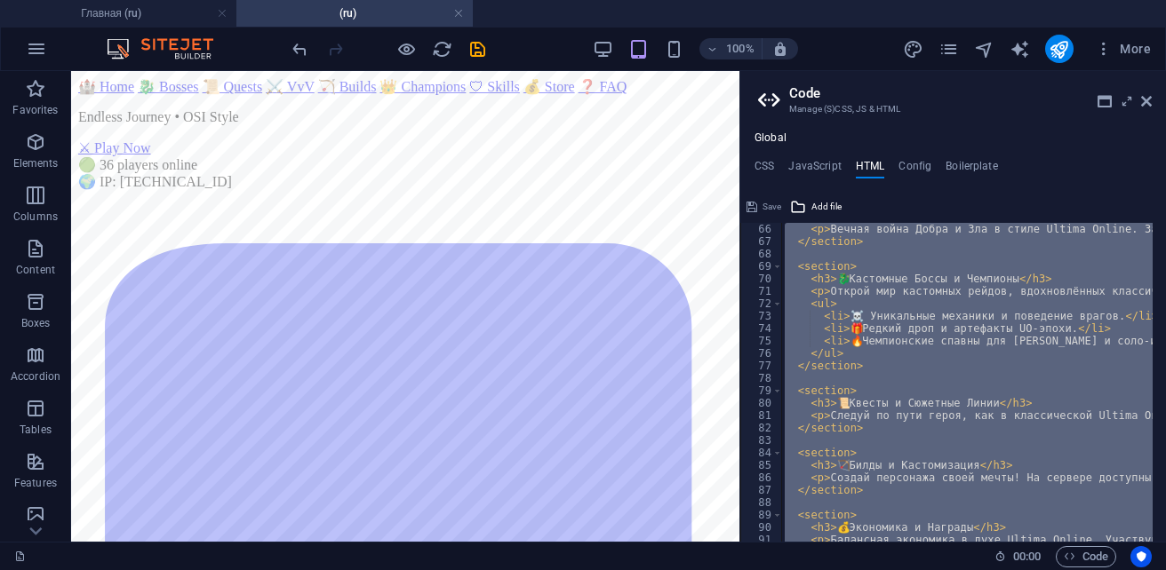
scroll to position [809, 0]
type textarea "{{content}}"
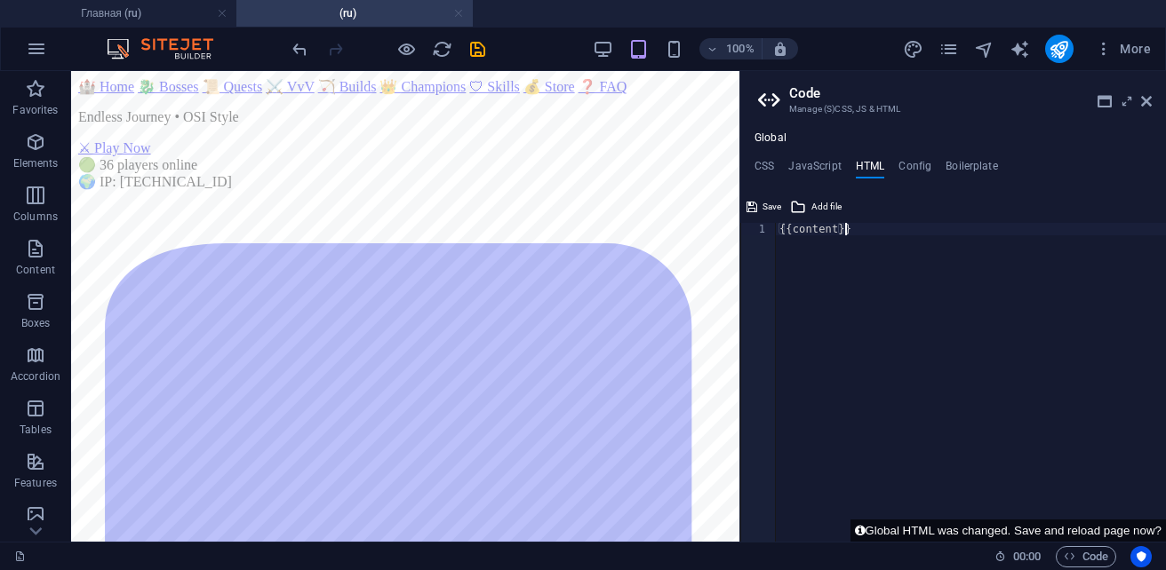
click at [456, 14] on link at bounding box center [458, 13] width 11 height 17
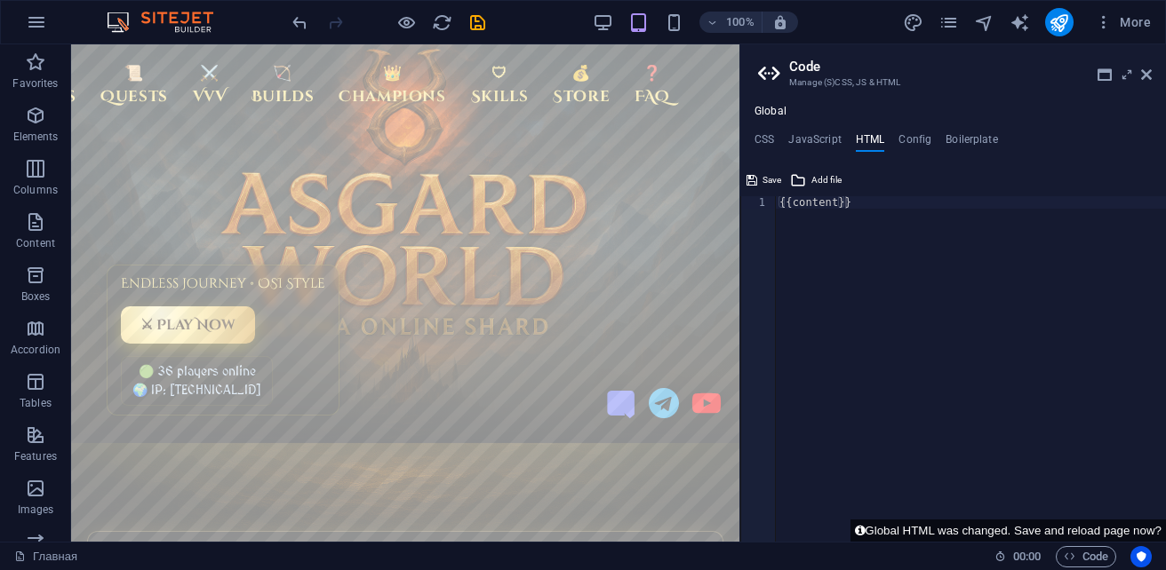
click at [878, 202] on div "{{content}}" at bounding box center [971, 368] width 390 height 344
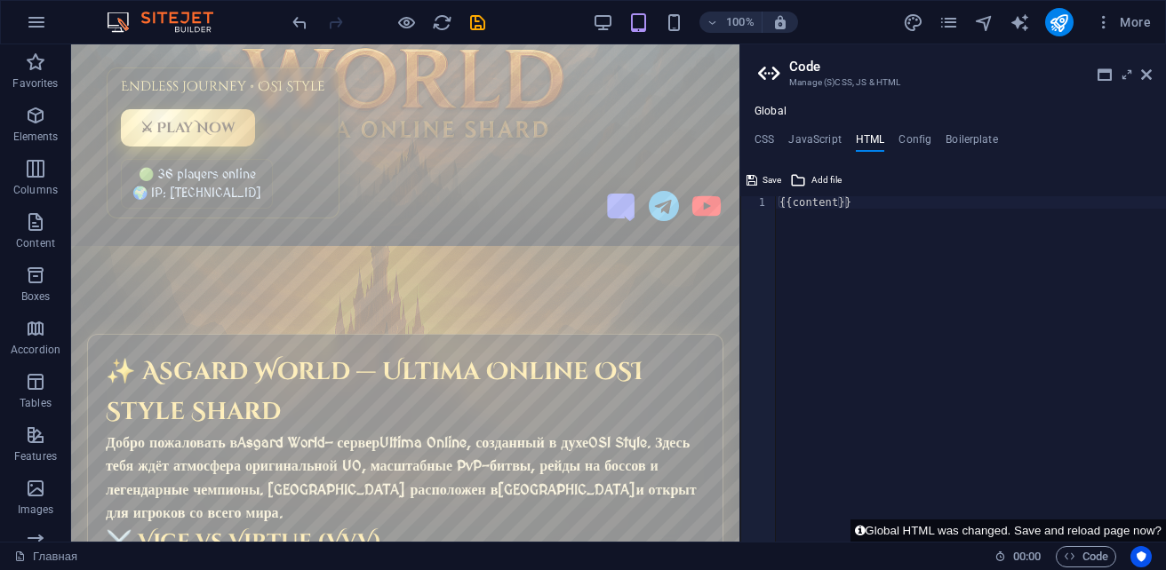
scroll to position [0, 0]
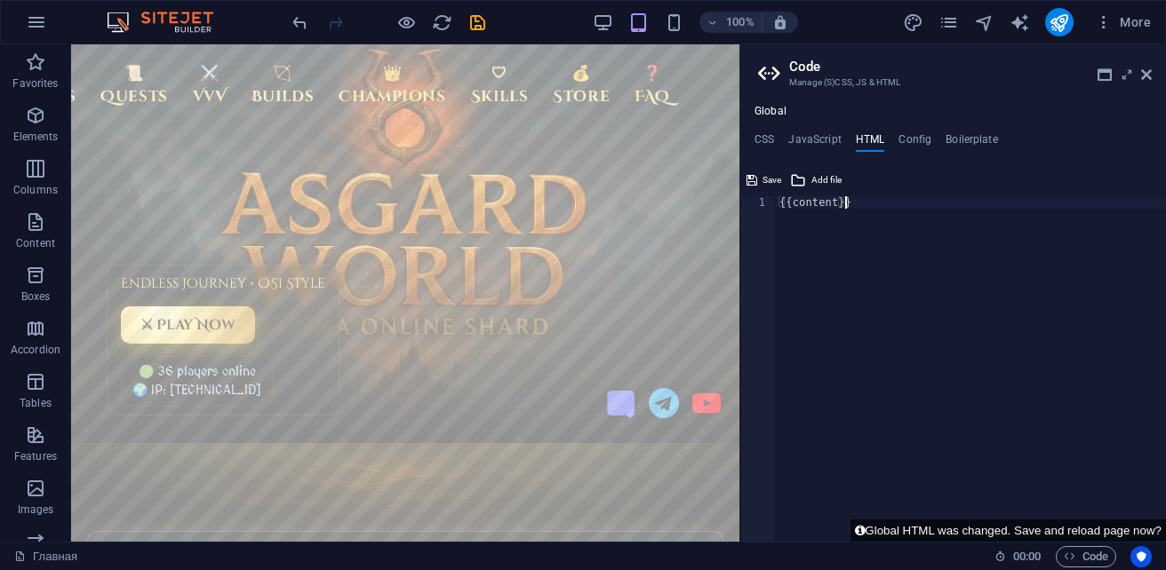
click at [880, 205] on div "{{content}}" at bounding box center [971, 368] width 390 height 344
click at [1139, 82] on header "Code Manage (S)CSS, JS & HTML" at bounding box center [955, 67] width 394 height 46
click at [1141, 78] on icon at bounding box center [1146, 75] width 11 height 14
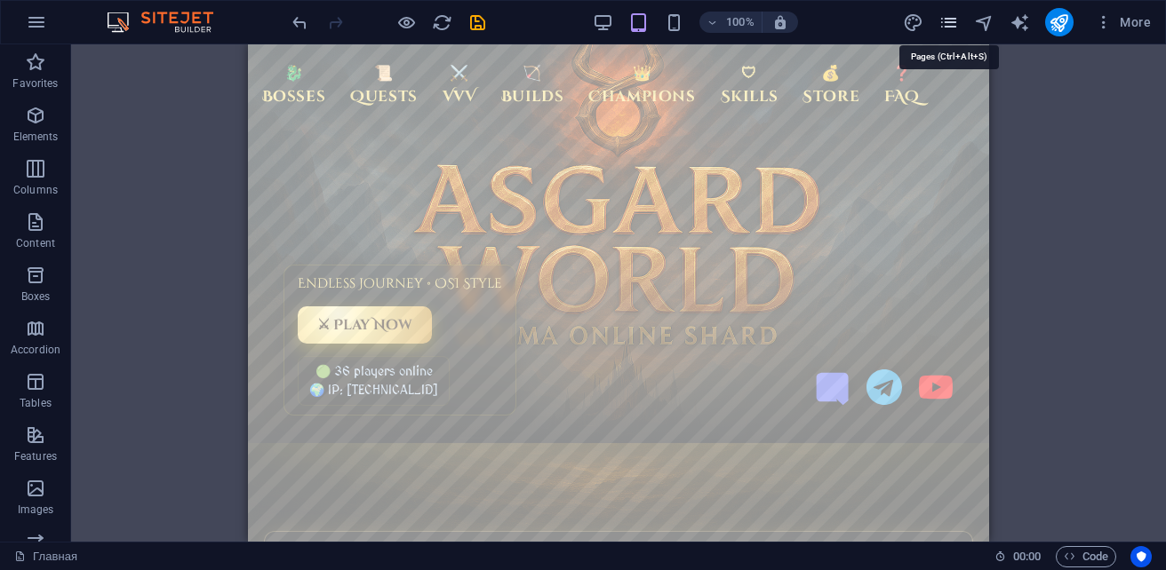
click at [950, 22] on icon "pages" at bounding box center [948, 22] width 20 height 20
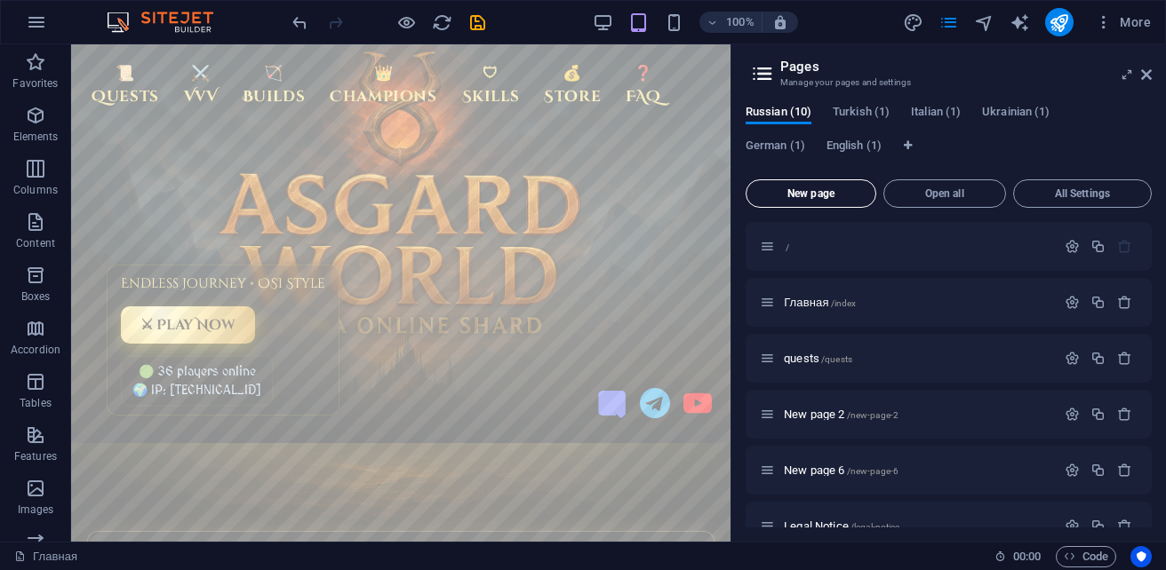
click at [813, 188] on span "New page" at bounding box center [810, 193] width 115 height 11
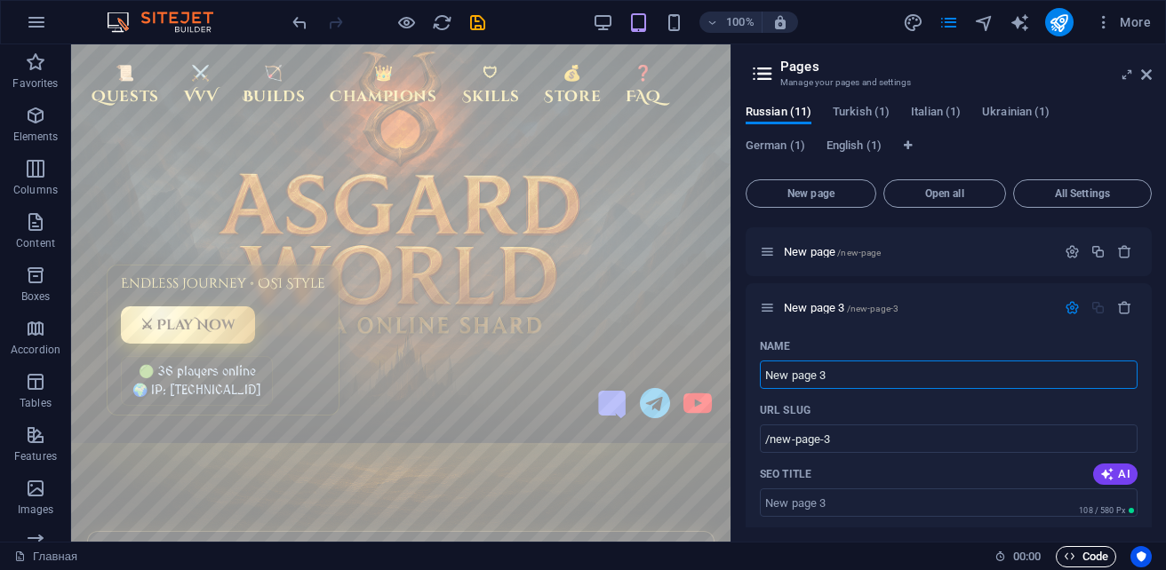
click at [1085, 553] on span "Code" at bounding box center [1086, 556] width 44 height 21
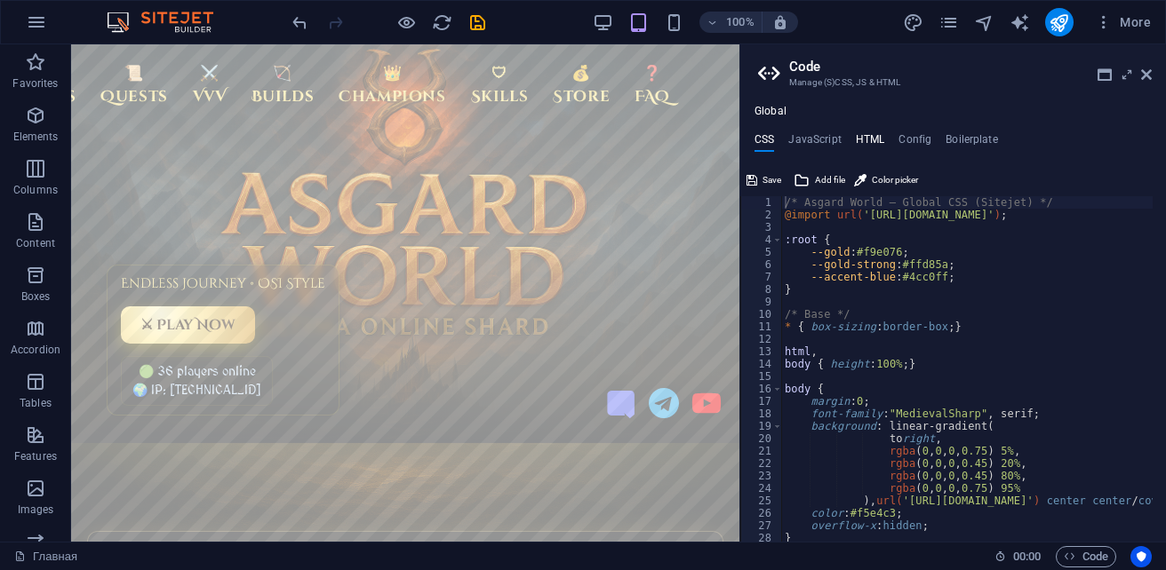
click at [857, 137] on h4 "HTML" at bounding box center [870, 143] width 29 height 20
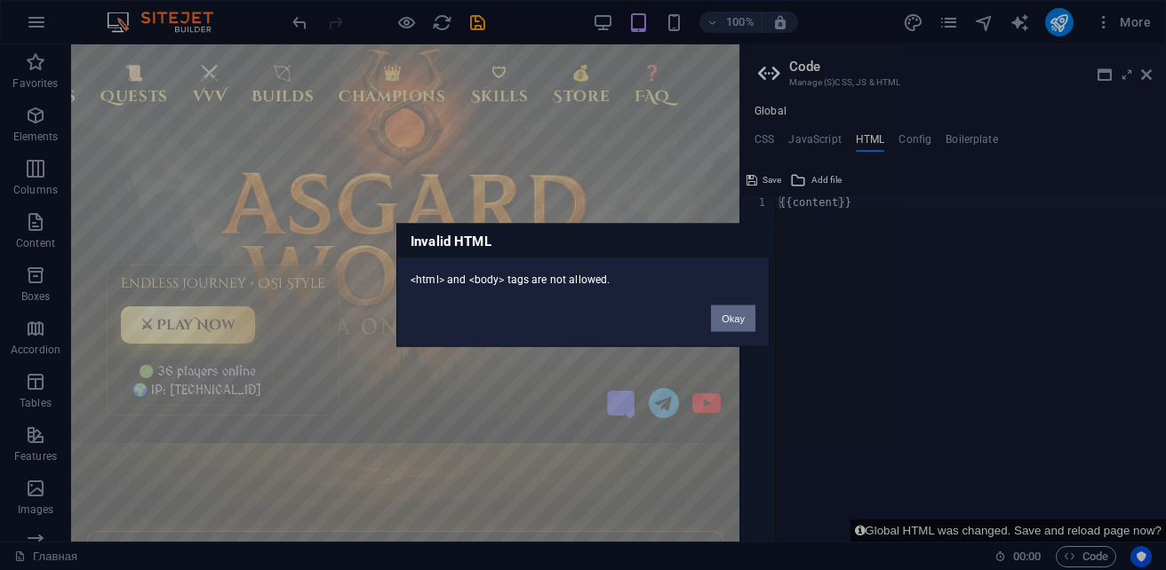
click at [741, 323] on button "Okay" at bounding box center [733, 319] width 44 height 27
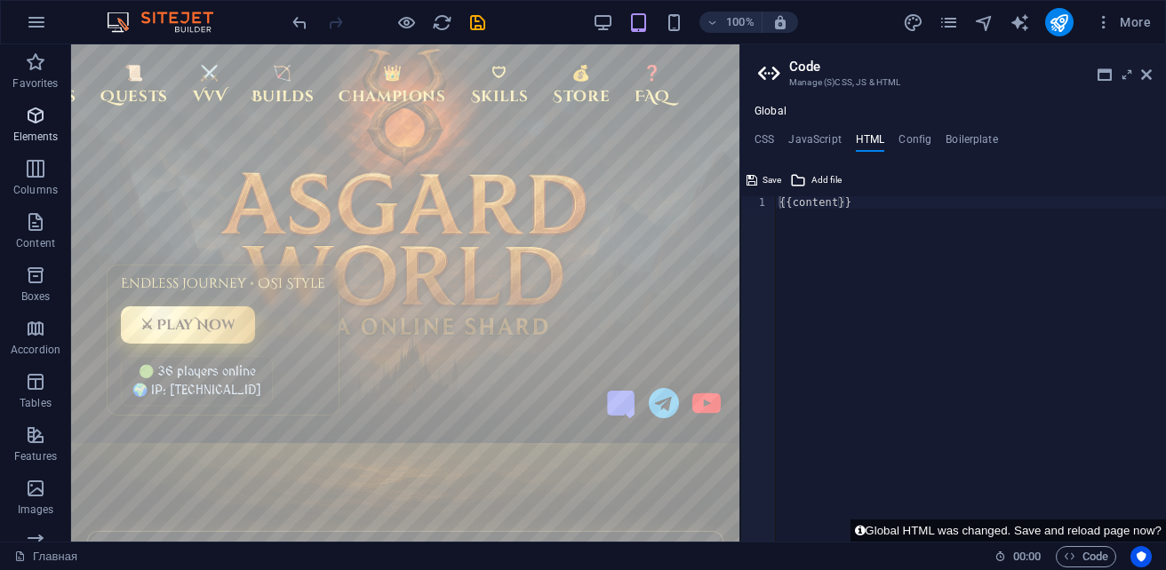
click at [32, 119] on icon "button" at bounding box center [35, 115] width 21 height 21
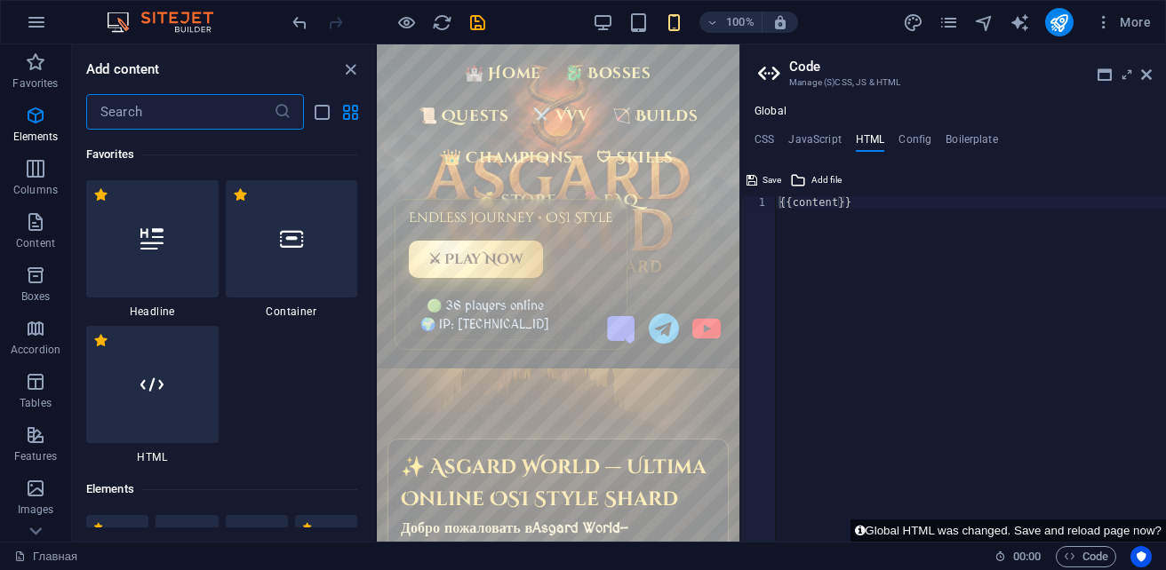
scroll to position [335, 0]
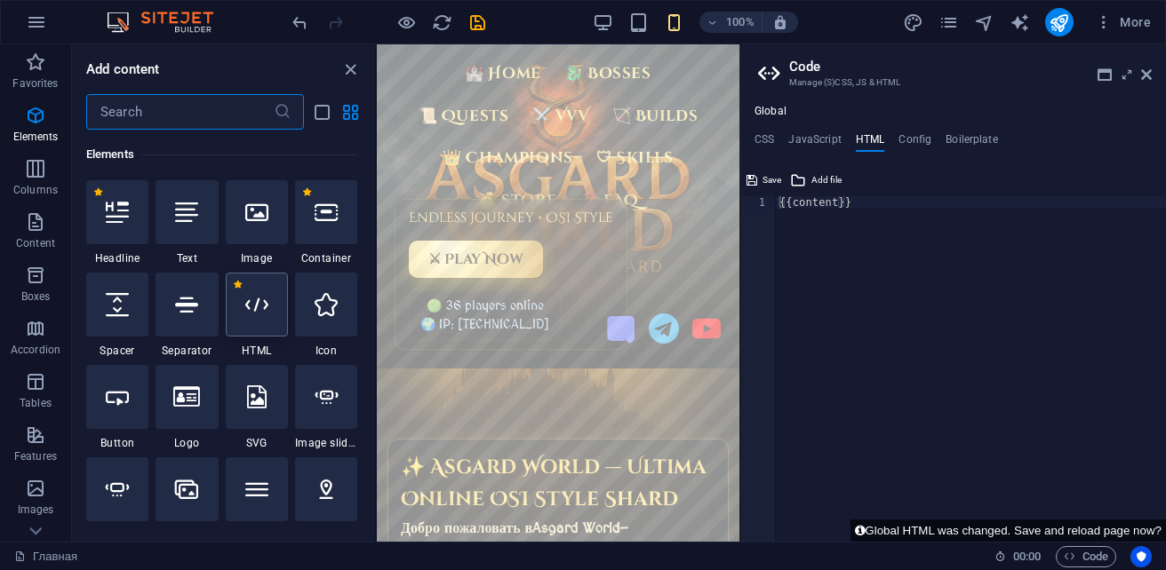
click at [267, 310] on icon at bounding box center [256, 304] width 23 height 23
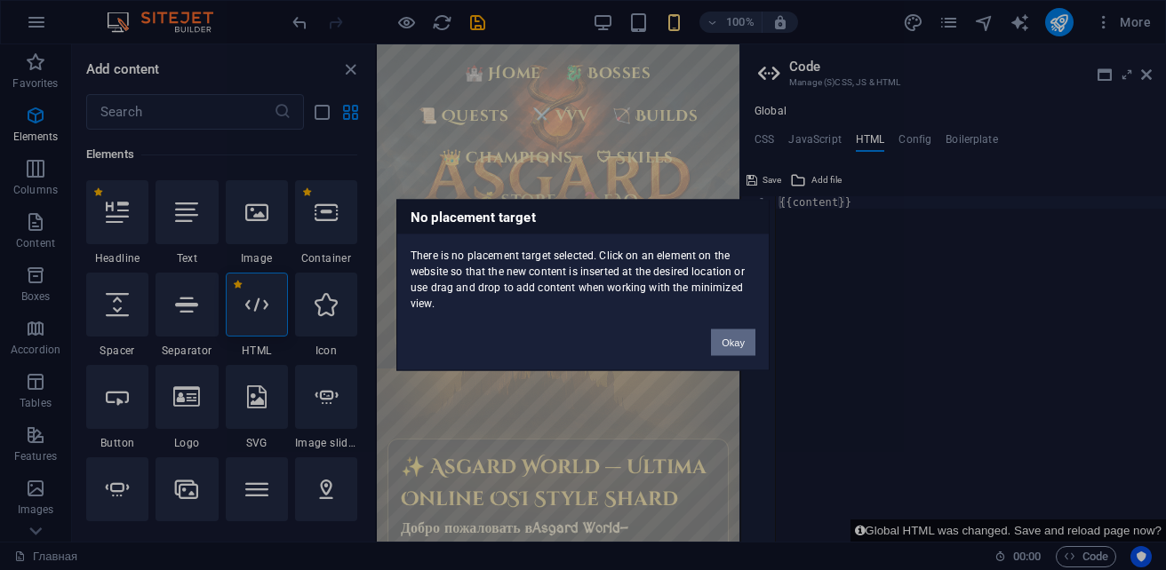
click at [717, 343] on button "Okay" at bounding box center [733, 343] width 44 height 27
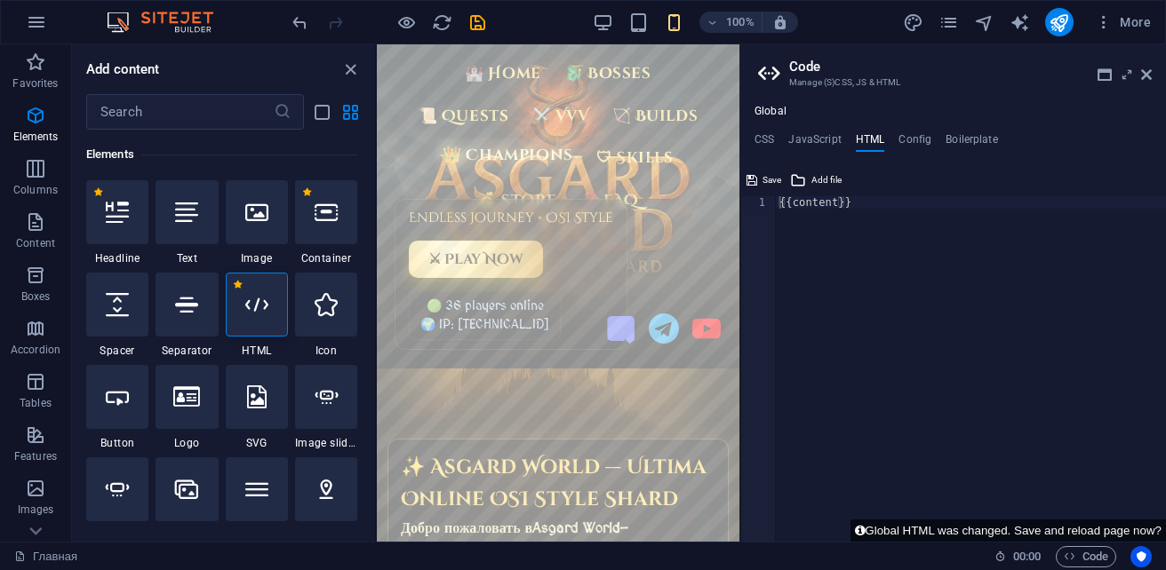
click at [580, 162] on link "👑 Champions" at bounding box center [507, 156] width 145 height 34
click at [856, 205] on div "{{content}}" at bounding box center [971, 381] width 390 height 370
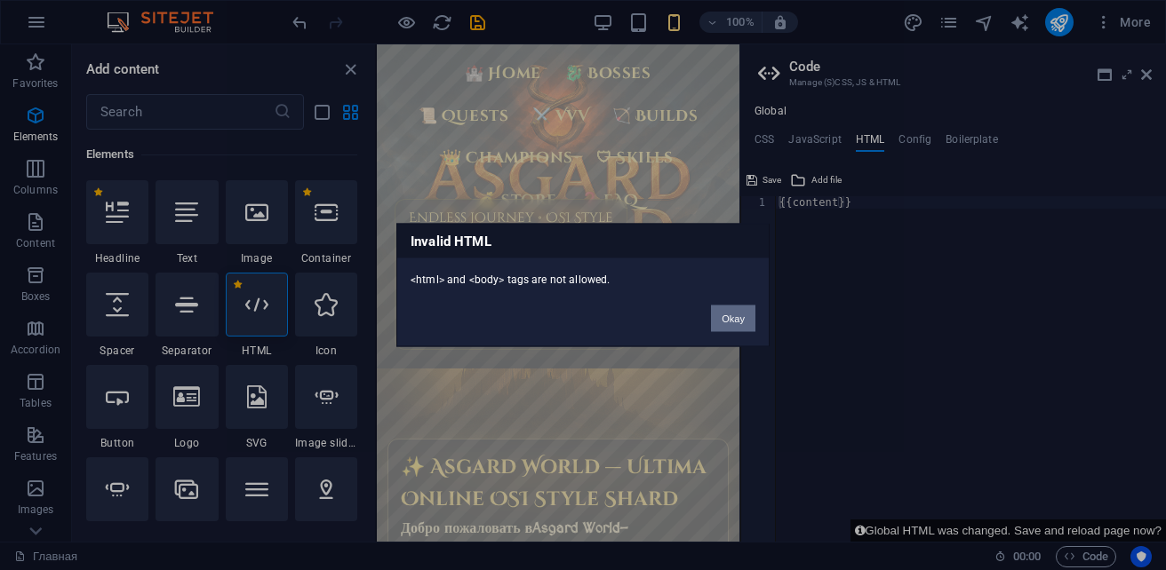
click at [732, 319] on button "Okay" at bounding box center [733, 319] width 44 height 27
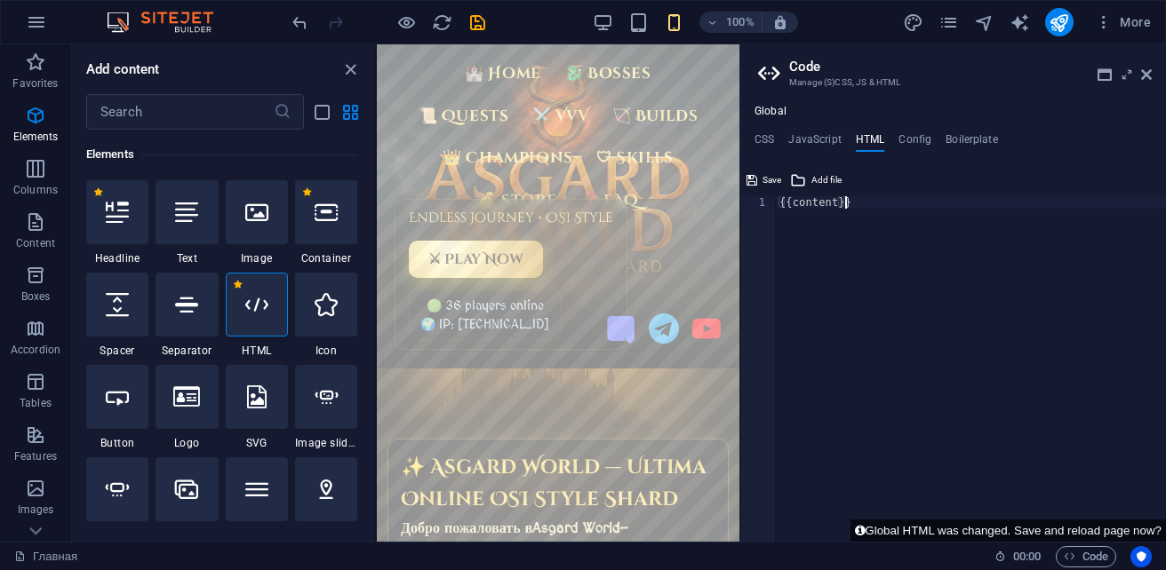
click at [866, 206] on div "{{content}}" at bounding box center [971, 381] width 390 height 370
paste textarea
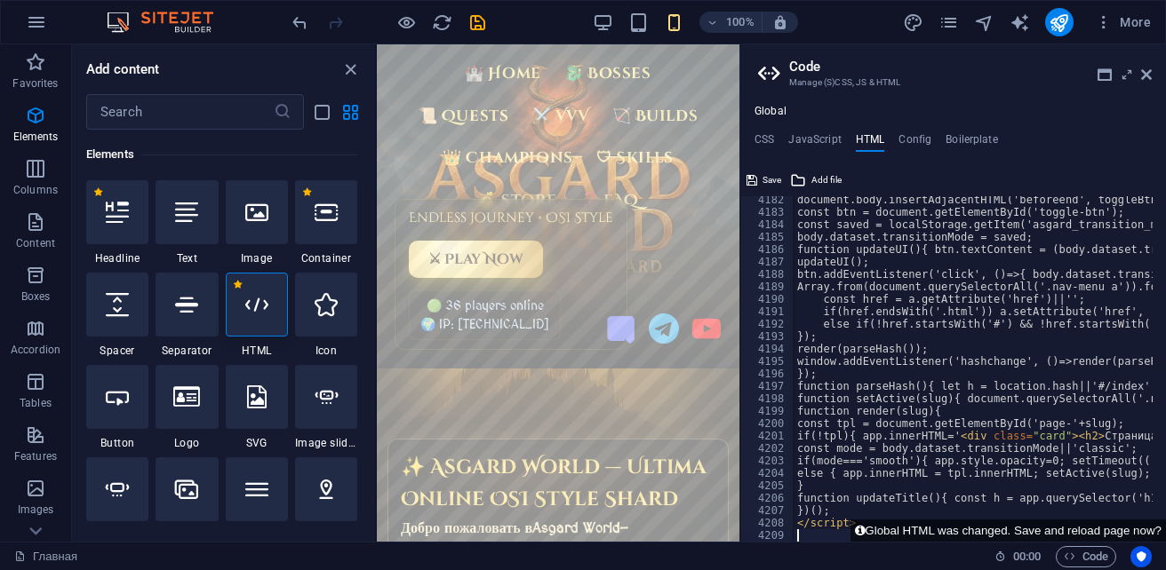
scroll to position [28781, 0]
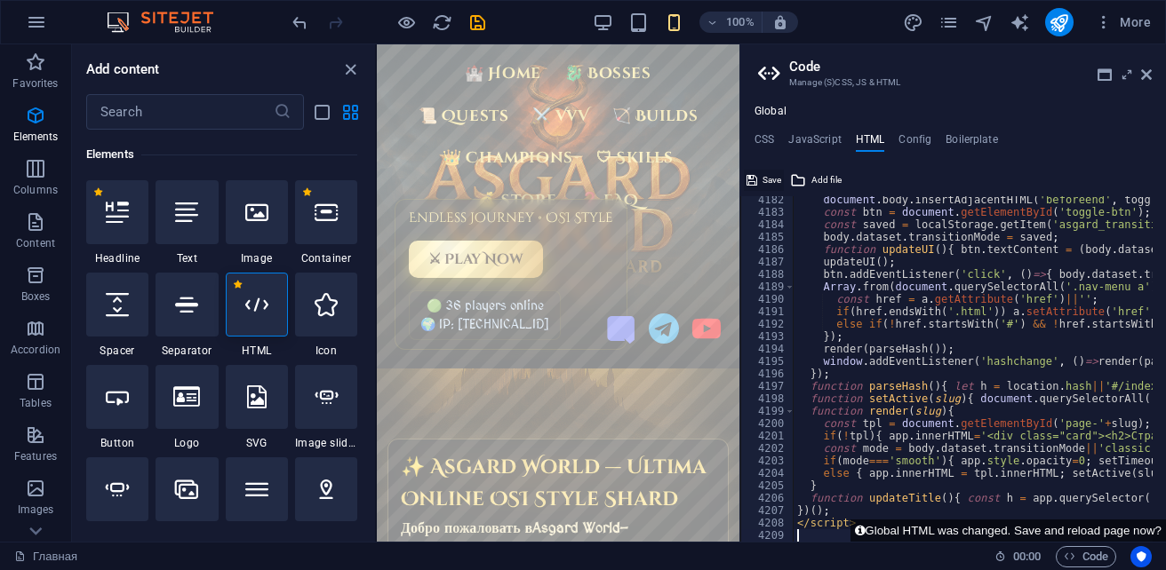
click at [769, 180] on span "Save" at bounding box center [771, 180] width 19 height 21
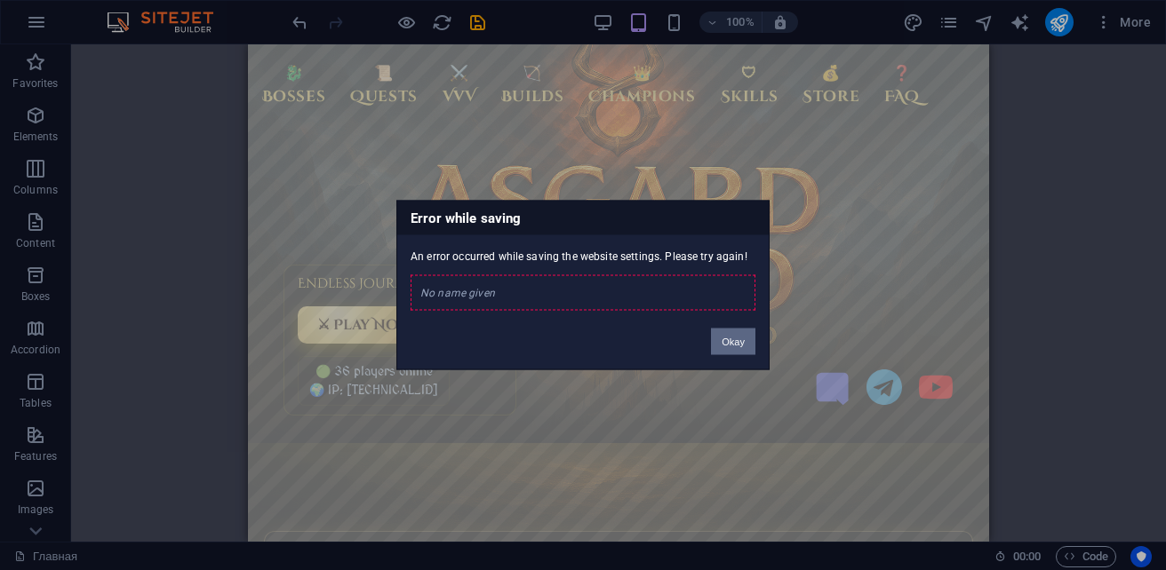
click at [728, 341] on button "Okay" at bounding box center [733, 342] width 44 height 27
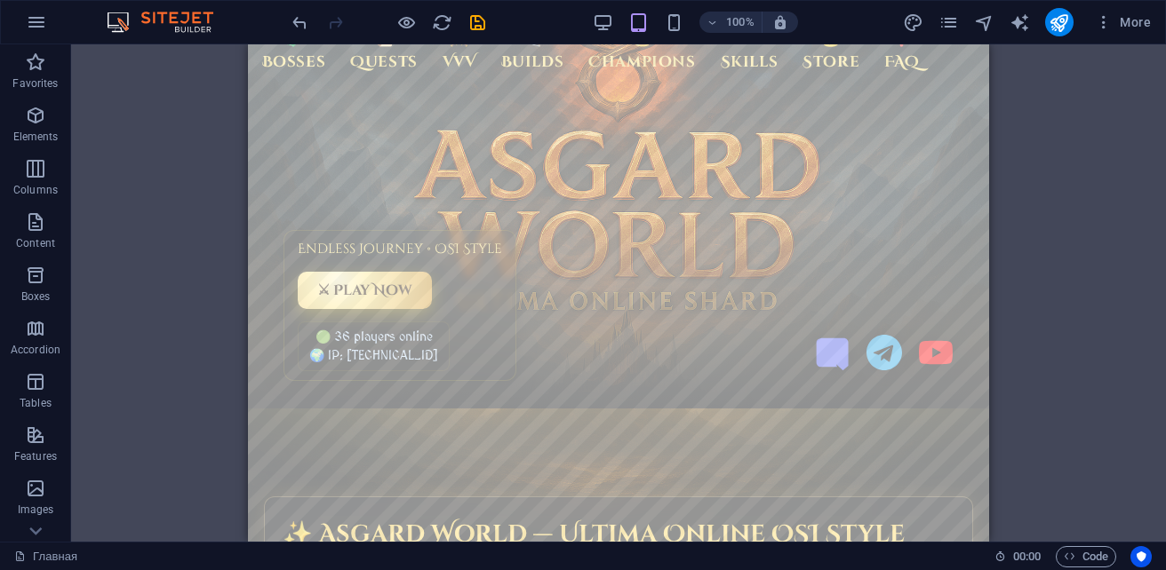
scroll to position [0, 0]
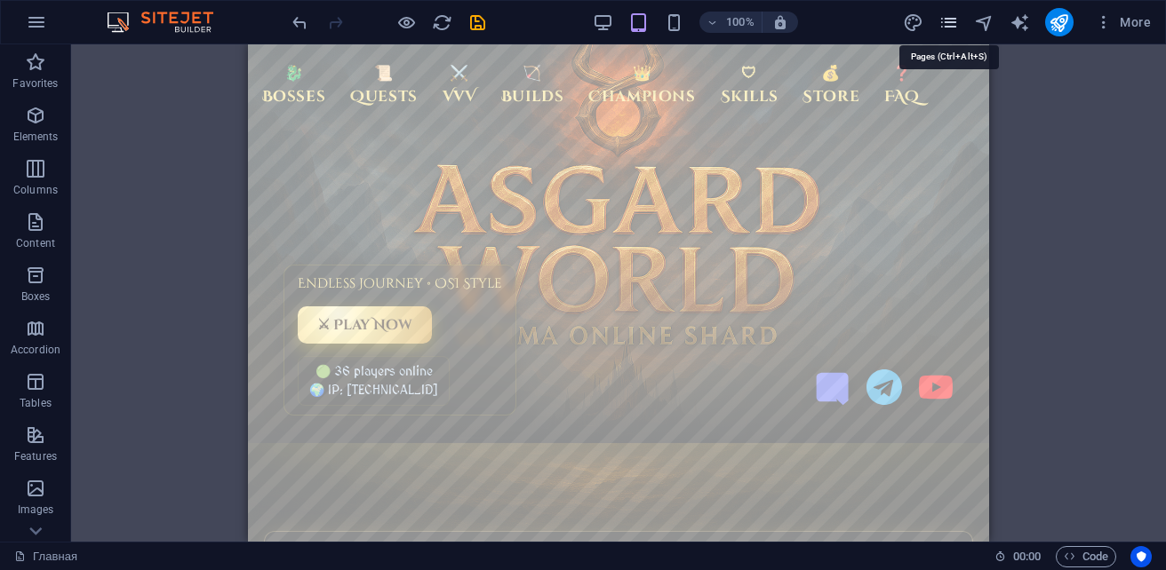
click at [954, 24] on icon "pages" at bounding box center [948, 22] width 20 height 20
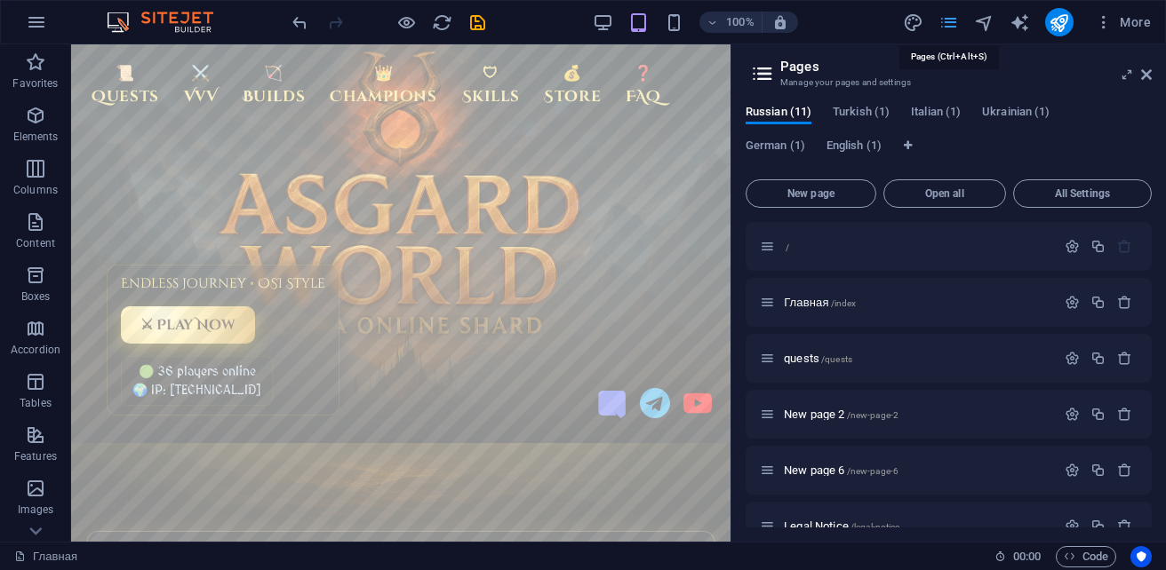
scroll to position [498, 0]
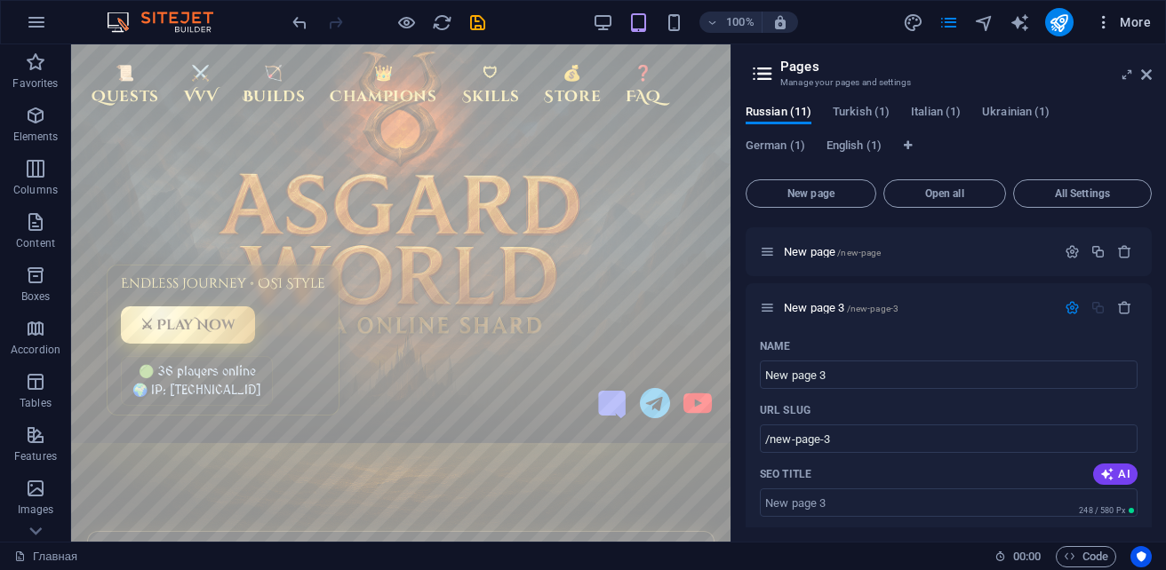
click at [1128, 20] on span "More" at bounding box center [1123, 22] width 56 height 18
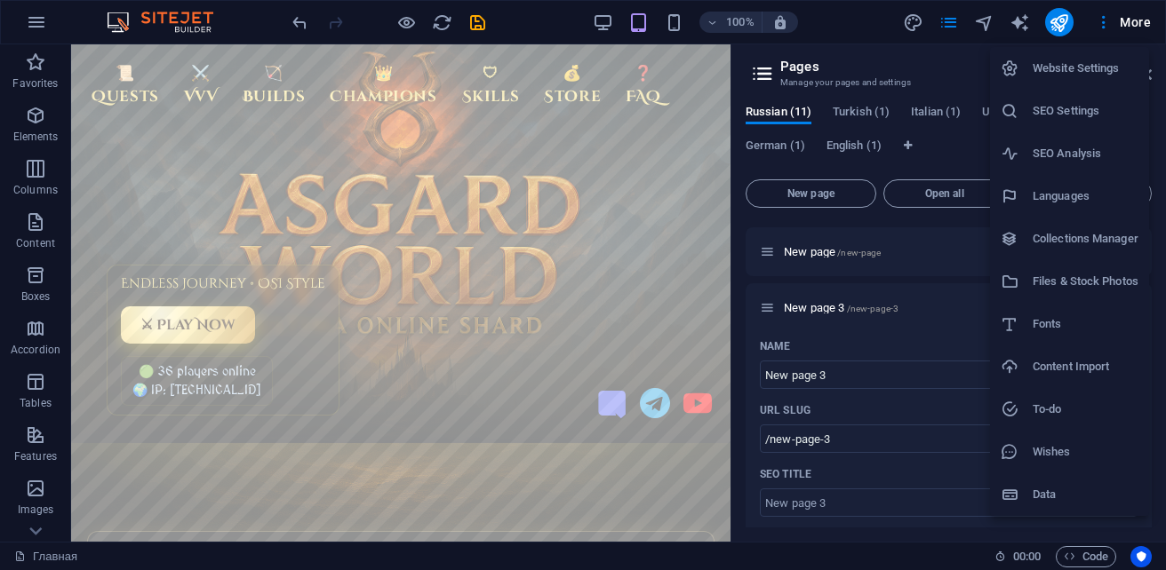
click at [1089, 291] on h6 "Files & Stock Photos" at bounding box center [1085, 281] width 106 height 21
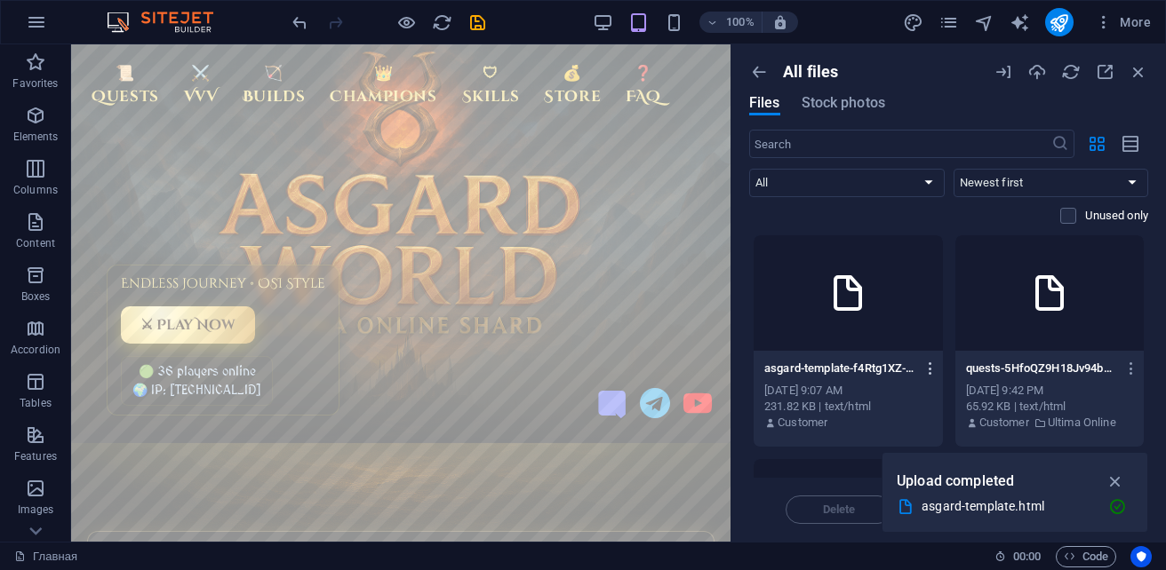
click at [923, 370] on icon "button" at bounding box center [930, 369] width 17 height 16
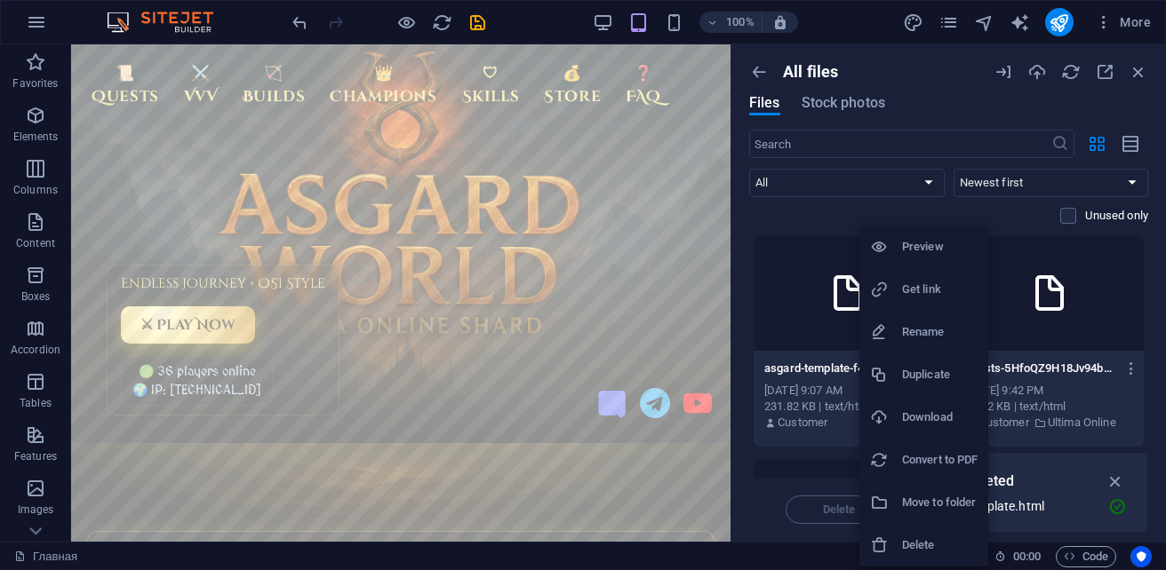
click at [940, 243] on h6 "Preview" at bounding box center [940, 246] width 76 height 21
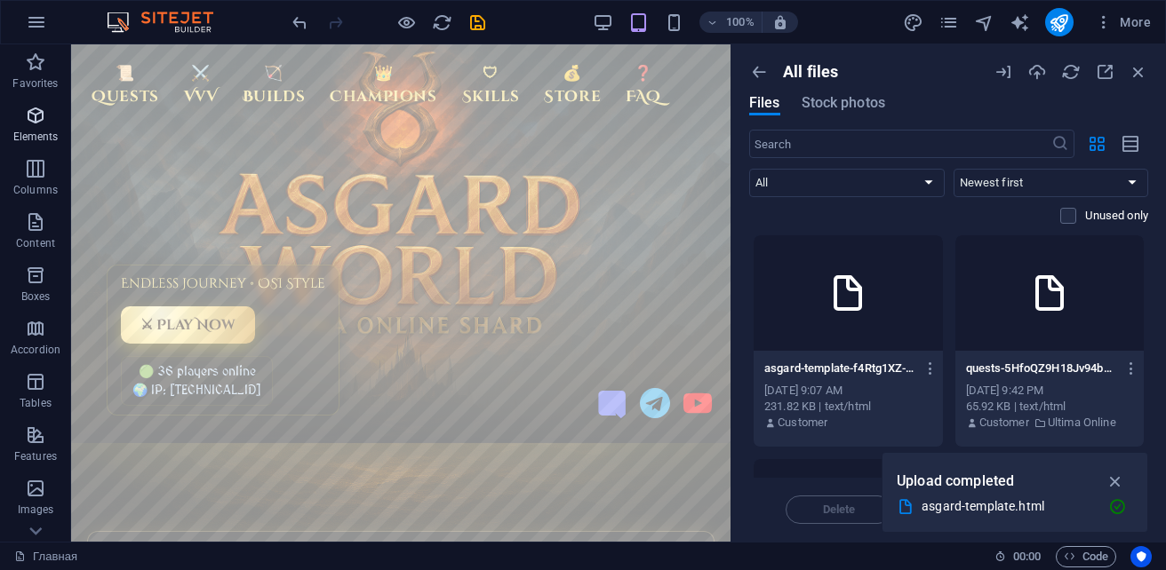
click at [29, 116] on icon "button" at bounding box center [35, 115] width 21 height 21
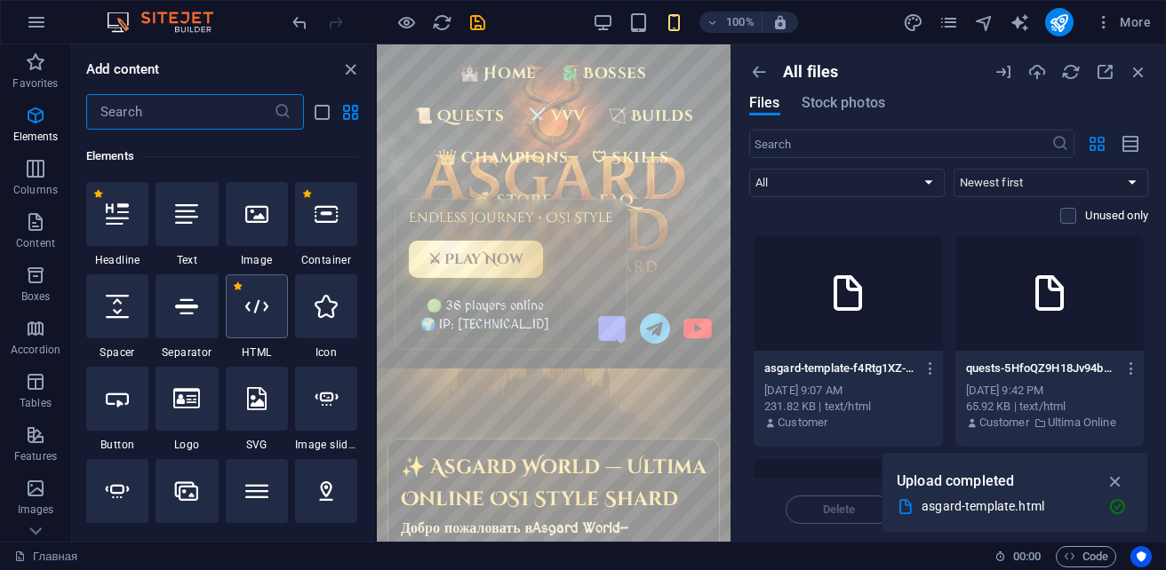
scroll to position [335, 0]
click at [250, 299] on icon at bounding box center [256, 304] width 23 height 23
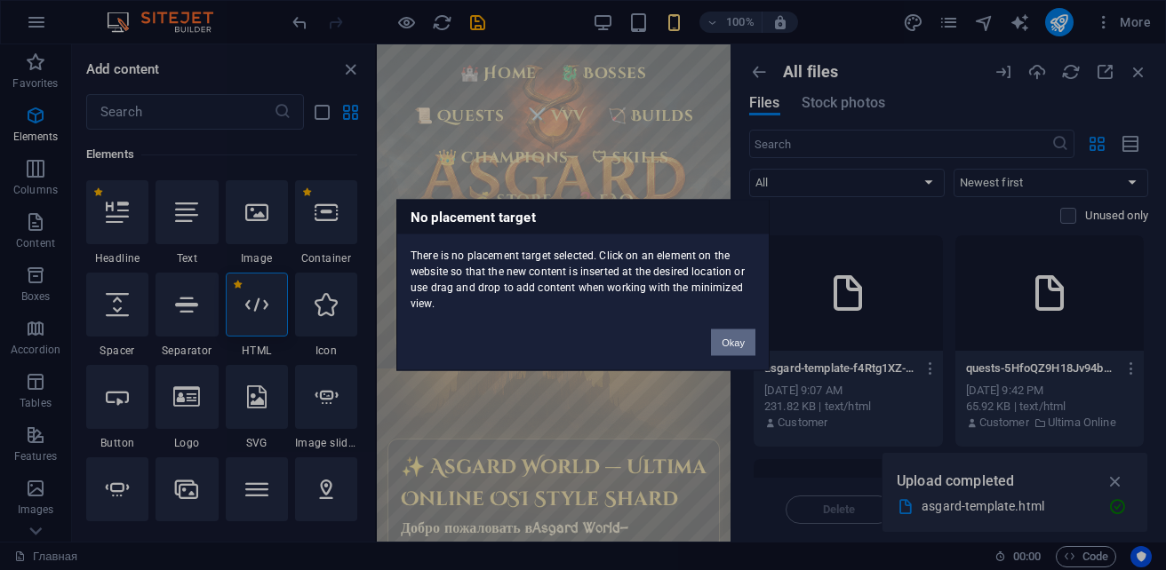
click at [719, 355] on button "Okay" at bounding box center [733, 343] width 44 height 27
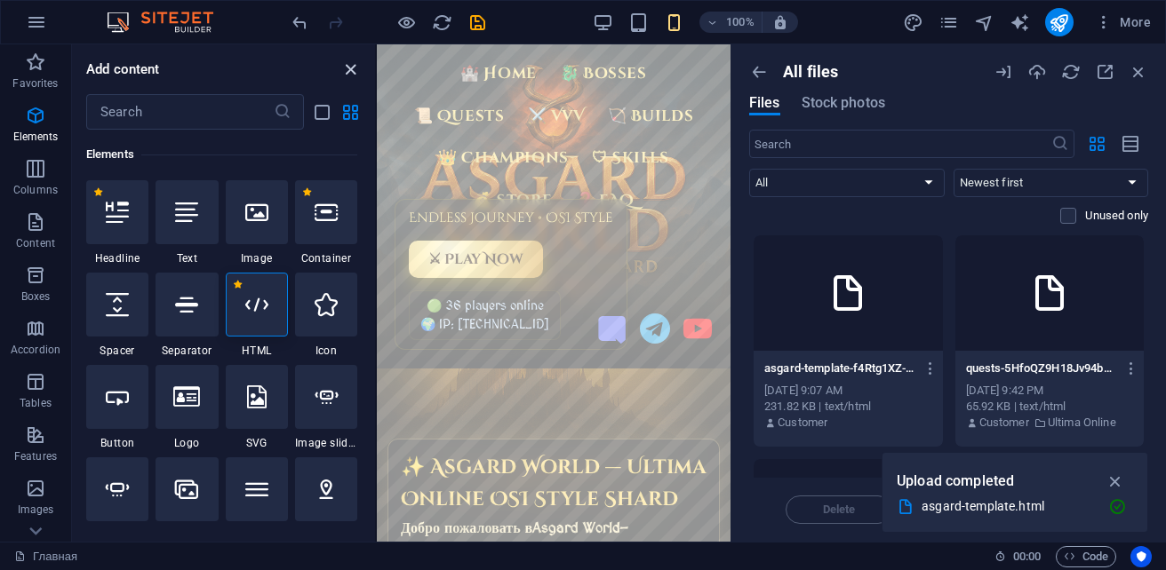
click at [349, 70] on icon "close panel" at bounding box center [350, 70] width 20 height 20
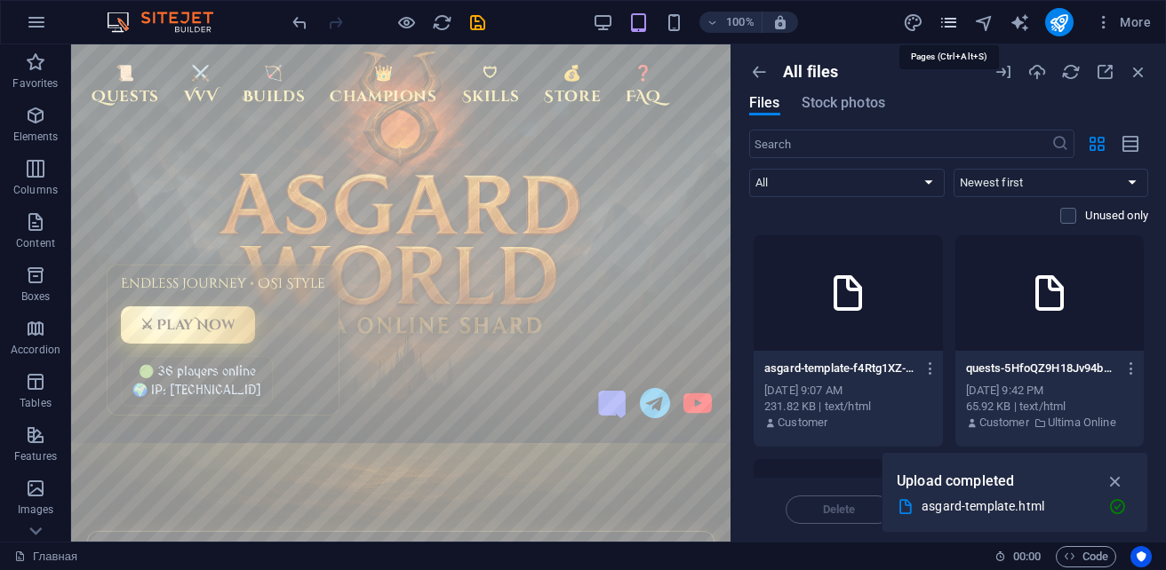
click at [950, 27] on icon "pages" at bounding box center [948, 22] width 20 height 20
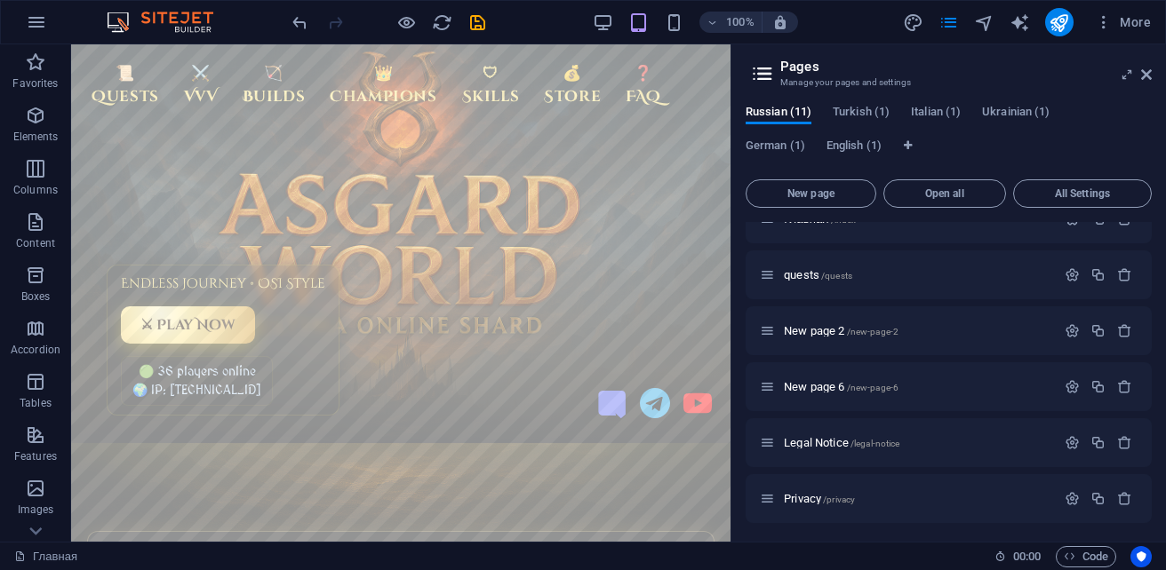
scroll to position [0, 0]
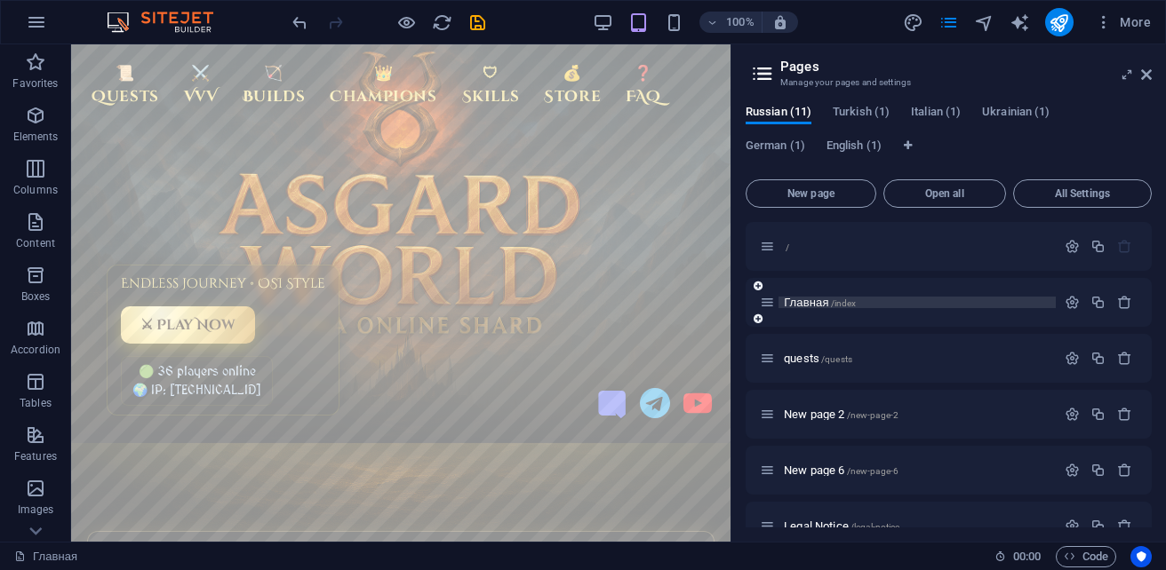
click at [809, 304] on span "Главная /index" at bounding box center [820, 302] width 72 height 13
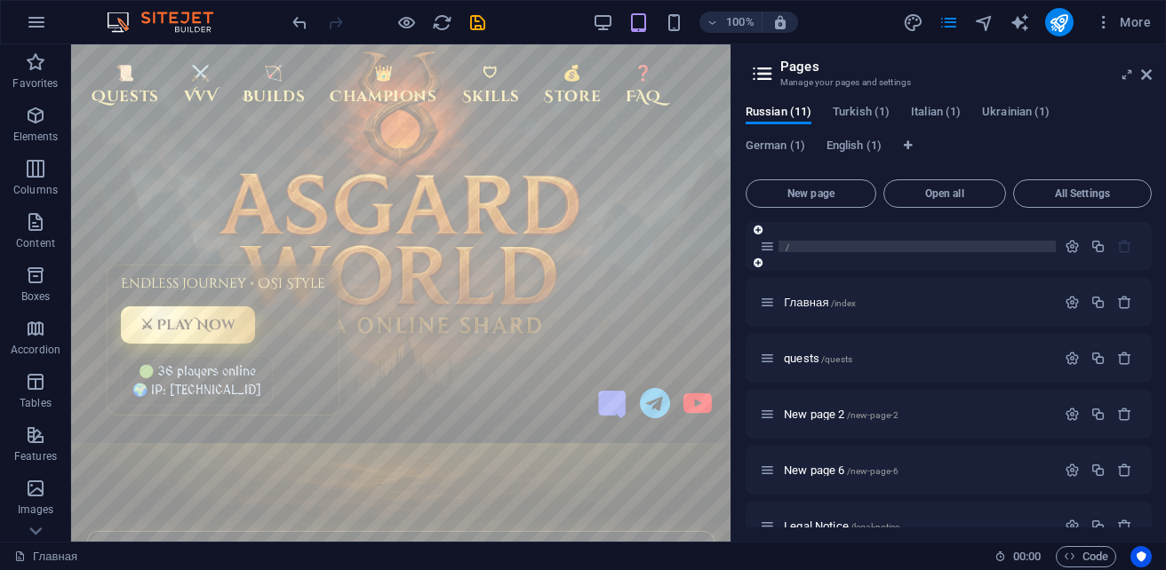
click at [874, 250] on p "/" at bounding box center [917, 247] width 267 height 12
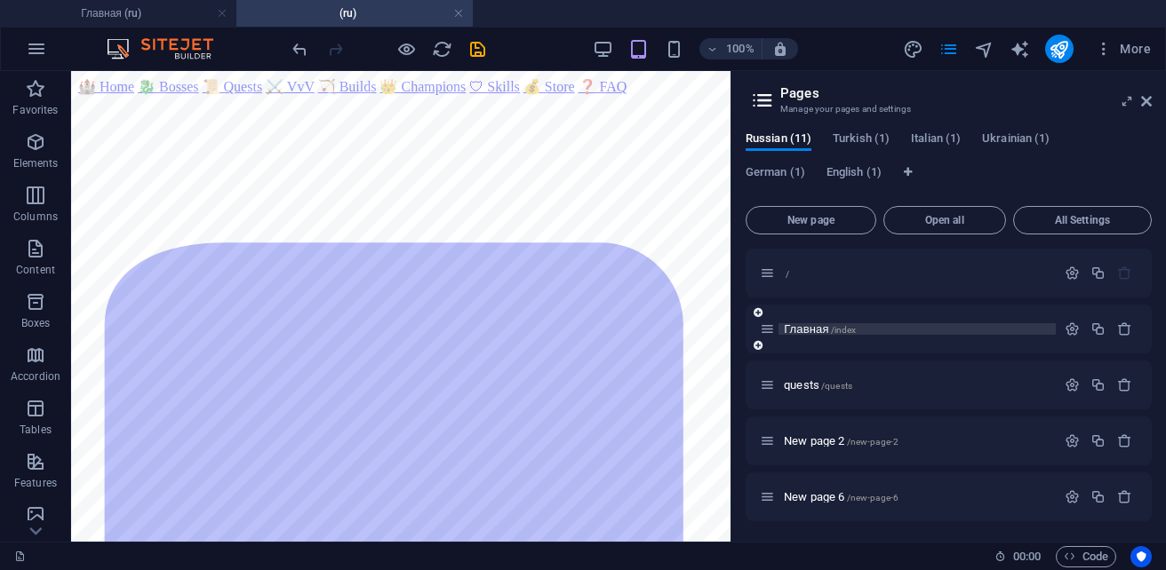
click at [841, 331] on span "/index" at bounding box center [844, 330] width 26 height 10
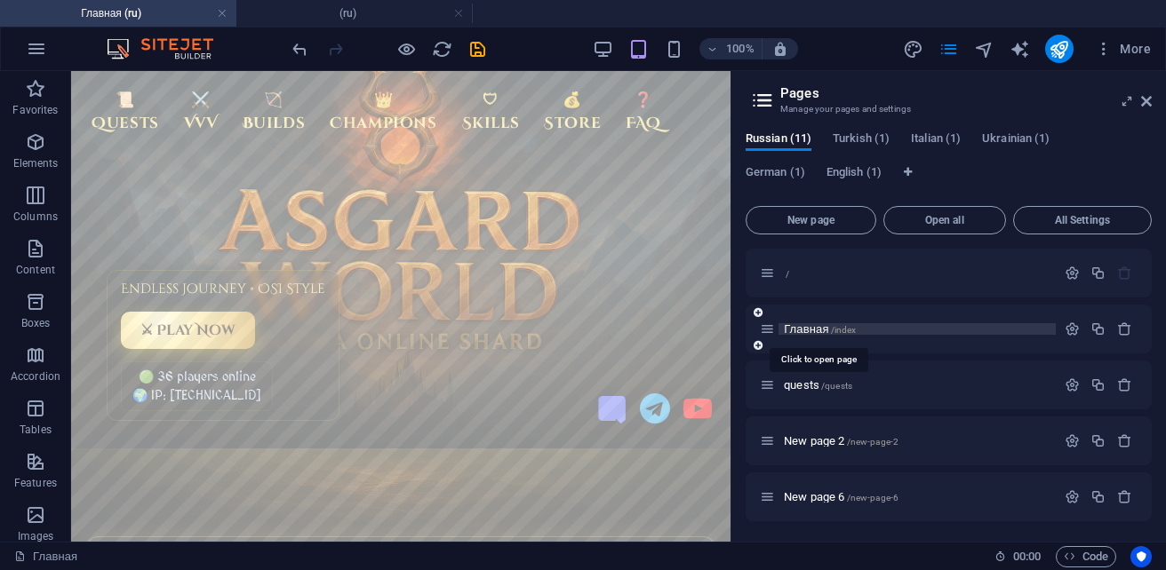
click at [842, 333] on span "/index" at bounding box center [844, 330] width 26 height 10
click at [837, 394] on div "quests /quests" at bounding box center [908, 385] width 296 height 20
click at [841, 378] on div "quests /quests" at bounding box center [908, 385] width 296 height 20
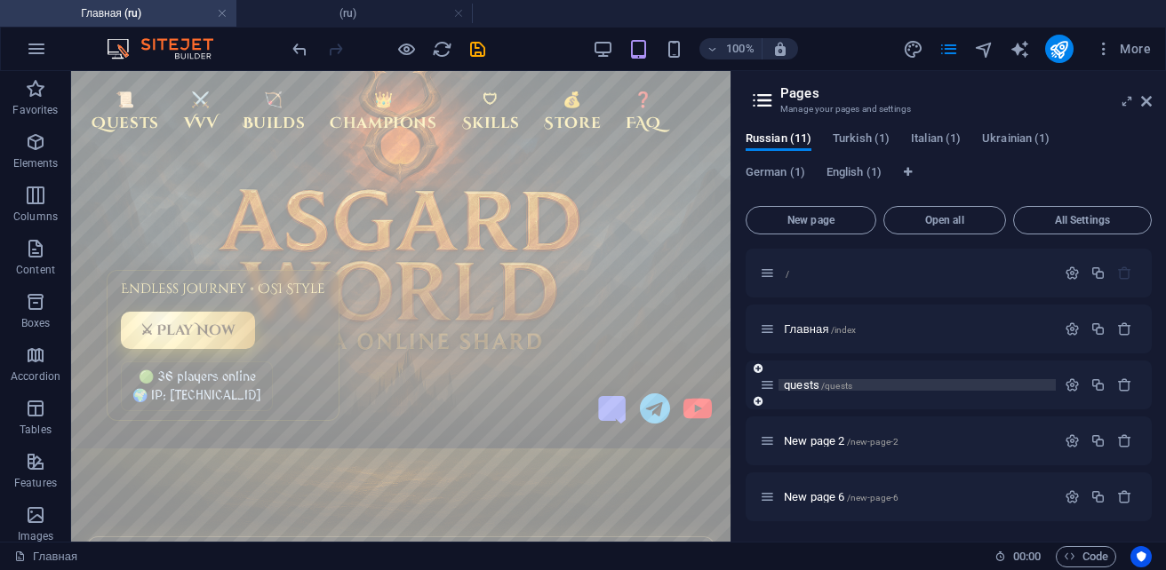
click at [843, 386] on span "/quests" at bounding box center [836, 386] width 31 height 10
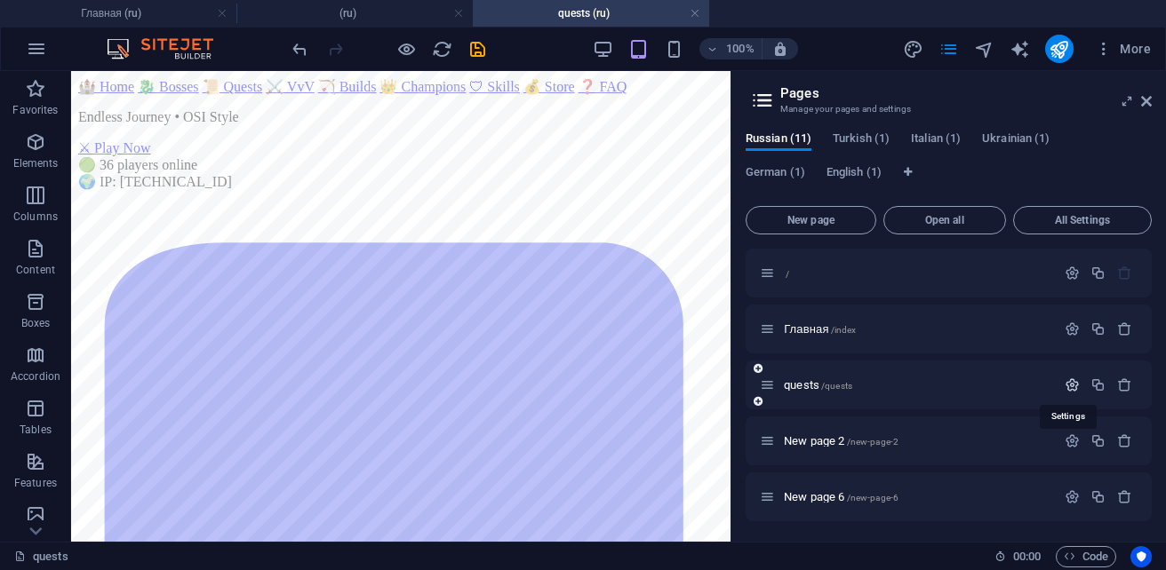
click at [1067, 383] on icon "button" at bounding box center [1071, 385] width 15 height 15
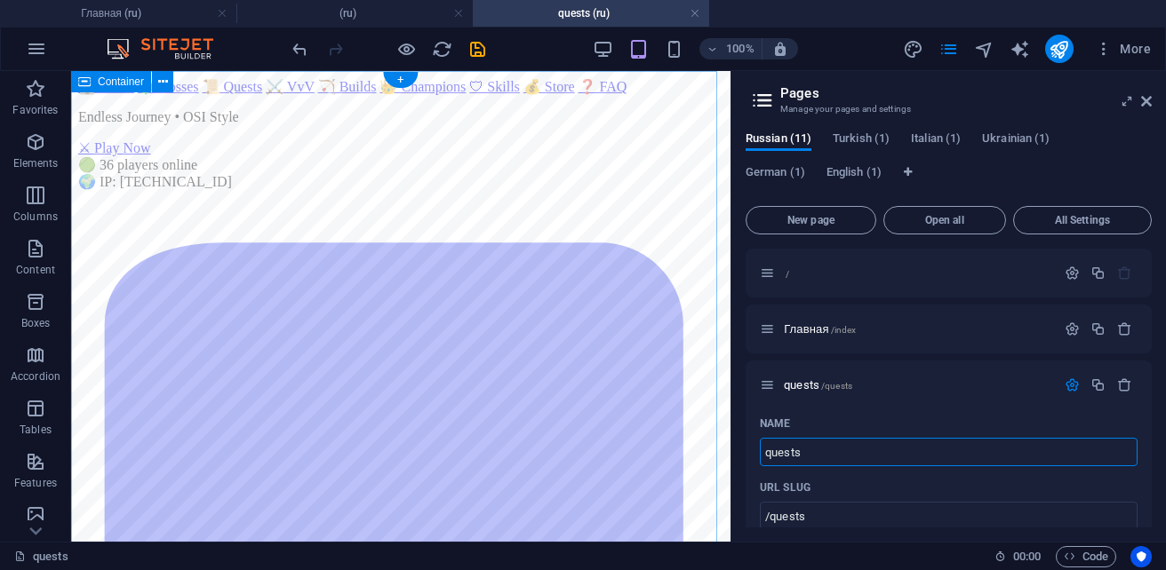
drag, startPoint x: 951, startPoint y: 523, endPoint x: 806, endPoint y: 523, distance: 144.8
click at [900, 450] on input "quests" at bounding box center [949, 452] width 378 height 28
type input "q"
type input "штву"
type input "/"
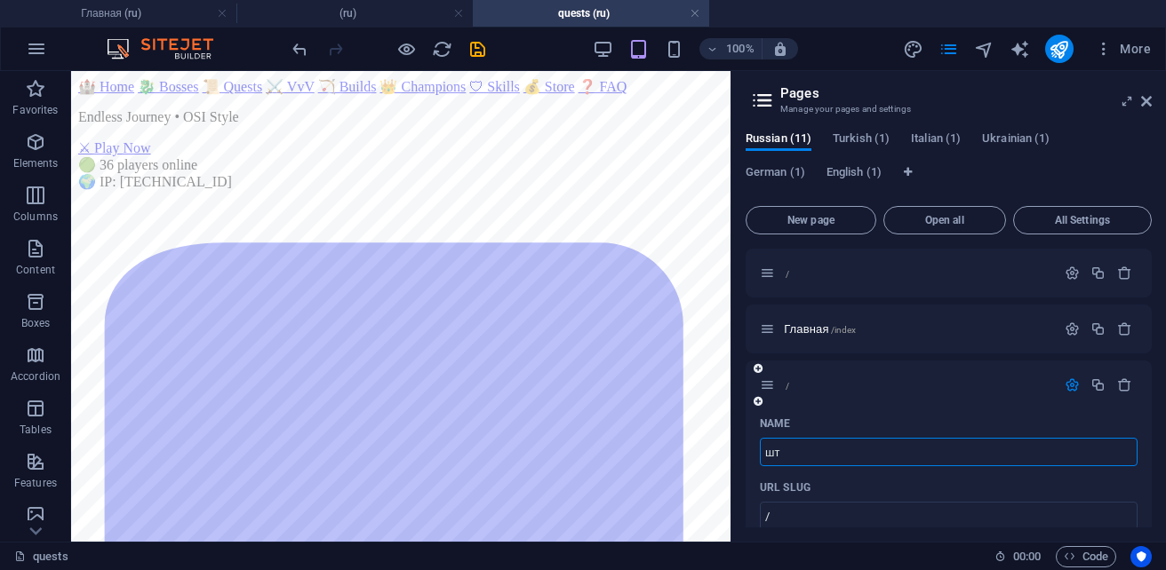
type input "ш"
type input "штву"
type input "ш"
type input "i"
type input "indexx"
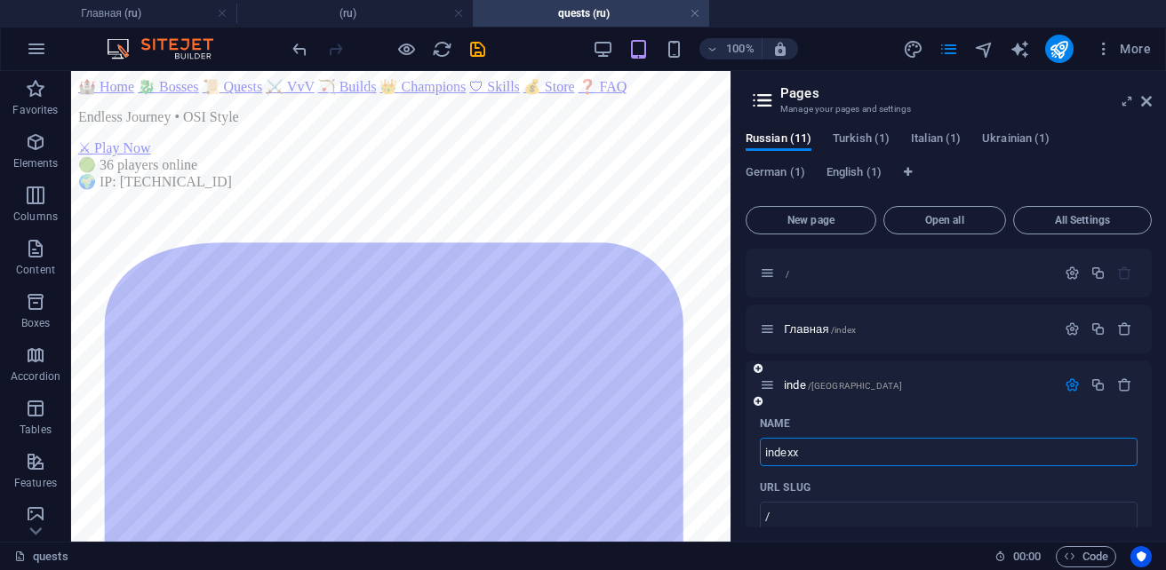
type input "/[GEOGRAPHIC_DATA]"
type input "inde"
type input "index"
type input "/indexx"
type input "indexx"
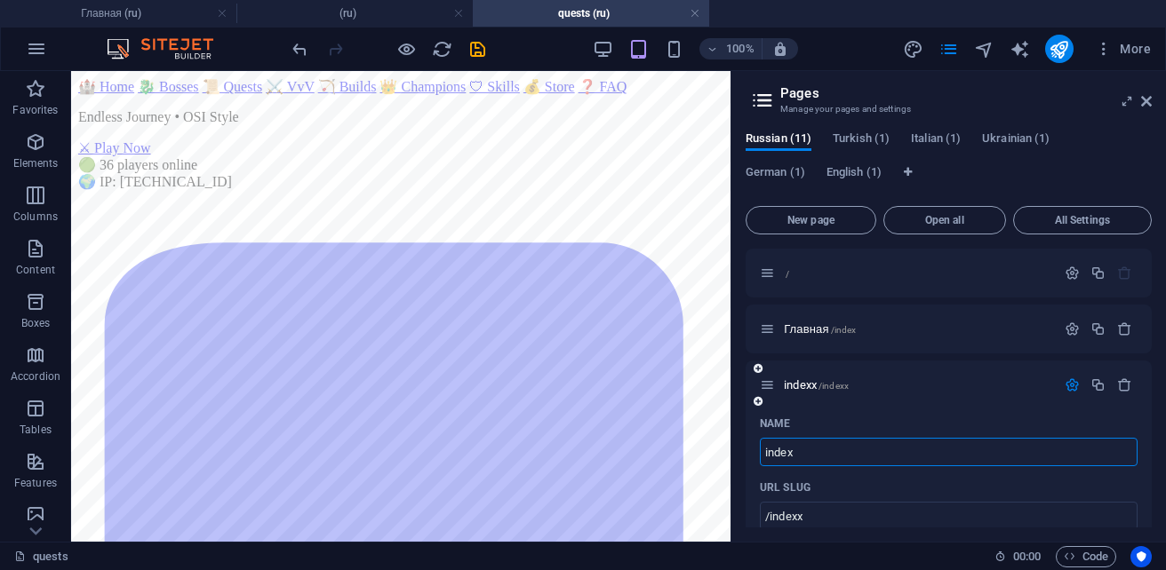
type input "index"
type input "/index-11"
type input "index"
click at [815, 386] on span "/index-11" at bounding box center [832, 386] width 39 height 10
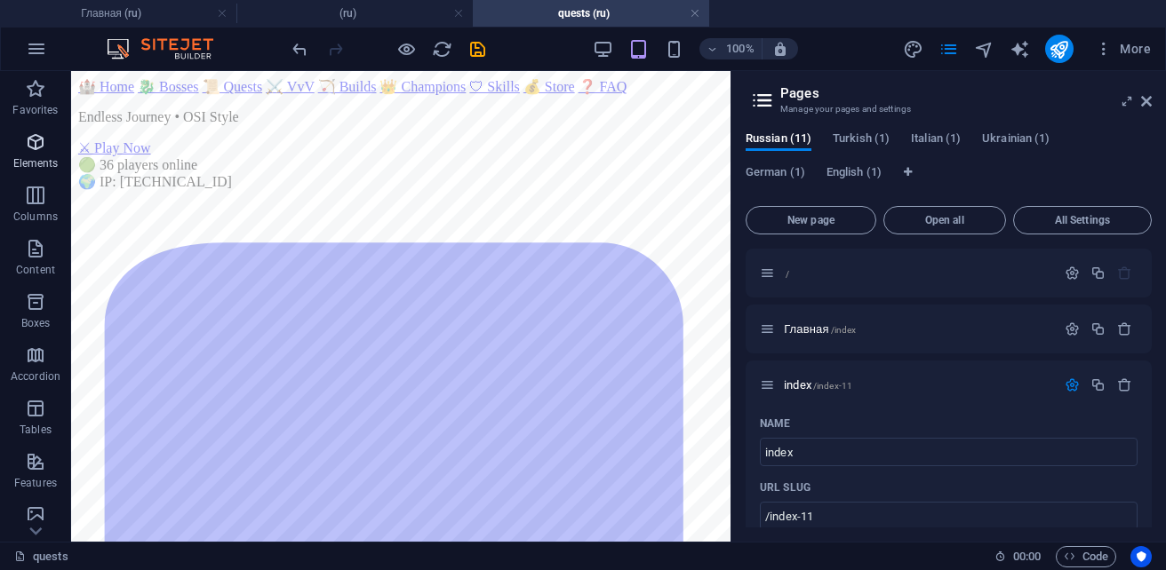
click at [37, 161] on p "Elements" at bounding box center [35, 163] width 45 height 14
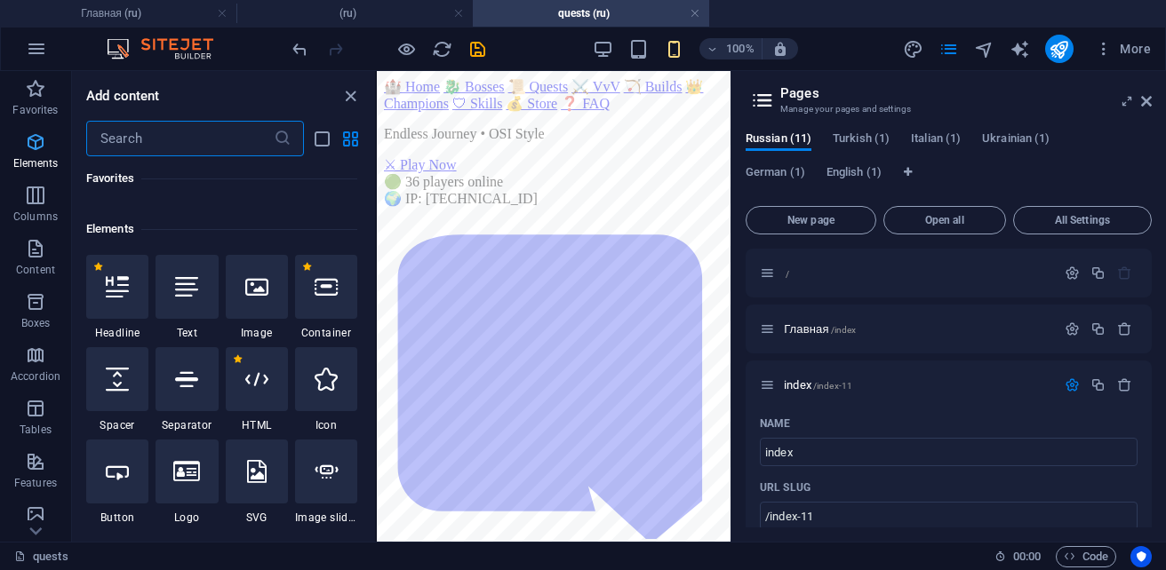
scroll to position [335, 0]
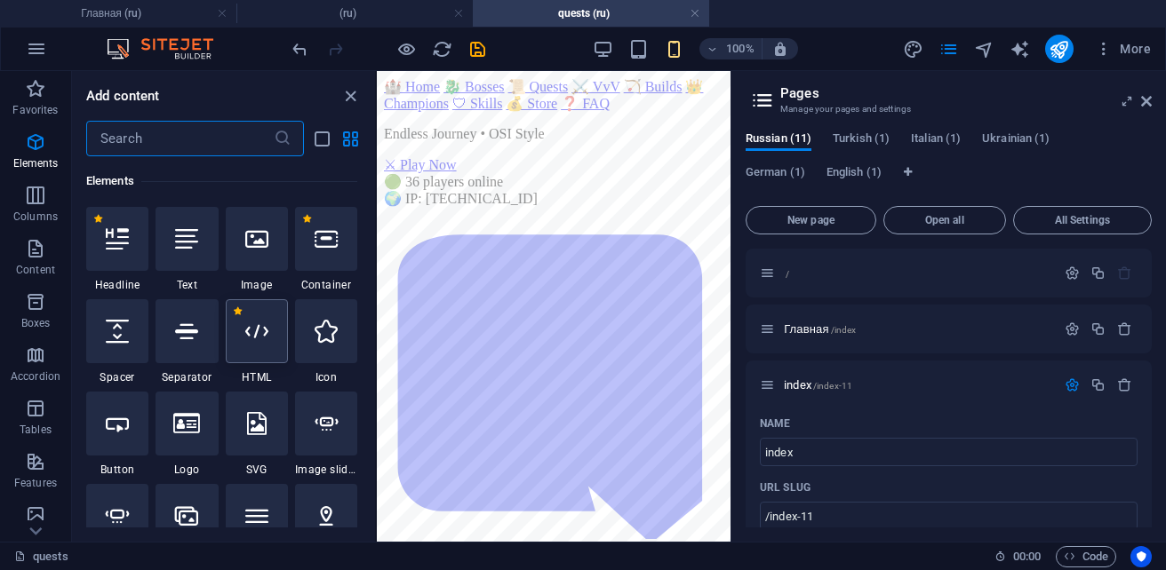
click at [251, 337] on icon at bounding box center [256, 331] width 23 height 23
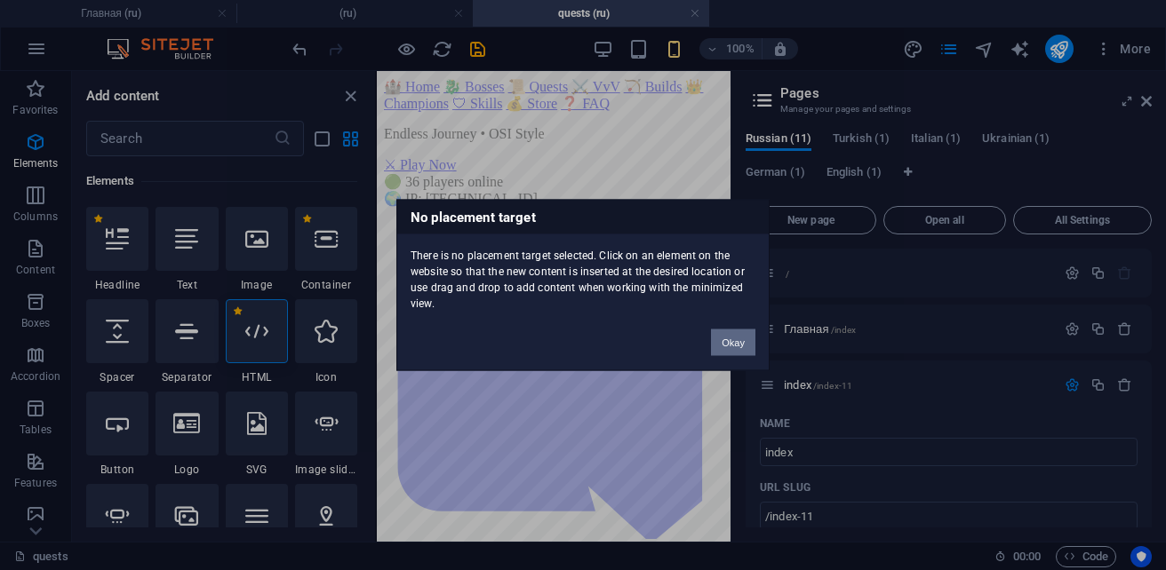
click at [737, 344] on button "Okay" at bounding box center [733, 343] width 44 height 27
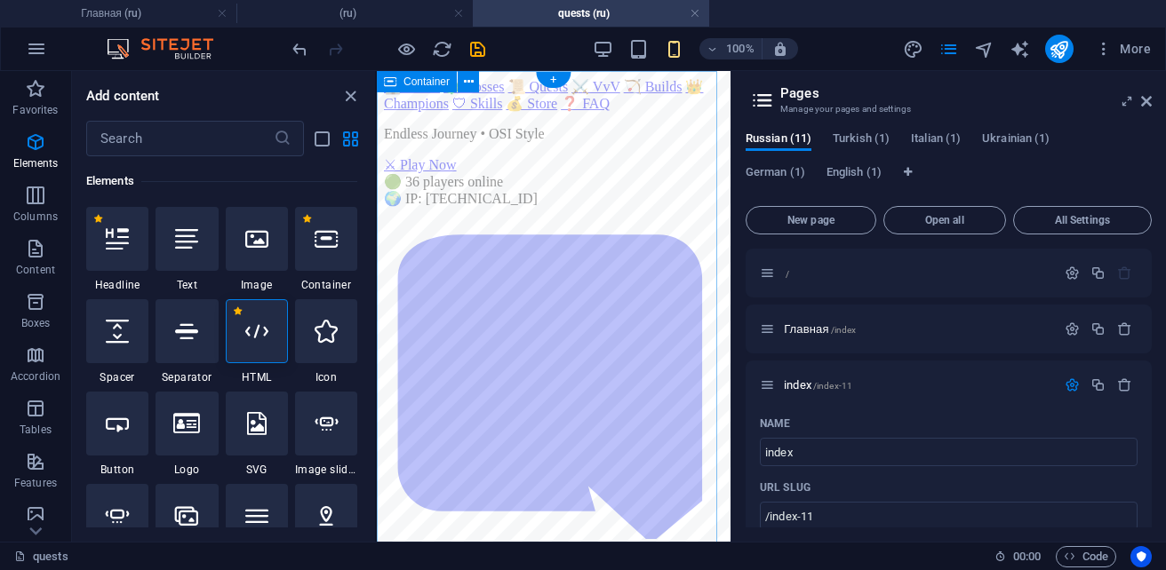
click at [257, 348] on div at bounding box center [257, 331] width 62 height 64
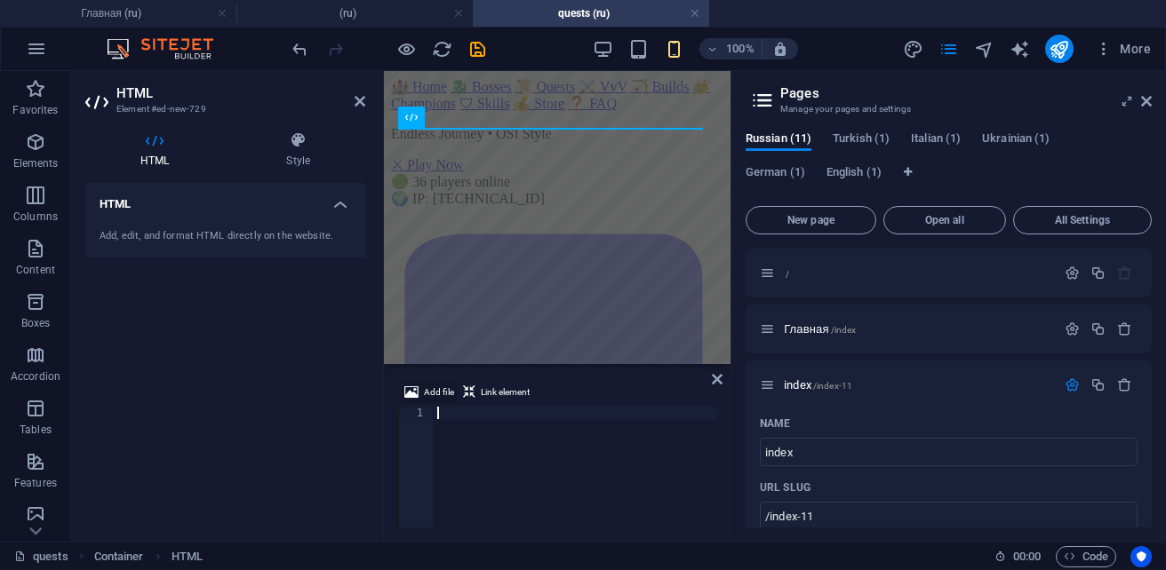
click at [430, 392] on span "Add file" at bounding box center [439, 392] width 30 height 21
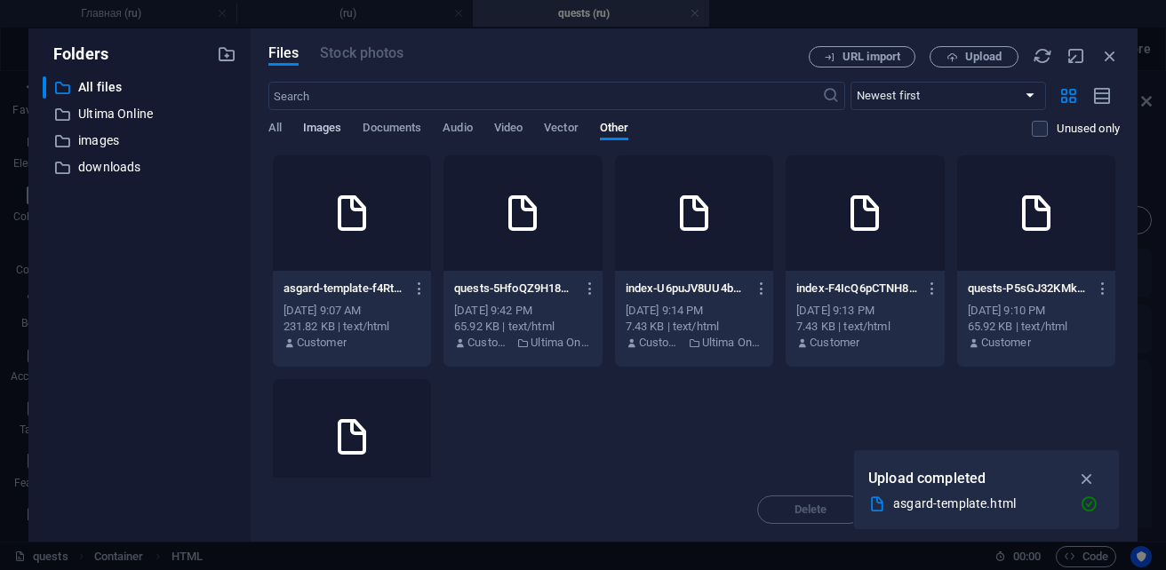
click at [318, 129] on span "Images" at bounding box center [322, 129] width 39 height 25
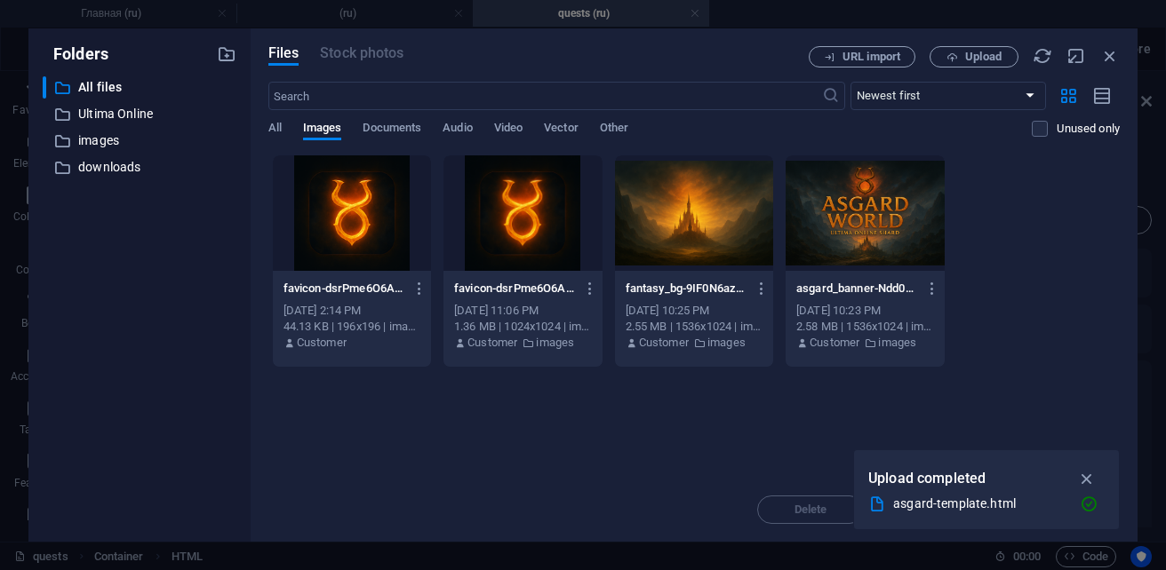
click at [884, 223] on div at bounding box center [864, 213] width 158 height 116
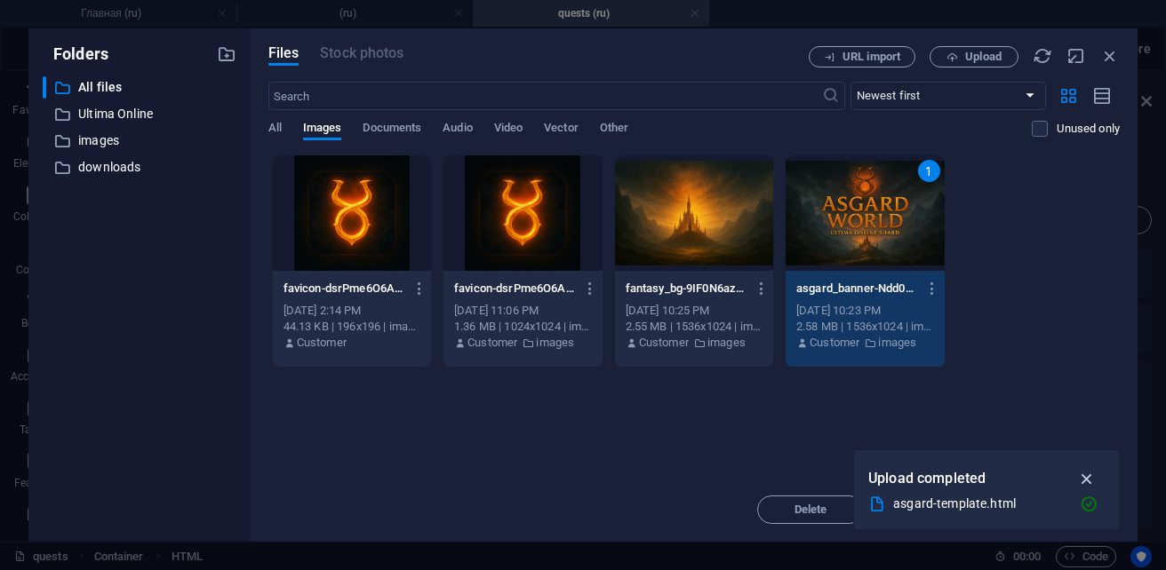
click at [1087, 476] on icon "button" at bounding box center [1087, 479] width 20 height 20
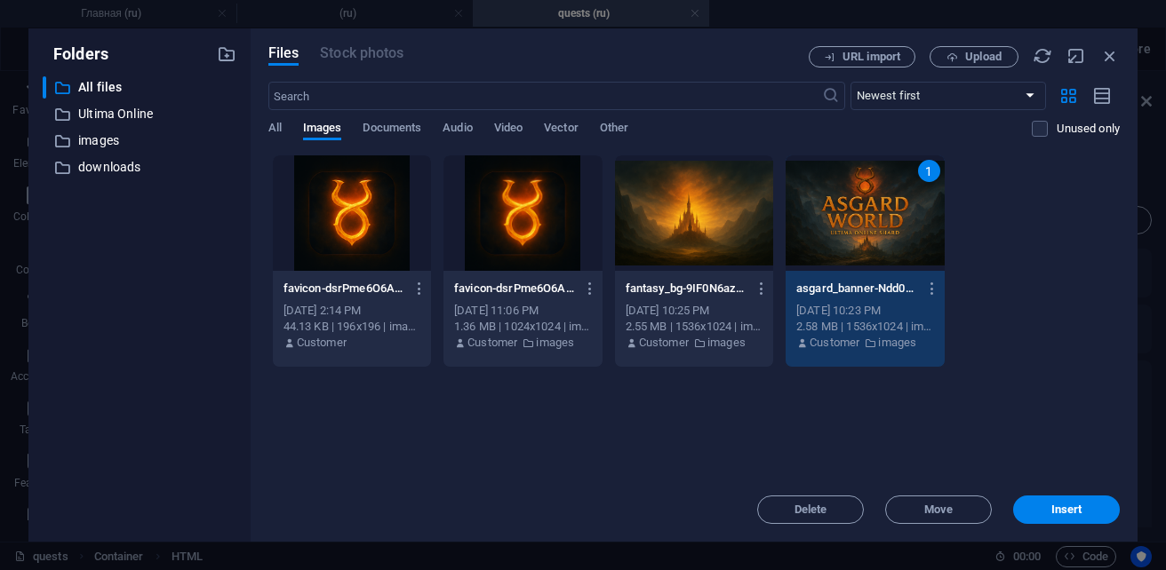
click at [723, 216] on div at bounding box center [694, 213] width 158 height 116
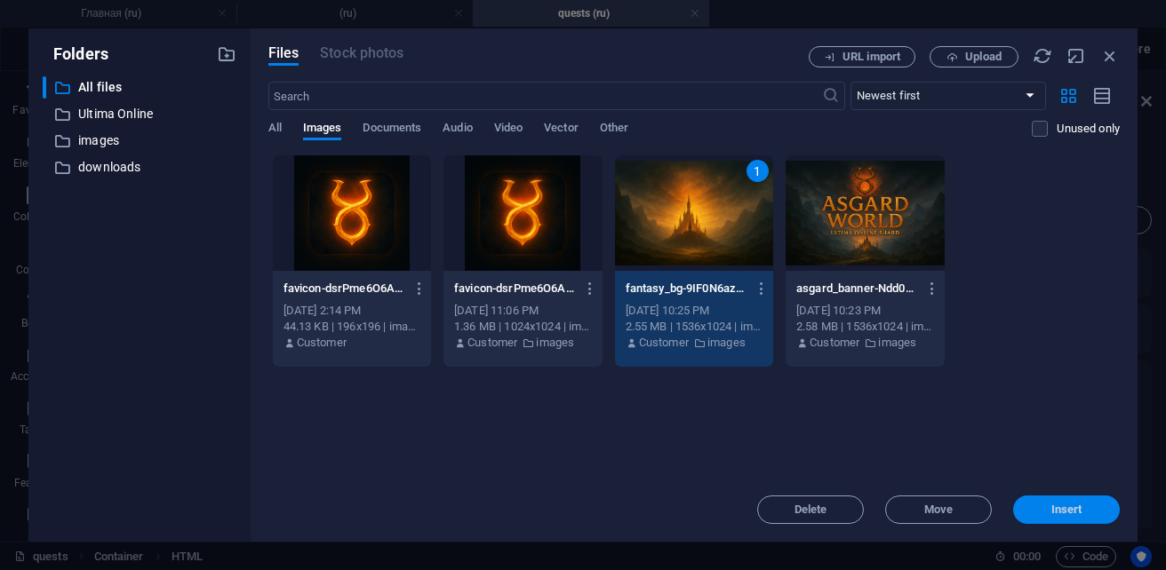
click at [1041, 508] on span "Insert" at bounding box center [1066, 510] width 92 height 11
type textarea "[URL][DOMAIN_NAME]"
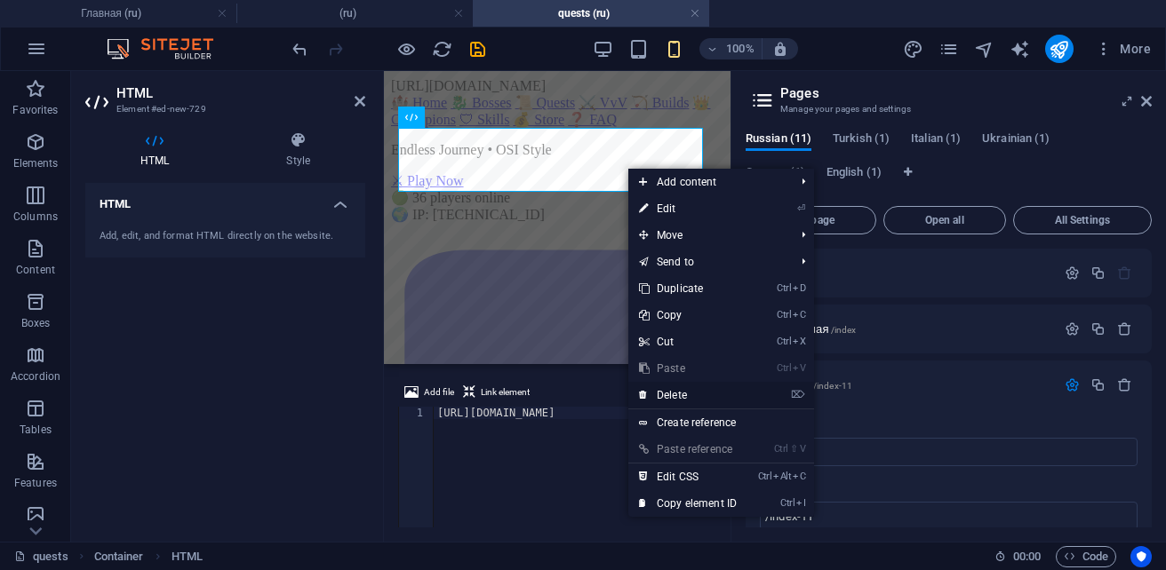
click at [711, 395] on link "⌦ Delete" at bounding box center [687, 395] width 119 height 27
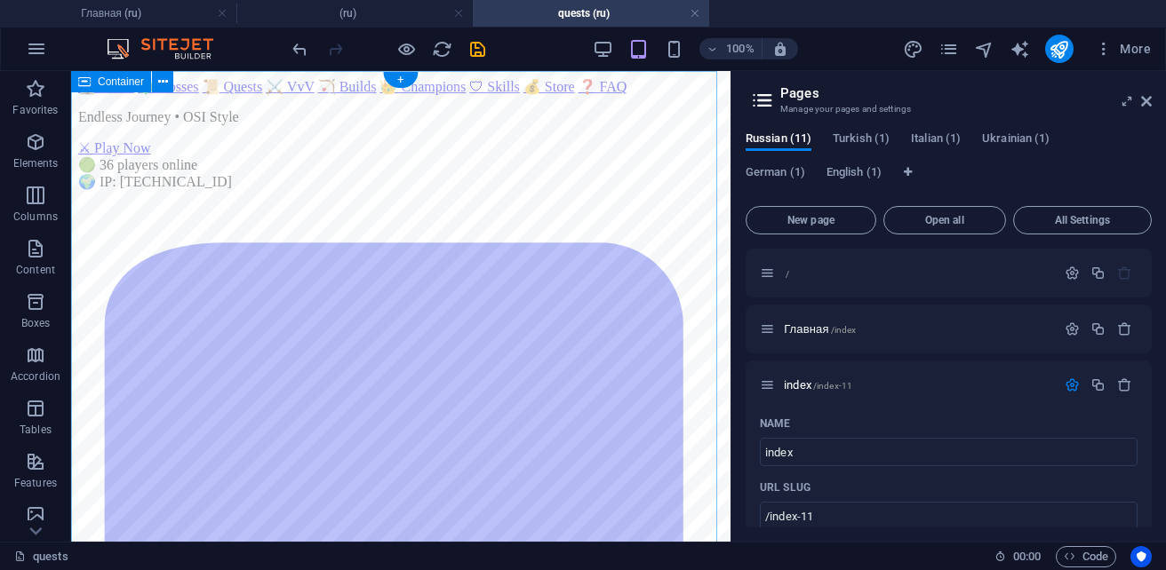
click at [40, 155] on span "Elements" at bounding box center [35, 152] width 71 height 43
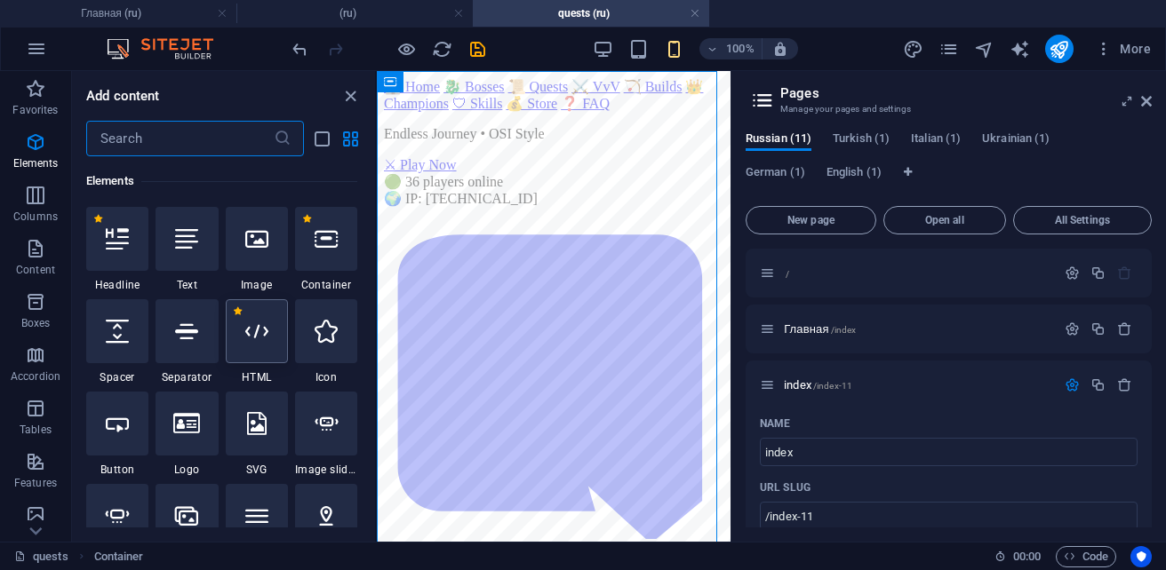
click at [274, 347] on div at bounding box center [257, 331] width 62 height 64
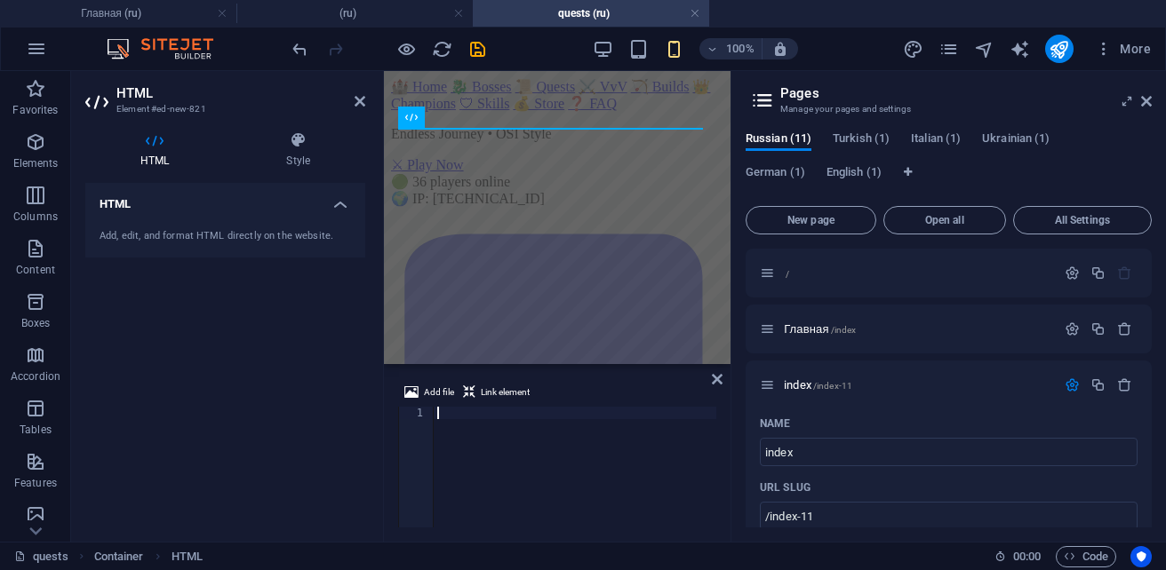
paste textarea
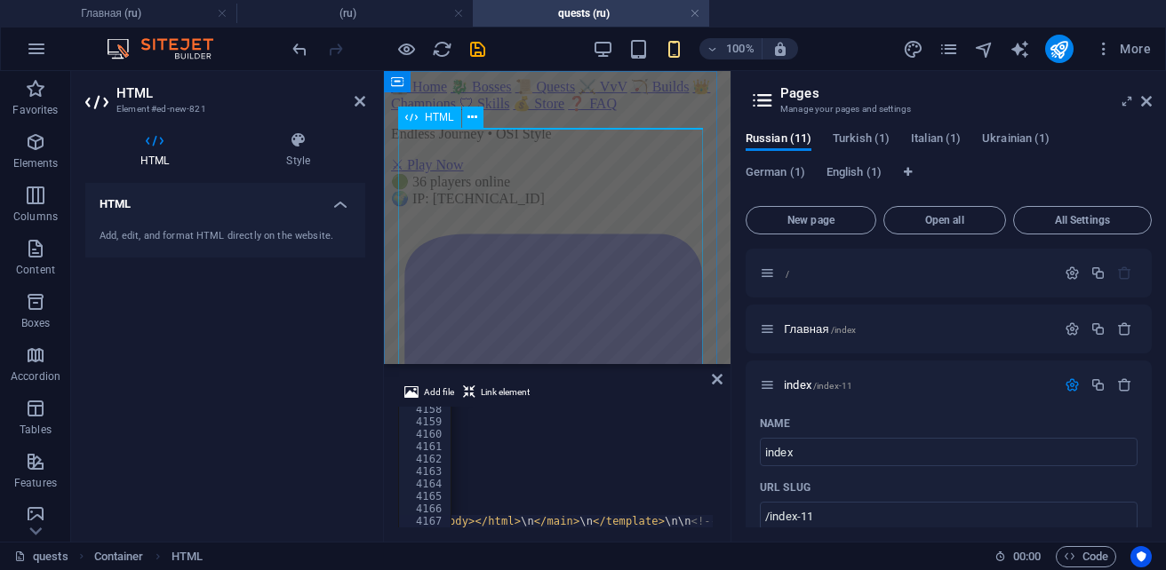
scroll to position [0, 4875]
click at [494, 394] on span "Link element" at bounding box center [505, 392] width 49 height 21
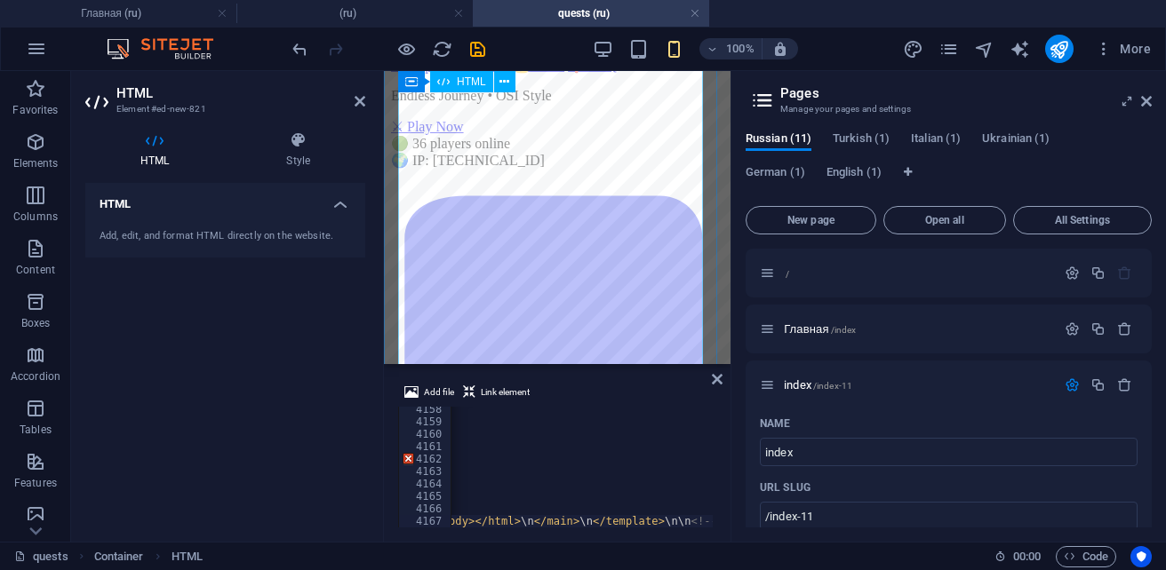
scroll to position [0, 0]
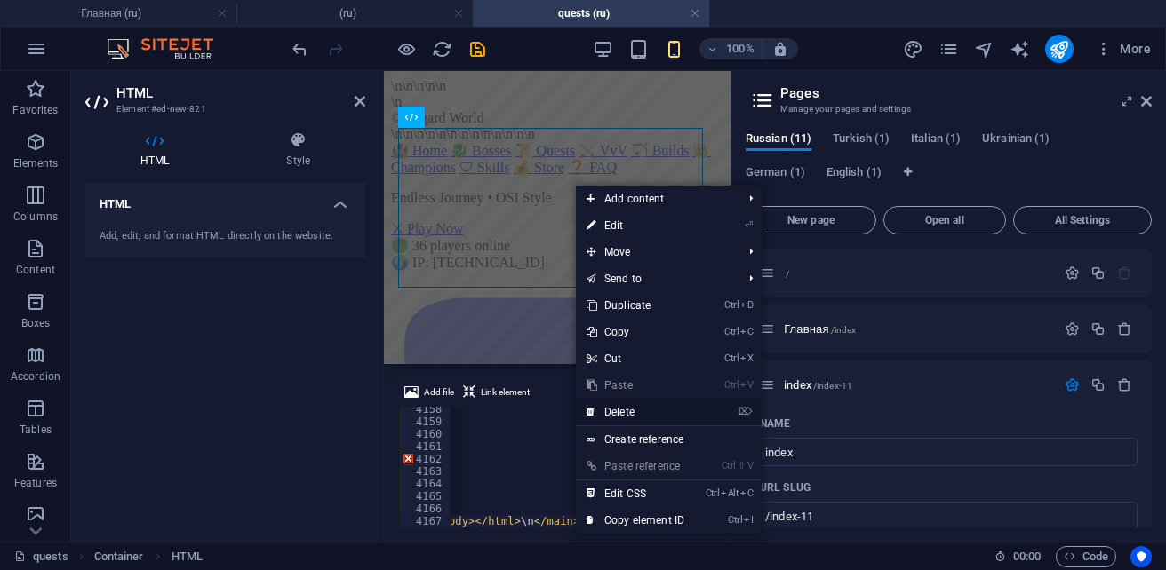
click at [641, 410] on link "⌦ Delete" at bounding box center [635, 412] width 119 height 27
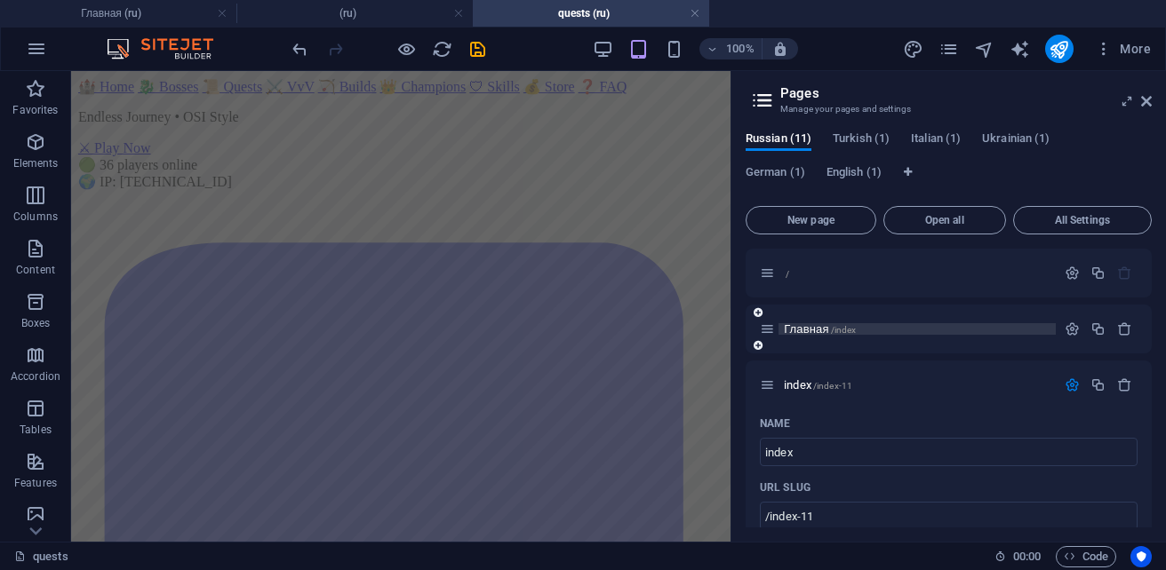
click at [815, 330] on span "Главная /index" at bounding box center [820, 329] width 72 height 13
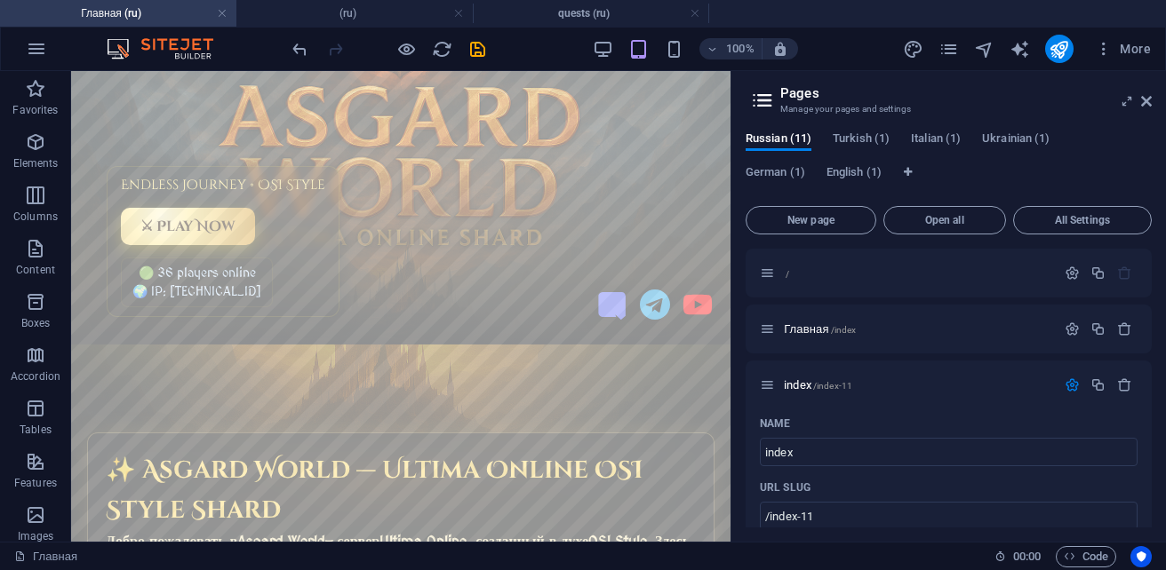
scroll to position [178, 0]
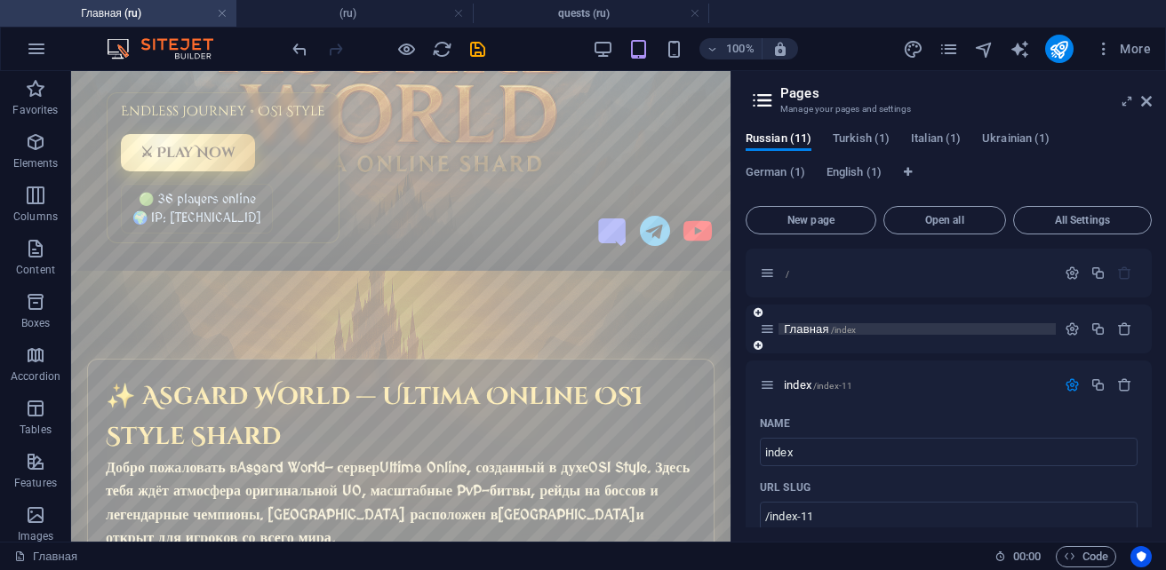
click at [814, 325] on span "Главная /index" at bounding box center [820, 329] width 72 height 13
click at [817, 327] on span "Главная /index" at bounding box center [820, 329] width 72 height 13
click at [33, 152] on icon "button" at bounding box center [35, 141] width 21 height 21
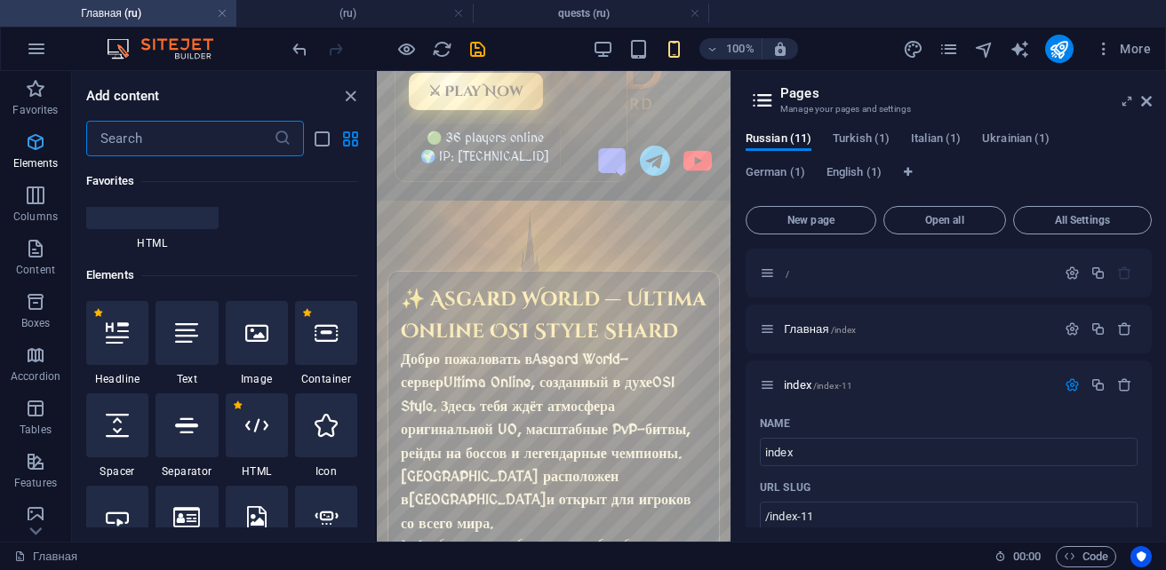
scroll to position [335, 0]
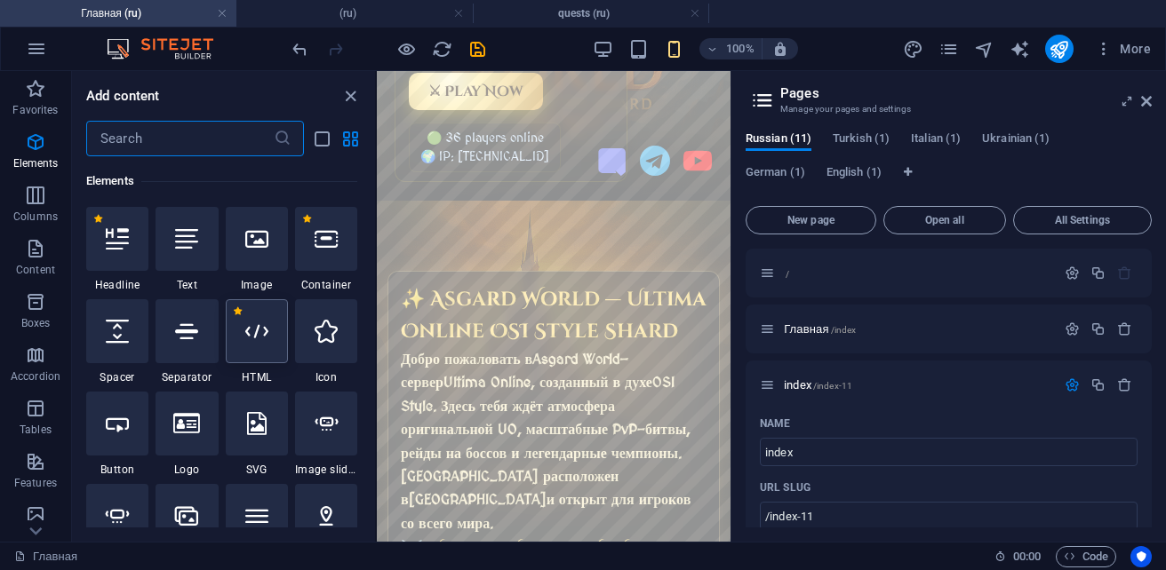
click at [265, 346] on div at bounding box center [257, 331] width 62 height 64
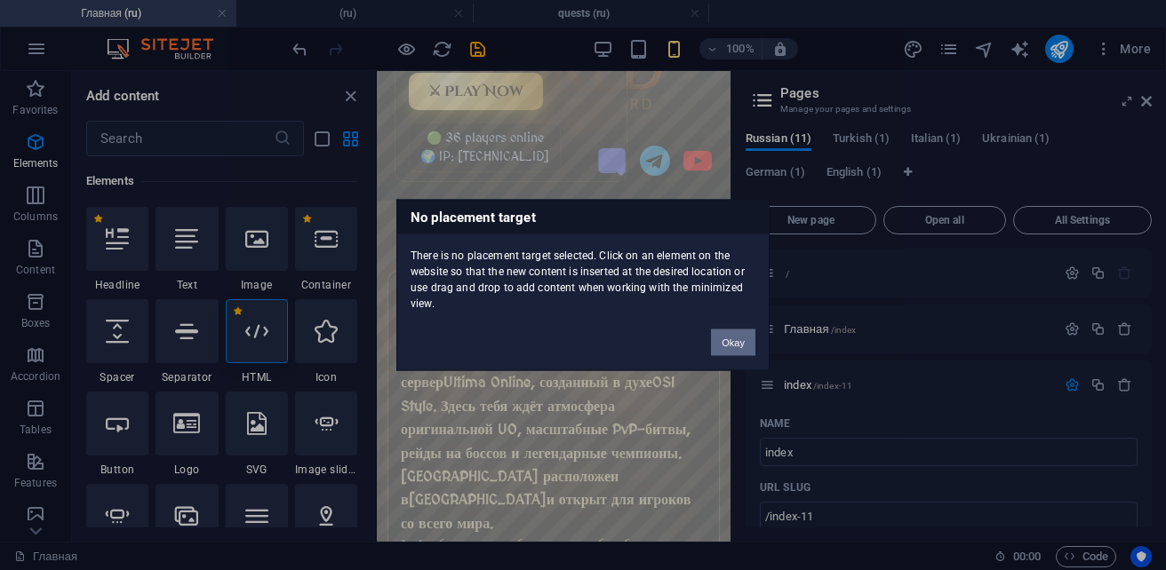
click at [731, 340] on button "Okay" at bounding box center [733, 343] width 44 height 27
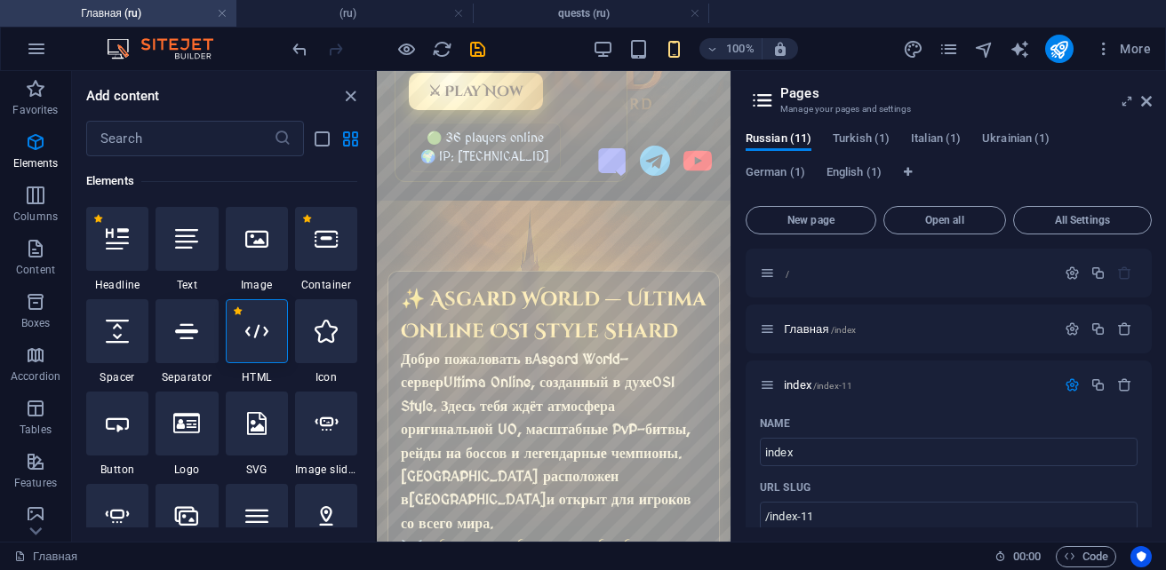
click at [594, 182] on header "🏰 Home 🐉 Bosses 📜 Quests ⚔️ VvV 🏹 Builds 👑 Champions 🛡 Skills 💰 Store ❓ FAQ End…" at bounding box center [554, 46] width 354 height 307
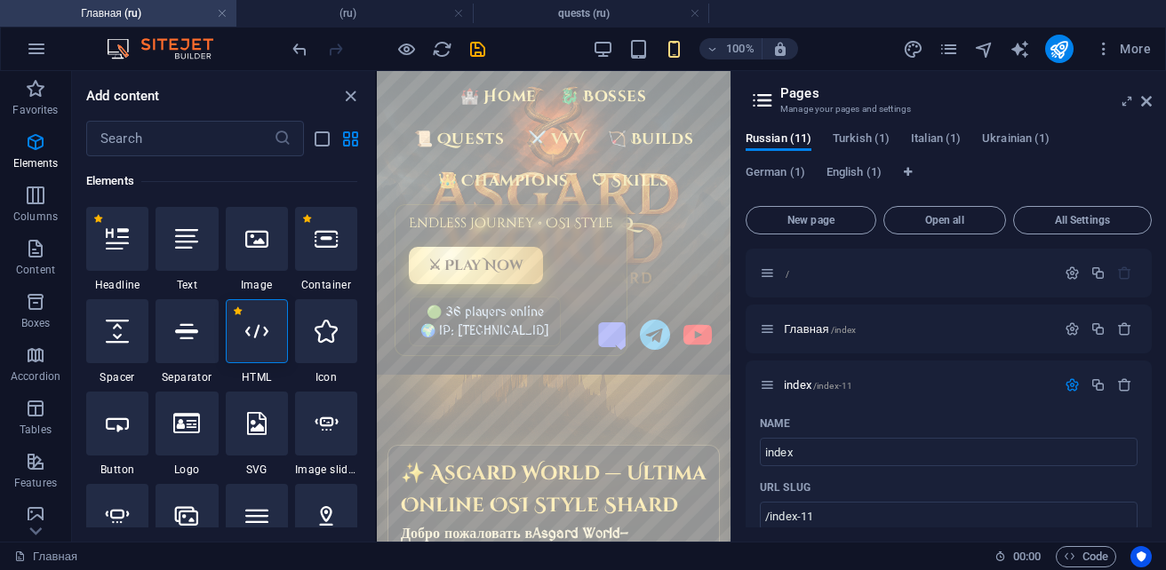
scroll to position [0, 0]
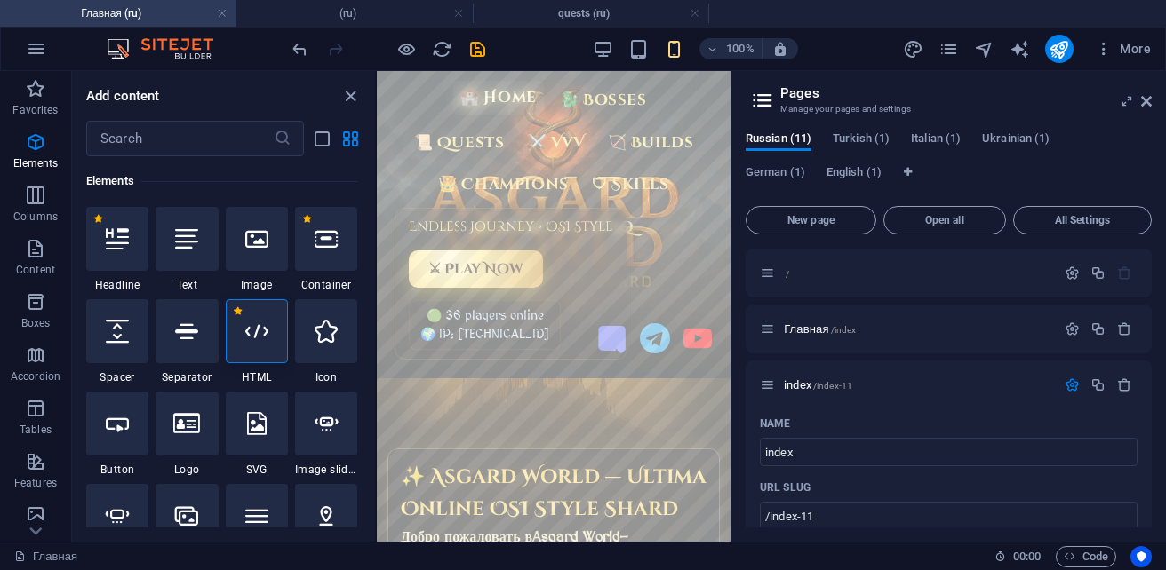
click at [514, 104] on link "🏰 Home" at bounding box center [498, 98] width 91 height 34
click at [1145, 108] on link at bounding box center [1146, 101] width 11 height 15
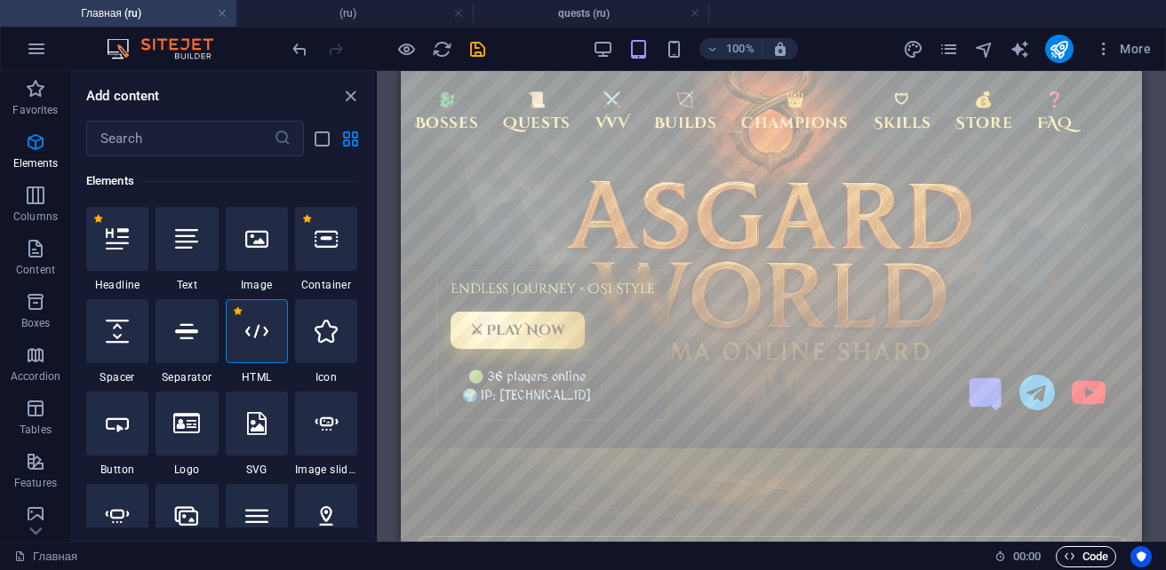
click at [1083, 554] on span "Code" at bounding box center [1086, 556] width 44 height 21
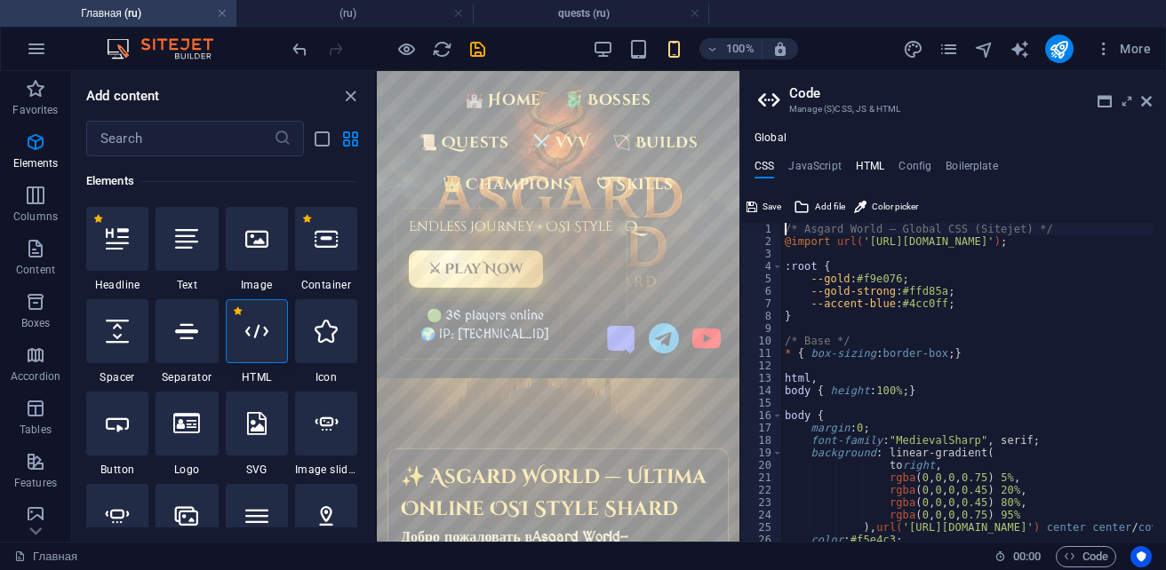
click at [867, 176] on h4 "HTML" at bounding box center [870, 170] width 29 height 20
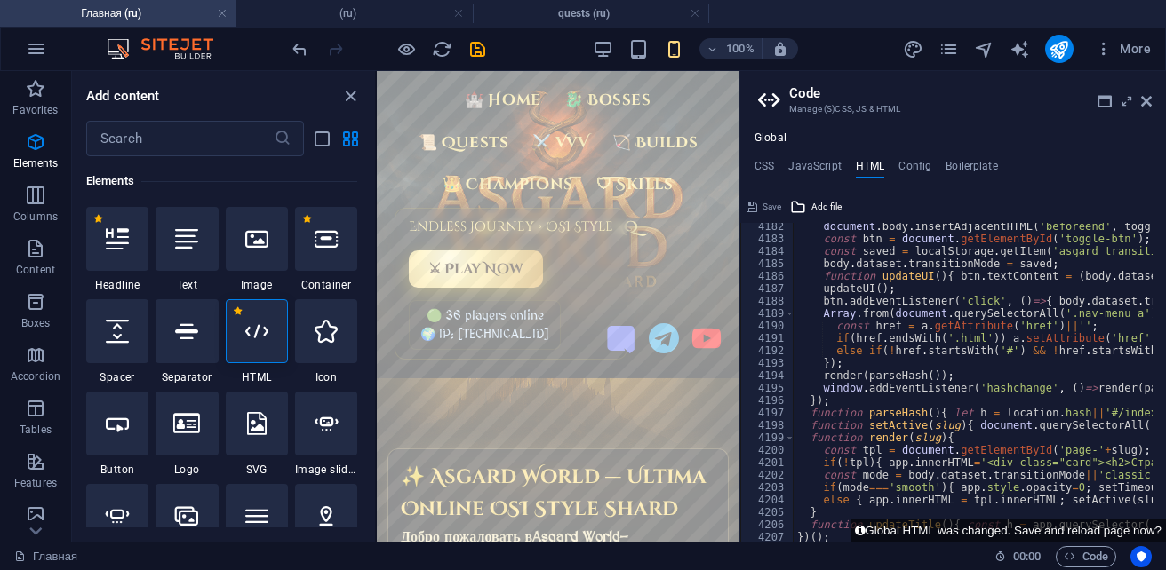
scroll to position [28808, 0]
click at [761, 171] on h4 "CSS" at bounding box center [764, 170] width 20 height 20
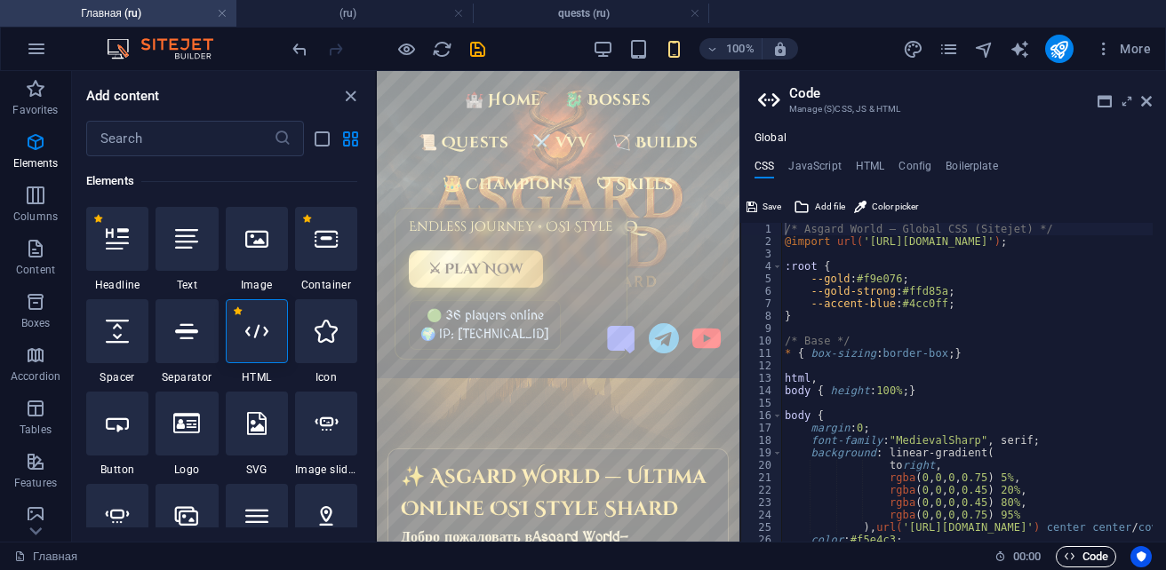
click at [1095, 556] on span "Code" at bounding box center [1086, 556] width 44 height 21
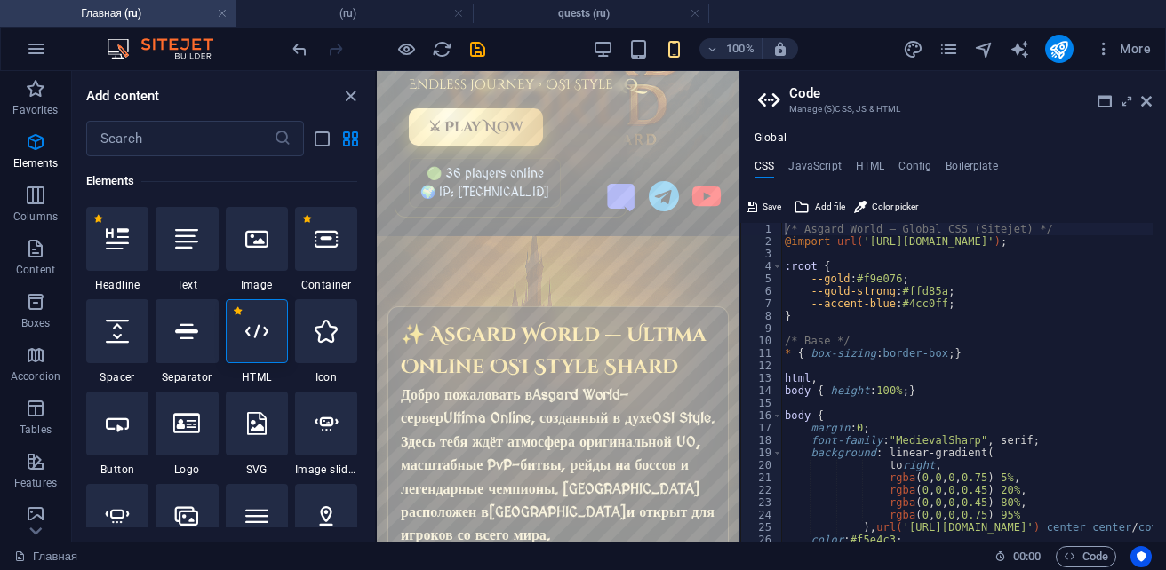
scroll to position [0, 0]
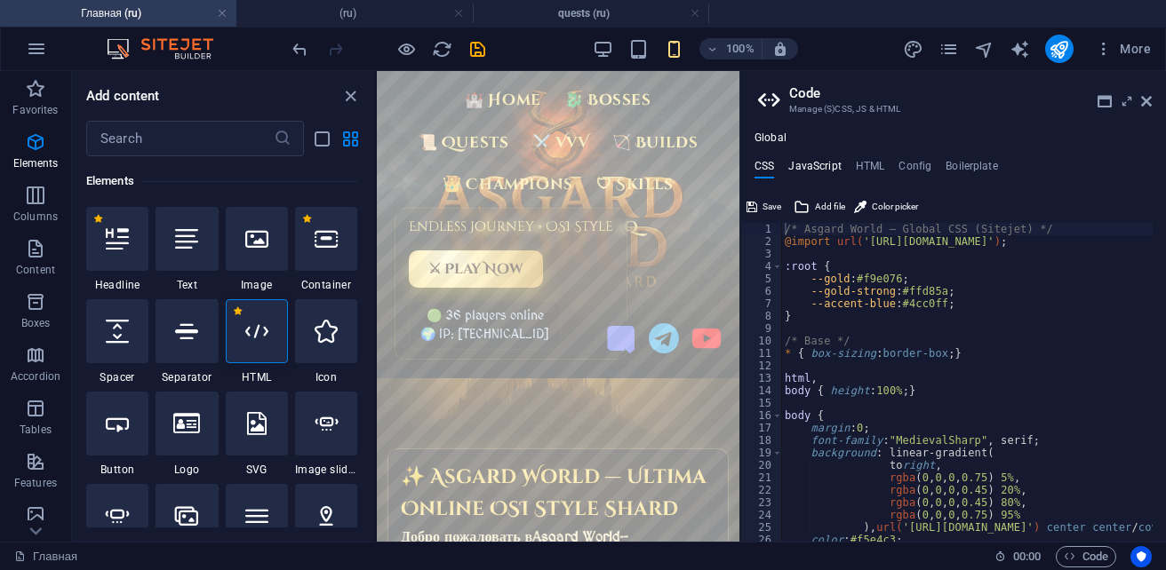
click at [812, 167] on h4 "JavaScript" at bounding box center [814, 170] width 52 height 20
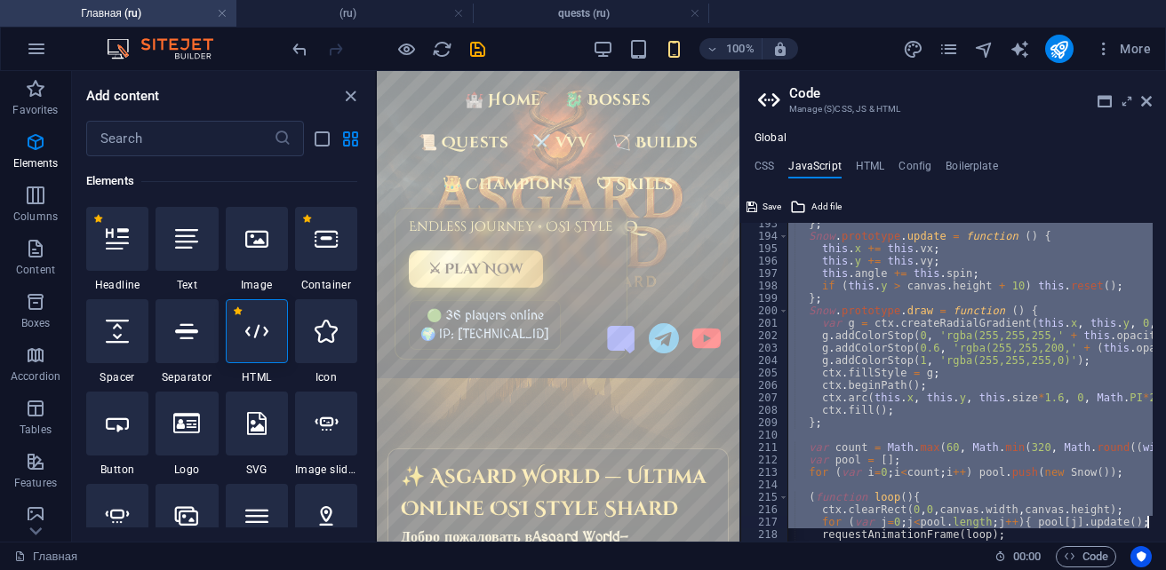
scroll to position [0, 21]
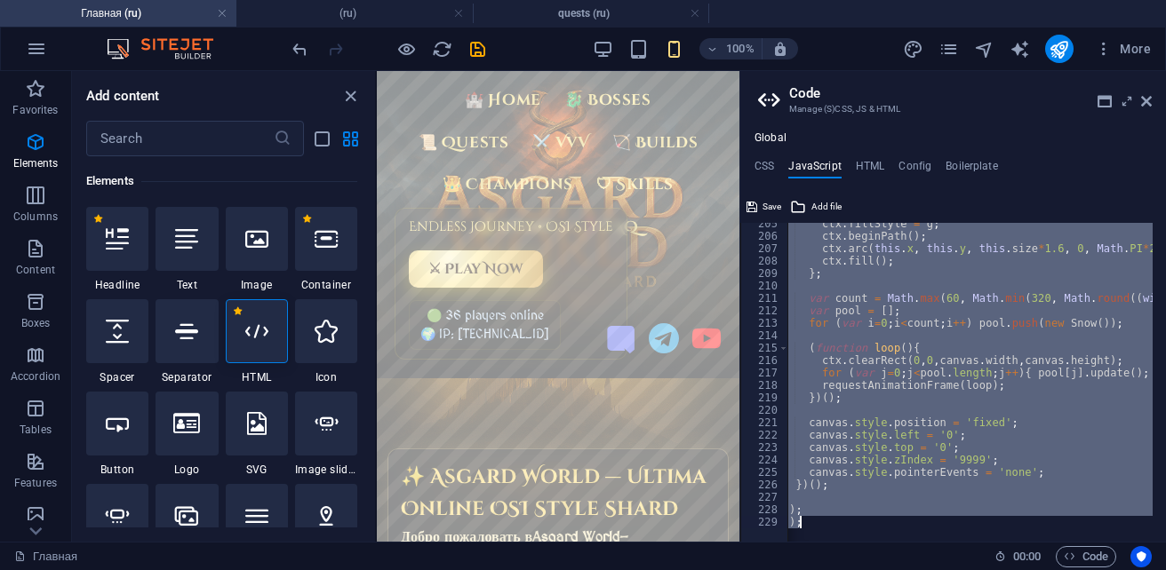
drag, startPoint x: 782, startPoint y: 232, endPoint x: 1166, endPoint y: 606, distance: 535.9
click at [1165, 570] on html "[DOMAIN_NAME] Главная (ru) (ru) quests (ru) Favorites Elements Columns Content …" at bounding box center [583, 285] width 1166 height 570
type textarea "}); })();"
click at [756, 169] on h4 "CSS" at bounding box center [764, 170] width 20 height 20
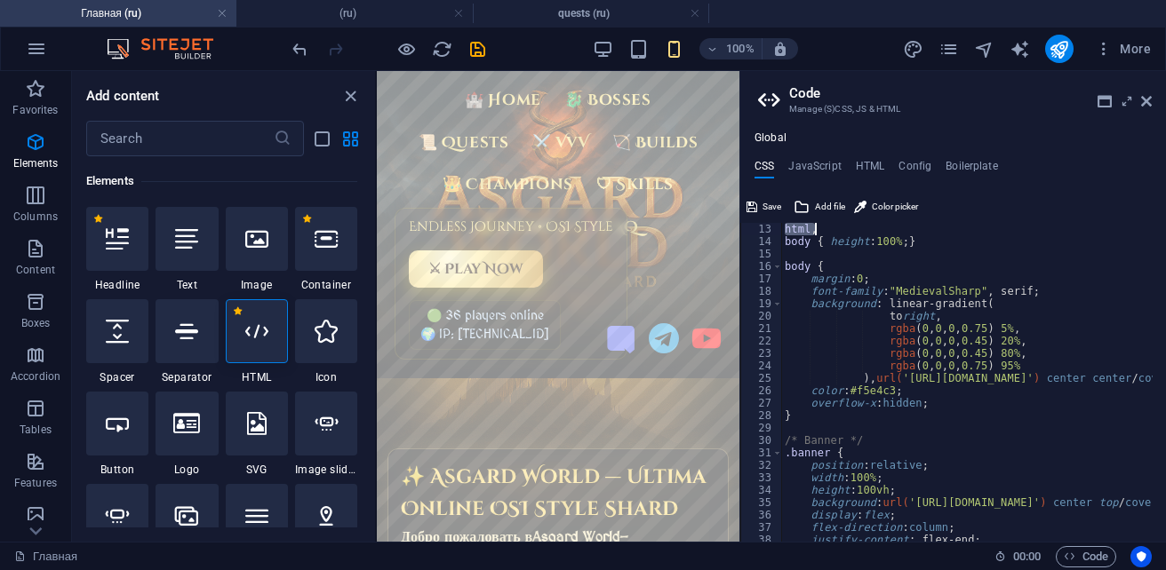
scroll to position [0, 0]
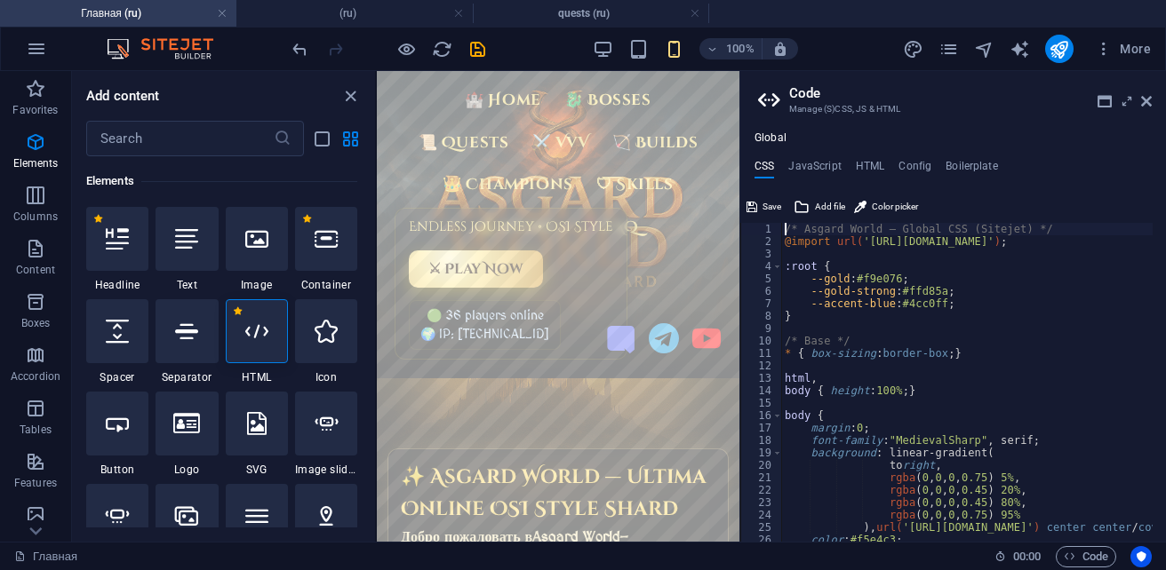
drag, startPoint x: 784, startPoint y: 231, endPoint x: 888, endPoint y: 125, distance: 148.3
click at [888, 125] on div "Global CSS JavaScript HTML Config Boilerplate /* Asgard World — Global CSS (Sit…" at bounding box center [953, 329] width 426 height 425
click at [829, 207] on span "Add file" at bounding box center [830, 206] width 30 height 21
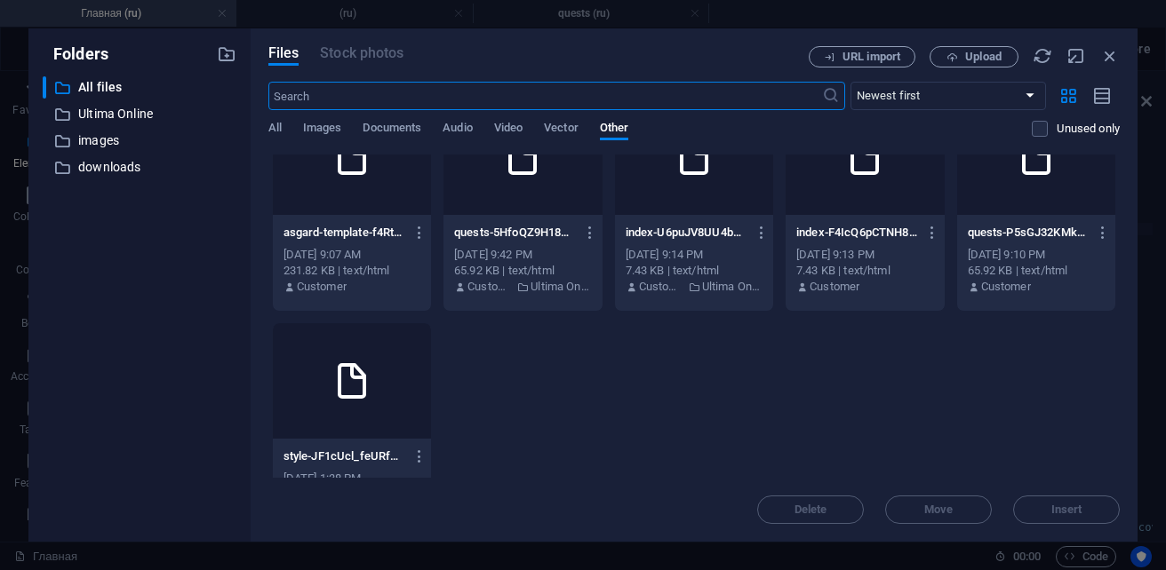
scroll to position [114, 0]
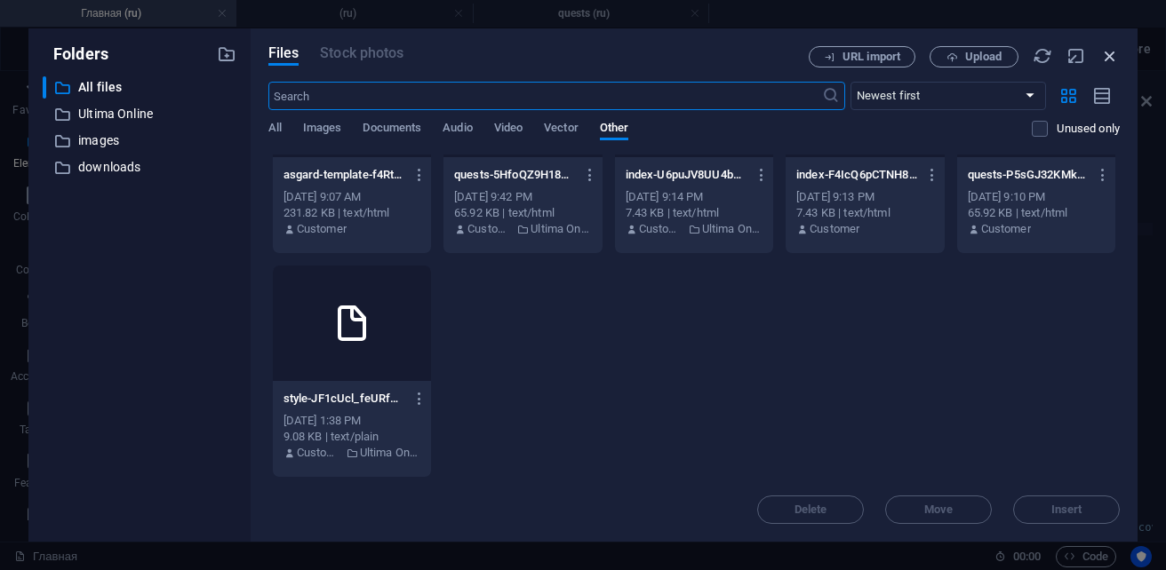
click at [1117, 54] on icon "button" at bounding box center [1110, 56] width 20 height 20
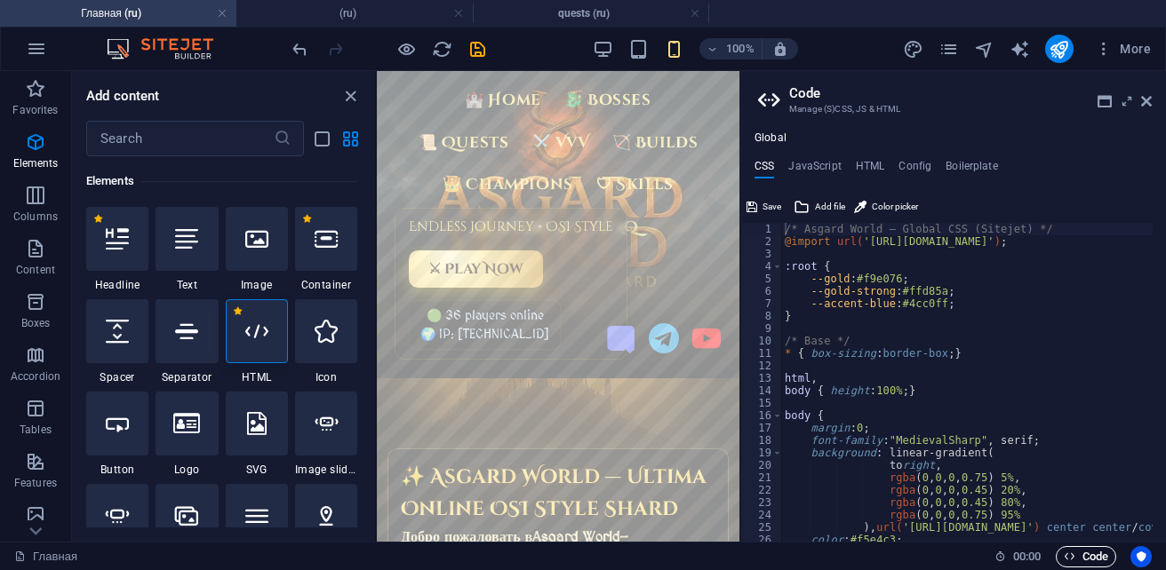
click at [1064, 561] on icon "button" at bounding box center [1070, 557] width 12 height 12
click at [879, 163] on h4 "HTML" at bounding box center [870, 170] width 29 height 20
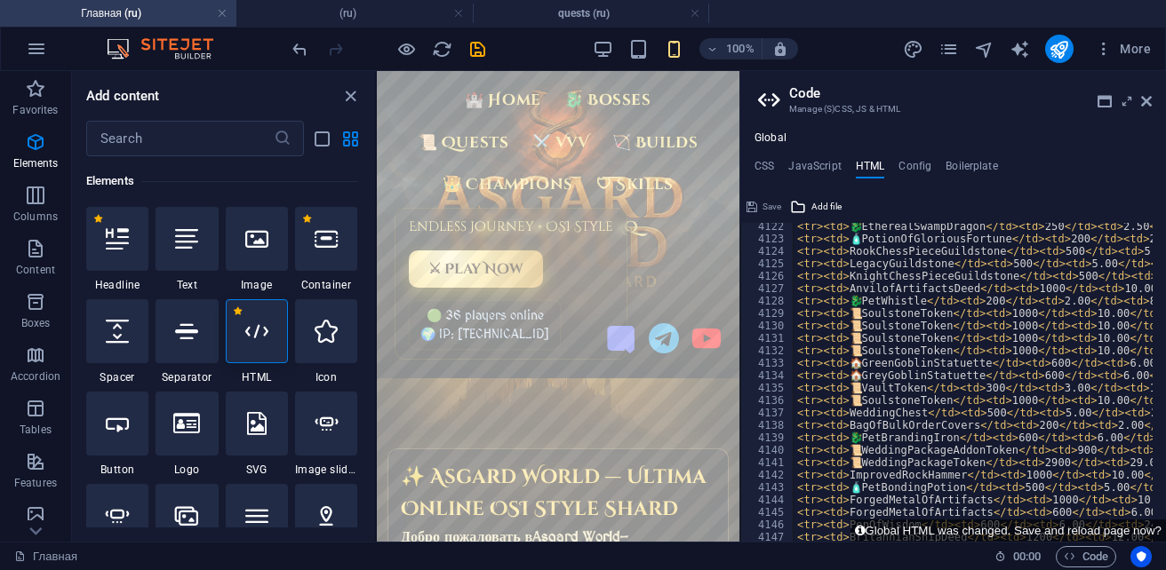
scroll to position [28507, 0]
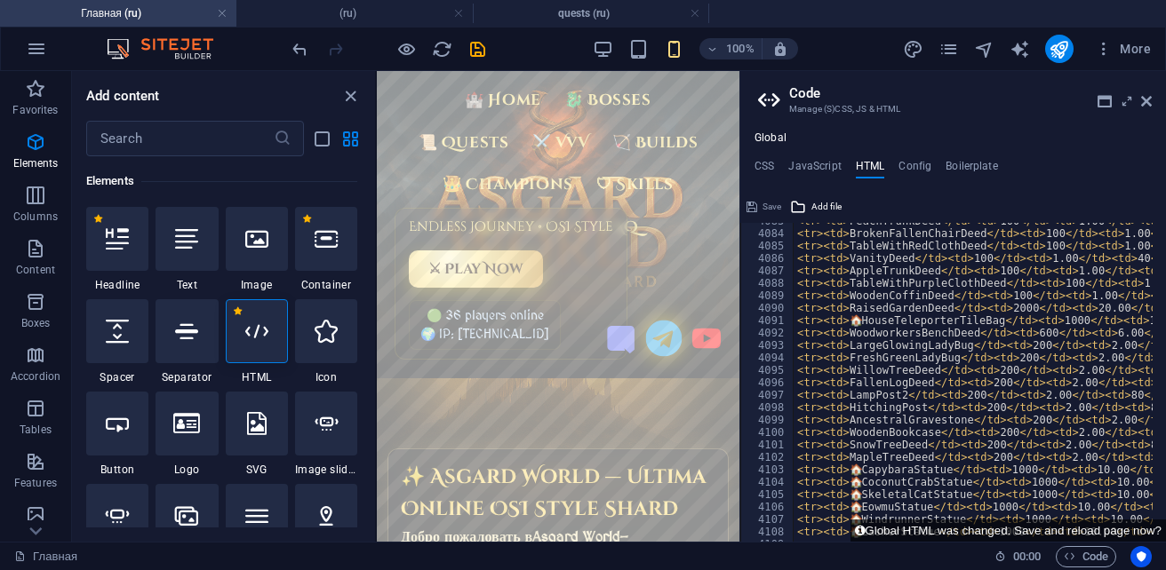
scroll to position [28239, 0]
click at [596, 136] on link "⚔️ VvV" at bounding box center [560, 140] width 71 height 34
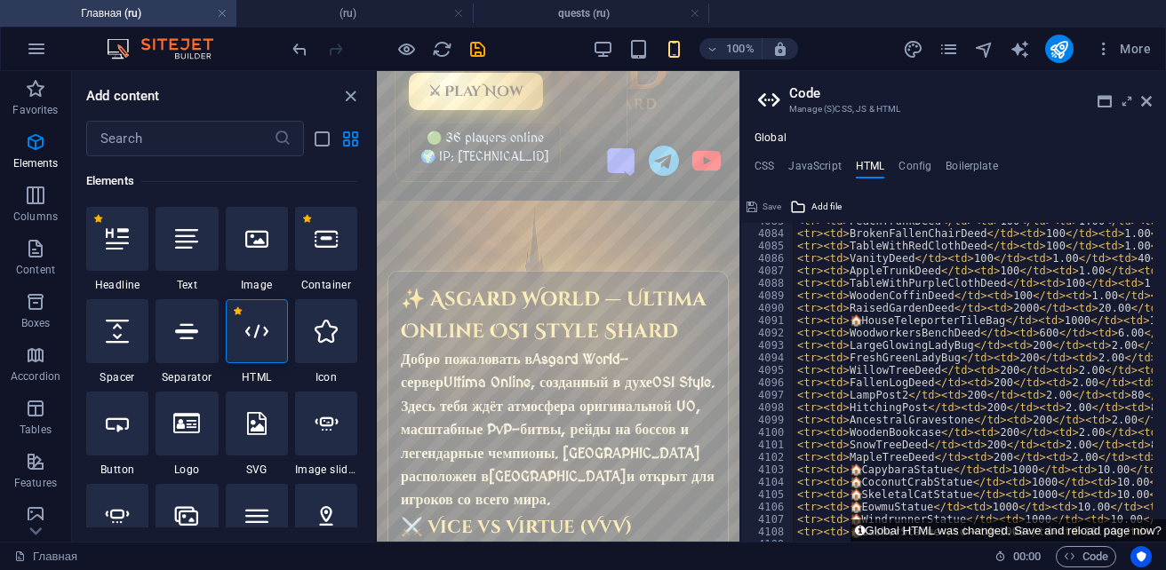
scroll to position [0, 0]
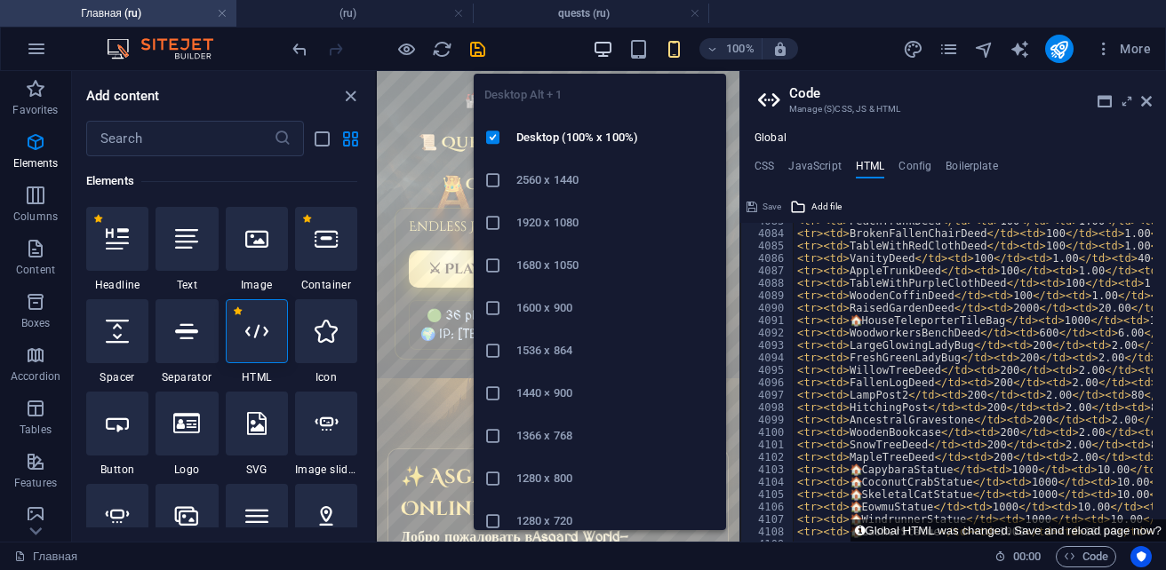
click at [595, 52] on icon "button" at bounding box center [603, 49] width 20 height 20
click at [602, 46] on icon "button" at bounding box center [603, 49] width 20 height 20
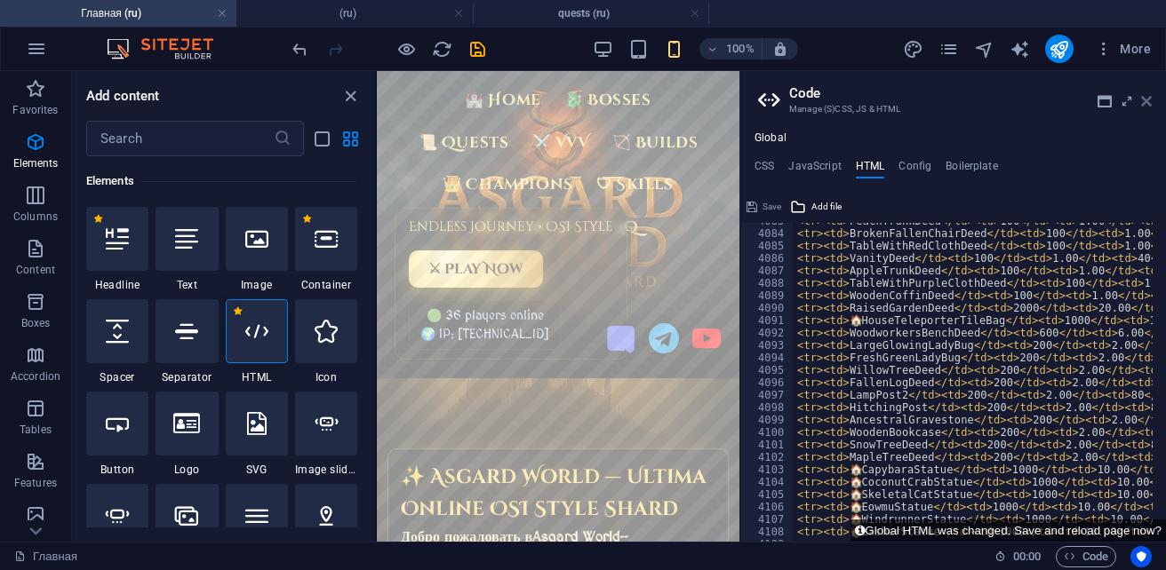
click at [1144, 102] on icon at bounding box center [1146, 101] width 11 height 14
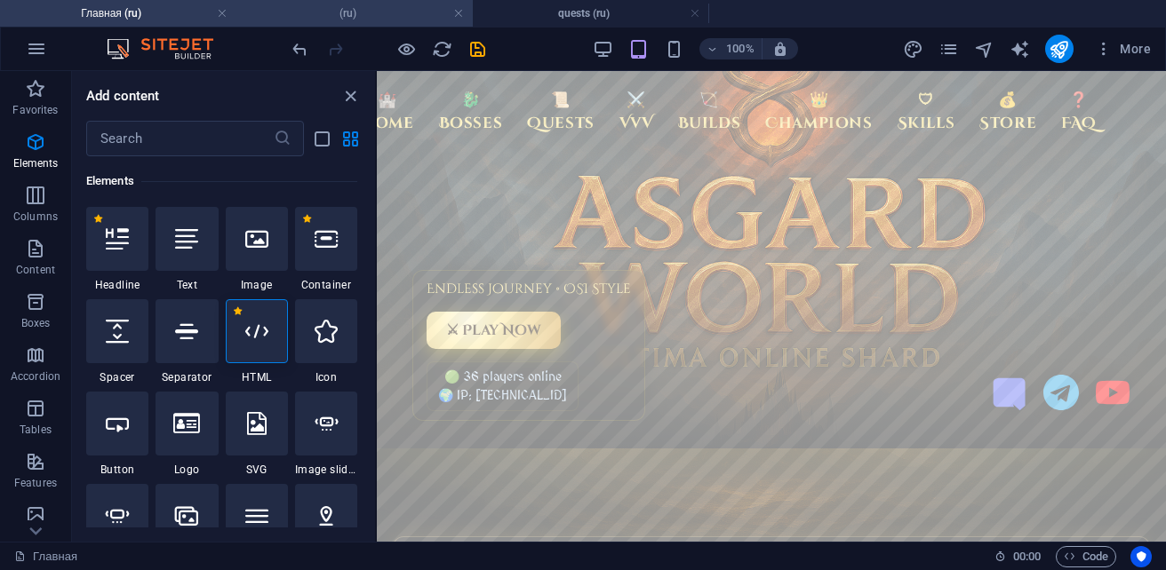
click at [342, 14] on h4 "(ru)" at bounding box center [354, 14] width 236 height 20
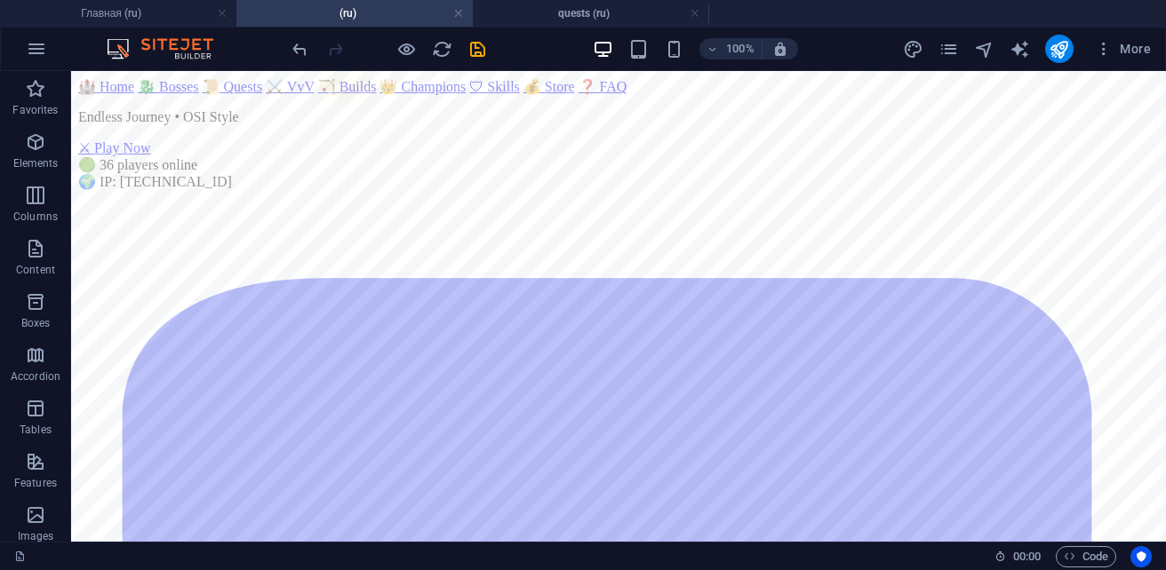
click at [377, 94] on link "🏹 Builds" at bounding box center [347, 86] width 59 height 15
click at [460, 14] on link at bounding box center [458, 13] width 11 height 17
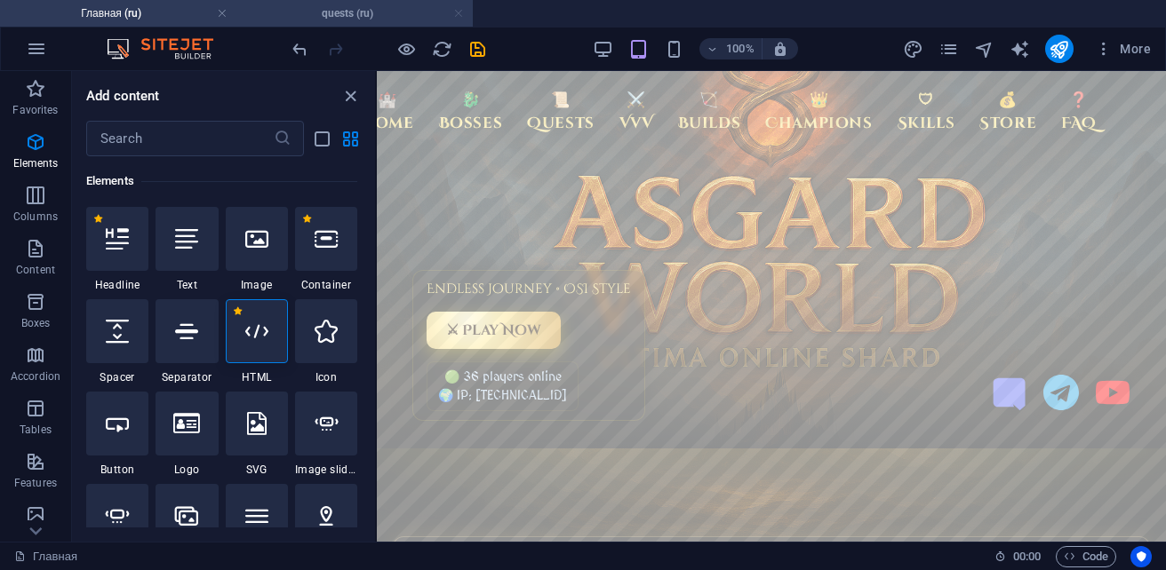
click at [459, 16] on link at bounding box center [458, 13] width 11 height 17
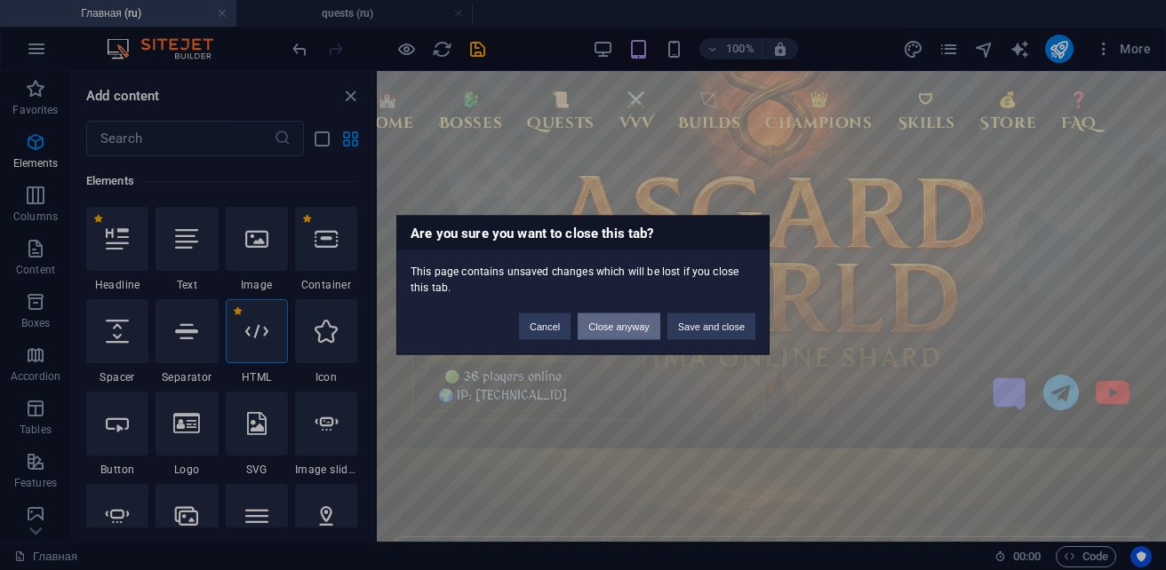
click at [591, 330] on button "Close anyway" at bounding box center [619, 327] width 82 height 27
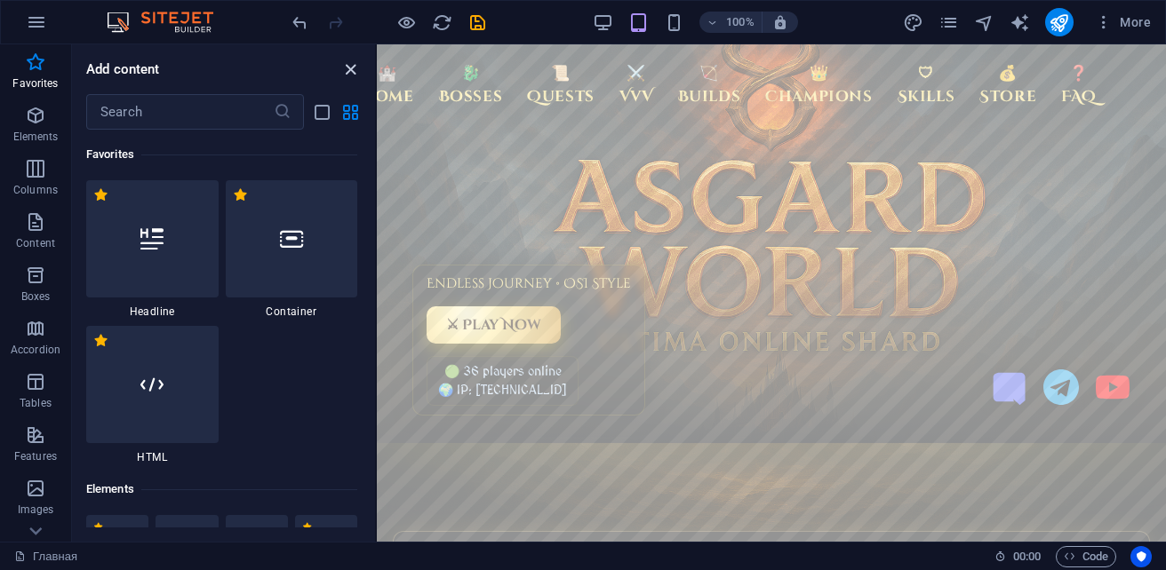
click at [346, 73] on icon "close panel" at bounding box center [350, 70] width 20 height 20
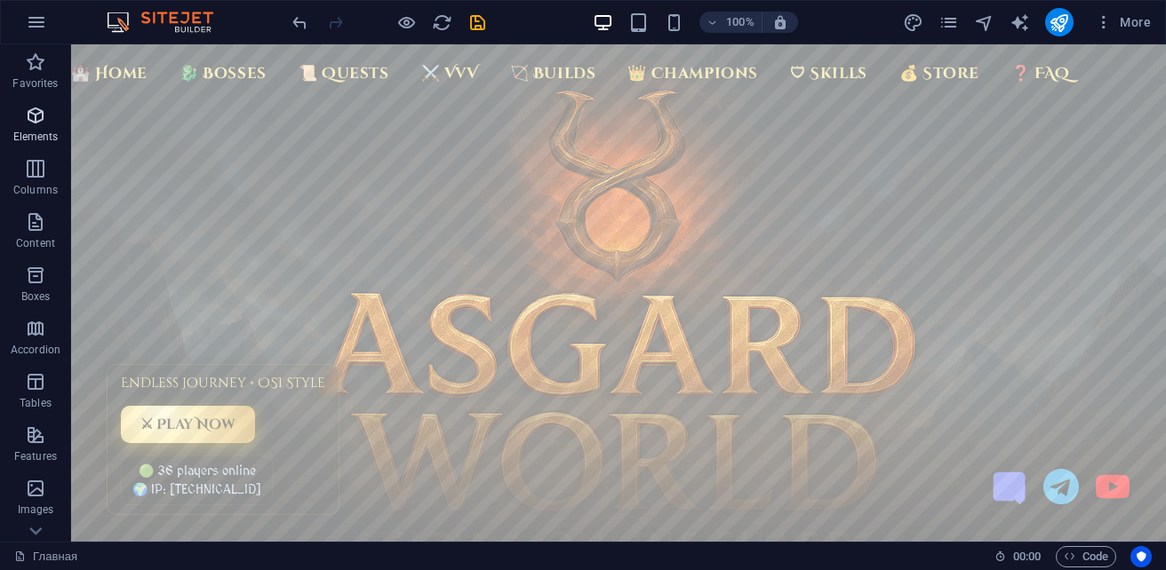
click at [39, 136] on p "Elements" at bounding box center [35, 137] width 45 height 14
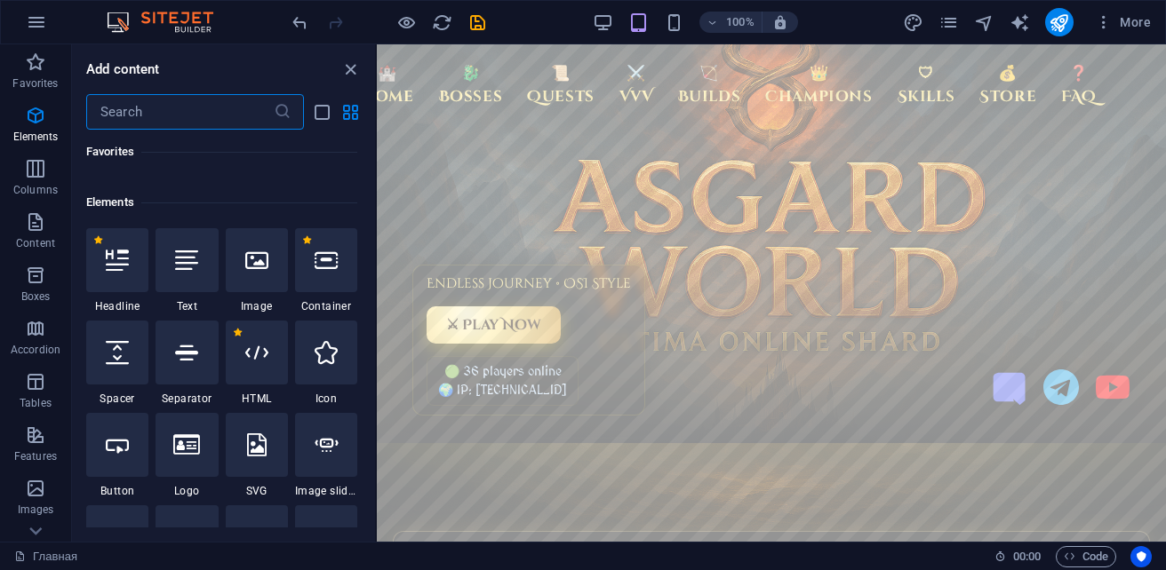
scroll to position [335, 0]
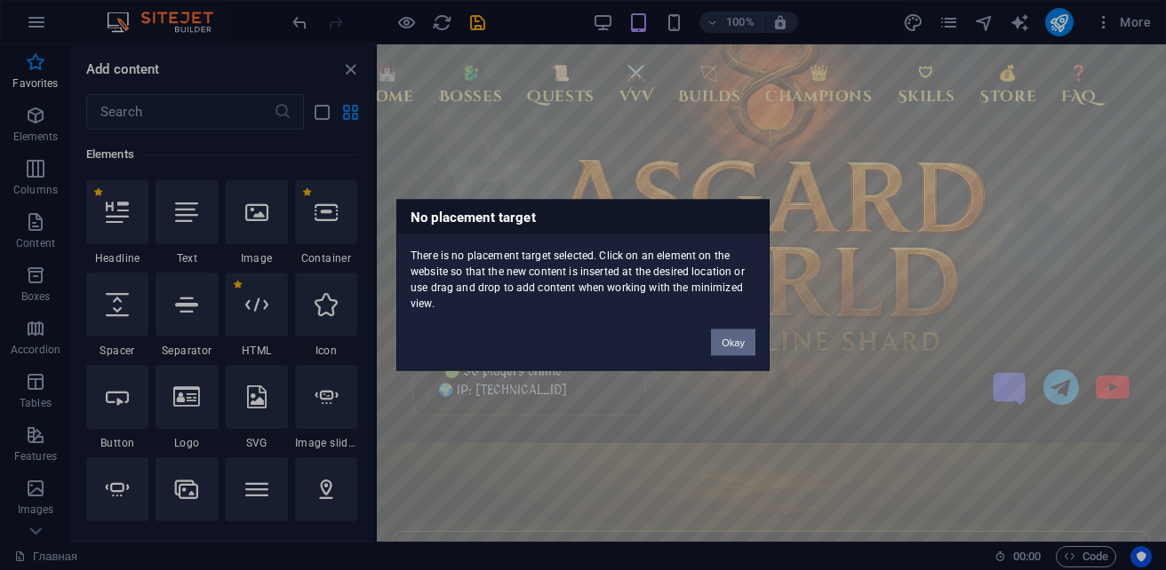
scroll to position [0, 0]
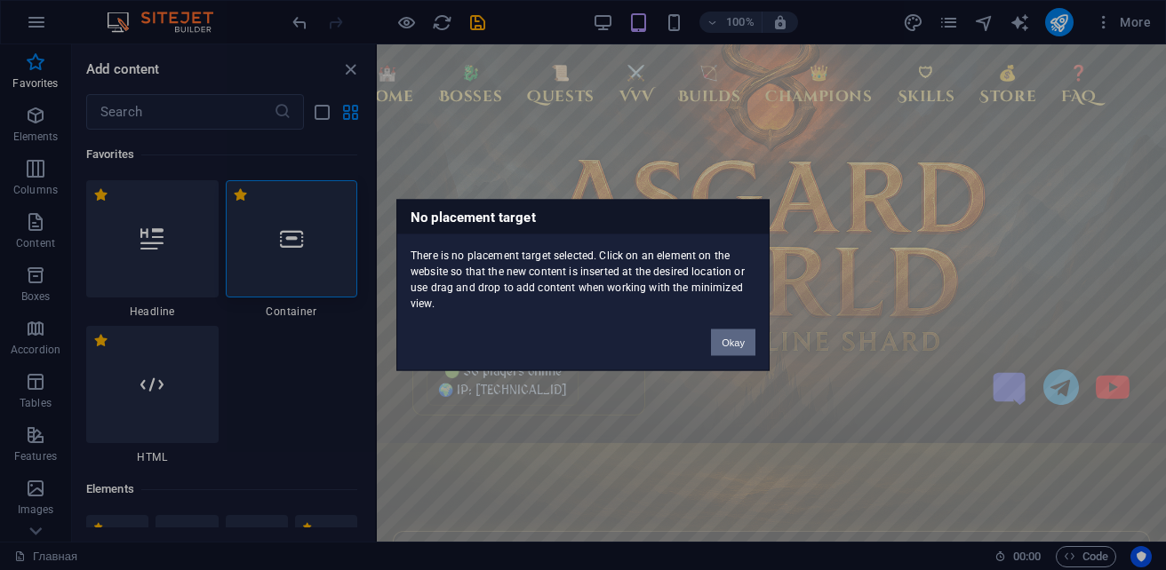
click at [715, 345] on button "Okay" at bounding box center [733, 343] width 44 height 27
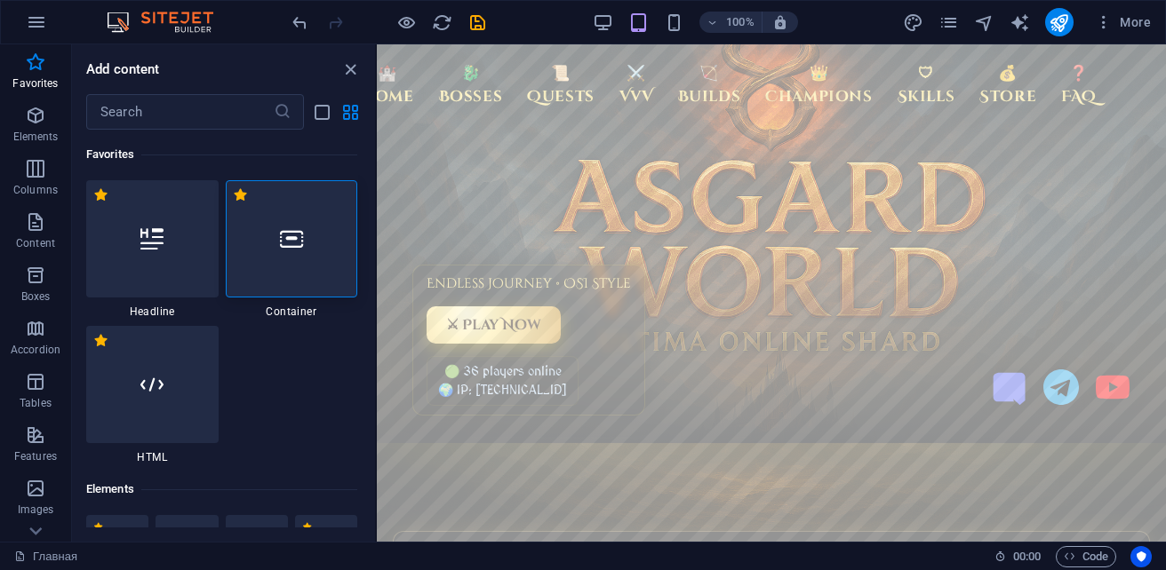
click at [661, 452] on body "🏰 Home 🐉 Bosses 📜 Quests ⚔️ VvV 🏹 Builds 👑 Champions 🛡 Skills 💰 Store ❓ FAQ End…" at bounding box center [771, 293] width 789 height 498
click at [1070, 553] on icon "button" at bounding box center [1070, 557] width 12 height 12
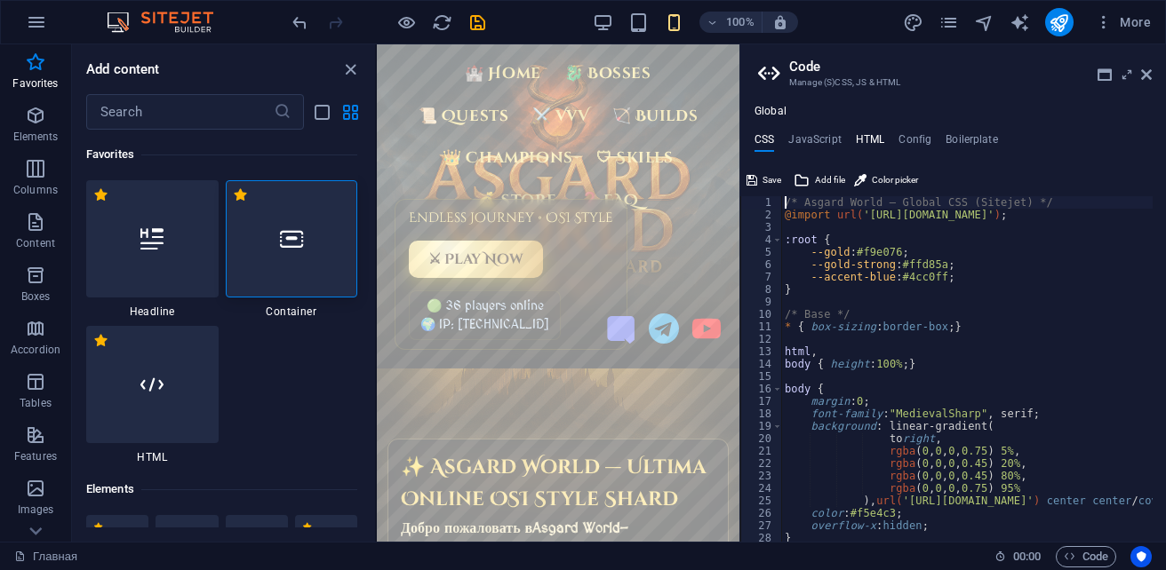
click at [871, 140] on h4 "HTML" at bounding box center [870, 143] width 29 height 20
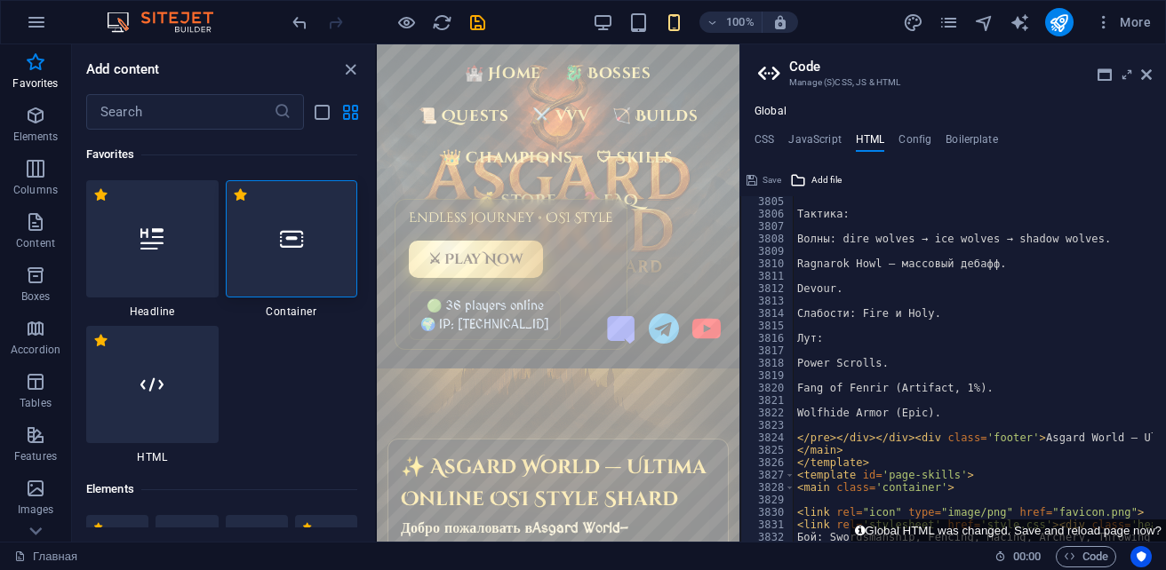
scroll to position [26313, 0]
click at [475, 24] on icon "save" at bounding box center [477, 22] width 20 height 20
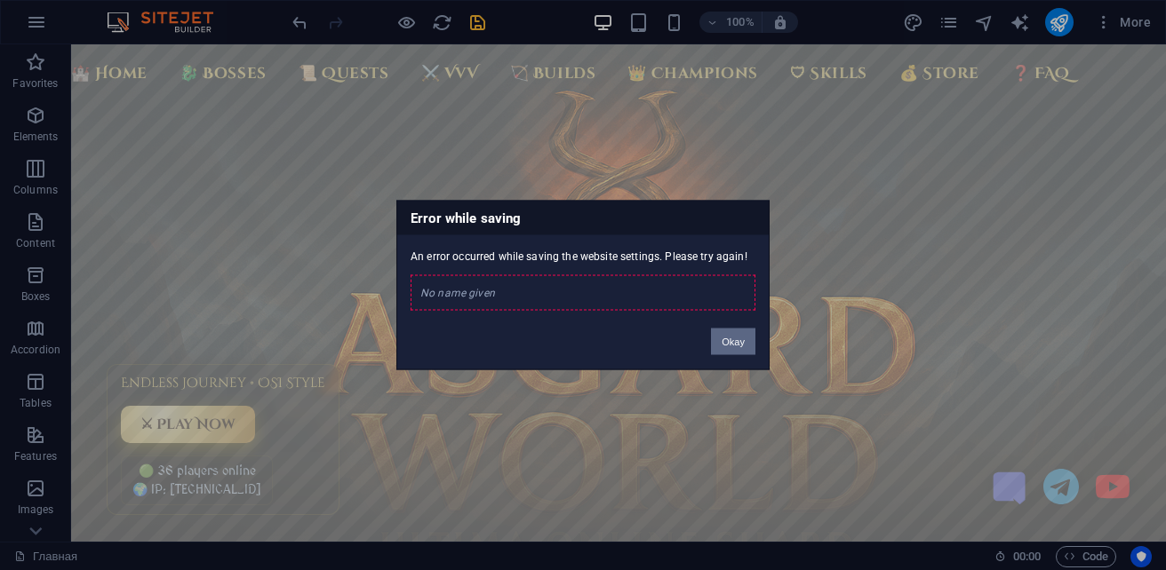
click at [736, 343] on button "Okay" at bounding box center [733, 342] width 44 height 27
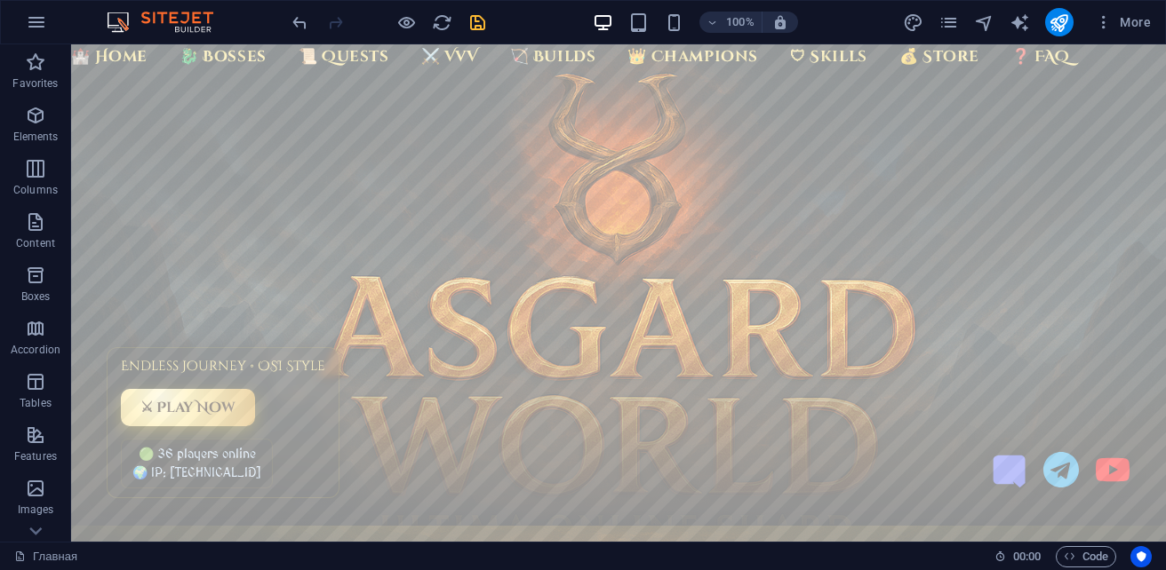
scroll to position [0, 0]
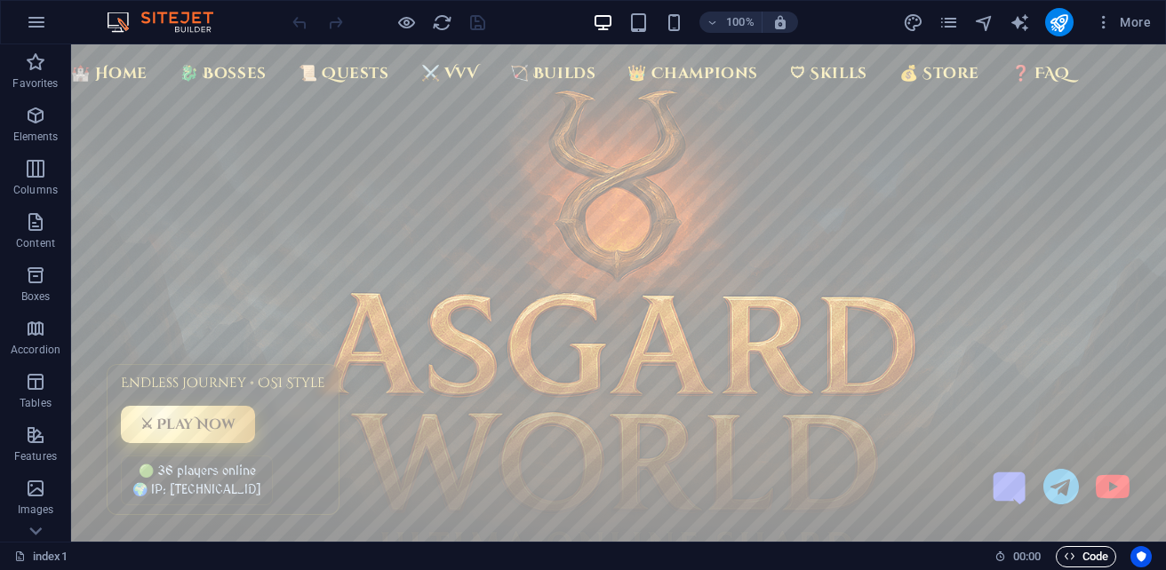
click at [1082, 558] on span "Code" at bounding box center [1086, 556] width 44 height 21
